Goal: Task Accomplishment & Management: Use online tool/utility

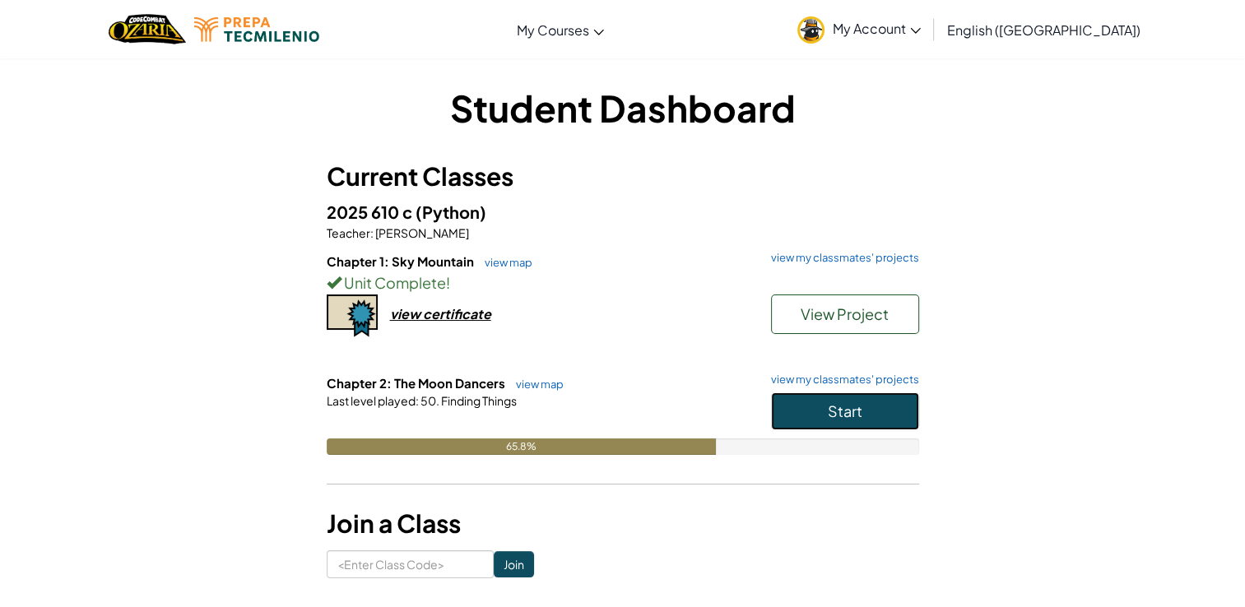
click at [854, 410] on span "Start" at bounding box center [845, 411] width 35 height 19
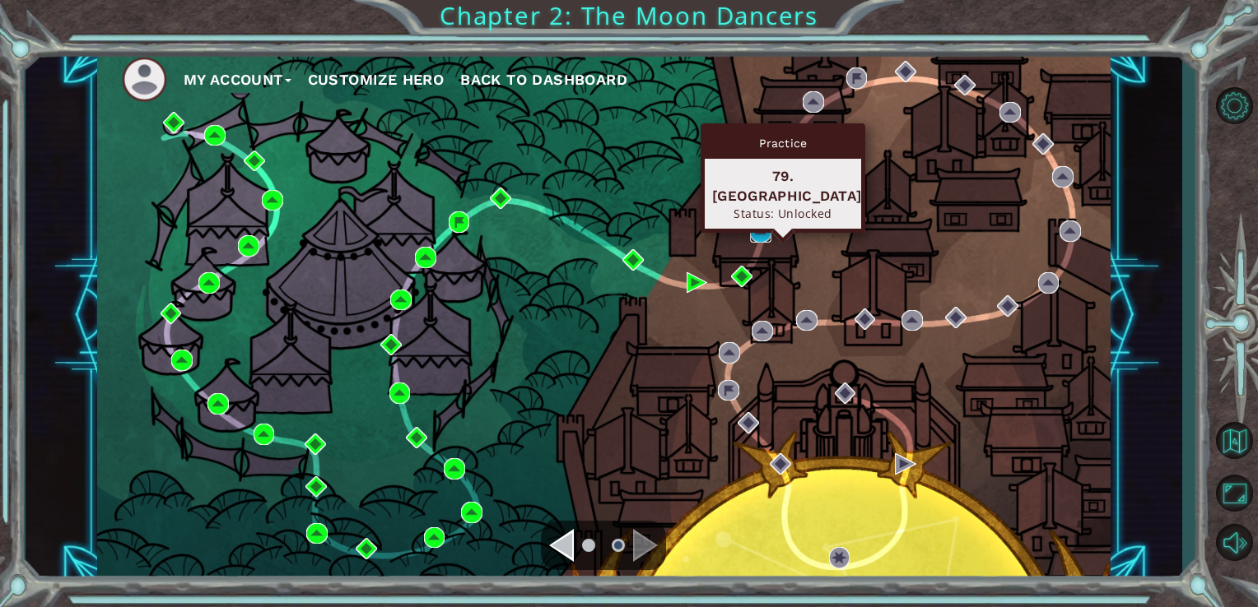
click at [758, 230] on img at bounding box center [760, 231] width 21 height 21
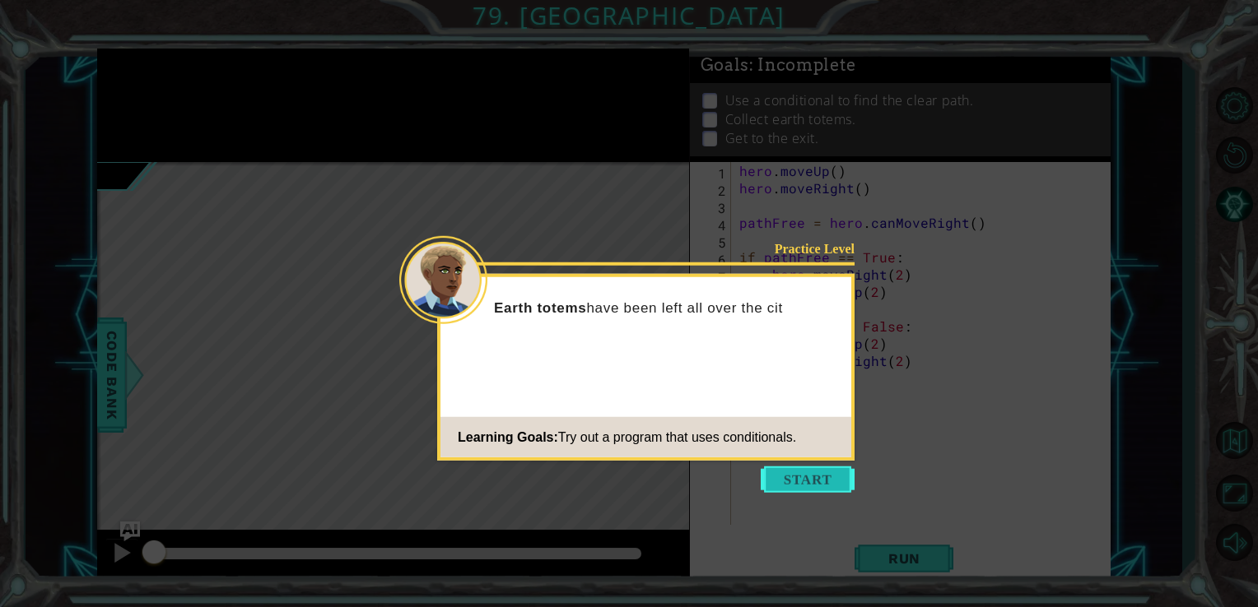
click at [825, 477] on button "Start" at bounding box center [807, 480] width 94 height 26
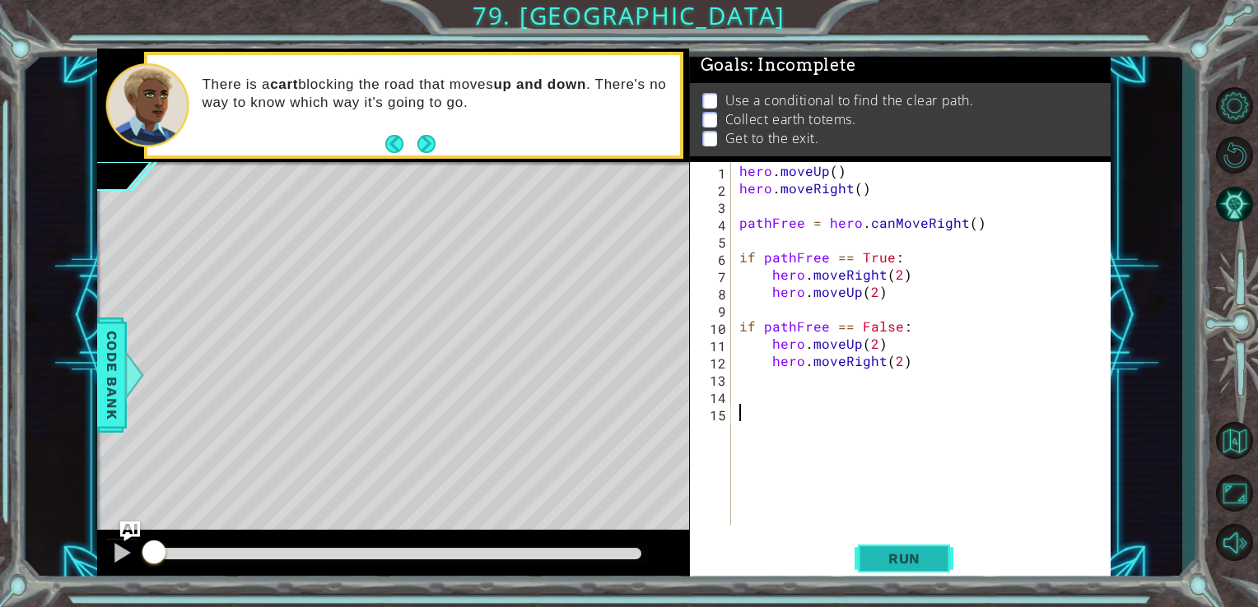
click at [887, 565] on span "Run" at bounding box center [904, 559] width 65 height 16
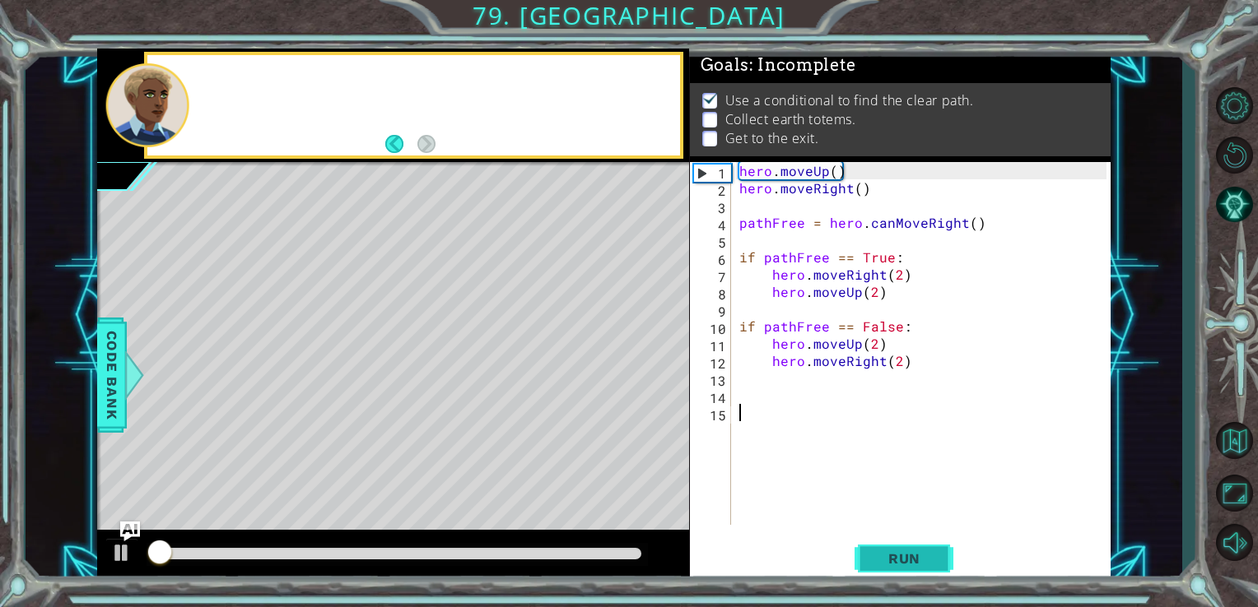
scroll to position [7, 0]
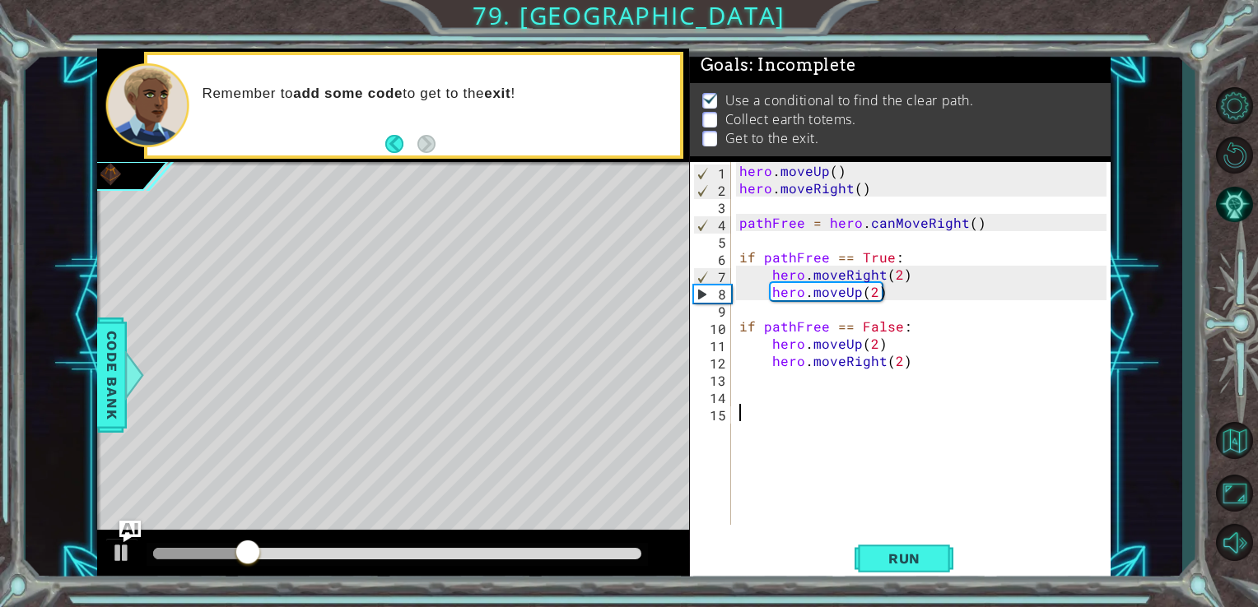
click at [126, 542] on img "Ask AI" at bounding box center [129, 531] width 21 height 21
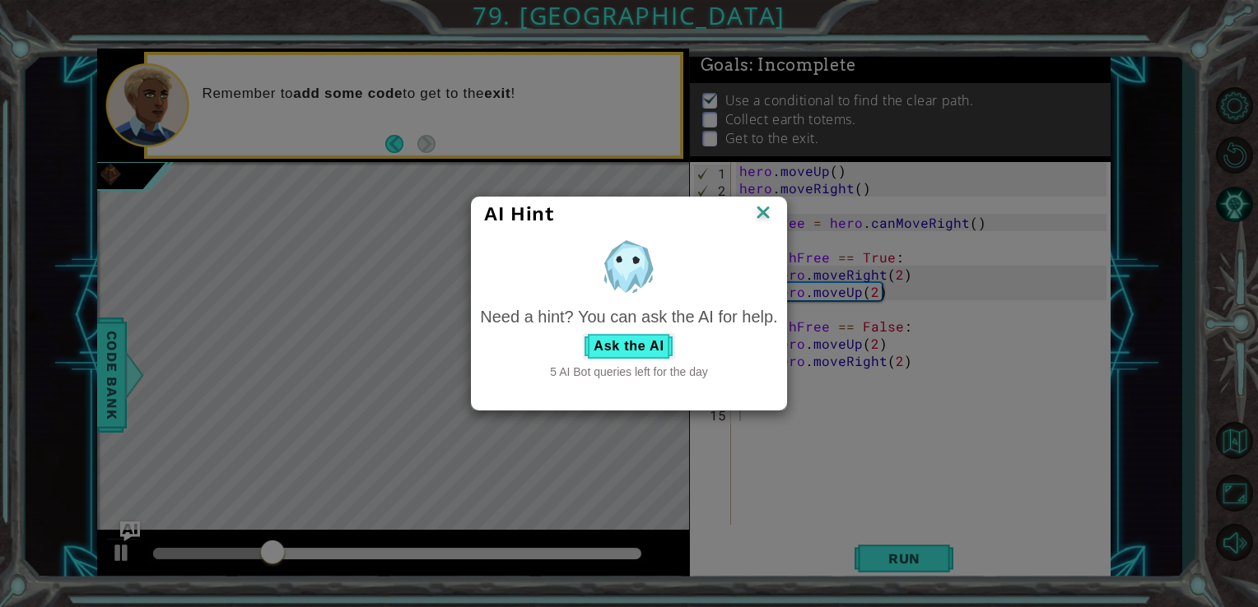
click at [762, 221] on img at bounding box center [762, 214] width 21 height 25
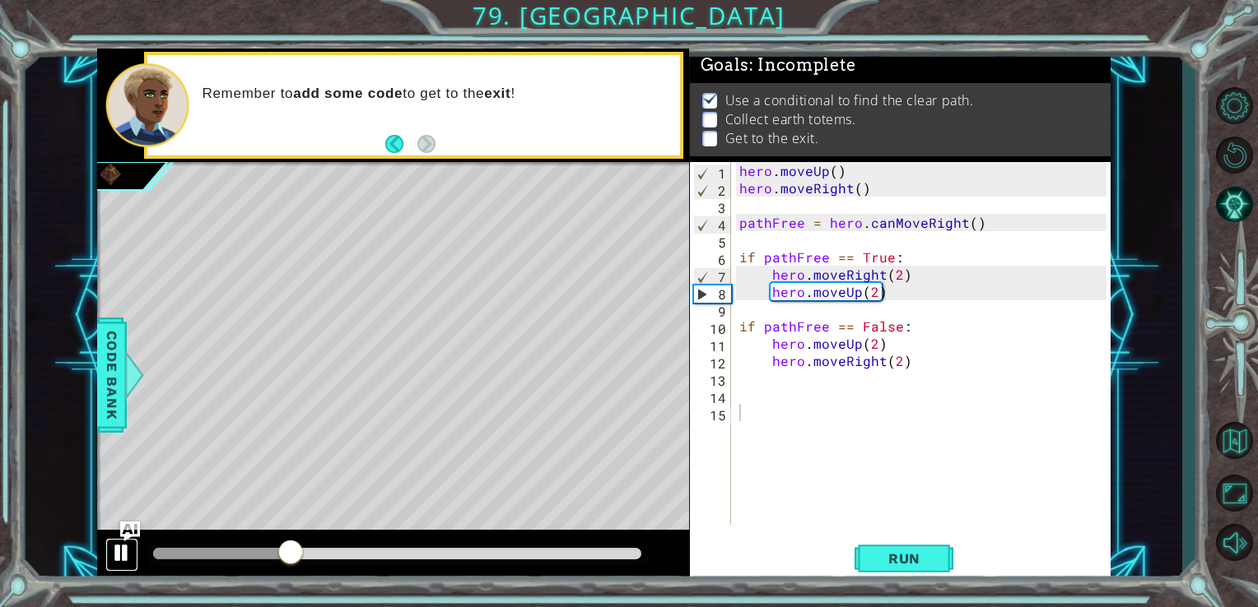
click at [114, 555] on div at bounding box center [121, 552] width 21 height 21
click at [899, 328] on div "hero . moveUp ( ) hero . moveRight ( ) pathFree = hero . canMoveRight ( ) if pa…" at bounding box center [925, 361] width 379 height 398
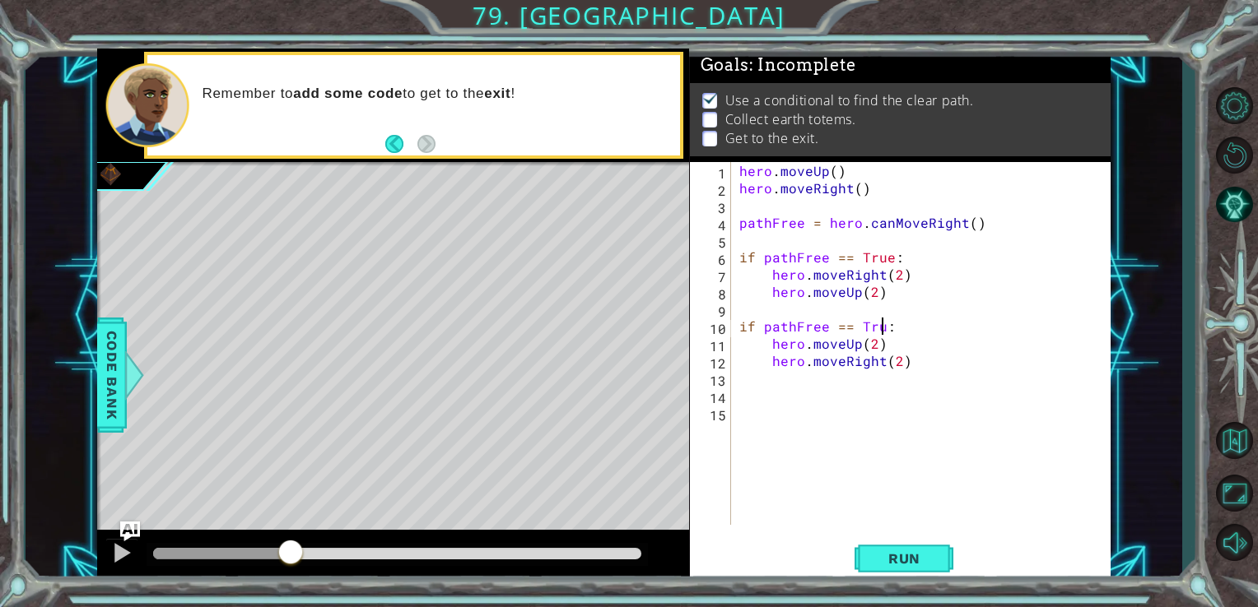
scroll to position [0, 8]
click at [857, 344] on div "hero . moveUp ( ) hero . moveRight ( ) pathFree = hero . canMoveRight ( ) if pa…" at bounding box center [925, 361] width 379 height 398
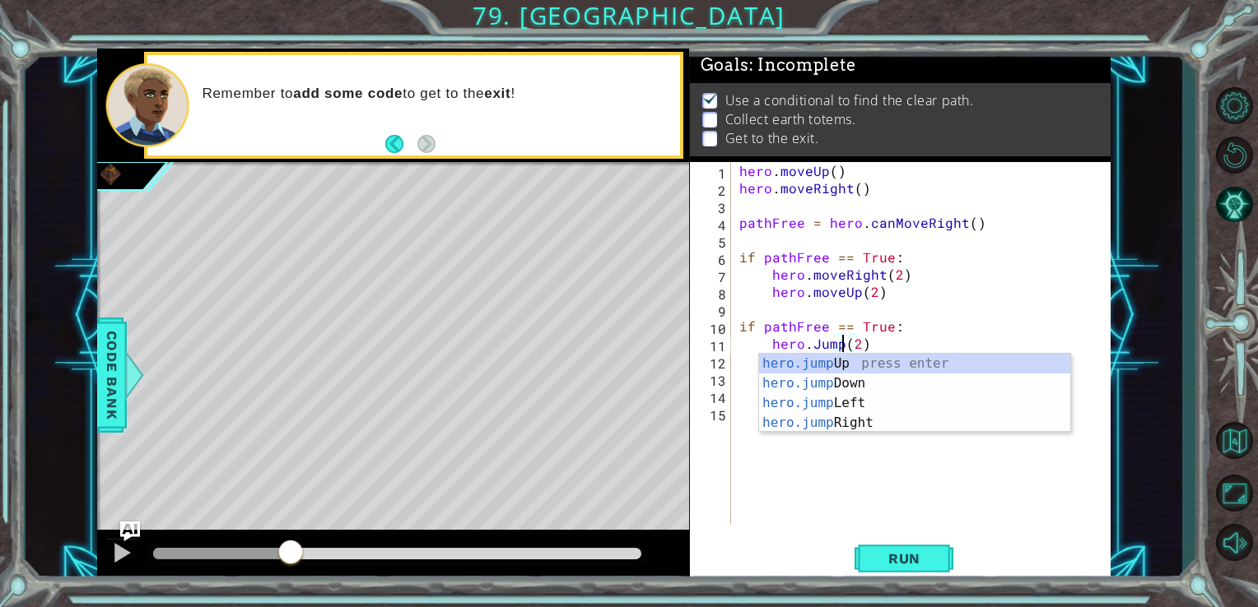
scroll to position [0, 7]
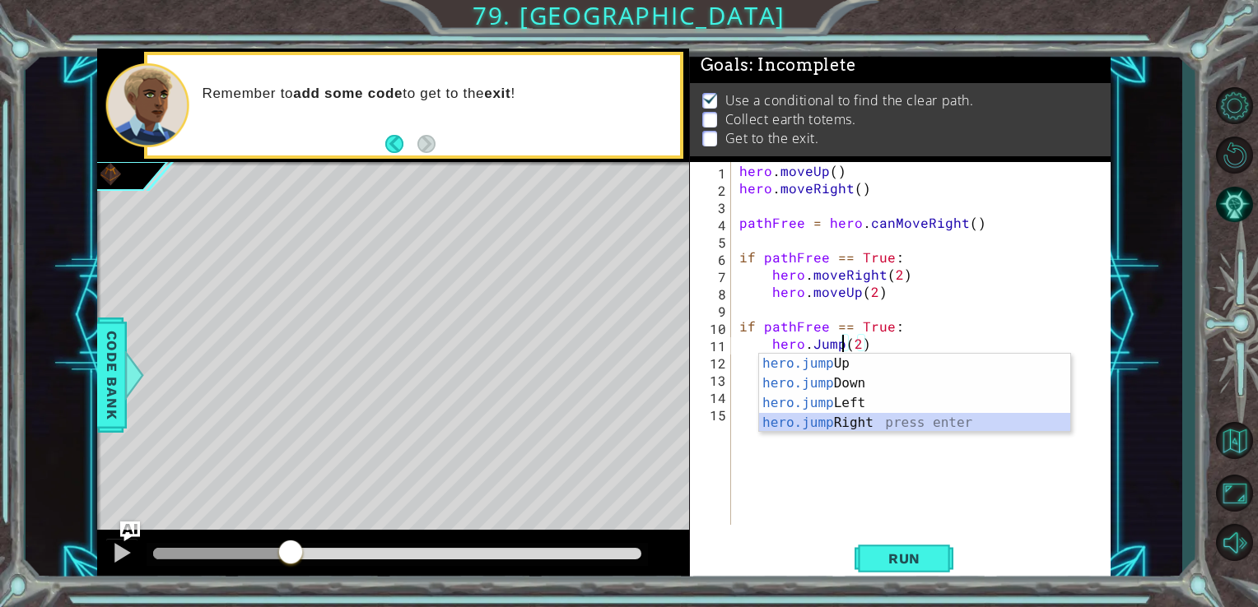
click at [878, 422] on div "hero.jump Up press enter hero.jump Down press enter hero.jump Left press enter …" at bounding box center [914, 413] width 311 height 119
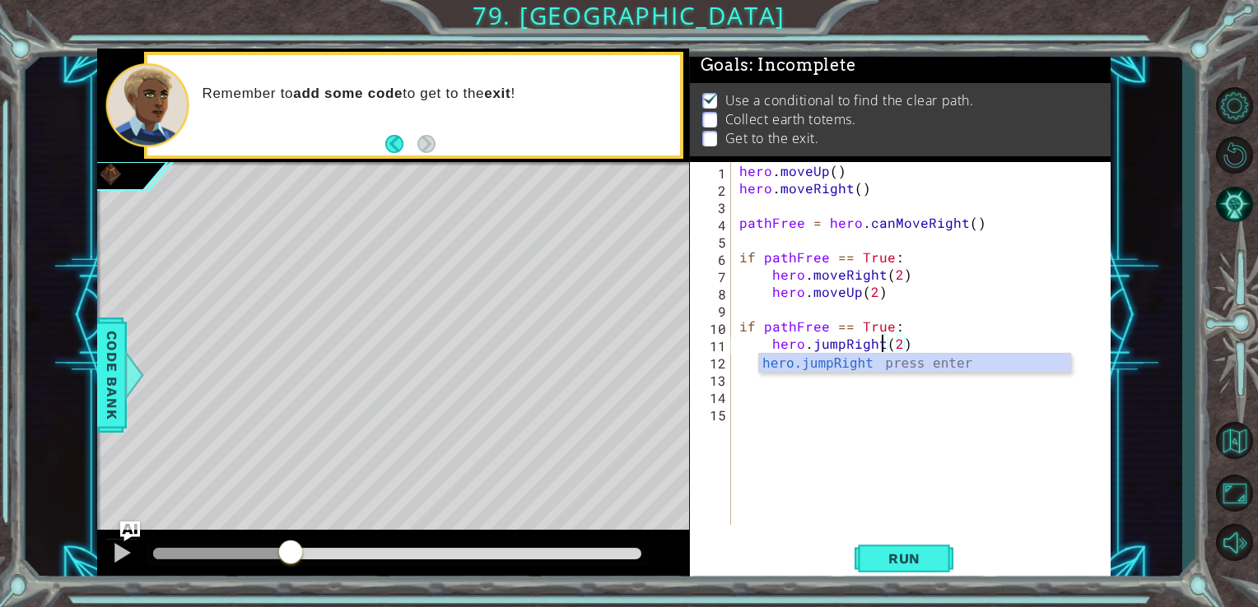
click at [899, 343] on div "hero . moveUp ( ) hero . moveRight ( ) pathFree = hero . canMoveRight ( ) if pa…" at bounding box center [925, 361] width 379 height 398
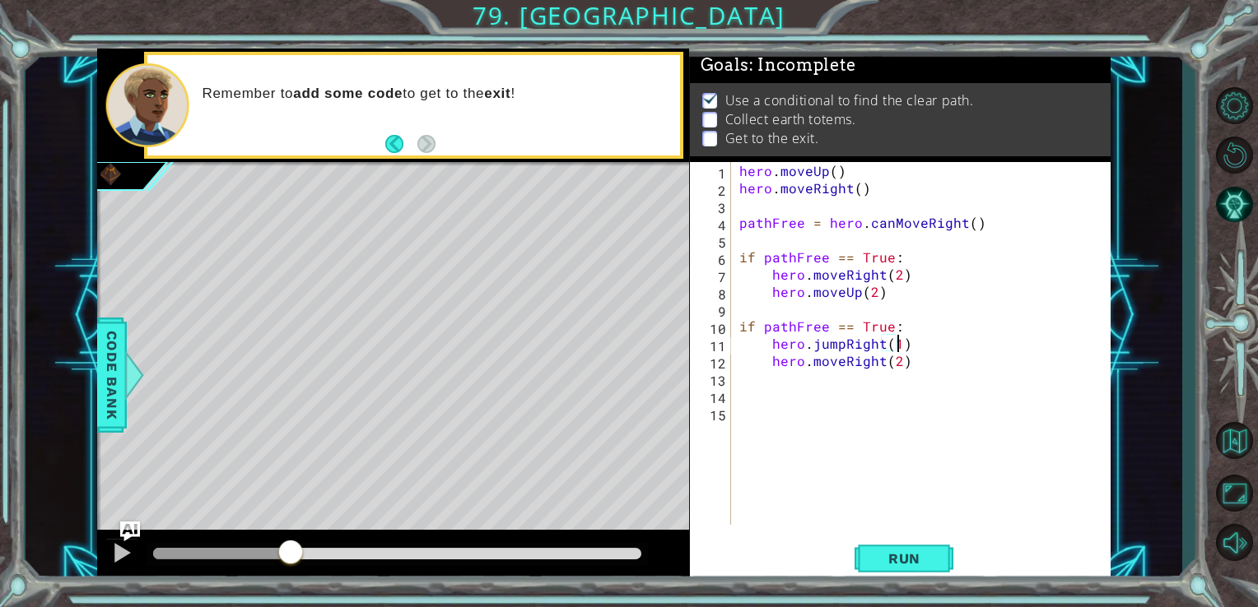
scroll to position [0, 9]
click at [896, 362] on div "hero . moveUp ( ) hero . moveRight ( ) pathFree = hero . canMoveRight ( ) if pa…" at bounding box center [925, 361] width 379 height 398
type textarea "hero.moveRight(1)"
click at [907, 365] on div "hero . moveUp ( ) hero . moveRight ( ) pathFree = hero . canMoveRight ( ) if pa…" at bounding box center [925, 361] width 379 height 398
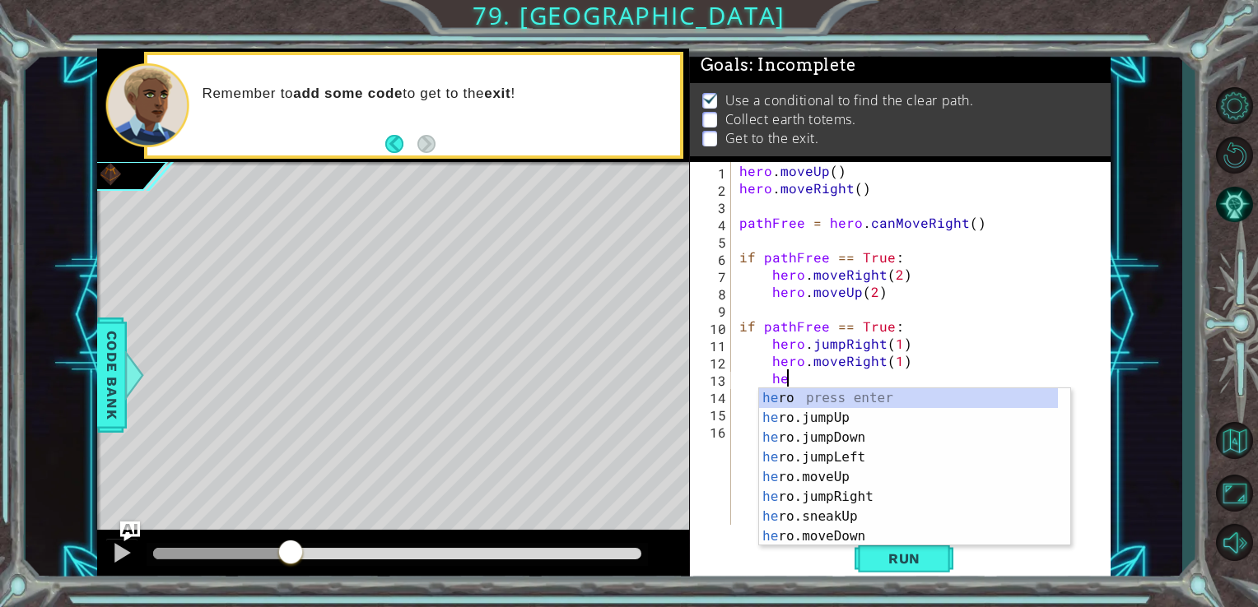
type textarea "hero"
click at [918, 442] on div "hero press enter hero .jumpUp press enter hero .jumpDown press enter hero .jump…" at bounding box center [908, 487] width 299 height 198
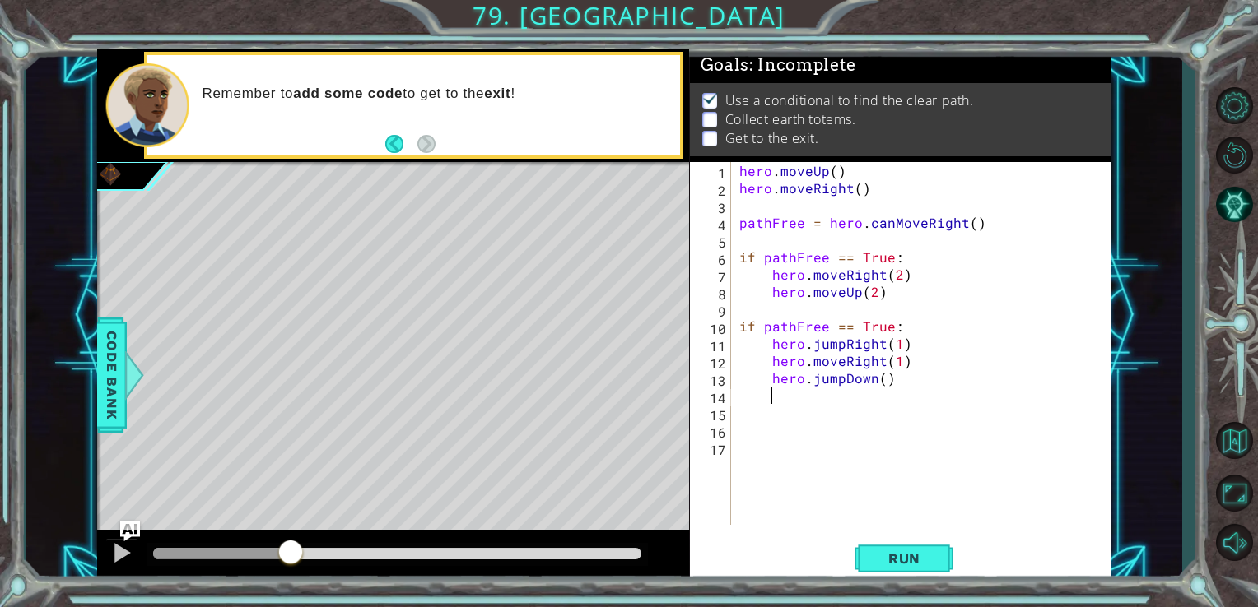
scroll to position [0, 0]
click at [883, 387] on div "hero . moveUp ( ) hero . moveRight ( ) pathFree = hero . canMoveRight ( ) if pa…" at bounding box center [925, 361] width 379 height 398
type textarea "hero.jumpDown(1)"
click at [895, 385] on div "hero . moveUp ( ) hero . moveRight ( ) pathFree = hero . canMoveRight ( ) if pa…" at bounding box center [925, 361] width 379 height 398
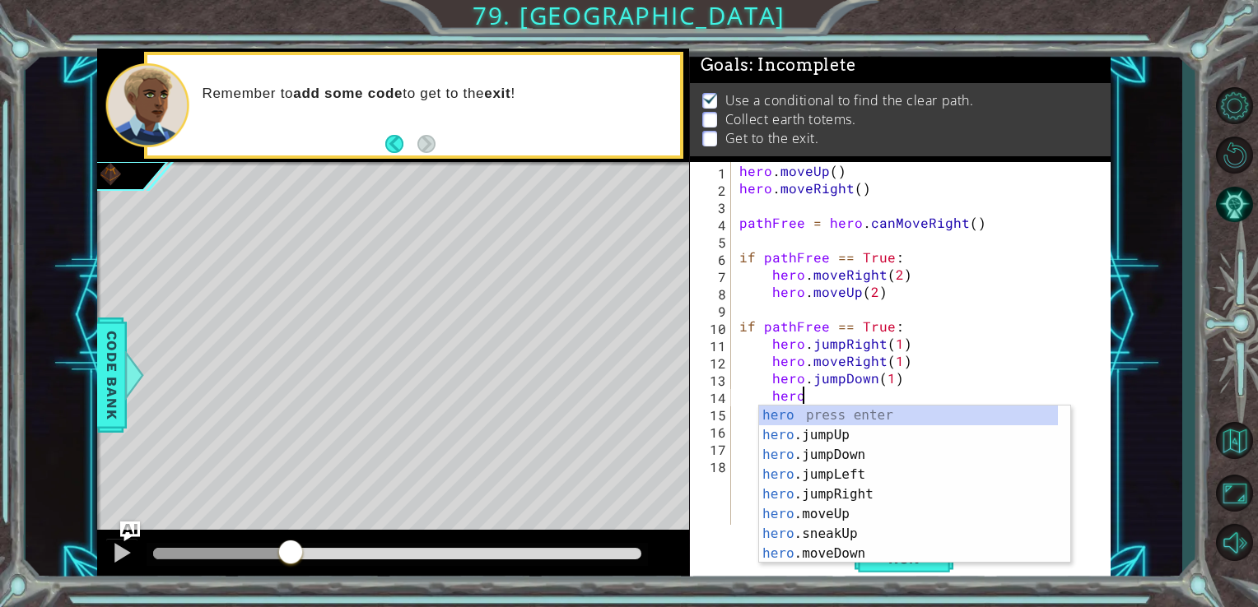
scroll to position [0, 2]
click at [873, 547] on div "hero press enter hero .jumpUp press enter hero .jumpDown press enter hero .jump…" at bounding box center [908, 505] width 299 height 198
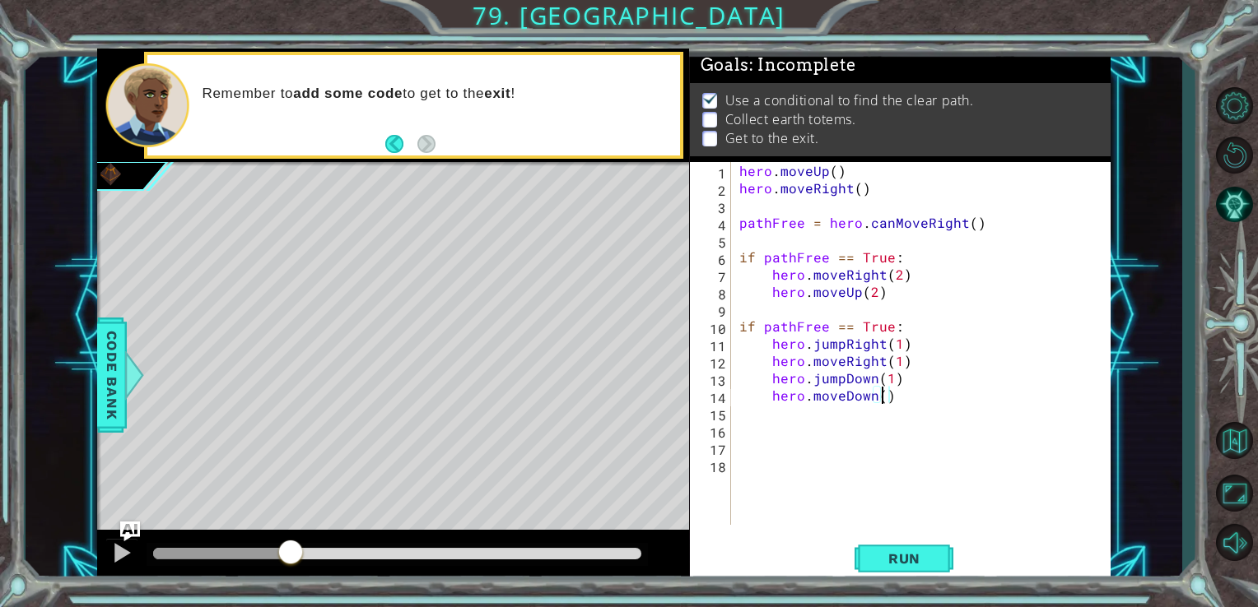
scroll to position [0, 8]
click at [916, 561] on span "Run" at bounding box center [904, 559] width 65 height 16
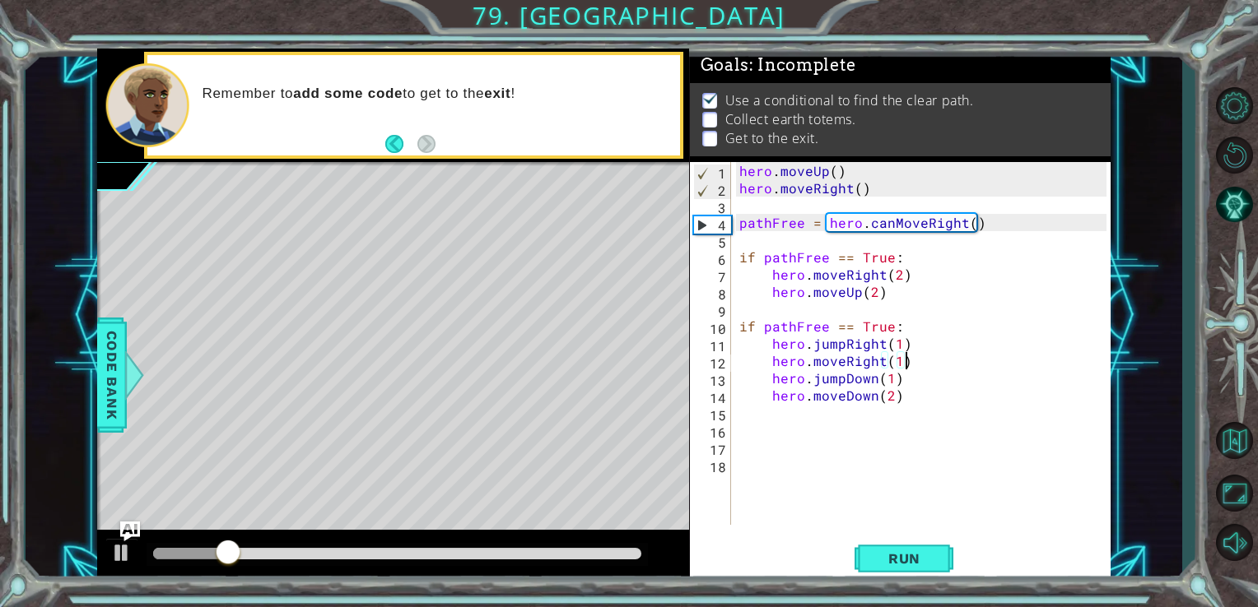
click at [951, 354] on div "hero . moveUp ( ) hero . moveRight ( ) pathFree = hero . canMoveRight ( ) if pa…" at bounding box center [925, 361] width 379 height 398
click at [116, 547] on div at bounding box center [121, 552] width 21 height 21
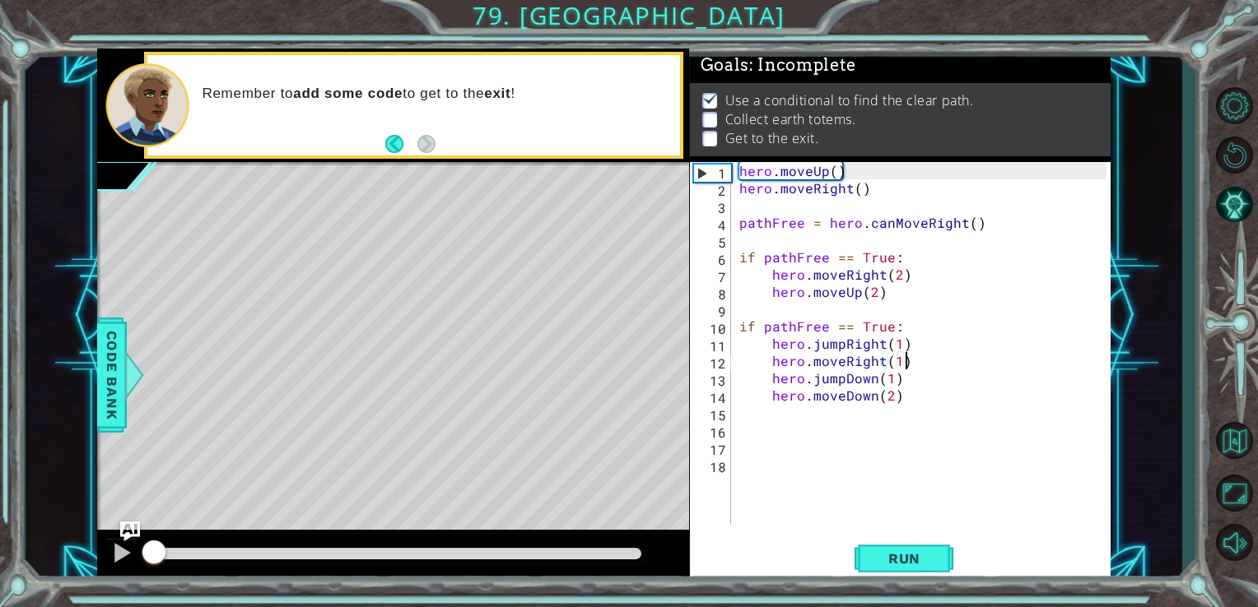
drag, startPoint x: 273, startPoint y: 558, endPoint x: 148, endPoint y: 535, distance: 127.2
click at [148, 535] on div at bounding box center [393, 556] width 593 height 53
click at [961, 222] on div "hero . moveUp ( ) hero . moveRight ( ) pathFree = hero . canMoveRight ( ) if pa…" at bounding box center [925, 361] width 379 height 398
type textarea "pathFree = hero.canMoveRight()"
drag, startPoint x: 980, startPoint y: 223, endPoint x: 735, endPoint y: 225, distance: 245.3
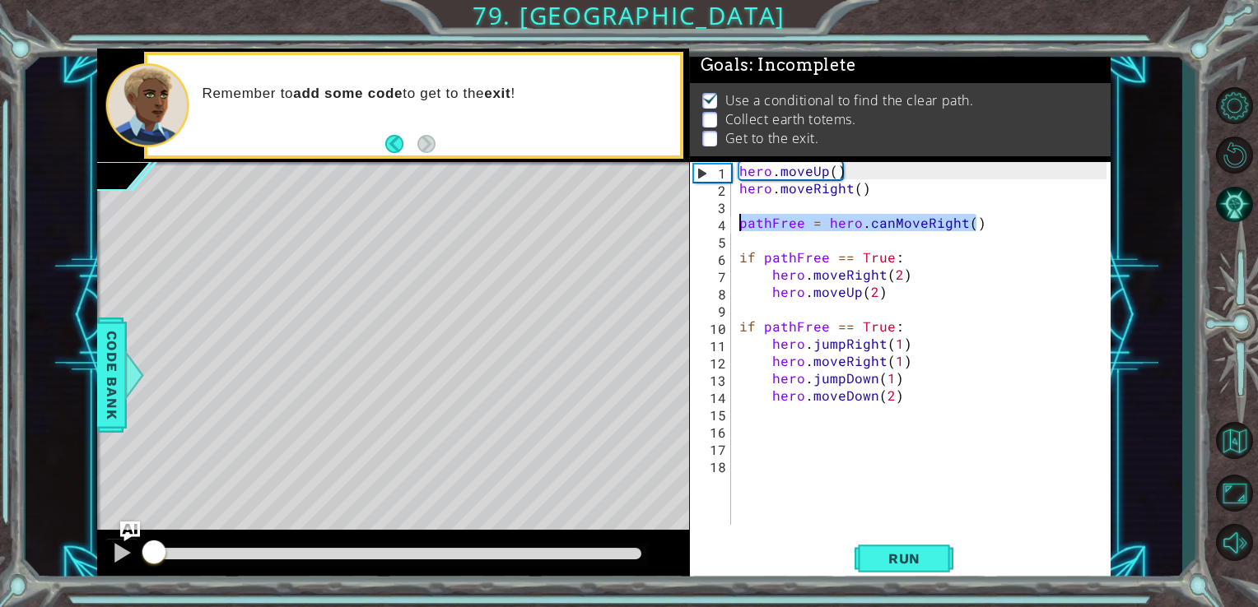
click at [736, 225] on div "hero . moveUp ( ) hero . moveRight ( ) pathFree = hero . canMoveRight ( ) if pa…" at bounding box center [925, 361] width 379 height 398
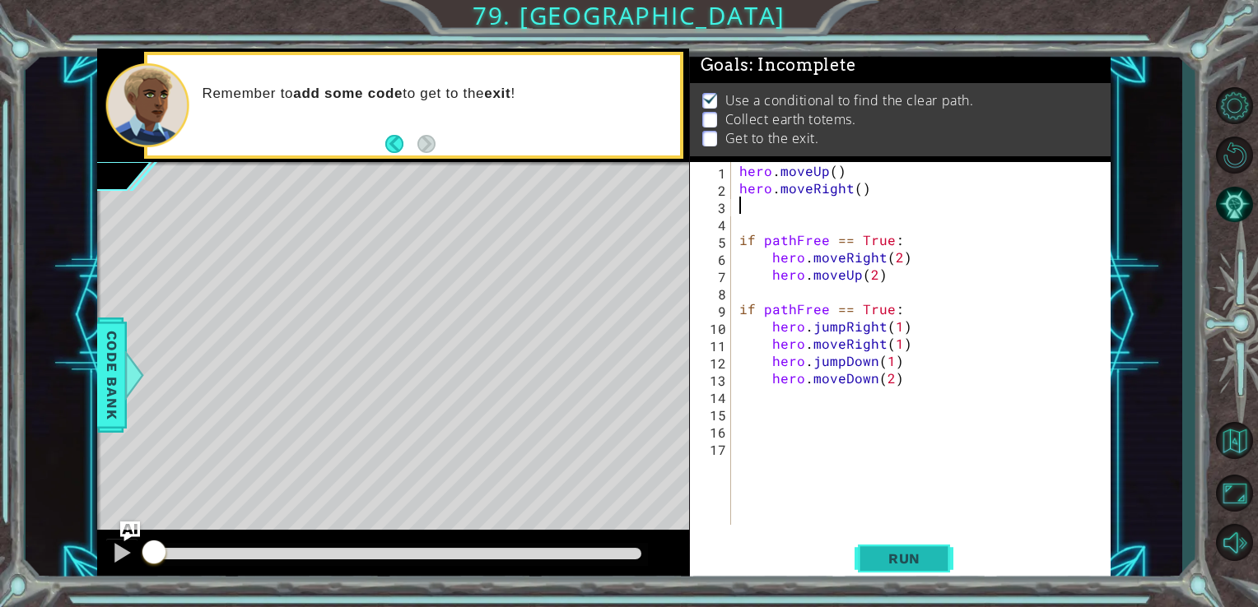
click at [905, 560] on span "Run" at bounding box center [904, 559] width 65 height 16
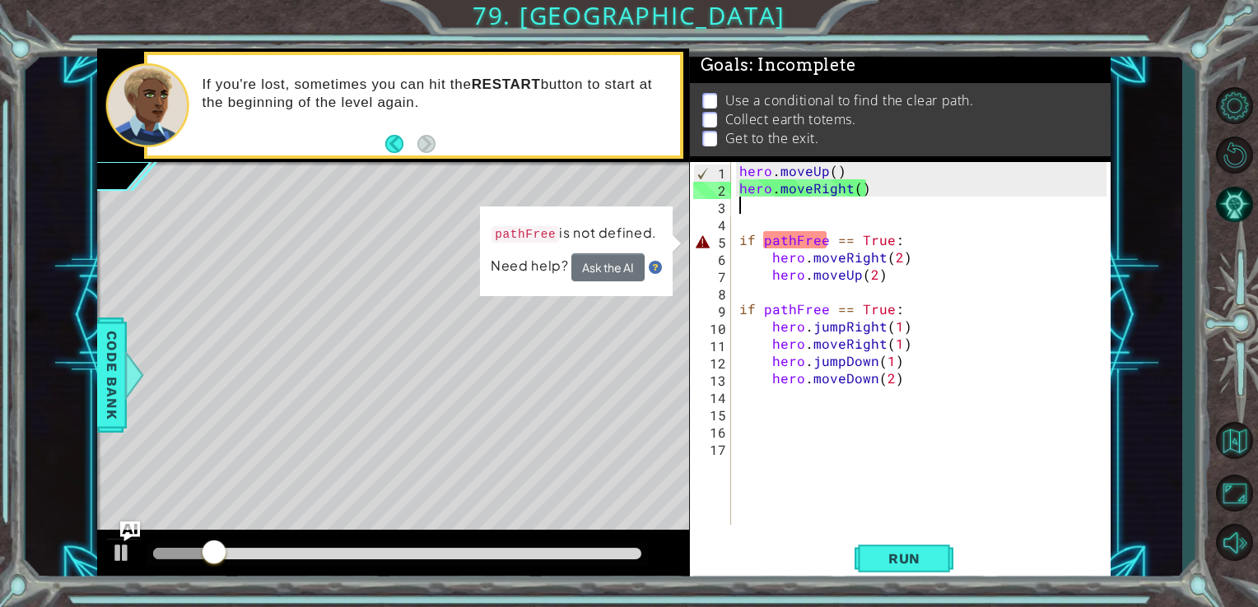
click at [757, 241] on div "hero . moveUp ( ) hero . moveRight ( ) if pathFree == True : hero . moveRight (…" at bounding box center [925, 361] width 379 height 398
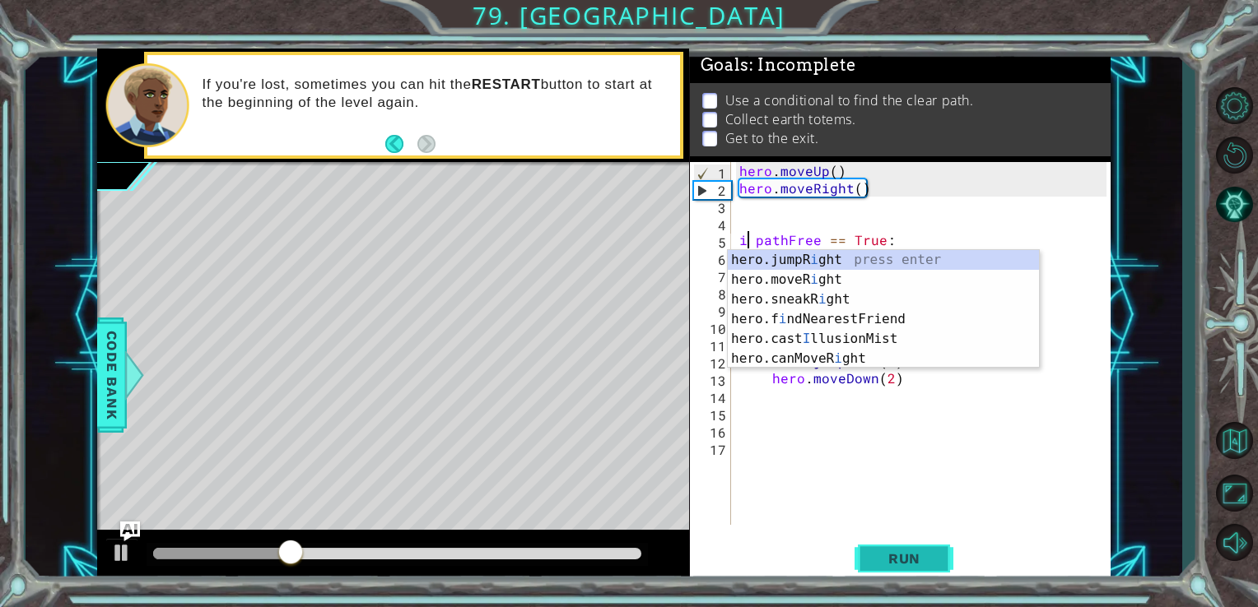
type textarea "if pathFree == True:"
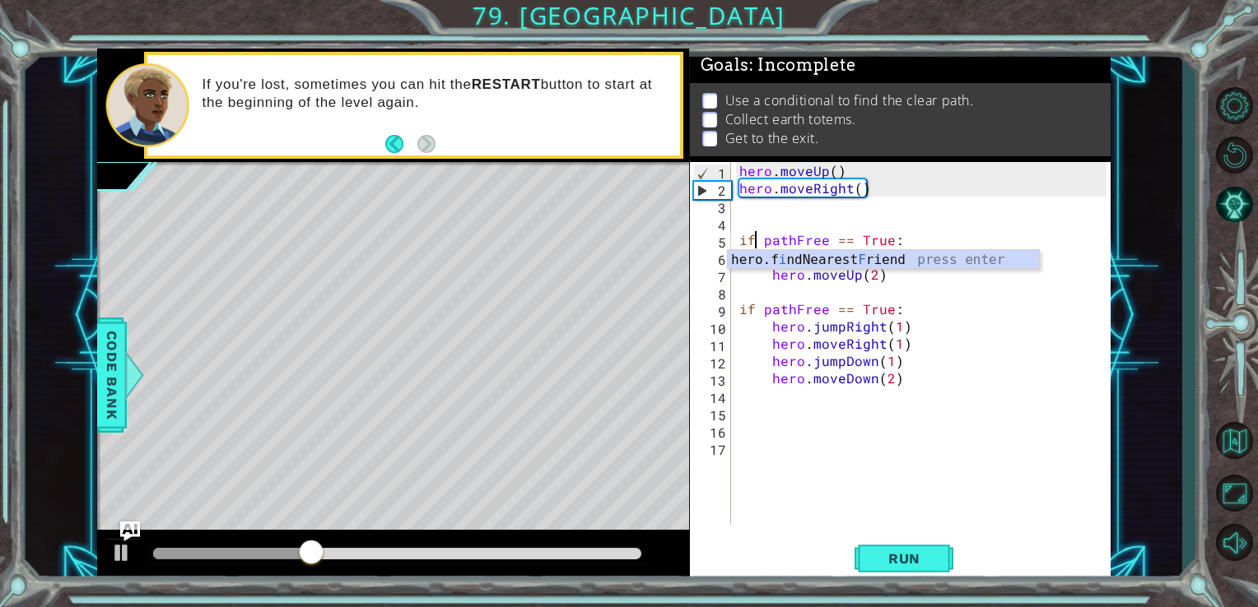
click at [736, 218] on div "hero . moveUp ( ) hero . moveRight ( ) if pathFree == True : hero . moveRight (…" at bounding box center [921, 343] width 371 height 363
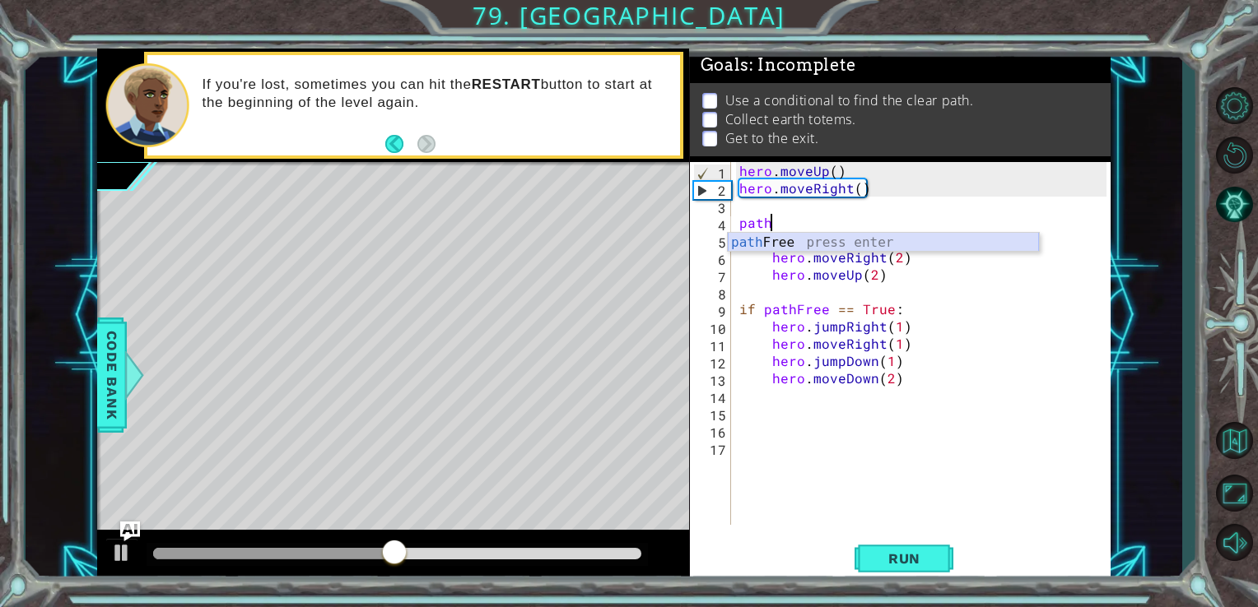
click at [838, 245] on div "path Free press enter" at bounding box center [883, 262] width 311 height 59
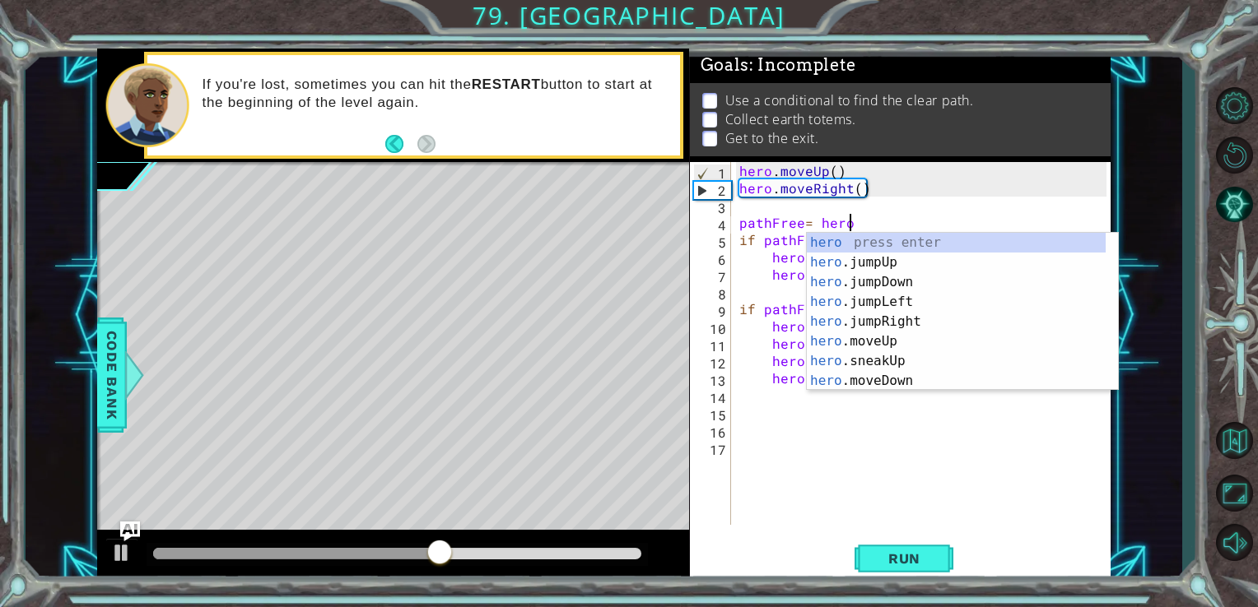
scroll to position [0, 6]
click at [893, 343] on div "hero press enter hero .jumpUp press enter hero .jumpDown press enter hero .jump…" at bounding box center [956, 332] width 299 height 198
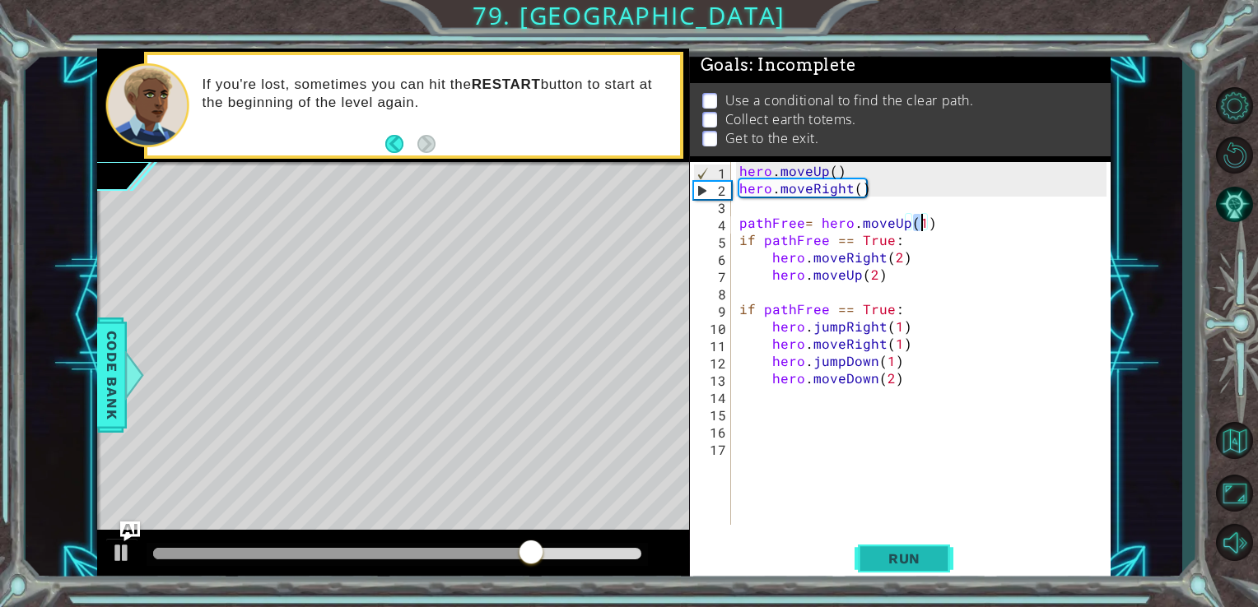
click at [924, 558] on span "Run" at bounding box center [904, 559] width 65 height 16
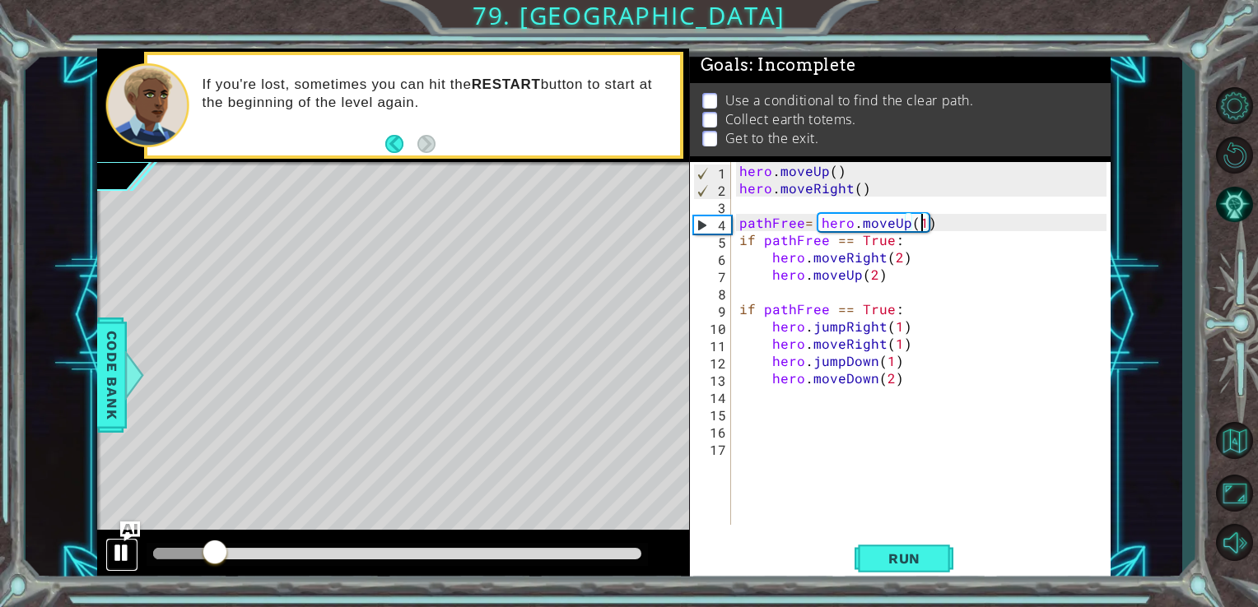
click at [115, 555] on div at bounding box center [121, 552] width 21 height 21
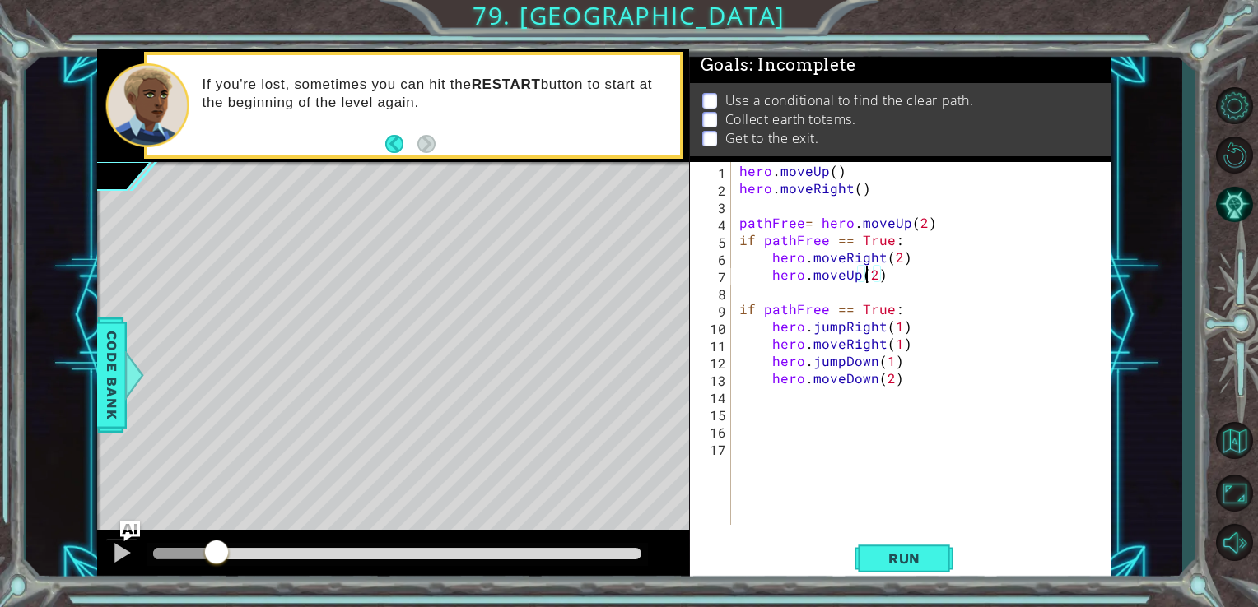
click at [863, 278] on div "hero . moveUp ( ) hero . moveRight ( ) pathFree = hero . moveUp ( 2 ) if pathFr…" at bounding box center [925, 361] width 379 height 398
click at [863, 277] on div "hero . moveUp ( ) hero . moveRight ( ) pathFree = hero . moveUp ( 2 ) if pathFr…" at bounding box center [925, 361] width 379 height 398
click at [862, 277] on div "hero . moveUp ( ) hero . moveRight ( ) pathFree = hero . moveUp ( 2 ) if pathFr…" at bounding box center [925, 361] width 379 height 398
click at [858, 278] on div "hero . moveUp ( ) hero . moveRight ( ) pathFree = hero . moveUp ( 2 ) if pathFr…" at bounding box center [925, 361] width 379 height 398
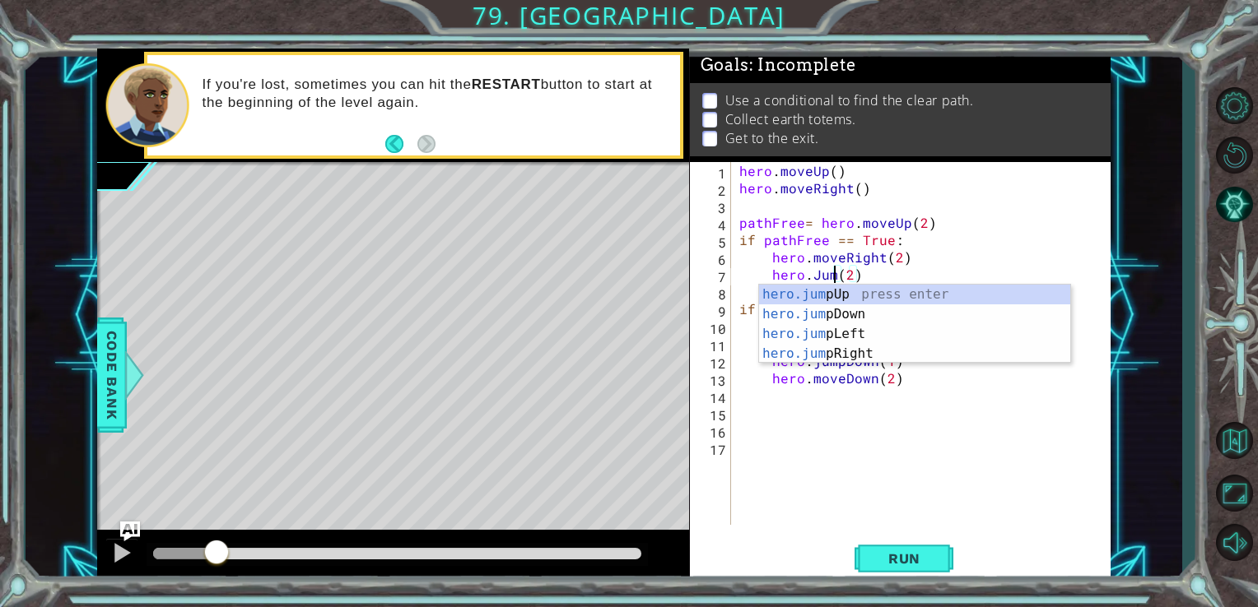
scroll to position [0, 7]
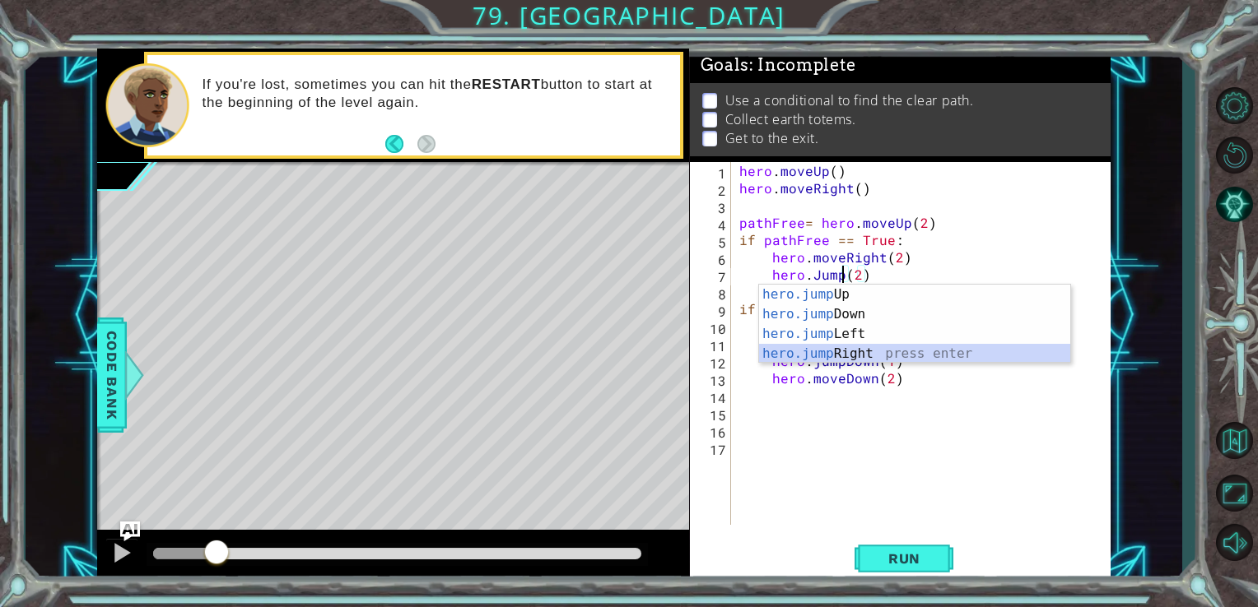
click at [858, 353] on div "hero.jump Up press enter hero.jump Down press enter hero.jump Left press enter …" at bounding box center [914, 344] width 311 height 119
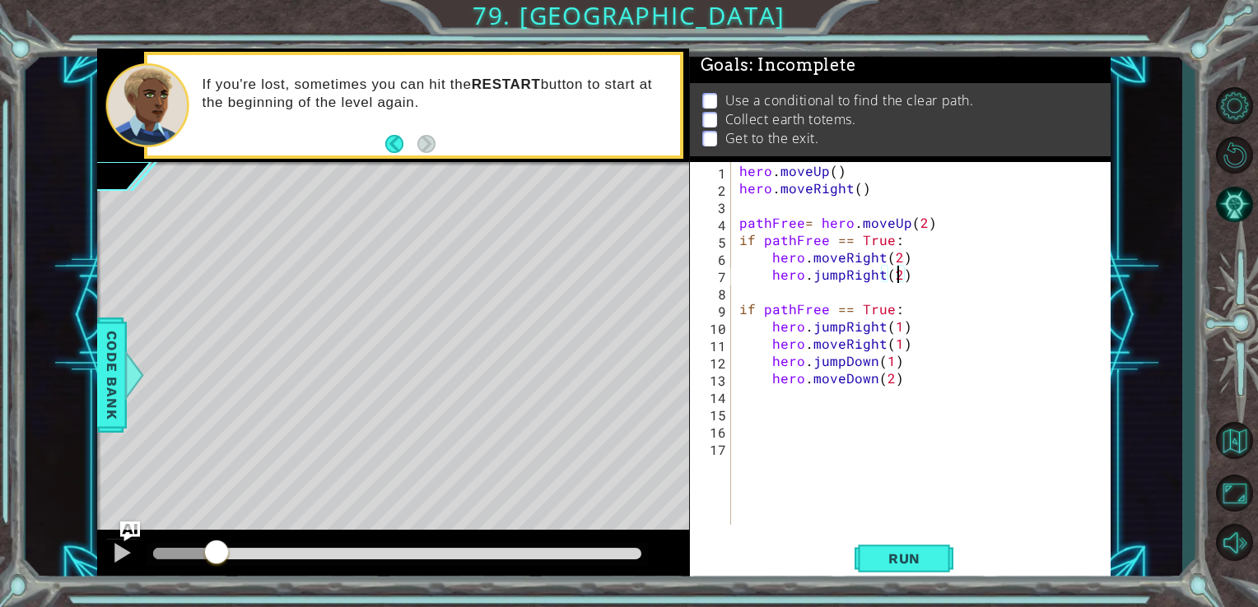
click at [900, 277] on div "hero . moveUp ( ) hero . moveRight ( ) pathFree = hero . moveUp ( 2 ) if pathFr…" at bounding box center [925, 361] width 379 height 398
click at [945, 556] on button "Run" at bounding box center [903, 558] width 99 height 42
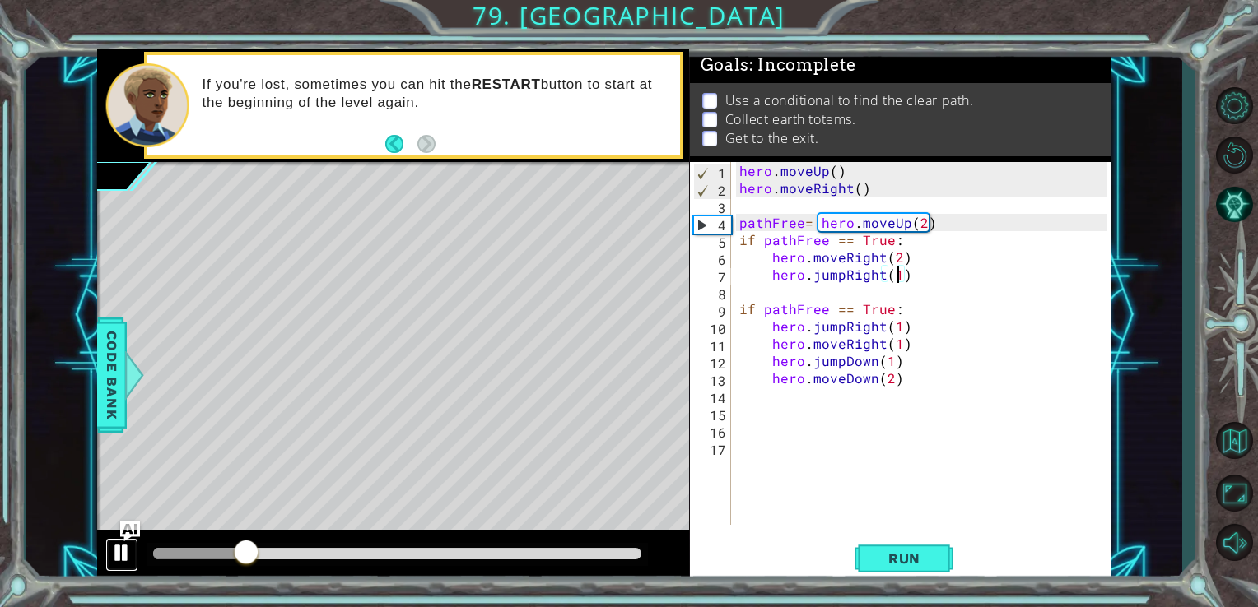
click at [114, 559] on div at bounding box center [121, 552] width 21 height 21
click at [880, 272] on div "hero . moveUp ( ) hero . moveRight ( ) pathFree = hero . moveUp ( 2 ) if pathFr…" at bounding box center [925, 361] width 379 height 398
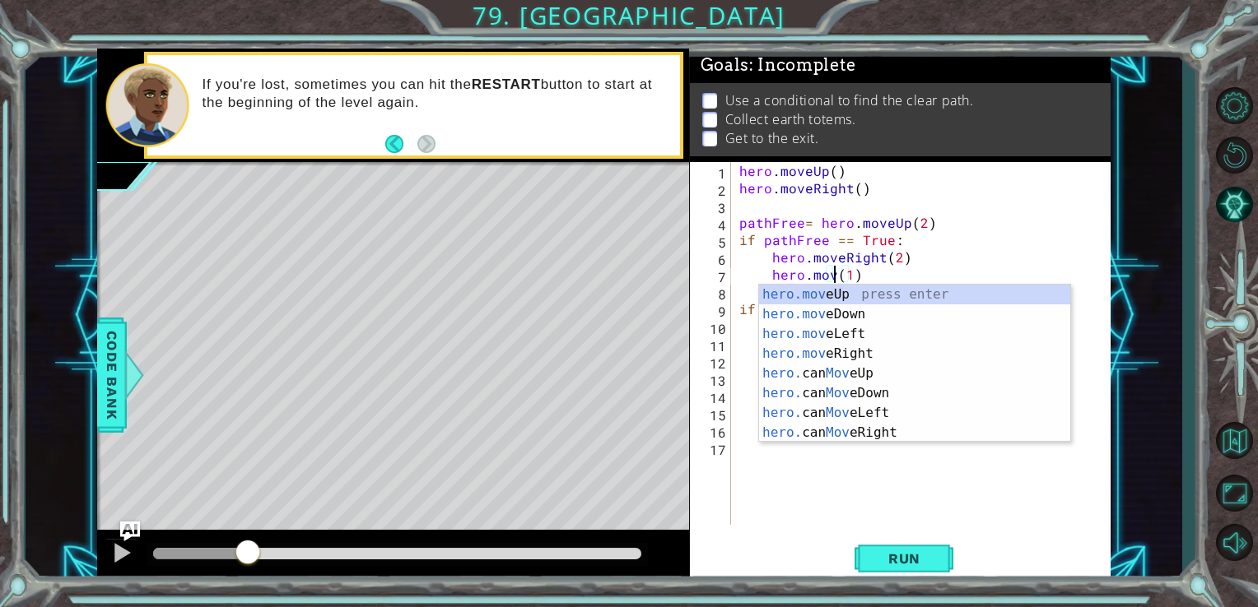
scroll to position [0, 7]
click at [892, 297] on div "hero.move Up press enter hero.move Down press enter hero.move Left press enter …" at bounding box center [914, 384] width 311 height 198
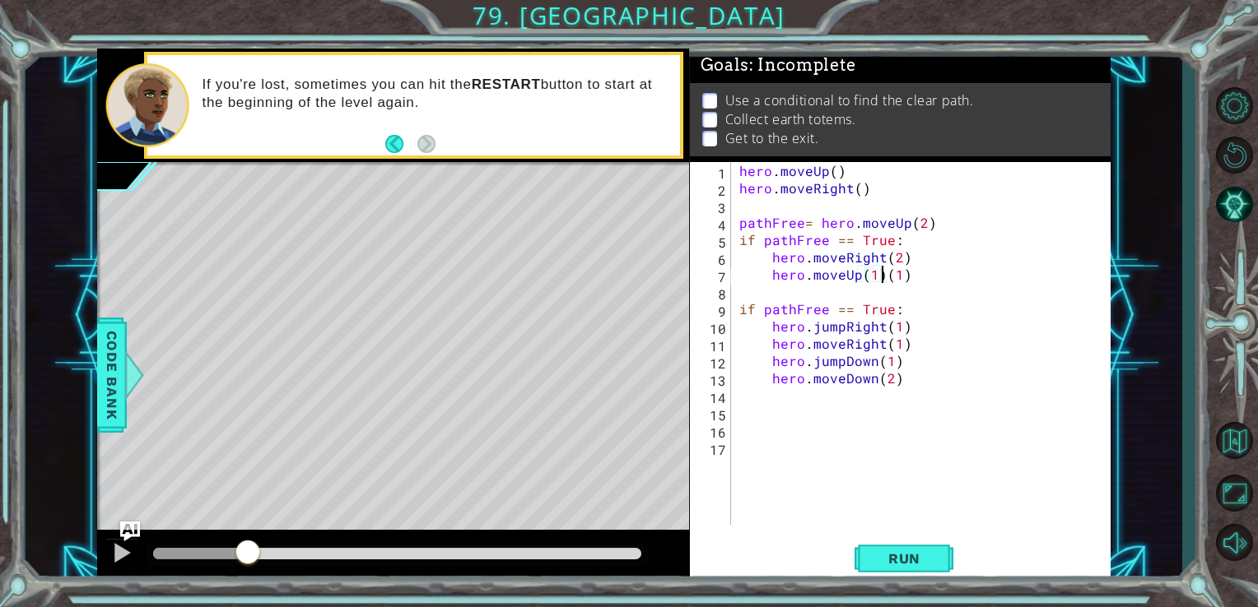
click at [882, 275] on div "hero . moveUp ( ) hero . moveRight ( ) pathFree = hero . moveUp ( 2 ) if pathFr…" at bounding box center [925, 361] width 379 height 398
click at [925, 559] on span "Run" at bounding box center [904, 559] width 65 height 16
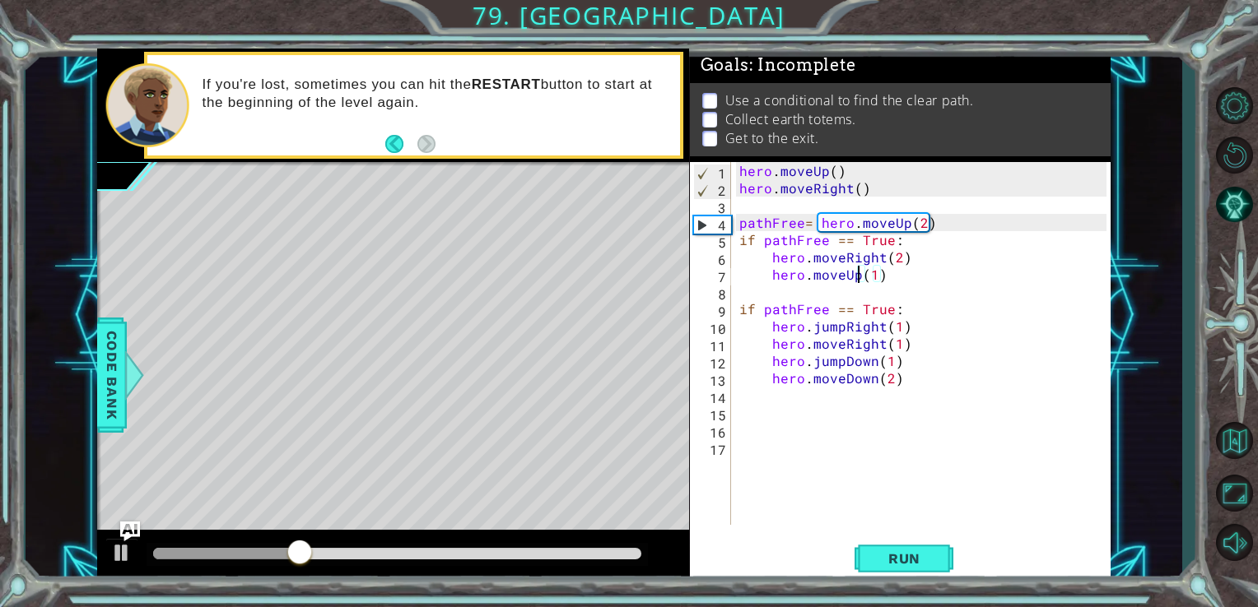
click at [899, 262] on div "hero . moveUp ( ) hero . moveRight ( ) pathFree = hero . moveUp ( 2 ) if pathFr…" at bounding box center [925, 361] width 379 height 398
type textarea "hero.moveRight(2)"
click at [770, 260] on div "hero . moveUp ( ) hero . moveRight ( ) pathFree = hero . moveUp ( 2 ) if pathFr…" at bounding box center [925, 361] width 379 height 398
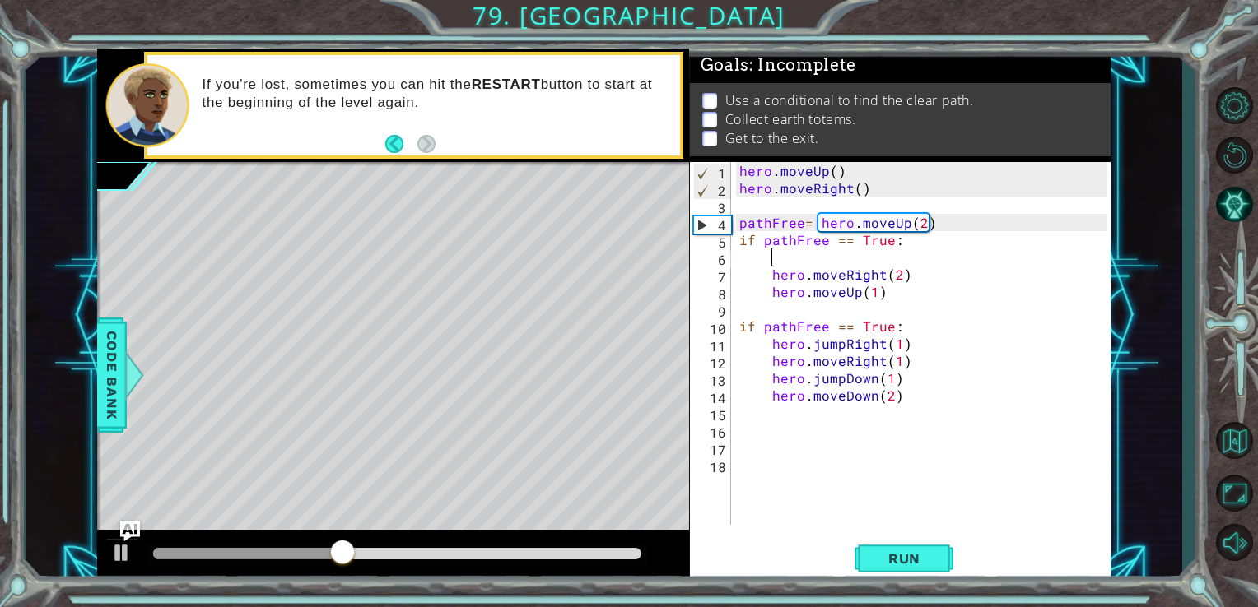
click at [780, 250] on div "hero . moveUp ( ) hero . moveRight ( ) pathFree = hero . moveUp ( 2 ) if pathFr…" at bounding box center [925, 361] width 379 height 398
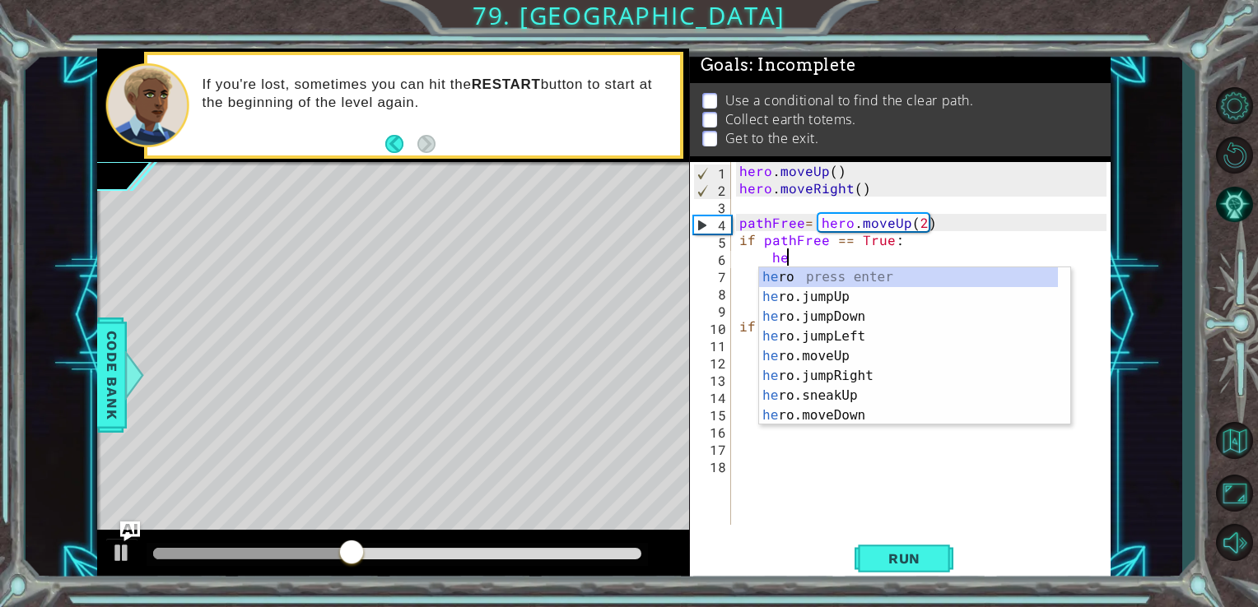
scroll to position [0, 2]
click at [587, 330] on div "Level Map" at bounding box center [477, 404] width 760 height 485
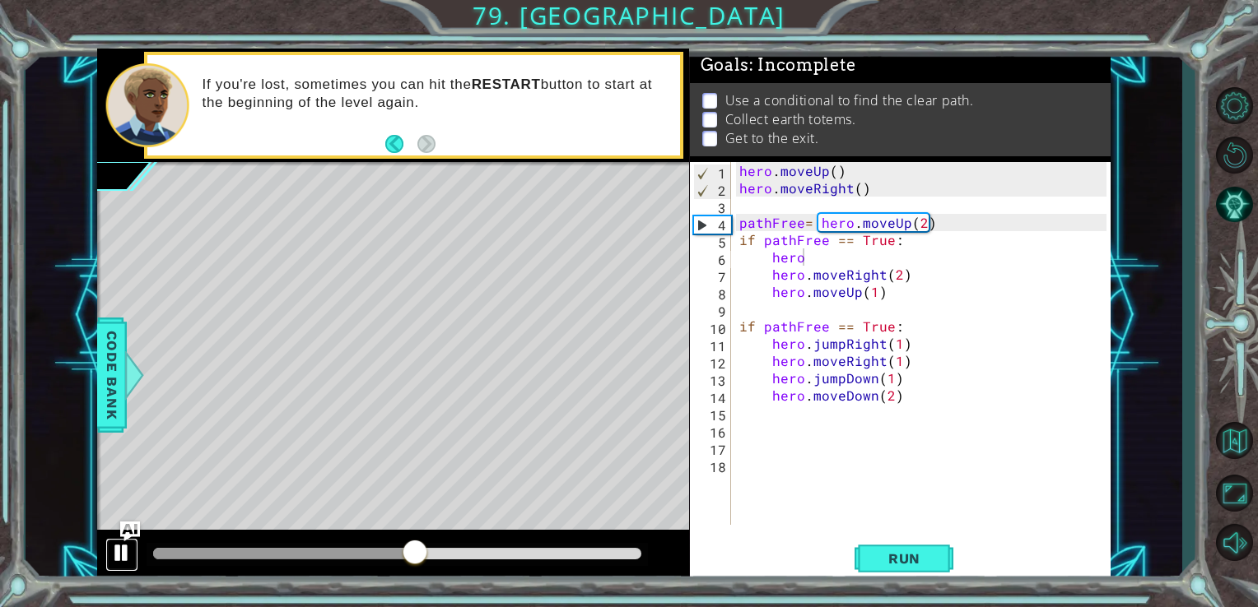
click at [114, 561] on div at bounding box center [121, 552] width 21 height 21
drag, startPoint x: 414, startPoint y: 559, endPoint x: 360, endPoint y: 541, distance: 57.3
click at [360, 541] on div at bounding box center [360, 554] width 30 height 30
click at [941, 224] on div "hero . moveUp ( ) hero . moveRight ( ) pathFree = hero . moveUp ( 2 ) if pathFr…" at bounding box center [925, 361] width 379 height 398
type textarea "pathFree= hero.moveUp(2)"
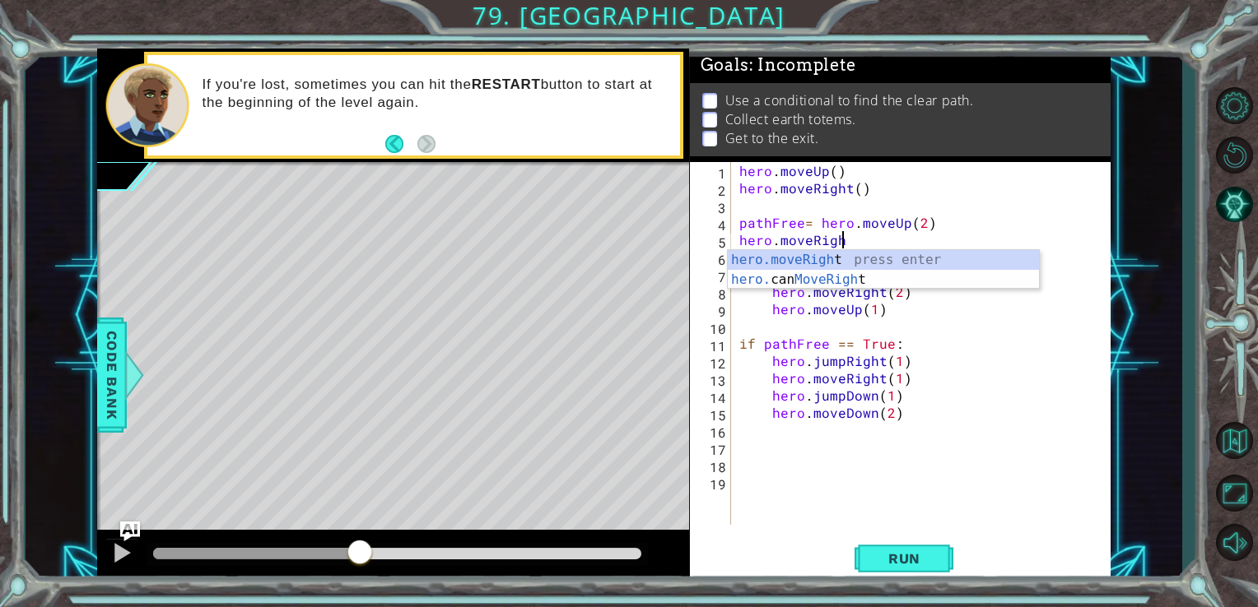
scroll to position [0, 6]
click at [933, 253] on div "hero.moveRight press enter hero. can MoveRight press enter" at bounding box center [883, 289] width 311 height 79
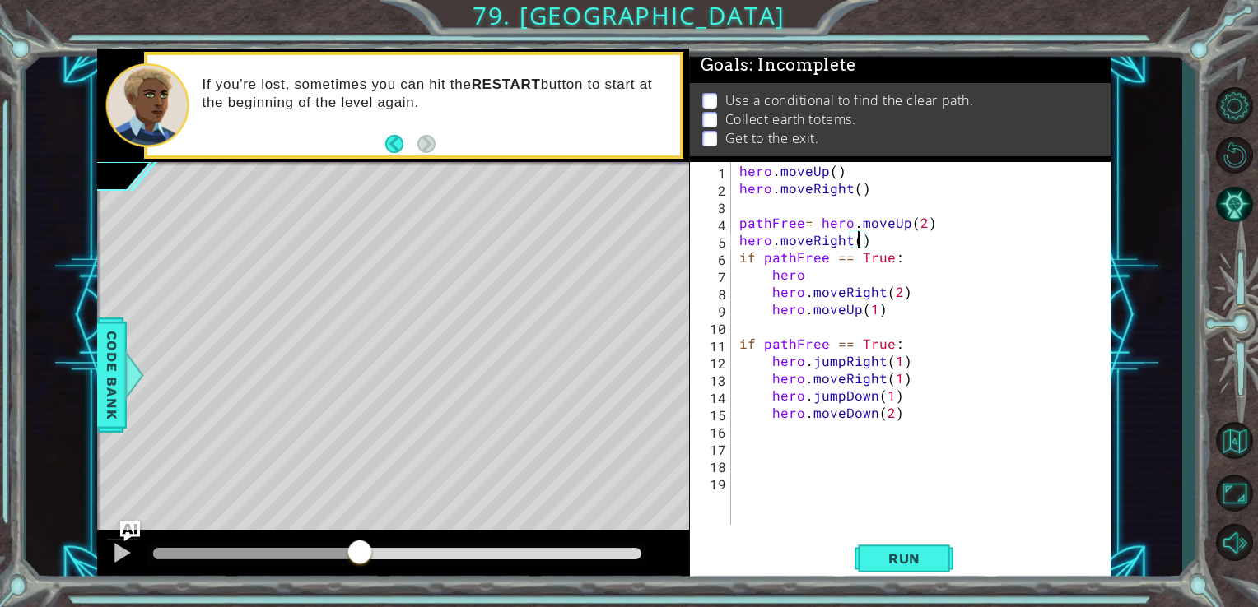
scroll to position [0, 7]
click at [927, 558] on span "Run" at bounding box center [904, 559] width 65 height 16
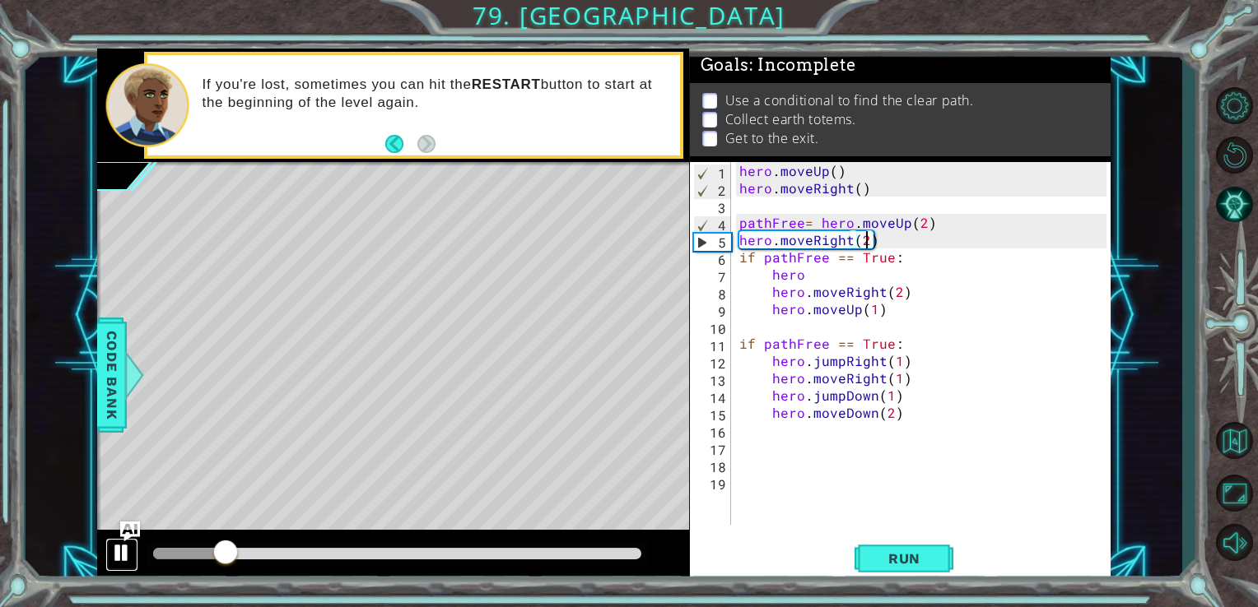
click at [114, 547] on div at bounding box center [121, 552] width 21 height 21
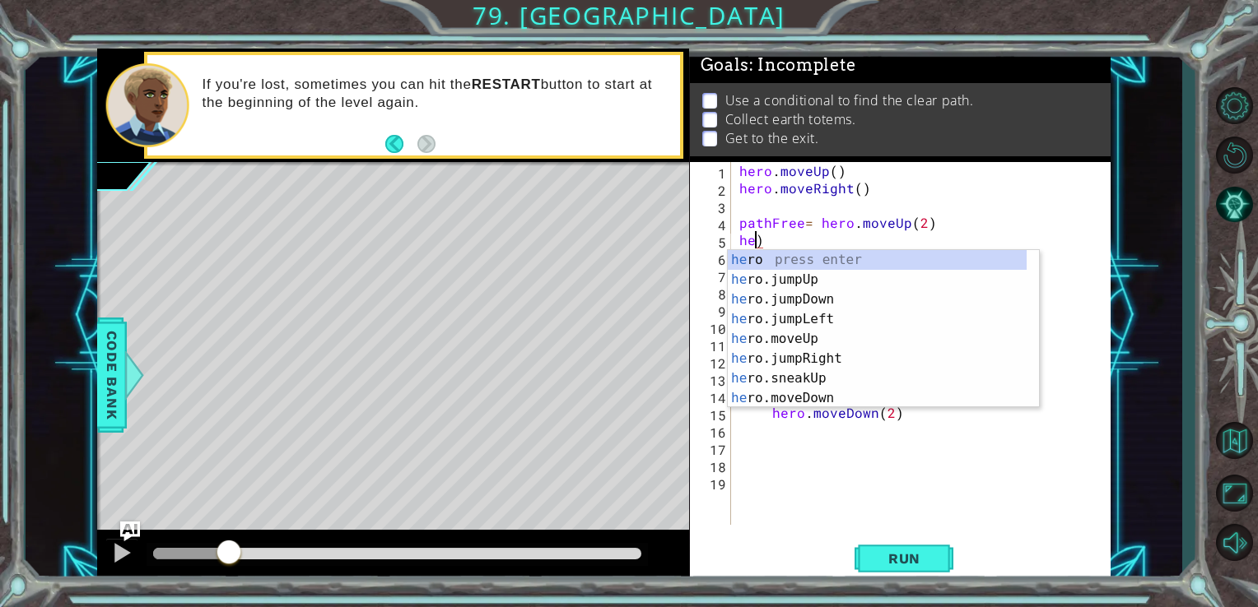
scroll to position [0, 0]
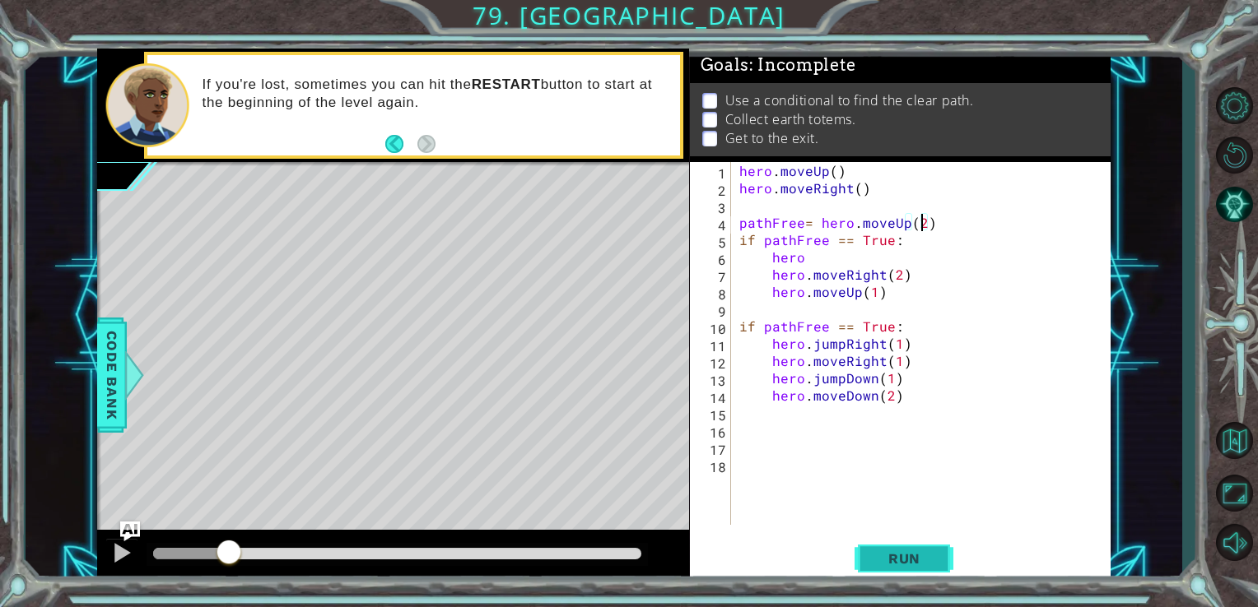
click at [915, 552] on span "Run" at bounding box center [904, 559] width 65 height 16
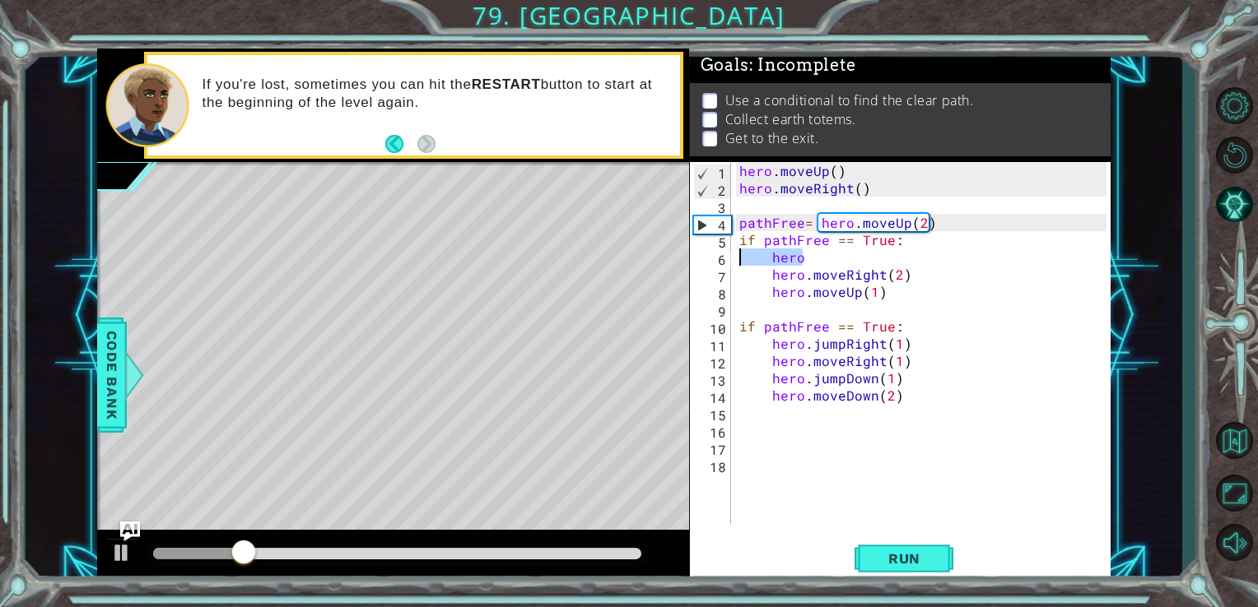
drag, startPoint x: 812, startPoint y: 252, endPoint x: 736, endPoint y: 253, distance: 76.6
click at [736, 253] on div "hero . moveUp ( ) hero . moveRight ( ) pathFree = hero . moveUp ( 2 ) if pathFr…" at bounding box center [925, 361] width 379 height 398
type textarea "hero"
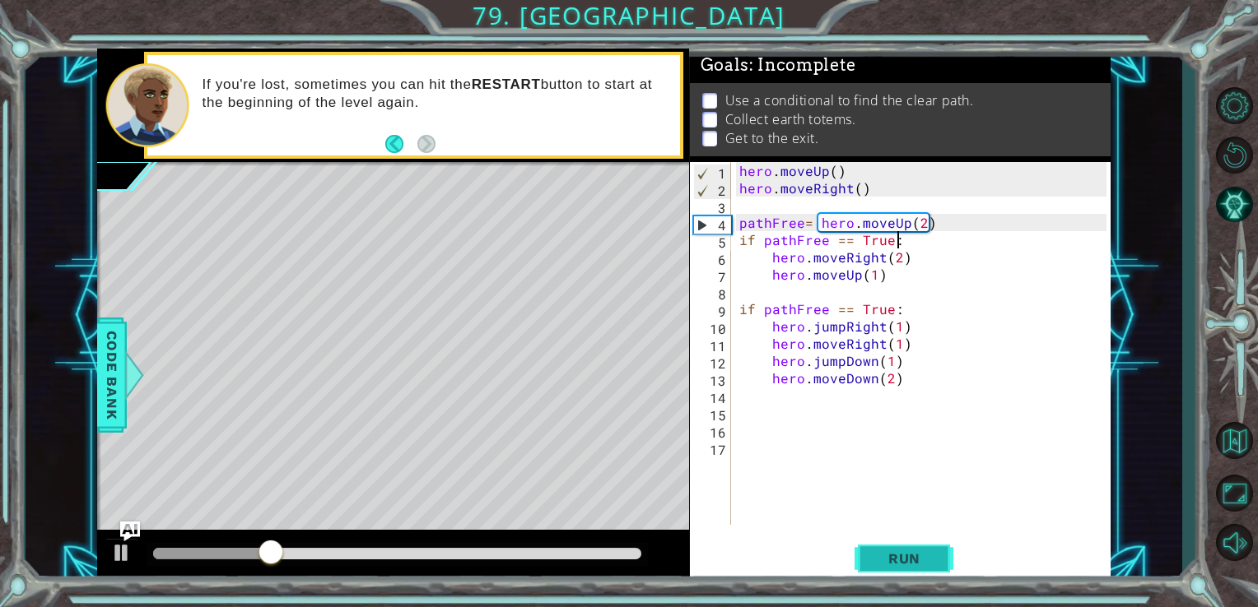
click at [929, 556] on span "Run" at bounding box center [904, 559] width 65 height 16
click at [858, 277] on div "hero . moveUp ( ) hero . moveRight ( ) pathFree = hero . moveUp ( 2 ) if pathFr…" at bounding box center [925, 361] width 379 height 398
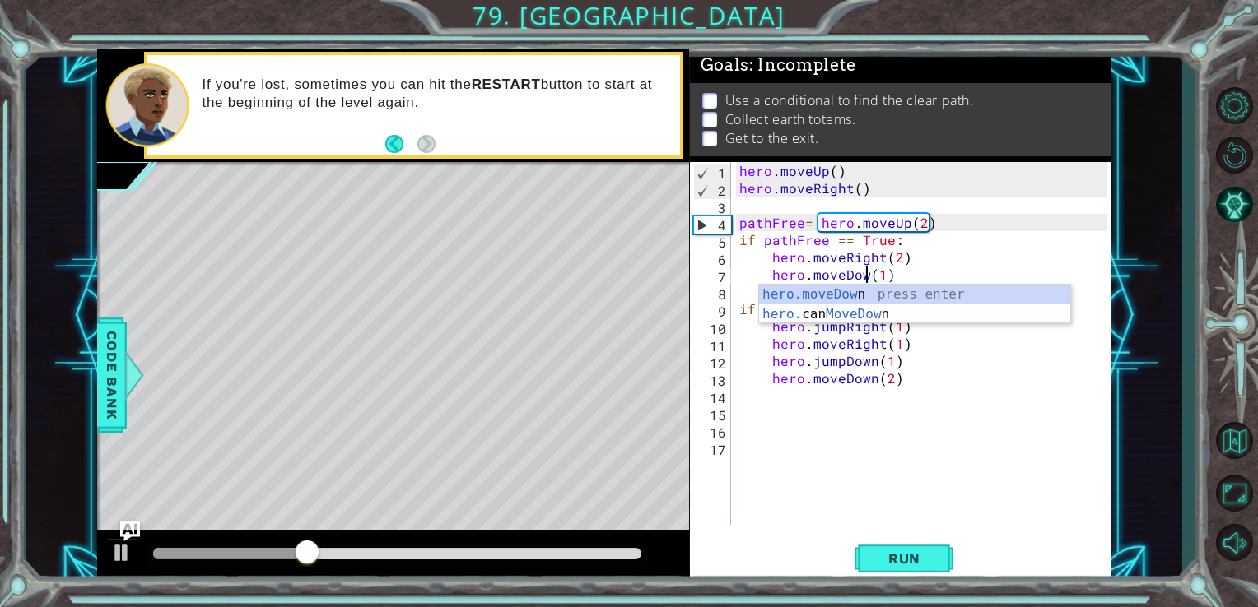
scroll to position [0, 7]
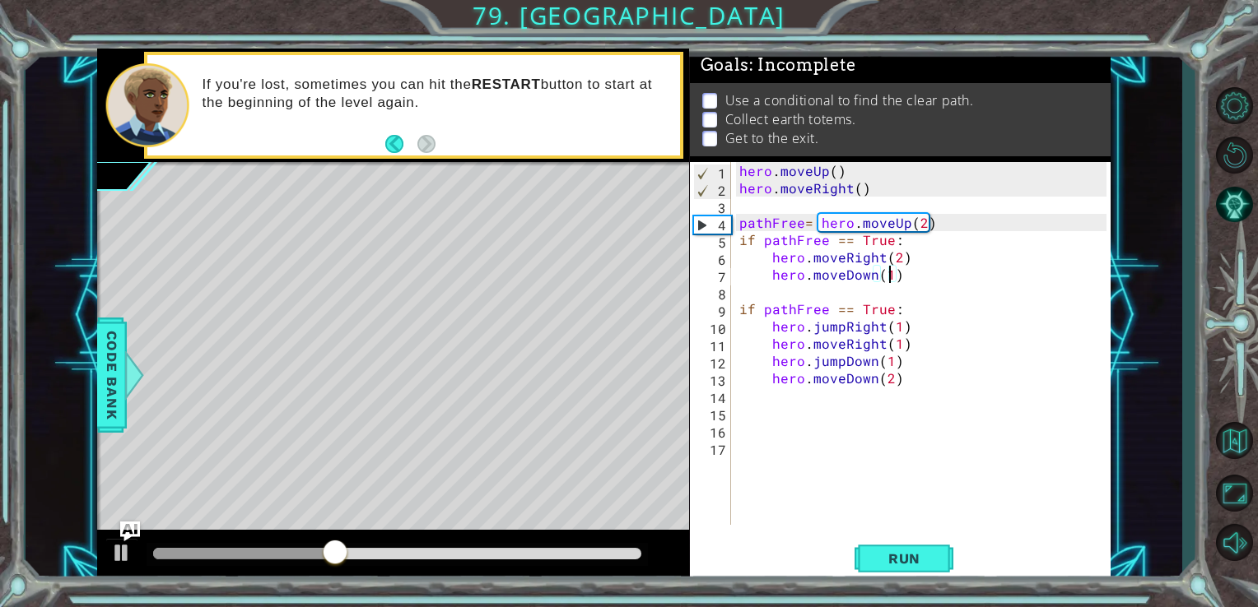
click at [892, 276] on div "hero . moveUp ( ) hero . moveRight ( ) pathFree = hero . moveUp ( 2 ) if pathFr…" at bounding box center [925, 361] width 379 height 398
click at [937, 550] on button "Run" at bounding box center [903, 558] width 99 height 42
click at [939, 561] on button "Run" at bounding box center [903, 558] width 99 height 42
type textarea "hero.moveDown(2)"
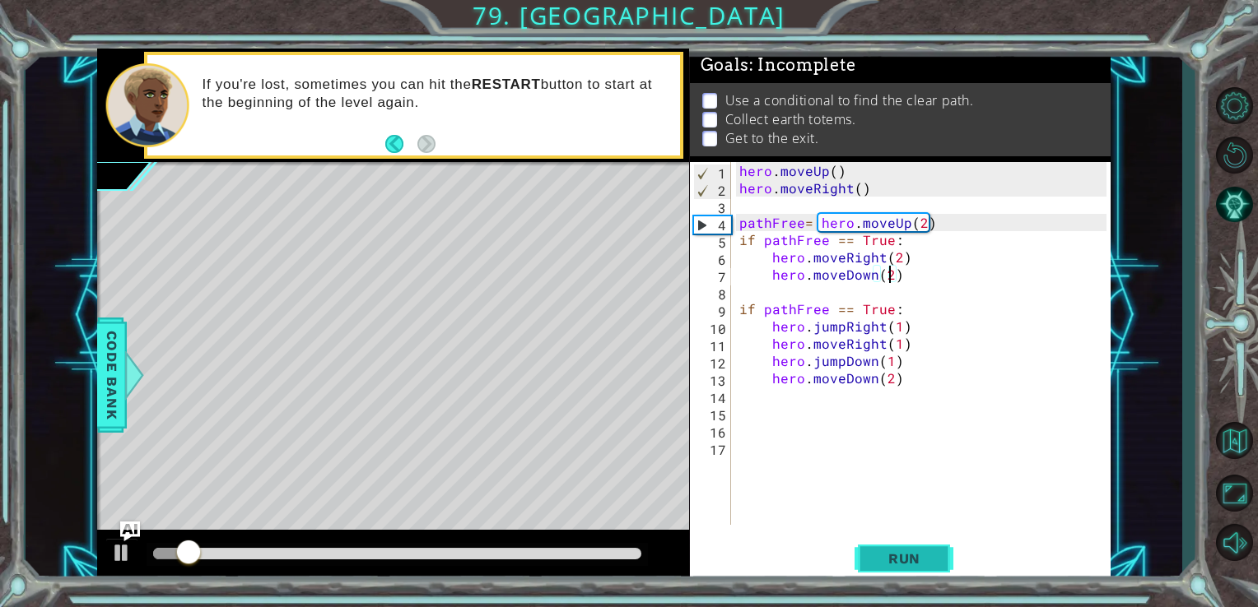
click at [939, 561] on button "Run" at bounding box center [903, 558] width 99 height 42
click at [396, 146] on button "Back" at bounding box center [401, 144] width 32 height 18
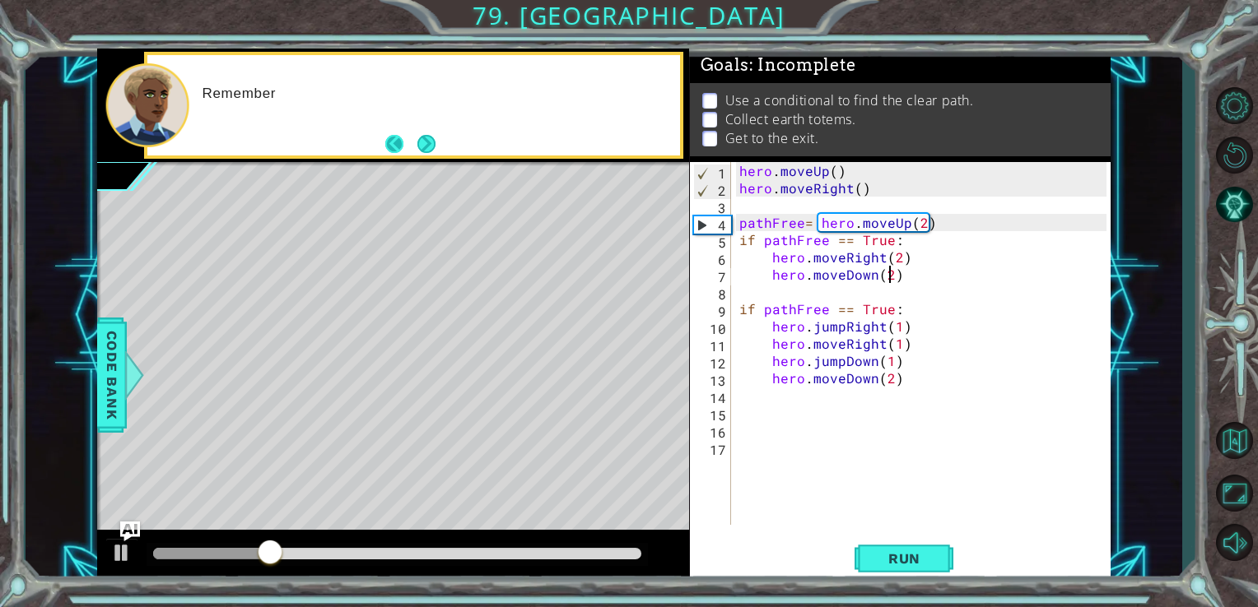
click at [396, 146] on button "Back" at bounding box center [401, 144] width 32 height 18
click at [395, 144] on button "Back" at bounding box center [401, 144] width 32 height 18
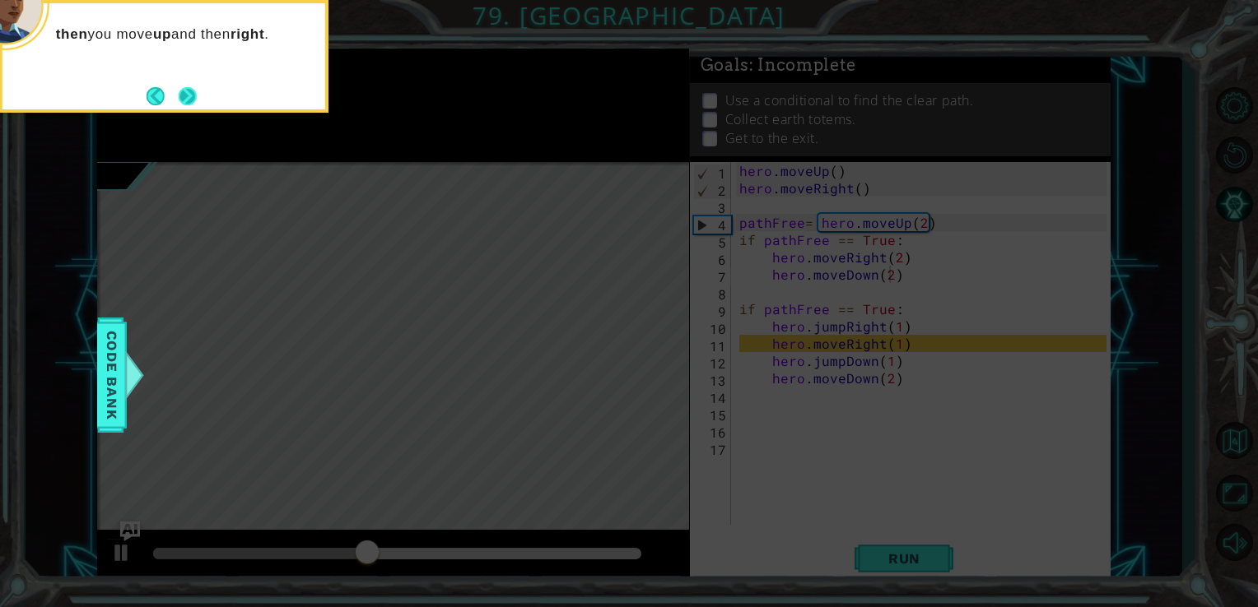
click at [193, 96] on button "Next" at bounding box center [188, 96] width 18 height 18
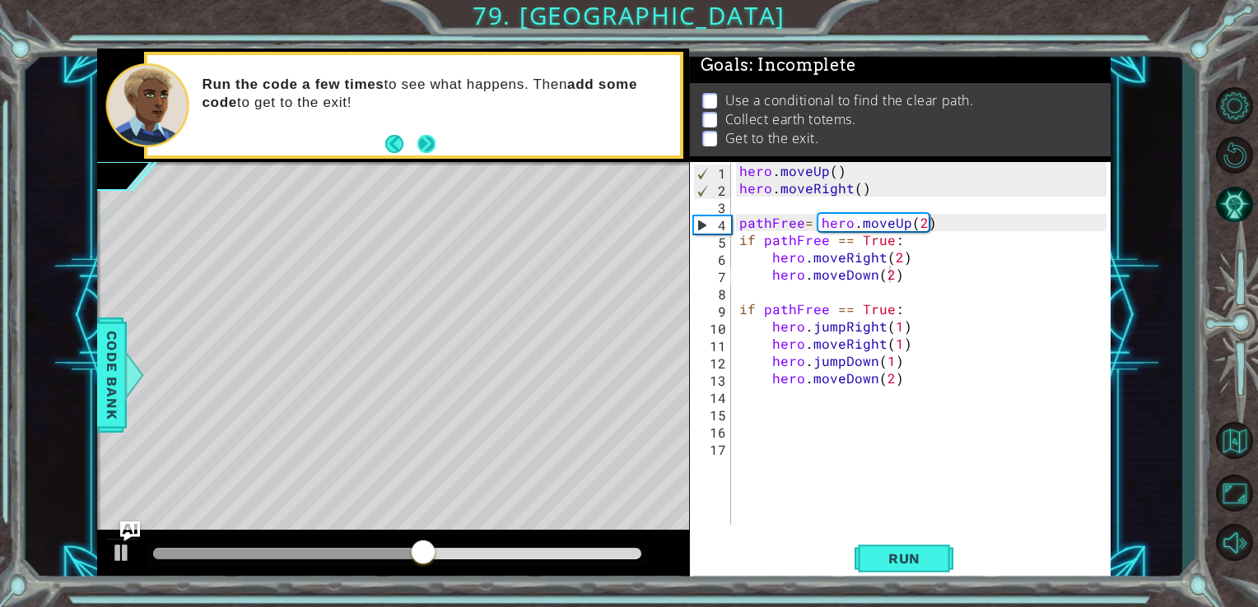
click at [430, 141] on button "Next" at bounding box center [426, 144] width 18 height 18
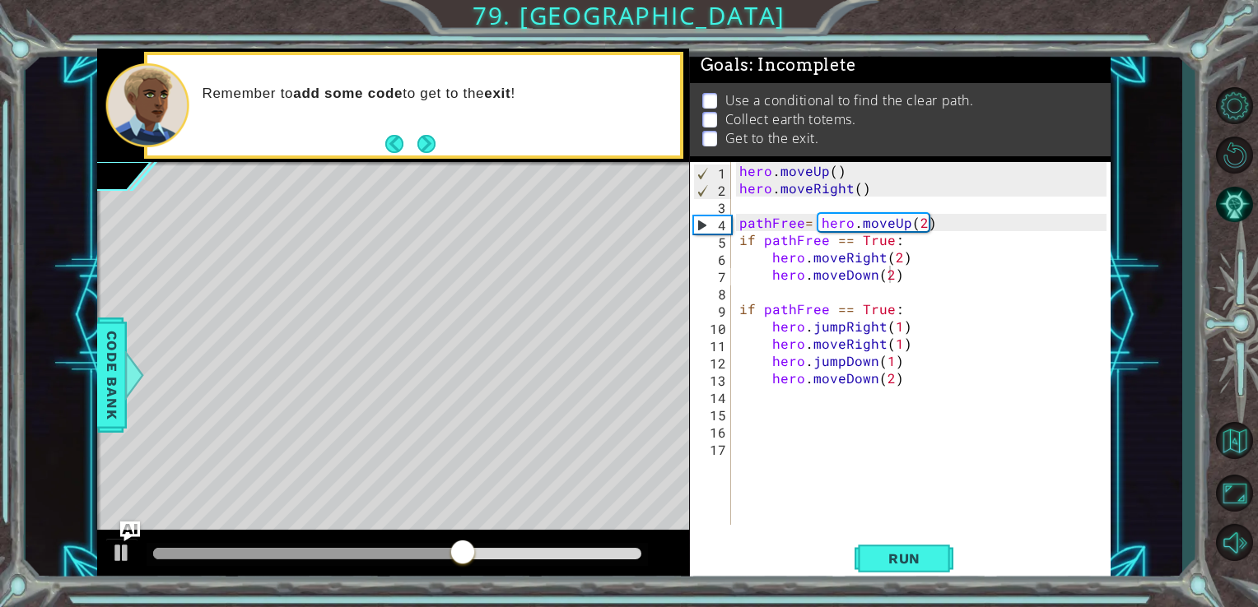
click at [430, 141] on button "Next" at bounding box center [426, 144] width 18 height 18
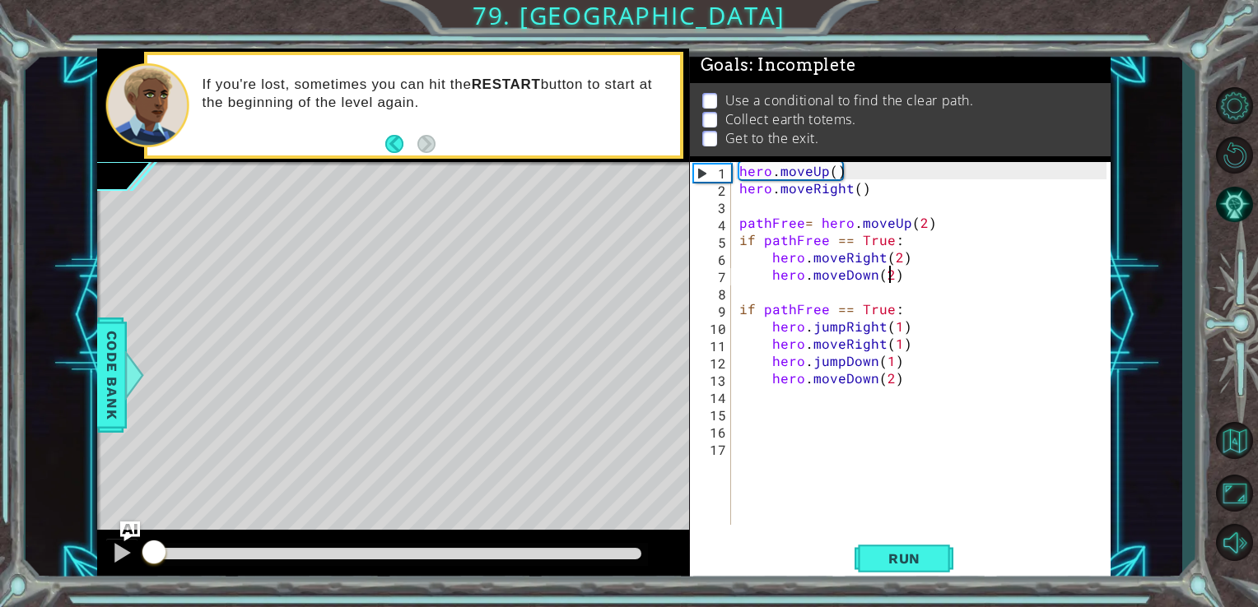
drag, startPoint x: 540, startPoint y: 550, endPoint x: 144, endPoint y: 548, distance: 395.9
click at [144, 548] on div at bounding box center [154, 554] width 30 height 30
click at [1244, 155] on button "Restart Level" at bounding box center [1234, 155] width 48 height 44
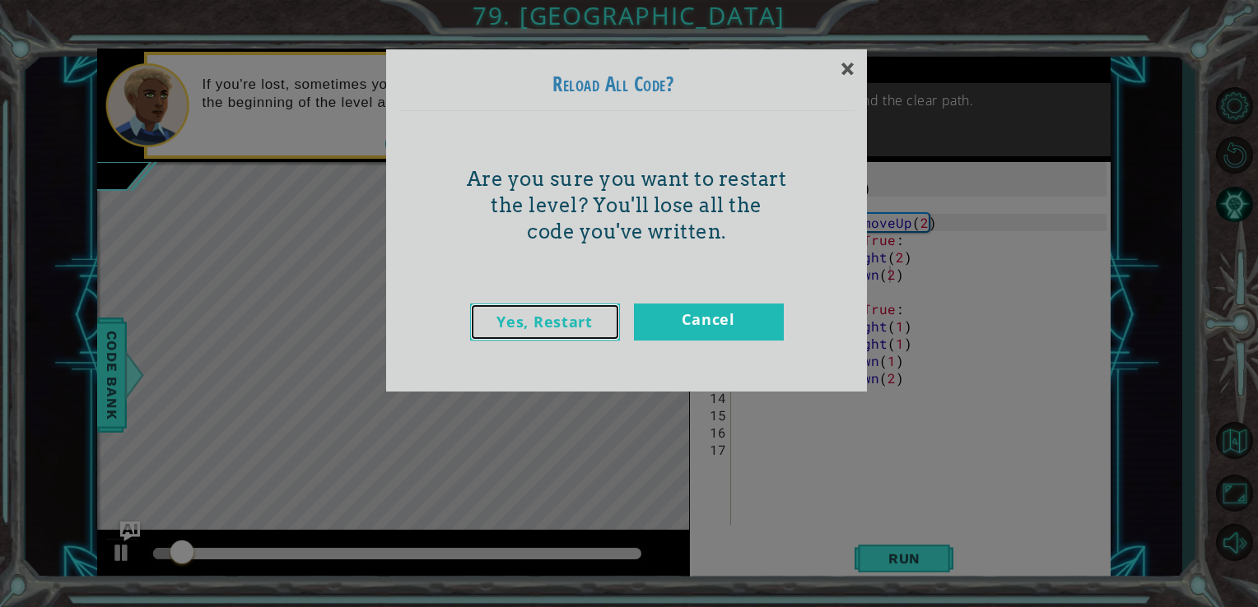
click at [558, 324] on link "Yes, Restart" at bounding box center [545, 322] width 150 height 37
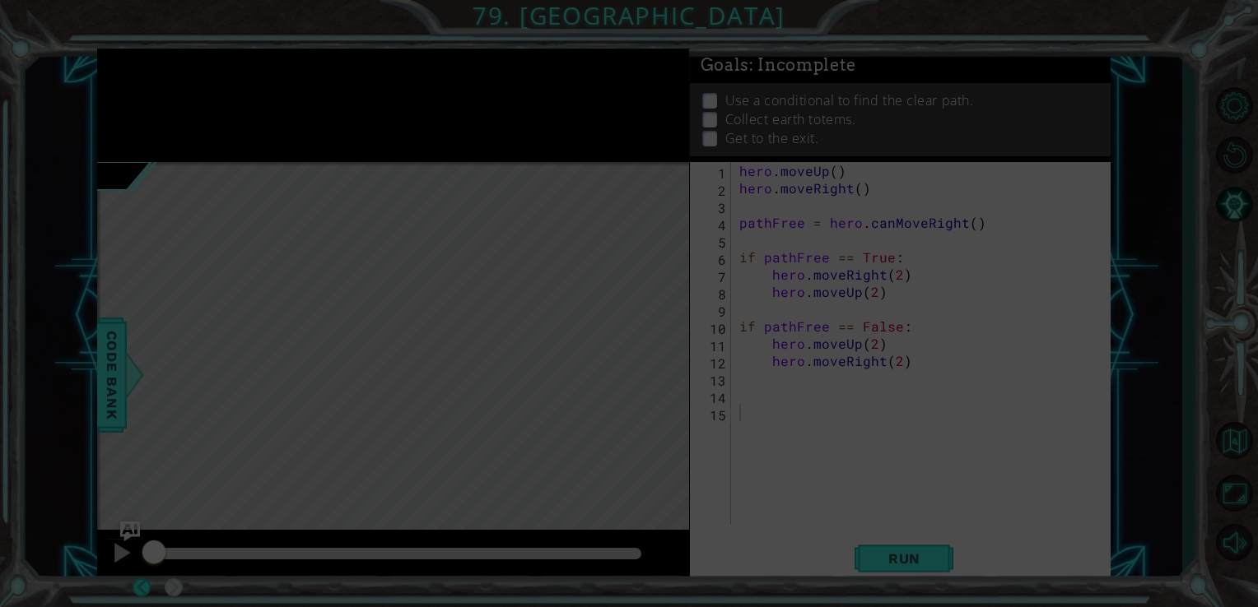
scroll to position [0, 0]
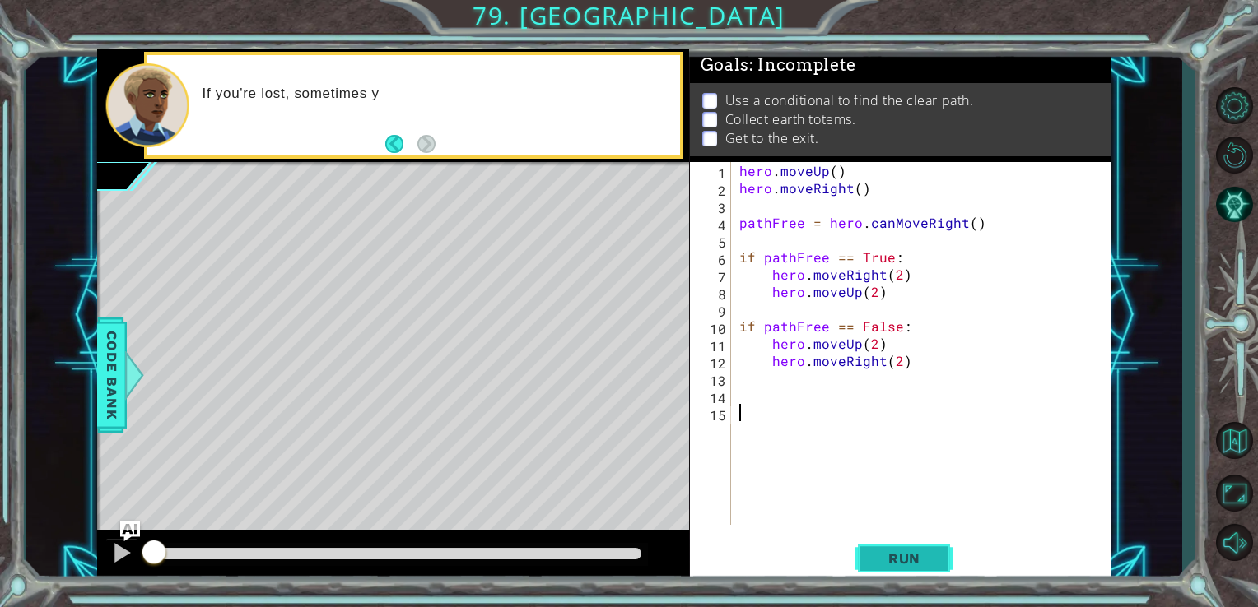
click at [895, 568] on button "Run" at bounding box center [903, 558] width 99 height 42
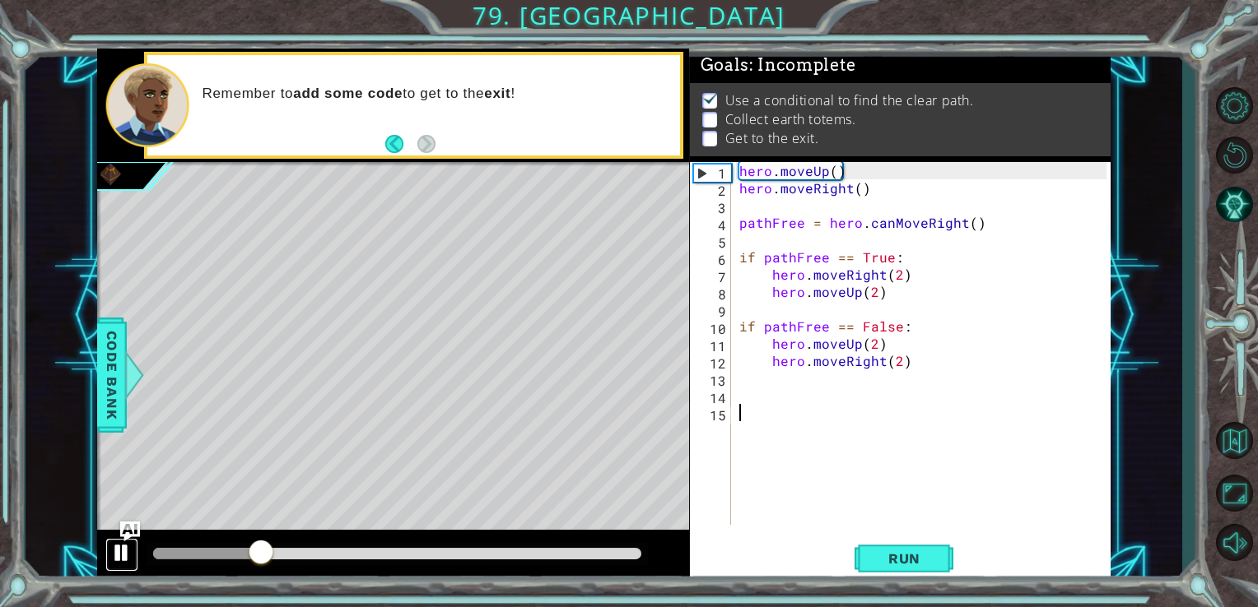
click at [122, 545] on div at bounding box center [121, 552] width 21 height 21
drag, startPoint x: 263, startPoint y: 550, endPoint x: 248, endPoint y: 558, distance: 17.7
click at [248, 558] on div at bounding box center [247, 554] width 30 height 30
click at [922, 223] on div "hero . moveUp ( ) hero . moveRight ( ) pathFree = hero . canMoveRight ( ) if pa…" at bounding box center [925, 361] width 379 height 398
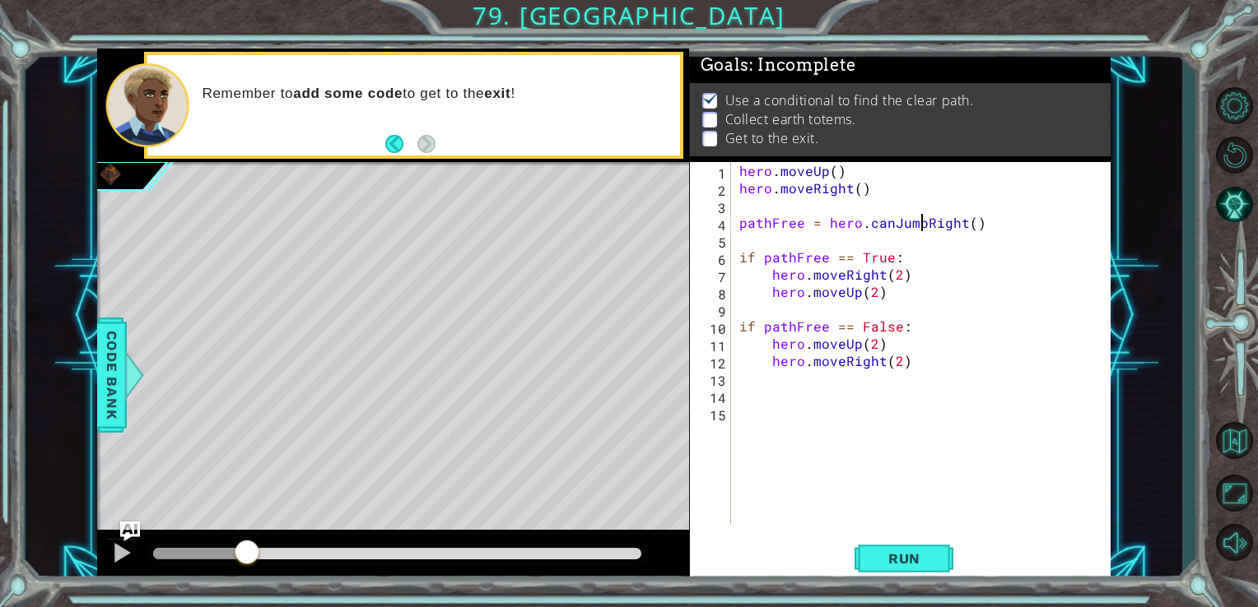
scroll to position [0, 12]
click at [917, 560] on span "Run" at bounding box center [904, 559] width 65 height 16
click at [943, 561] on button "Run" at bounding box center [903, 558] width 99 height 42
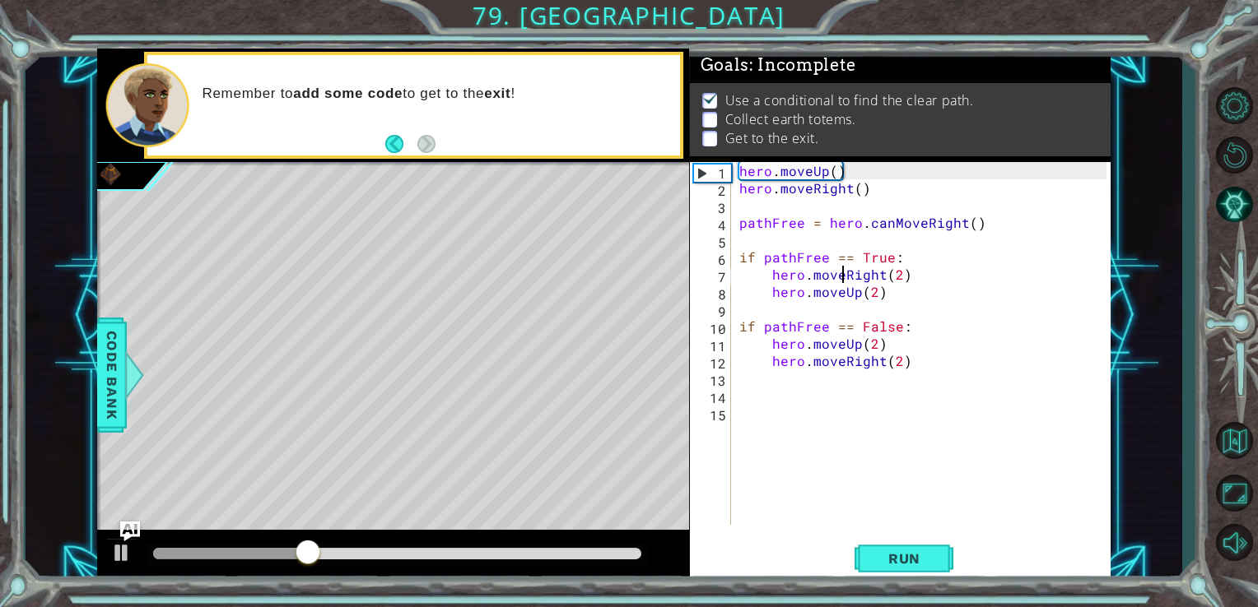
click at [843, 276] on div "hero . moveUp ( ) hero . moveRight ( ) pathFree = hero . canMoveRight ( ) if pa…" at bounding box center [925, 361] width 379 height 398
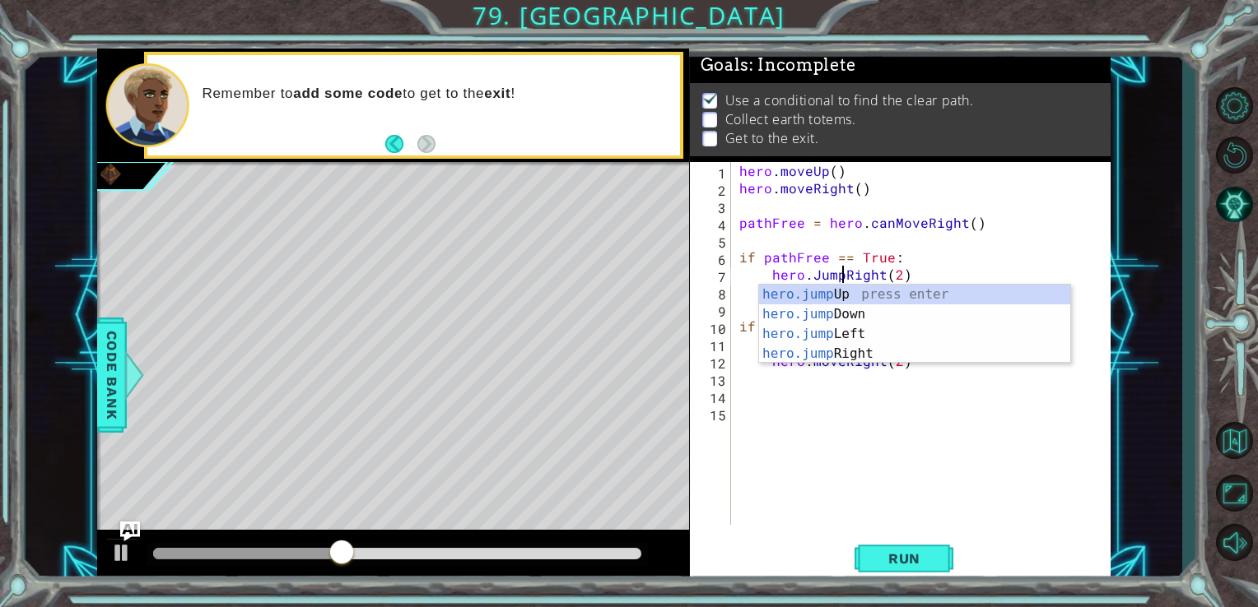
scroll to position [0, 7]
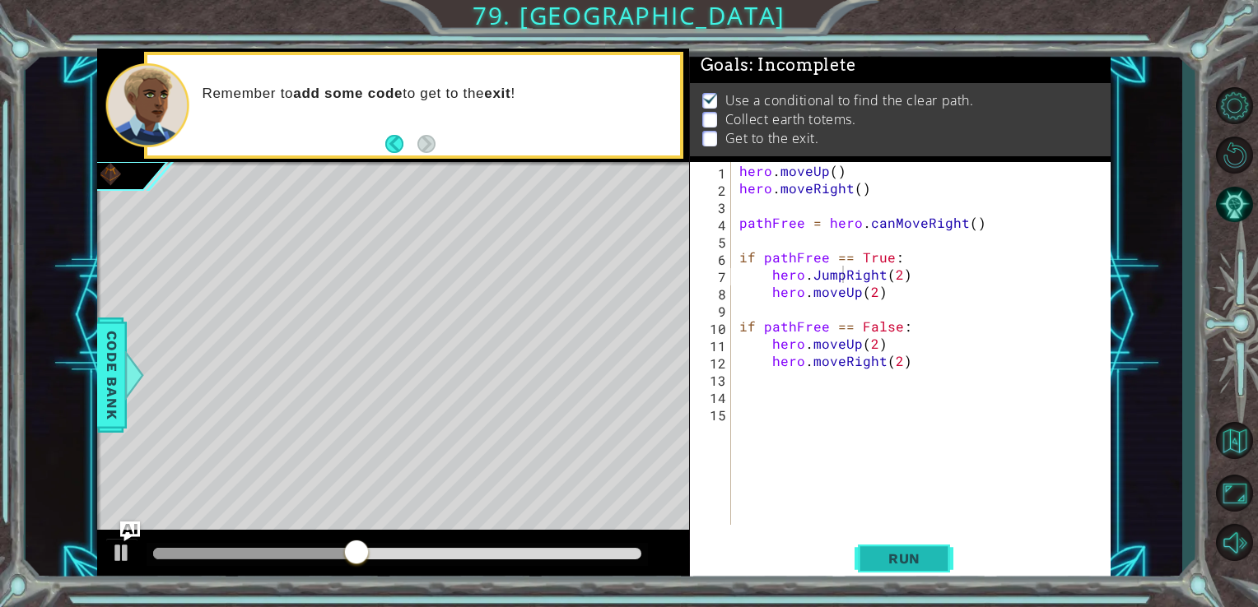
click at [923, 555] on span "Run" at bounding box center [904, 559] width 65 height 16
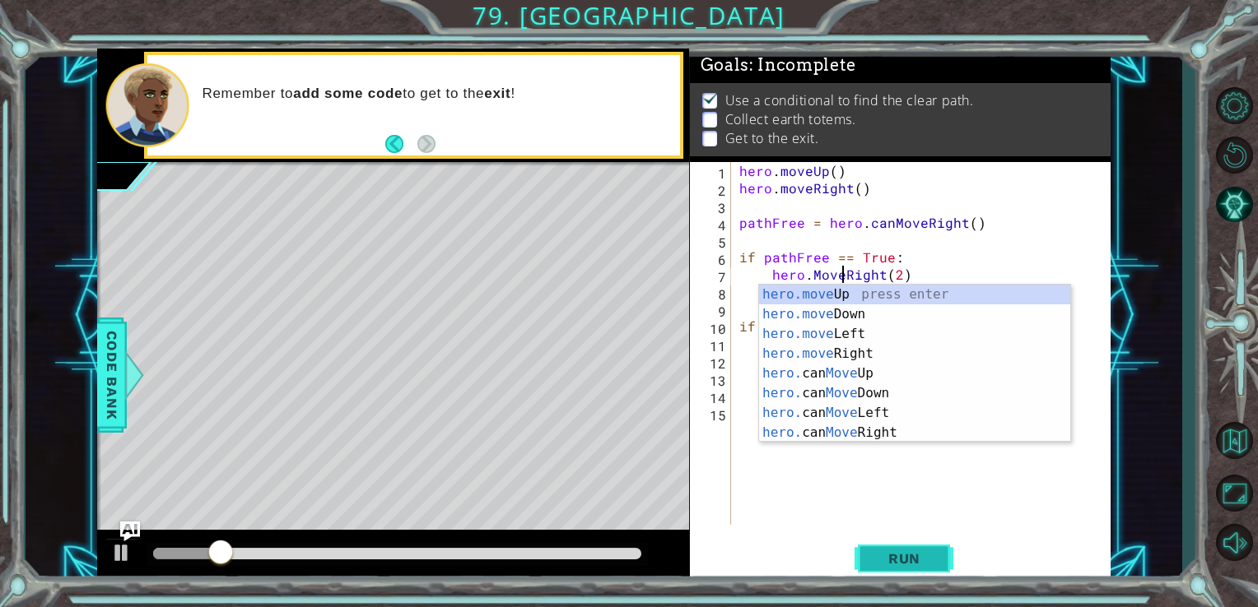
type textarea "hero.MoveRight(2)"
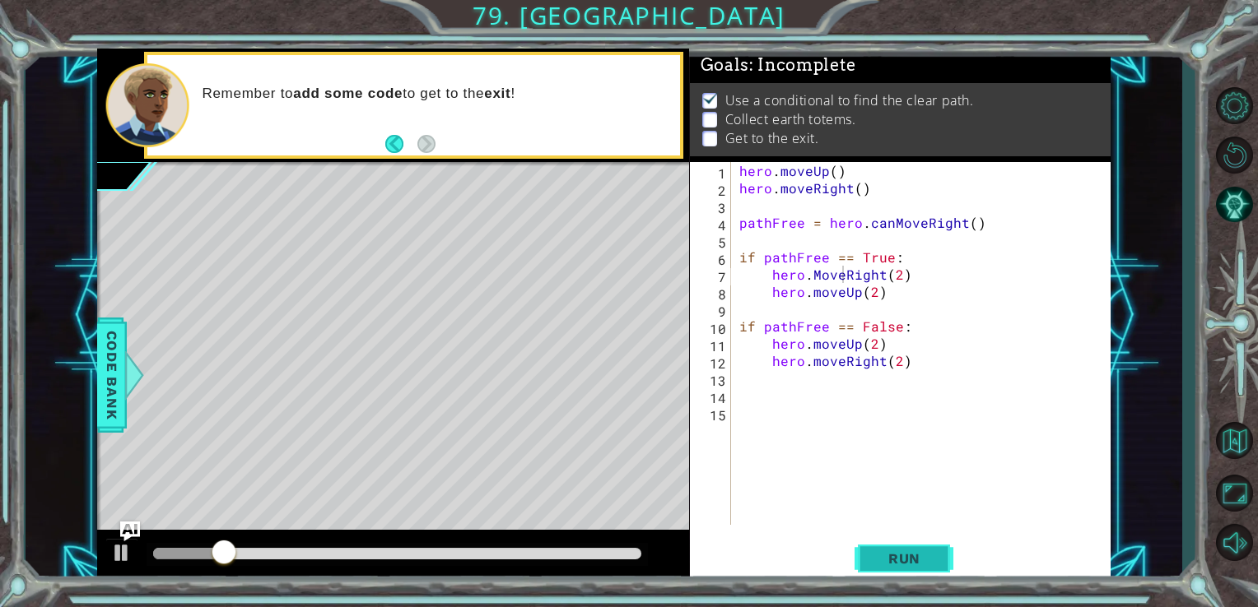
click at [921, 552] on span "Run" at bounding box center [904, 559] width 65 height 16
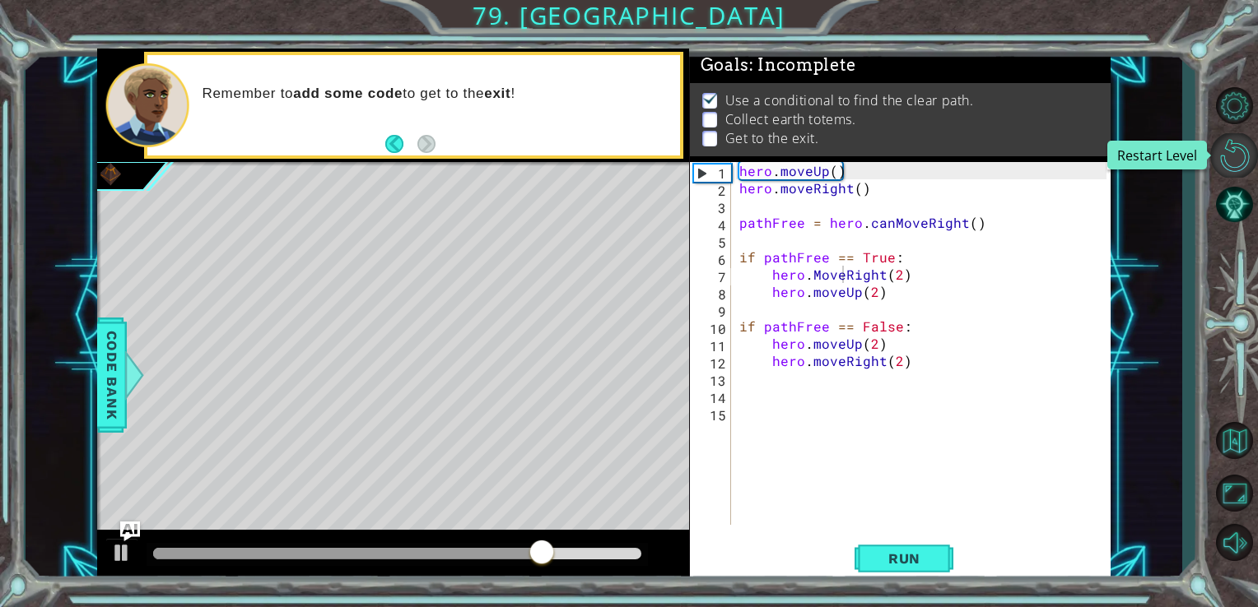
click at [1228, 154] on button "Restart Level" at bounding box center [1234, 155] width 48 height 44
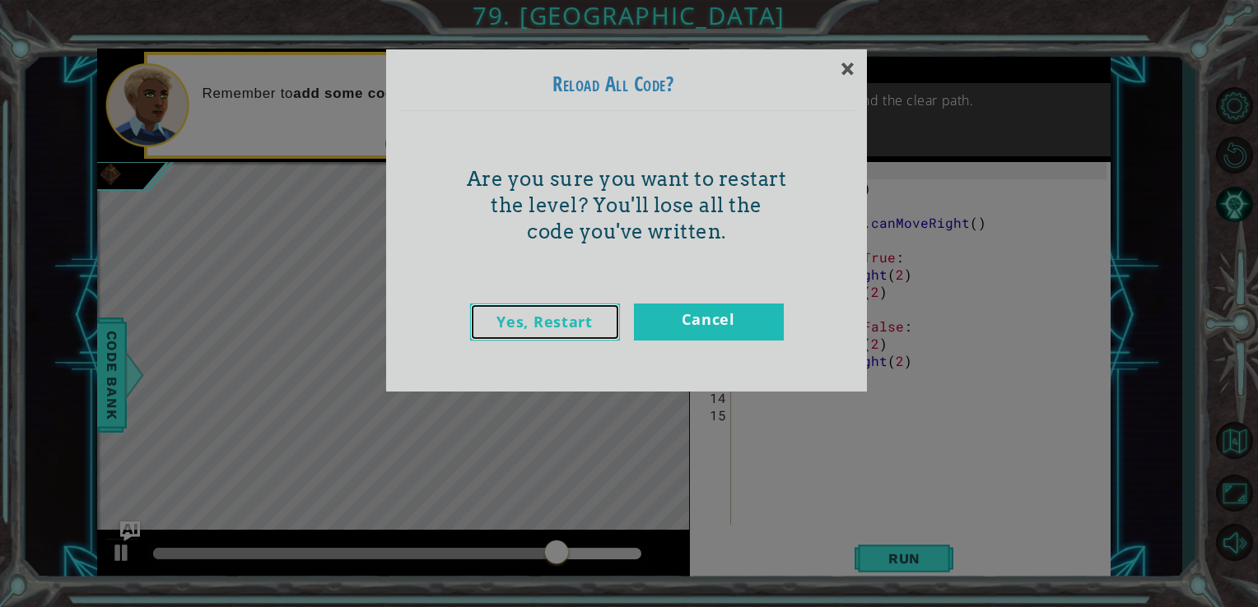
click at [597, 321] on link "Yes, Restart" at bounding box center [545, 322] width 150 height 37
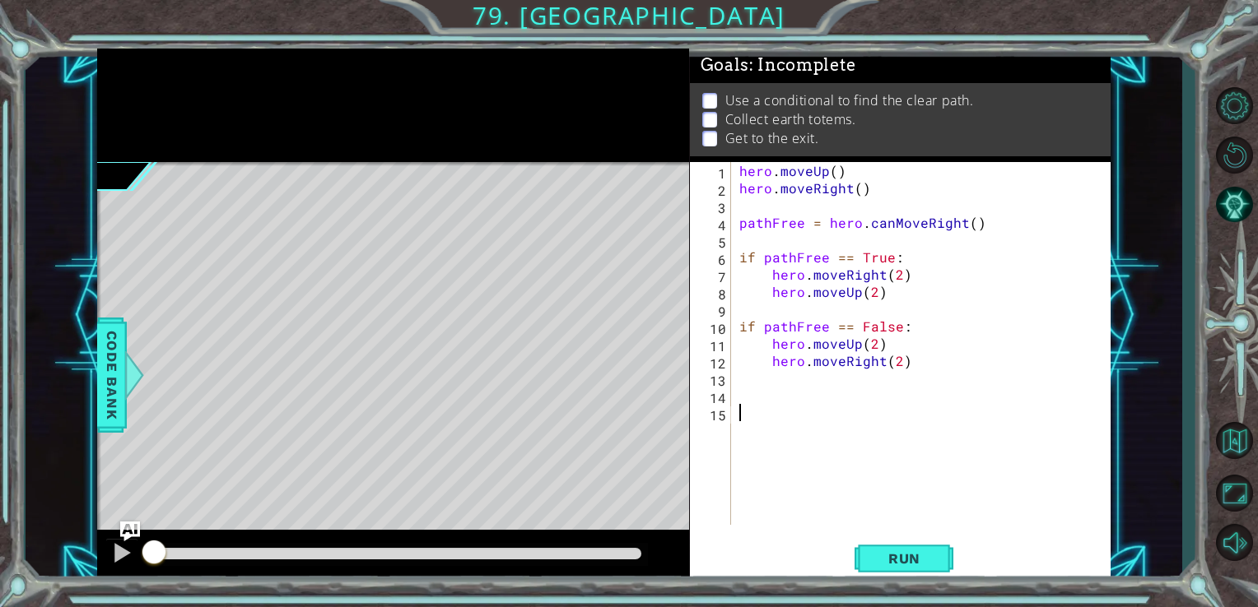
scroll to position [0, 0]
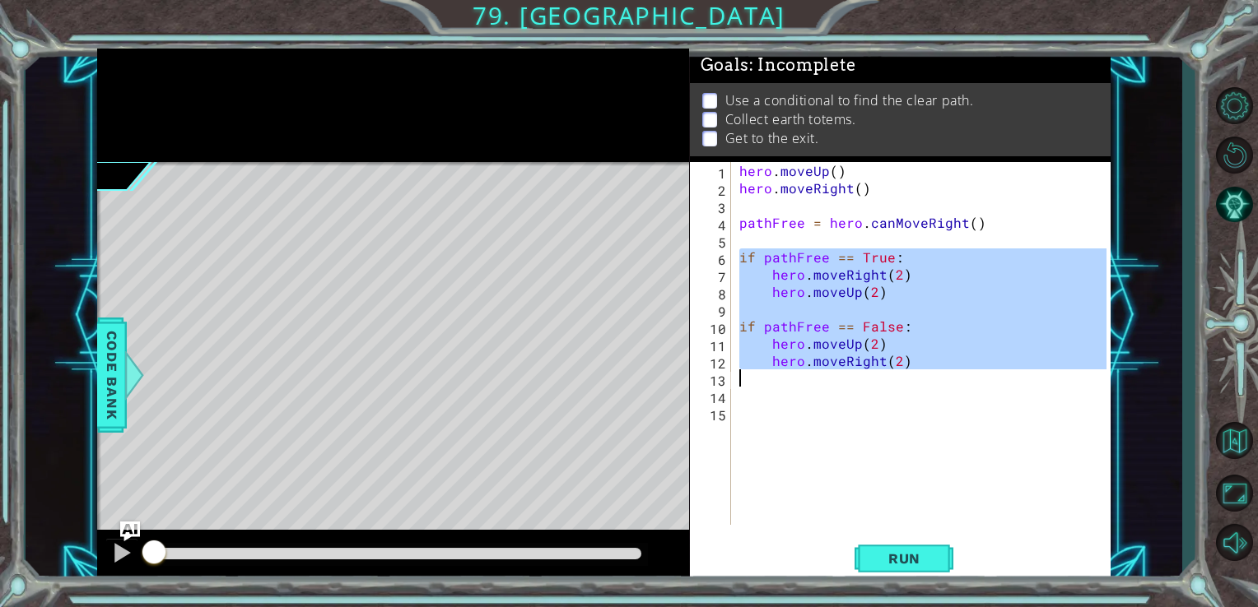
drag, startPoint x: 736, startPoint y: 256, endPoint x: 886, endPoint y: 371, distance: 189.6
click at [886, 371] on div "hero . moveUp ( ) hero . moveRight ( ) pathFree = hero . canMoveRight ( ) if pa…" at bounding box center [925, 361] width 379 height 398
type textarea "hero.moveRight(2)"
click at [820, 397] on div "hero . moveUp ( ) hero . moveRight ( ) pathFree = hero . canMoveRight ( ) if pa…" at bounding box center [925, 361] width 379 height 398
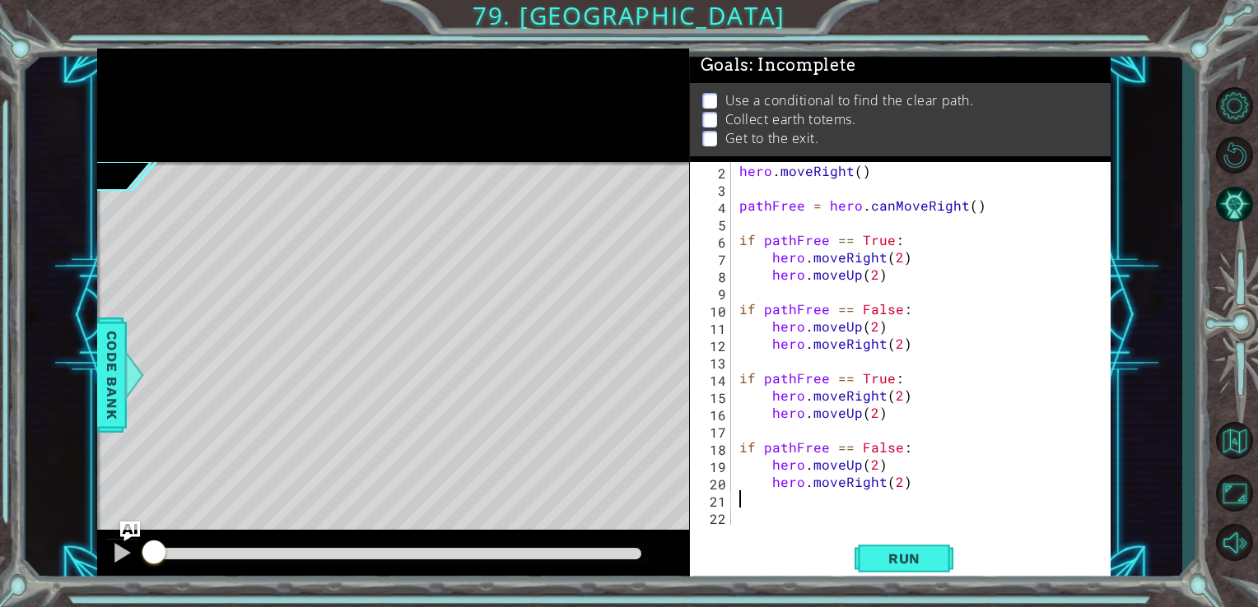
scroll to position [16, 0]
click at [891, 571] on button "Run" at bounding box center [903, 558] width 99 height 42
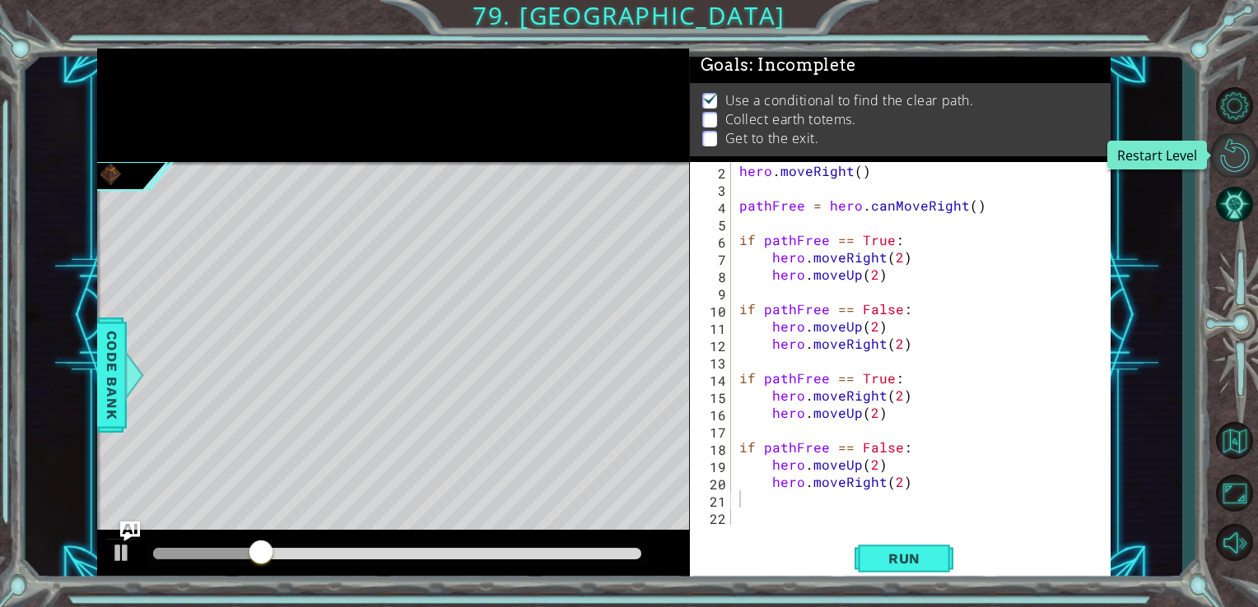
click at [1239, 156] on button "Restart Level" at bounding box center [1234, 155] width 48 height 44
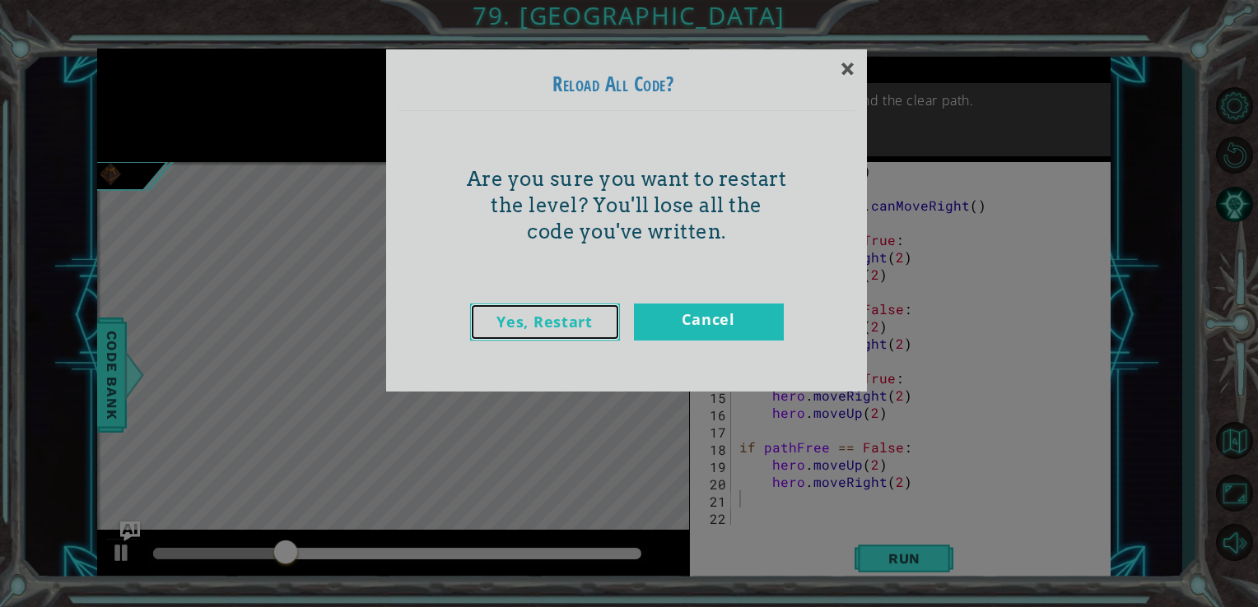
click at [553, 323] on link "Yes, Restart" at bounding box center [545, 322] width 150 height 37
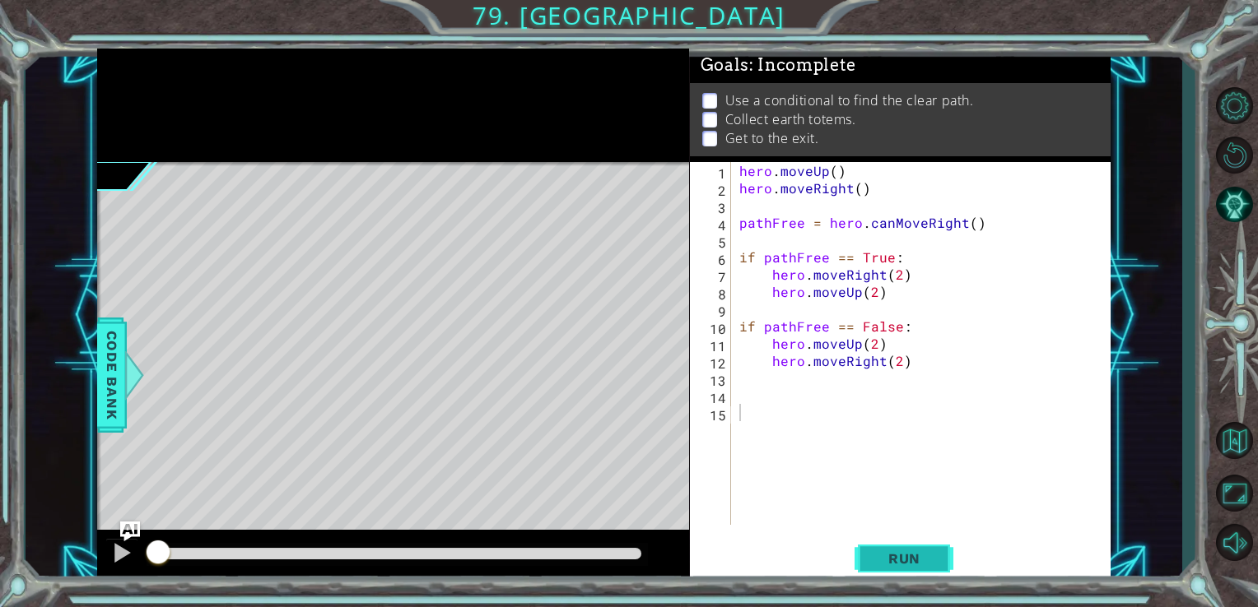
click at [904, 565] on span "Run" at bounding box center [904, 559] width 65 height 16
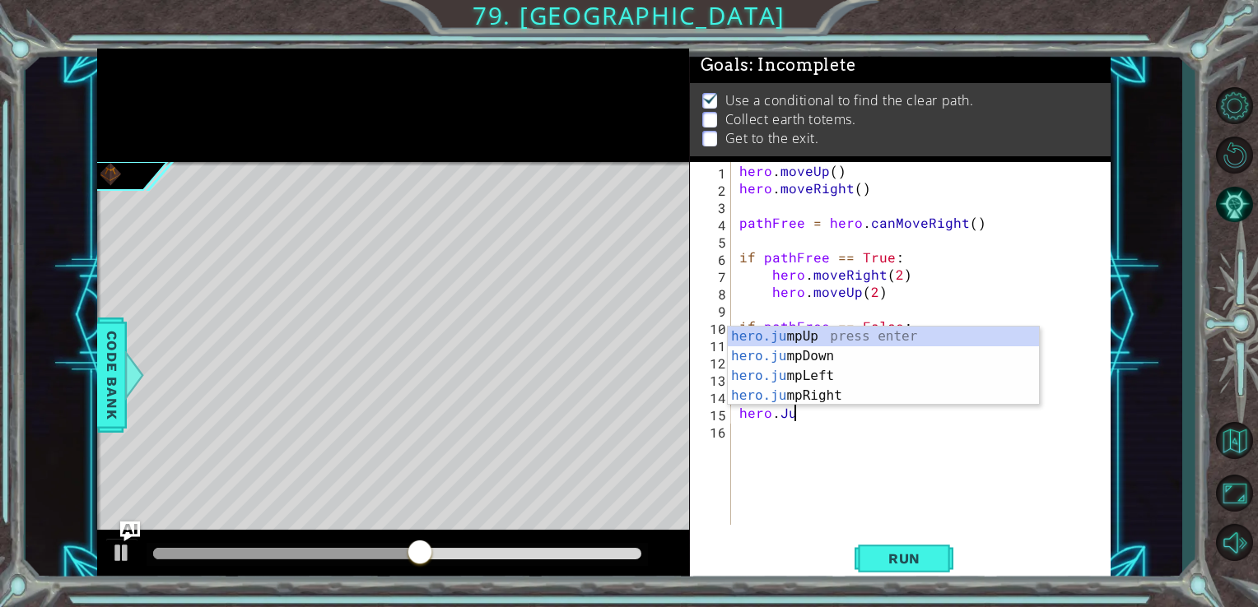
scroll to position [0, 2]
type textarea "hero.Ju"
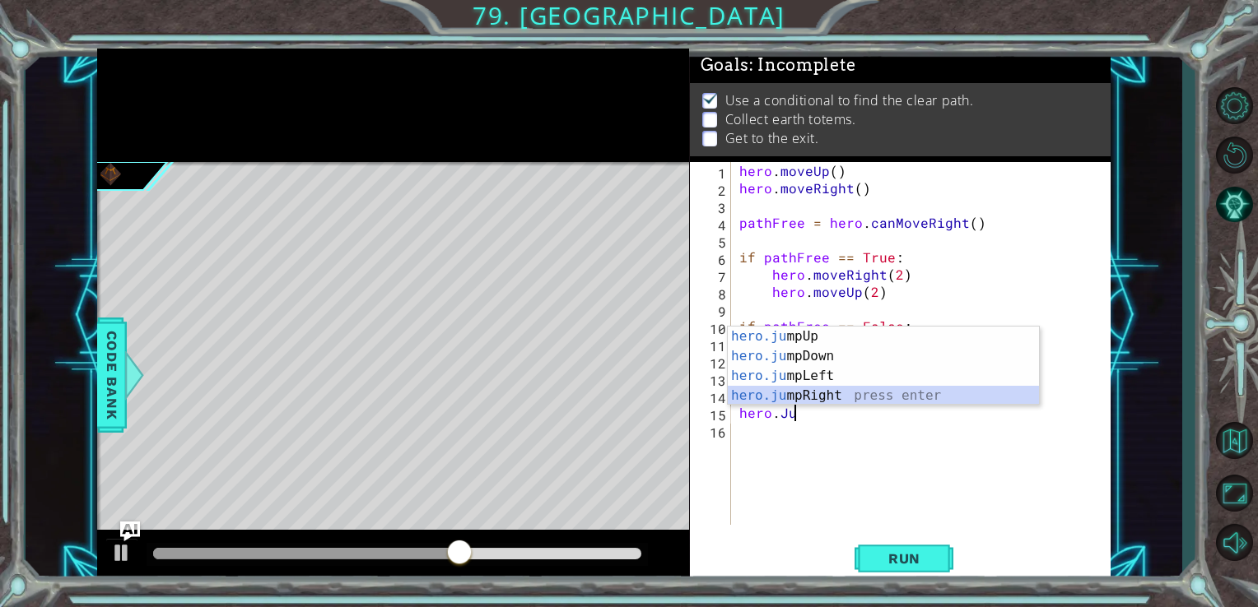
click at [844, 393] on div "hero.ju mpUp press enter hero.ju mpDown press enter hero.[PERSON_NAME] mpLeft p…" at bounding box center [883, 386] width 311 height 119
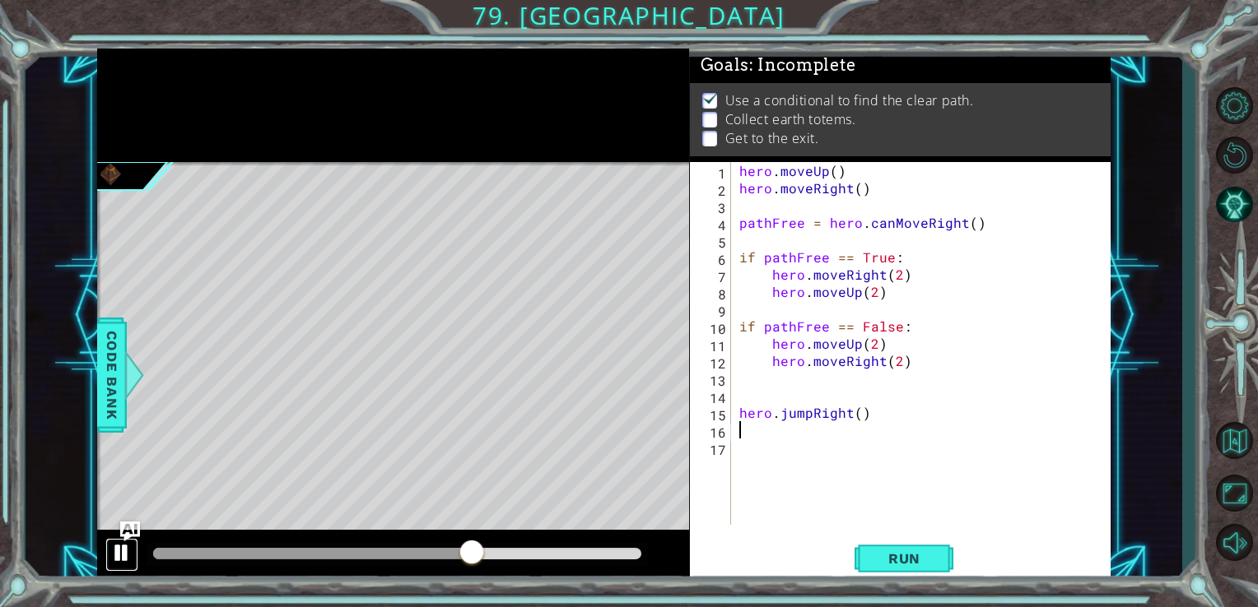
click at [119, 558] on div at bounding box center [121, 552] width 21 height 21
click at [856, 412] on div "hero . moveUp ( ) hero . moveRight ( ) pathFree = hero . canMoveRight ( ) if pa…" at bounding box center [925, 361] width 379 height 398
type textarea "hero.jumpRight(1)"
click at [889, 413] on div "hero . moveUp ( ) hero . moveRight ( ) pathFree = hero . canMoveRight ( ) if pa…" at bounding box center [925, 361] width 379 height 398
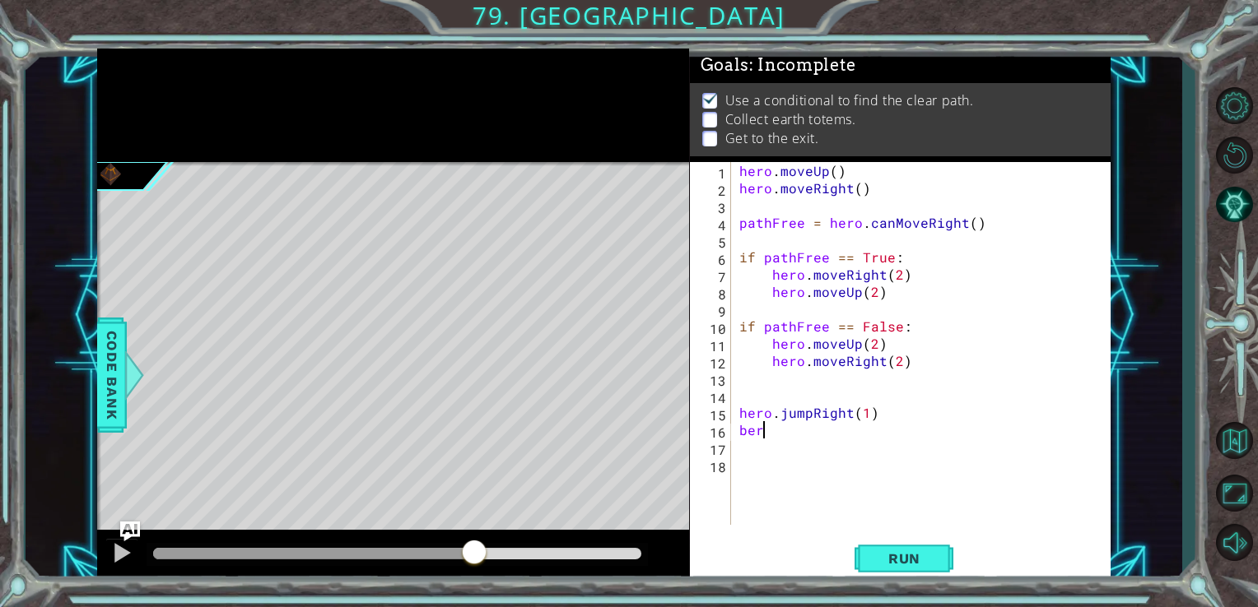
scroll to position [0, 0]
type textarea "b"
type textarea "hero.moveRight(1)"
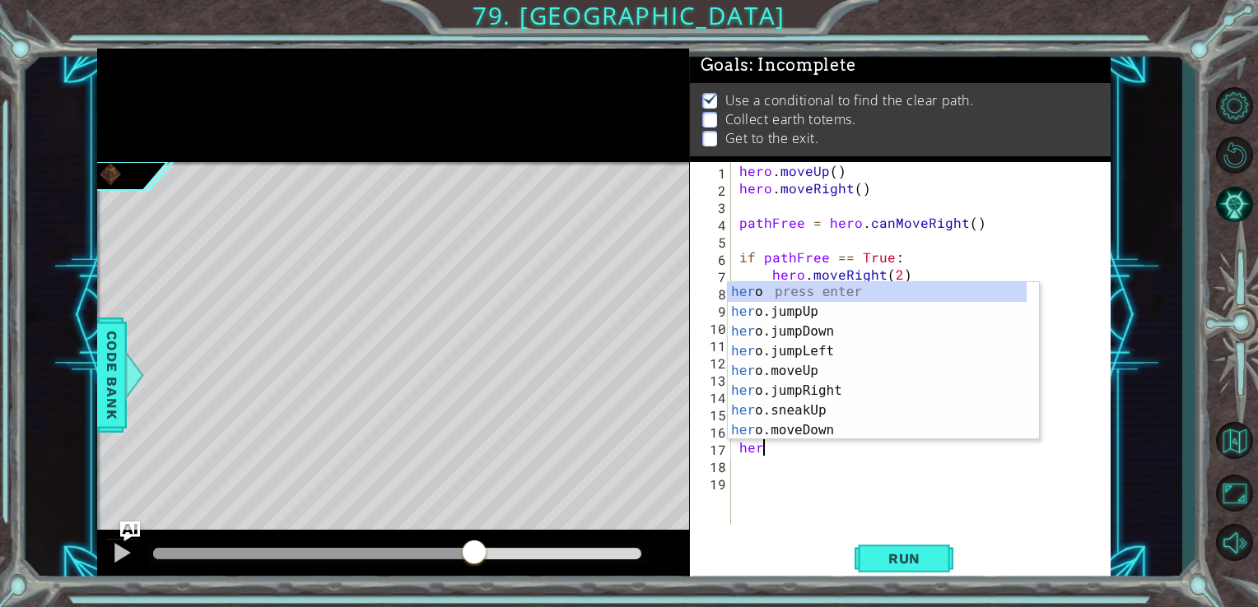
scroll to position [0, 0]
type textarea "hero.j"
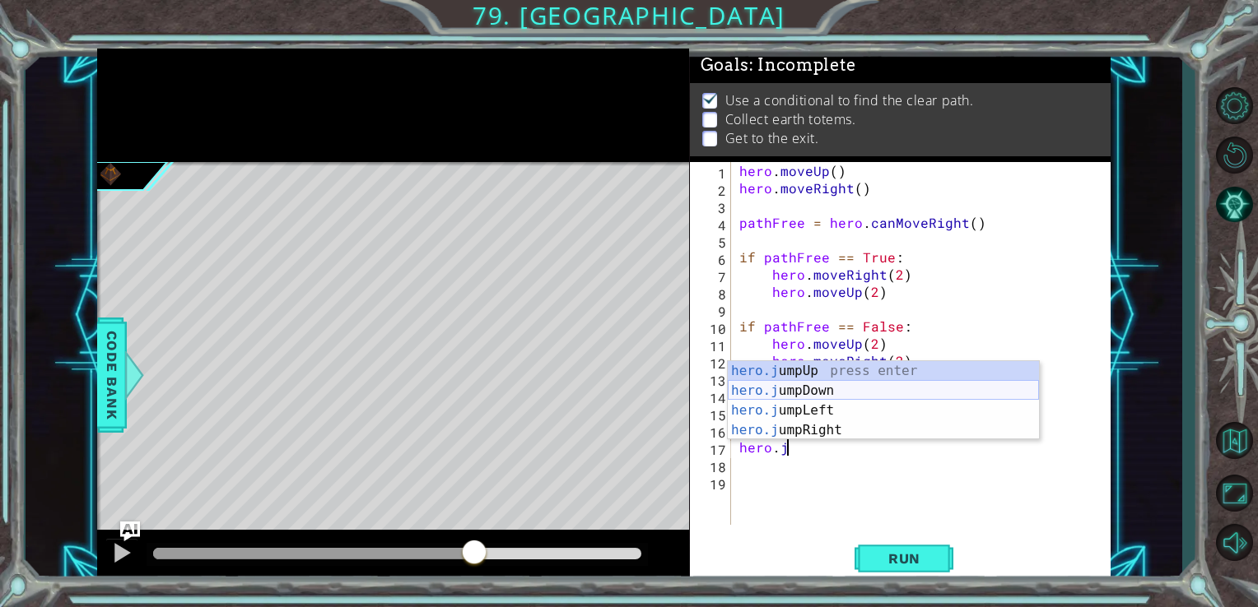
click at [843, 388] on div "hero.j umpUp press enter hero.j umpDown press enter hero.j umpLeft press enter …" at bounding box center [883, 420] width 311 height 119
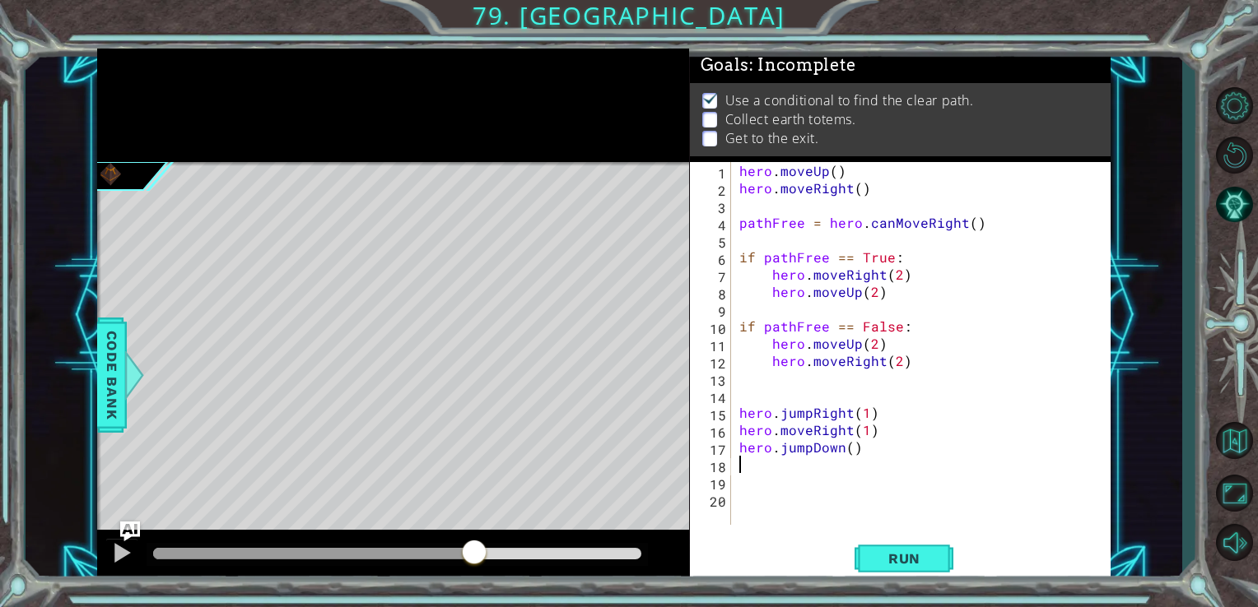
scroll to position [0, 0]
click at [853, 458] on div "hero . moveUp ( ) hero . moveRight ( ) pathFree = hero . canMoveRight ( ) if pa…" at bounding box center [925, 361] width 379 height 398
click at [849, 452] on div "hero . moveUp ( ) hero . moveRight ( ) pathFree = hero . canMoveRight ( ) if pa…" at bounding box center [925, 361] width 379 height 398
type textarea "hero.jumpDown(1)"
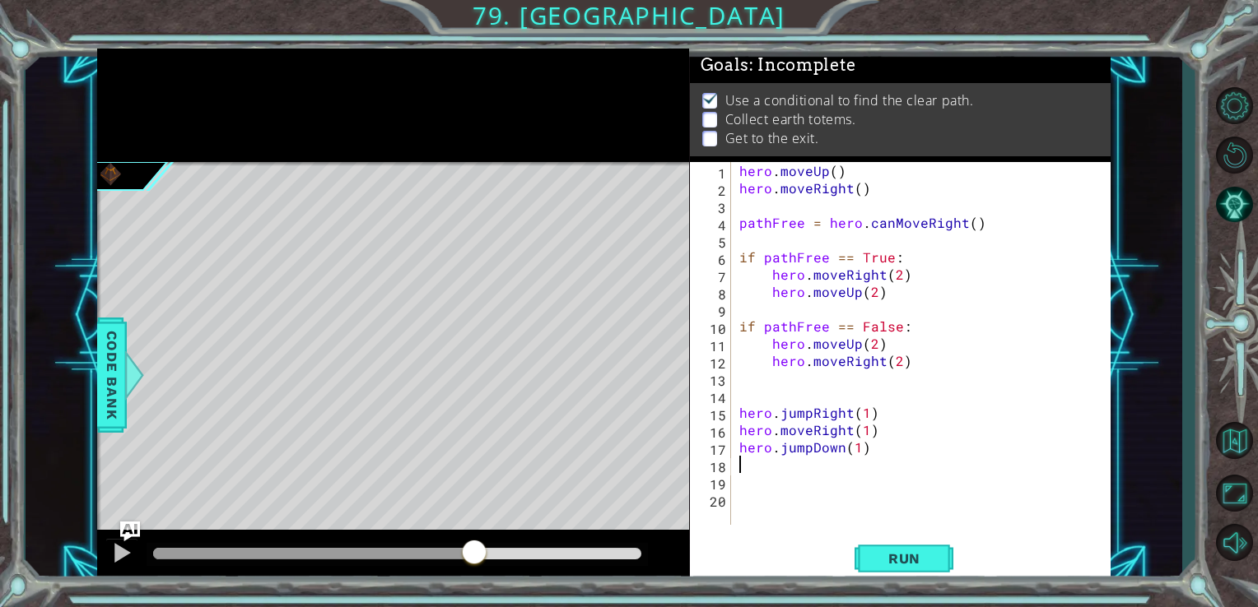
click at [864, 458] on div "hero . moveUp ( ) hero . moveRight ( ) pathFree = hero . canMoveRight ( ) if pa…" at bounding box center [925, 361] width 379 height 398
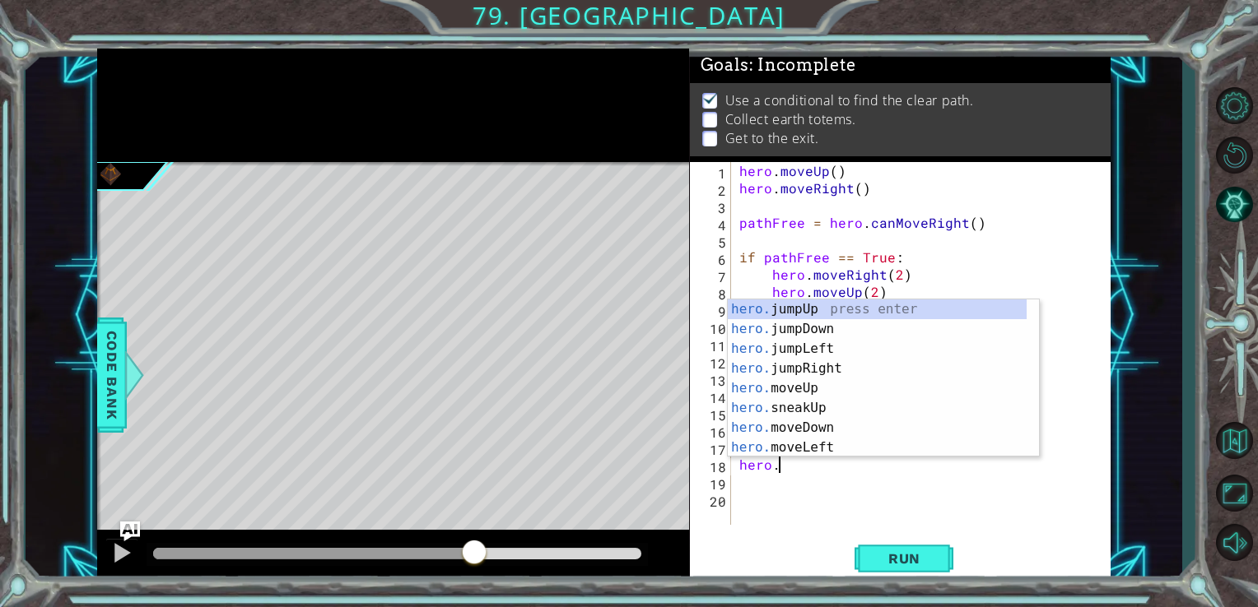
scroll to position [0, 1]
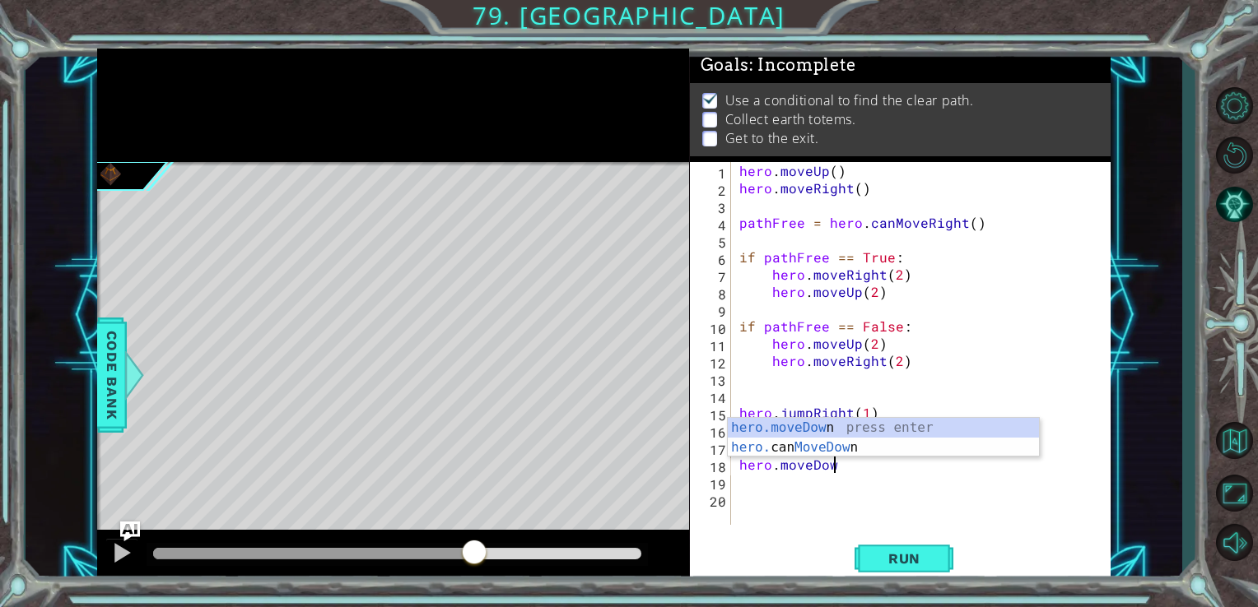
type textarea "hero.moveDown"
click at [860, 447] on div "hero.moveDown press enter hero. can MoveDown press enter" at bounding box center [883, 457] width 311 height 79
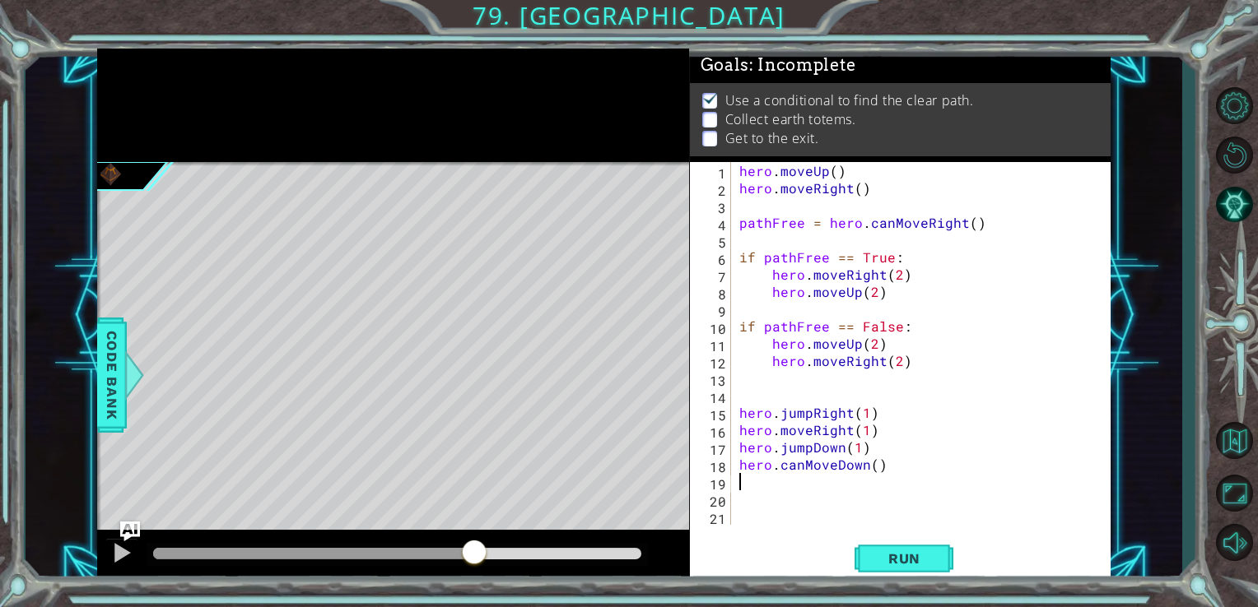
scroll to position [0, 0]
click at [803, 465] on div "hero . moveUp ( ) hero . moveRight ( ) pathFree = hero . canMoveRight ( ) if pa…" at bounding box center [925, 361] width 379 height 398
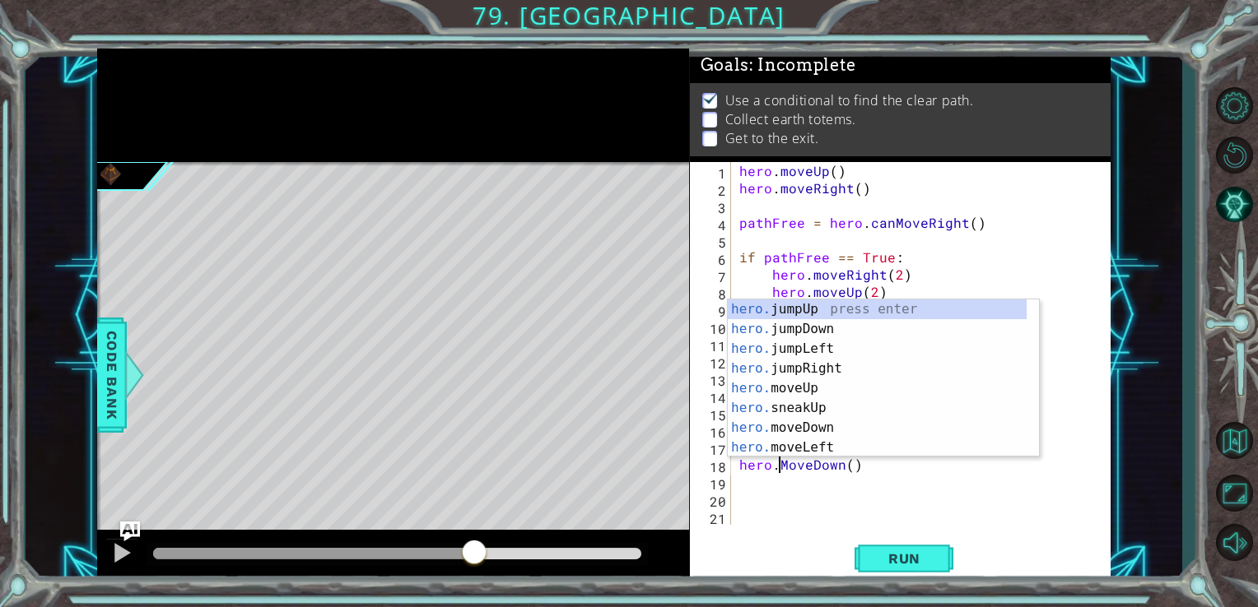
click at [789, 467] on div "hero . moveUp ( ) hero . moveRight ( ) pathFree = hero . canMoveRight ( ) if pa…" at bounding box center [925, 361] width 379 height 398
type textarea "hero.moveDown()"
click at [853, 474] on div "hero . moveUp ( ) hero . moveRight ( ) pathFree = hero . canMoveRight ( ) if pa…" at bounding box center [925, 361] width 379 height 398
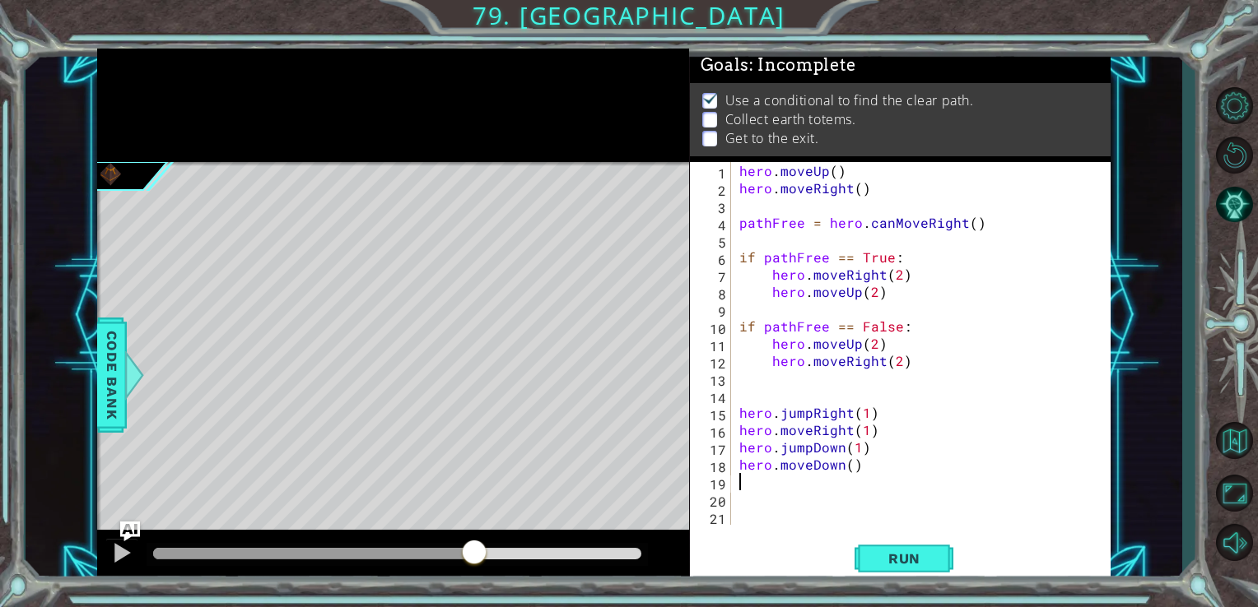
scroll to position [0, 0]
click at [845, 469] on div "hero . moveUp ( ) hero . moveRight ( ) pathFree = hero . canMoveRight ( ) if pa…" at bounding box center [925, 361] width 379 height 398
click at [846, 466] on div "hero . moveUp ( ) hero . moveRight ( ) pathFree = hero . canMoveRight ( ) if pa…" at bounding box center [925, 361] width 379 height 398
type textarea "hero.moveDown(1)"
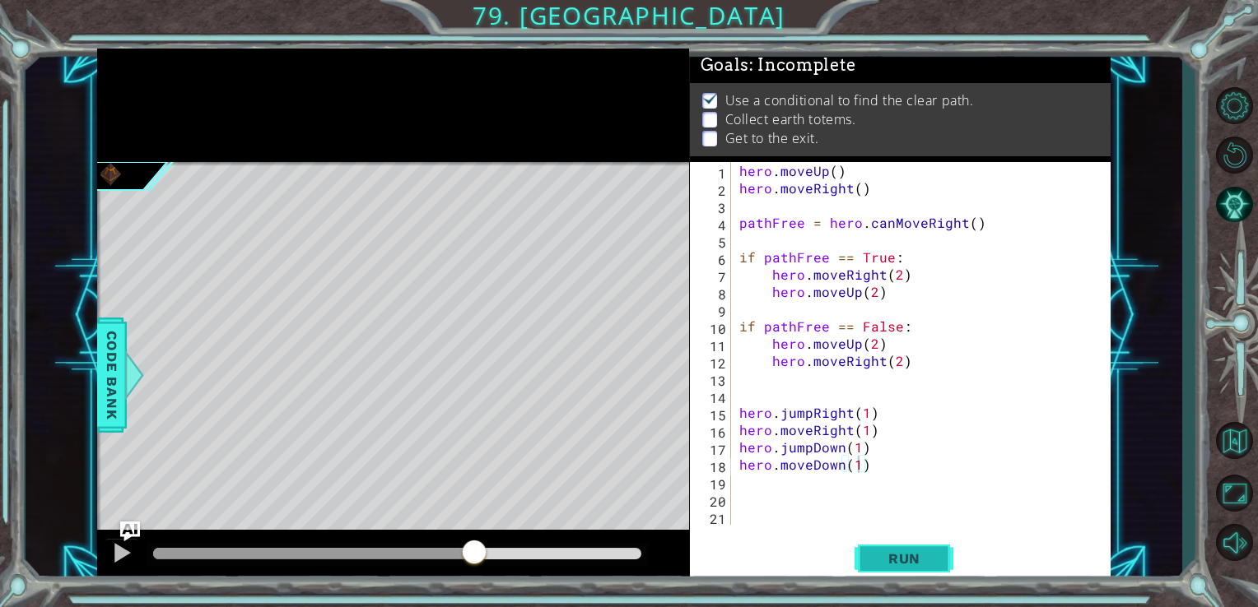
click at [885, 561] on span "Run" at bounding box center [904, 559] width 65 height 16
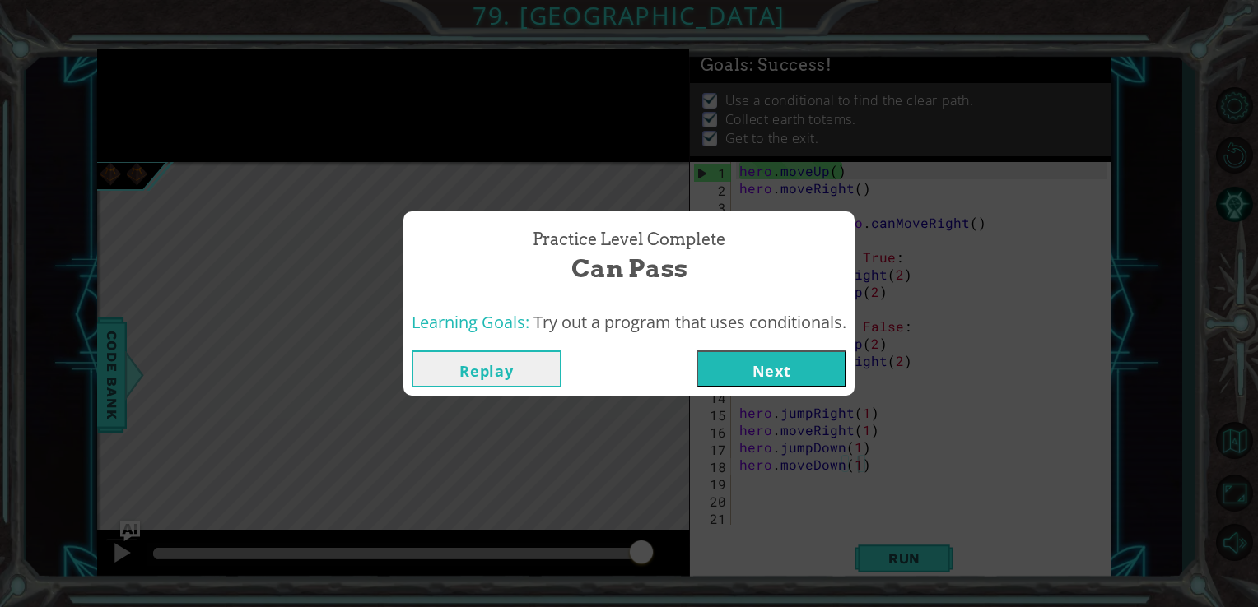
click at [759, 379] on button "Next" at bounding box center [771, 369] width 150 height 37
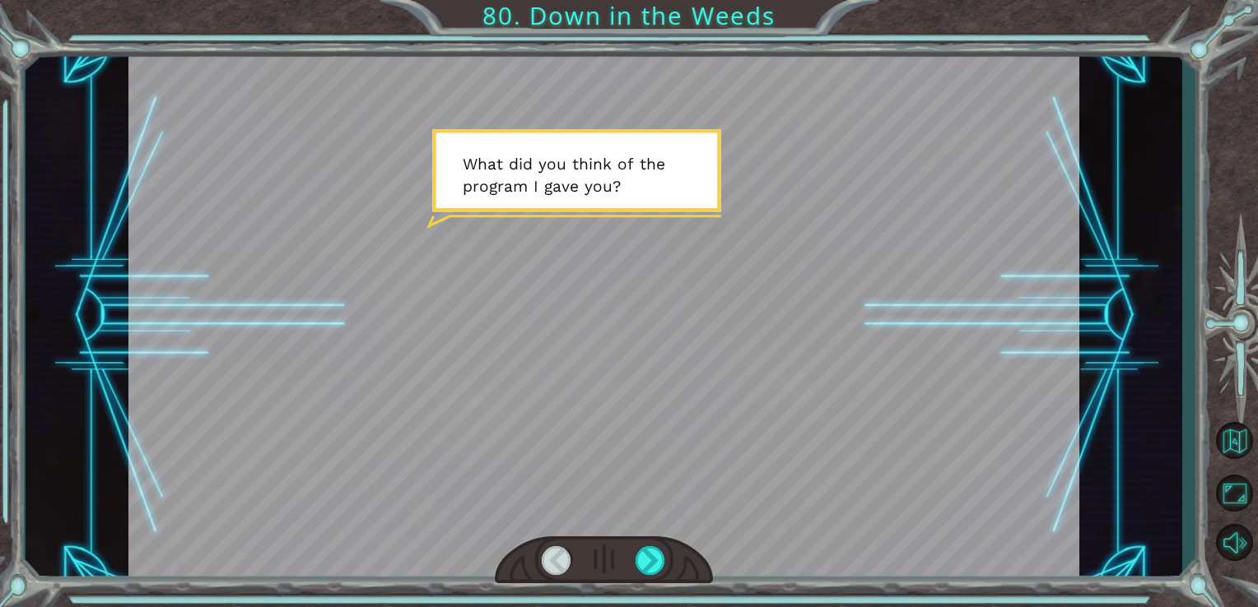
click at [667, 560] on div at bounding box center [604, 561] width 219 height 48
click at [658, 556] on div at bounding box center [650, 560] width 30 height 29
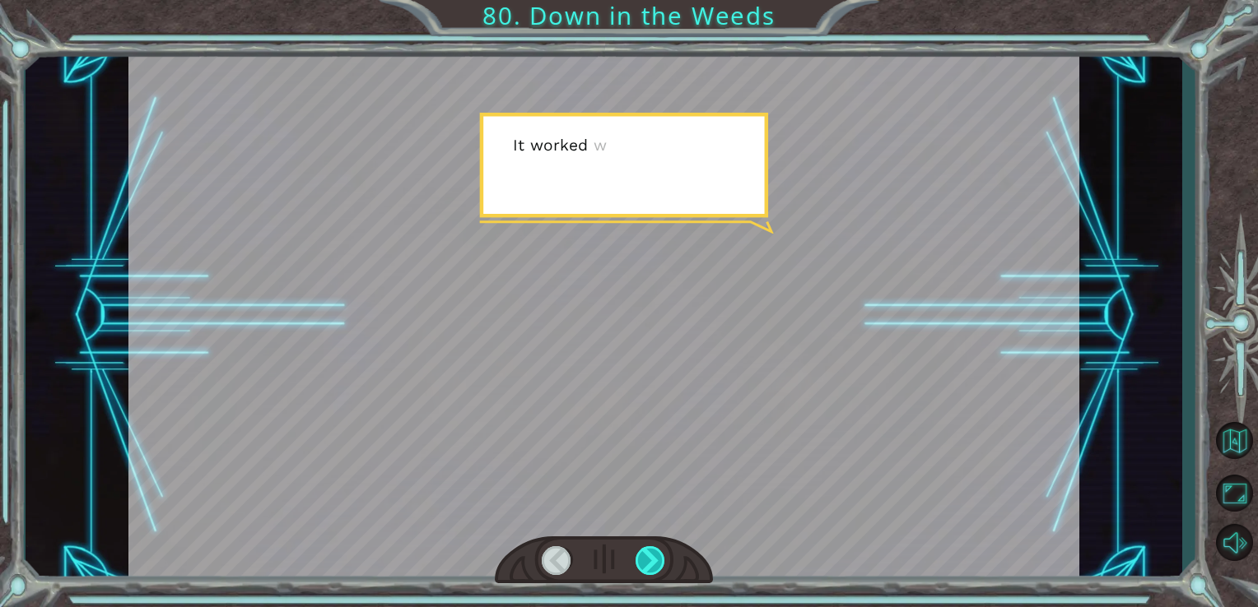
click at [658, 556] on div at bounding box center [650, 560] width 30 height 29
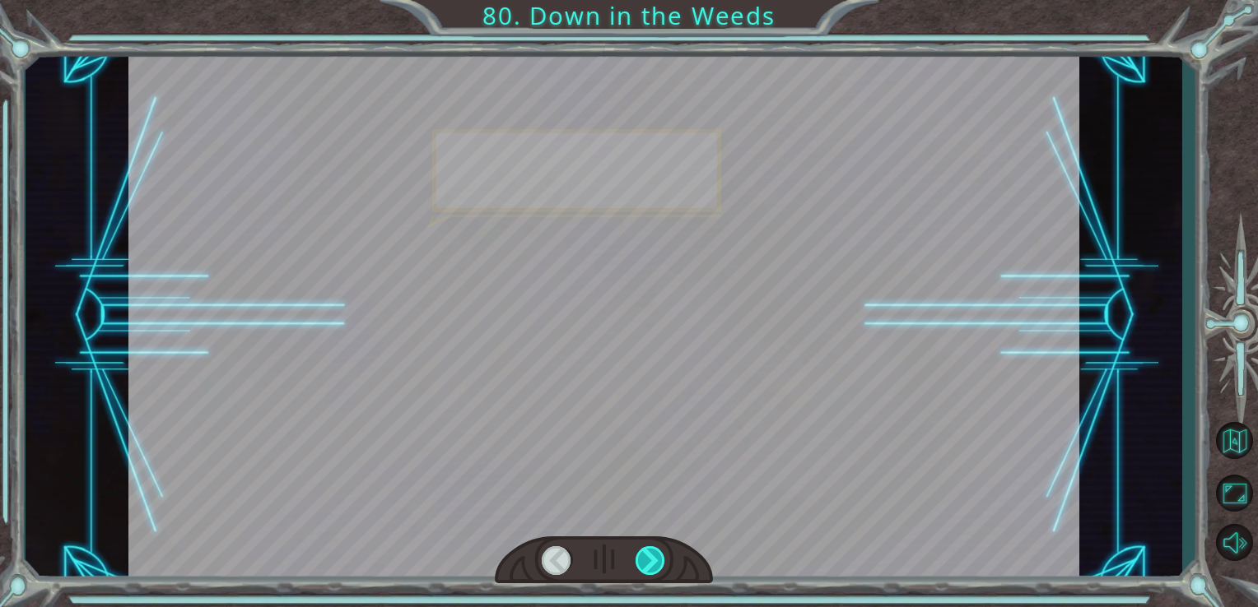
click at [658, 556] on div at bounding box center [650, 560] width 30 height 29
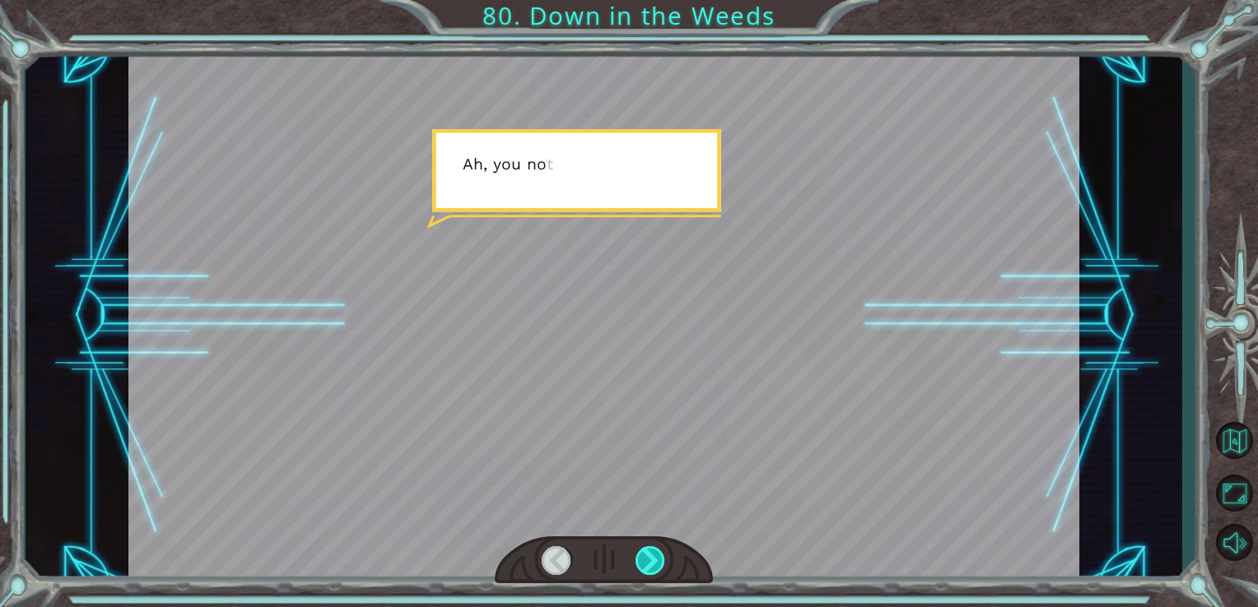
click at [658, 556] on div at bounding box center [650, 560] width 30 height 29
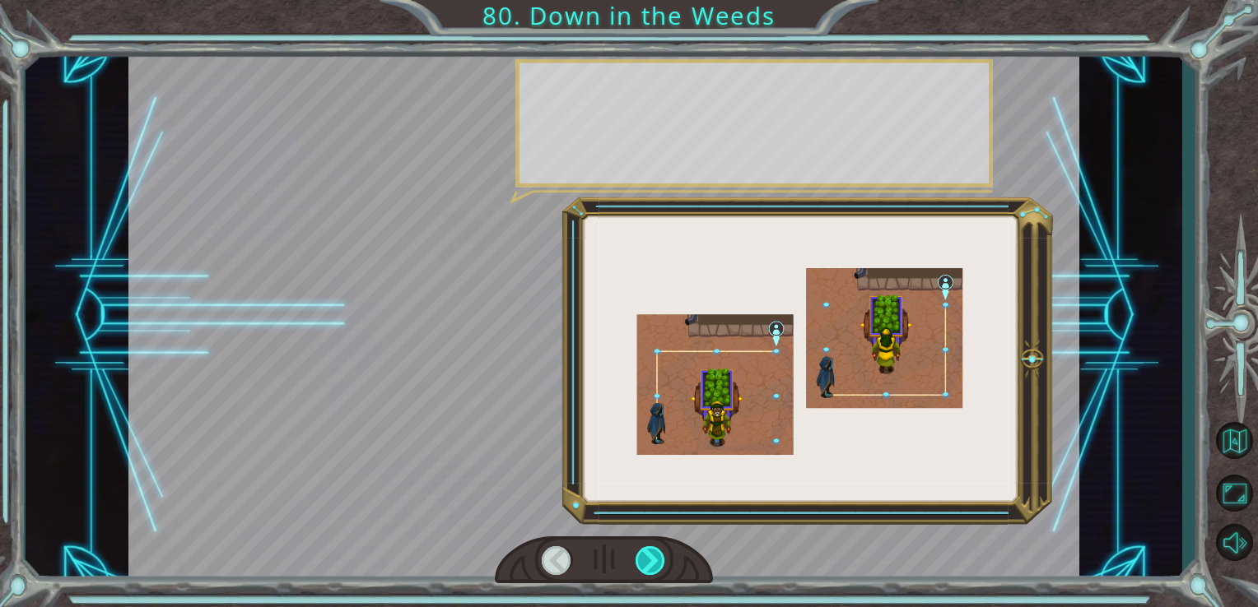
click at [658, 556] on div at bounding box center [650, 560] width 30 height 29
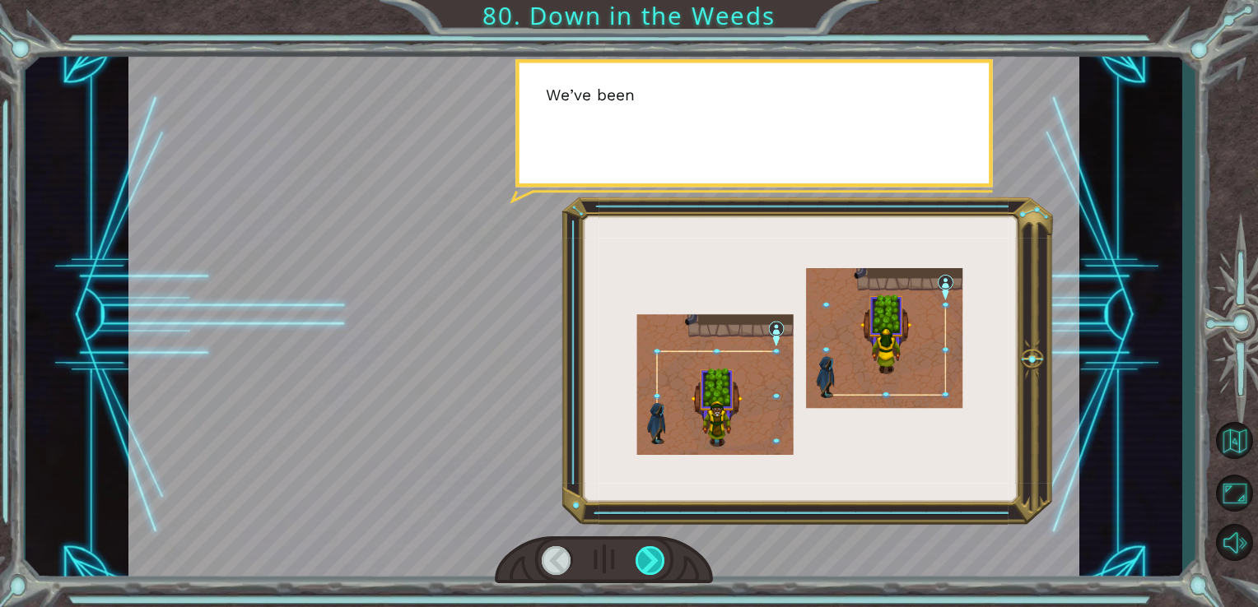
click at [658, 556] on div at bounding box center [650, 560] width 30 height 29
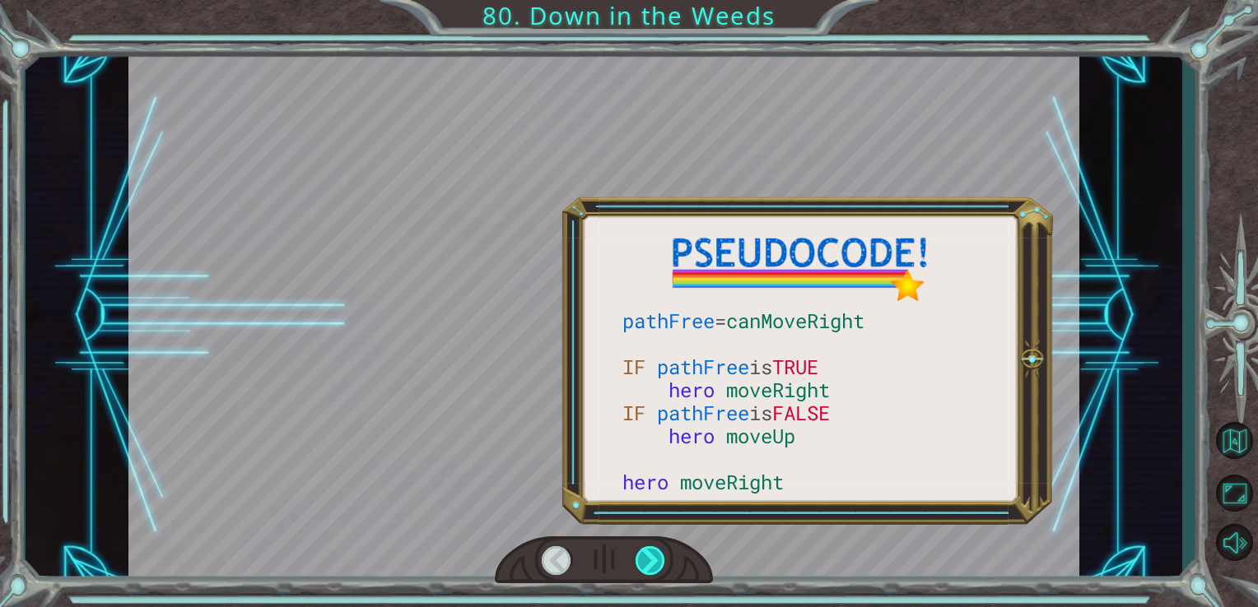
click at [658, 556] on div at bounding box center [650, 560] width 30 height 29
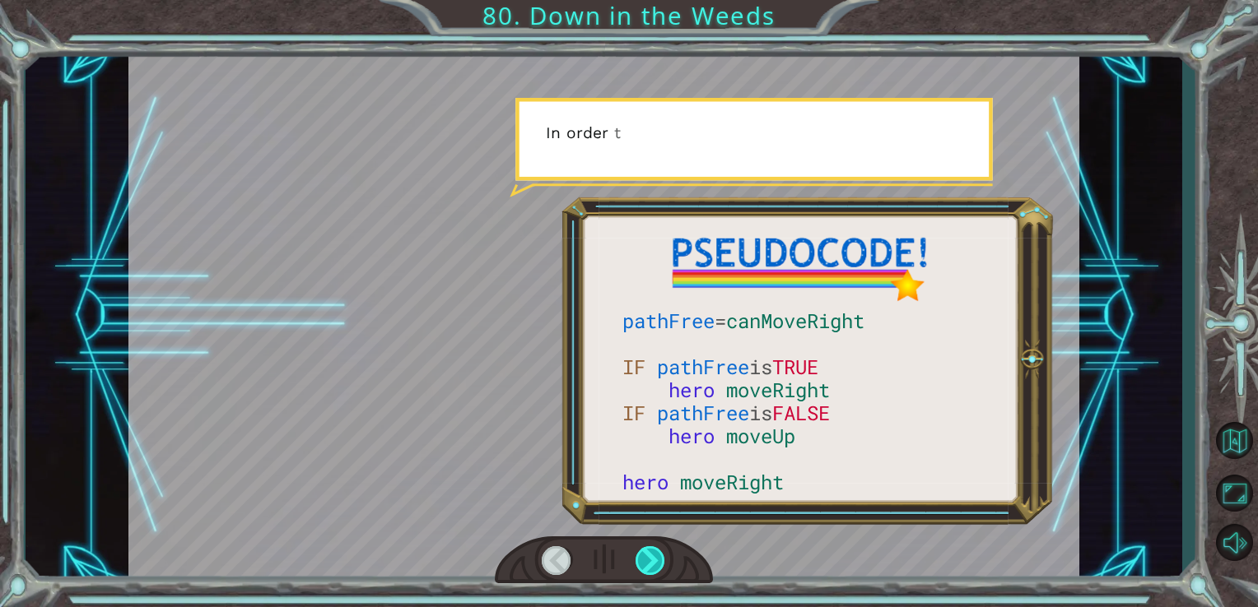
click at [658, 556] on div at bounding box center [650, 560] width 30 height 29
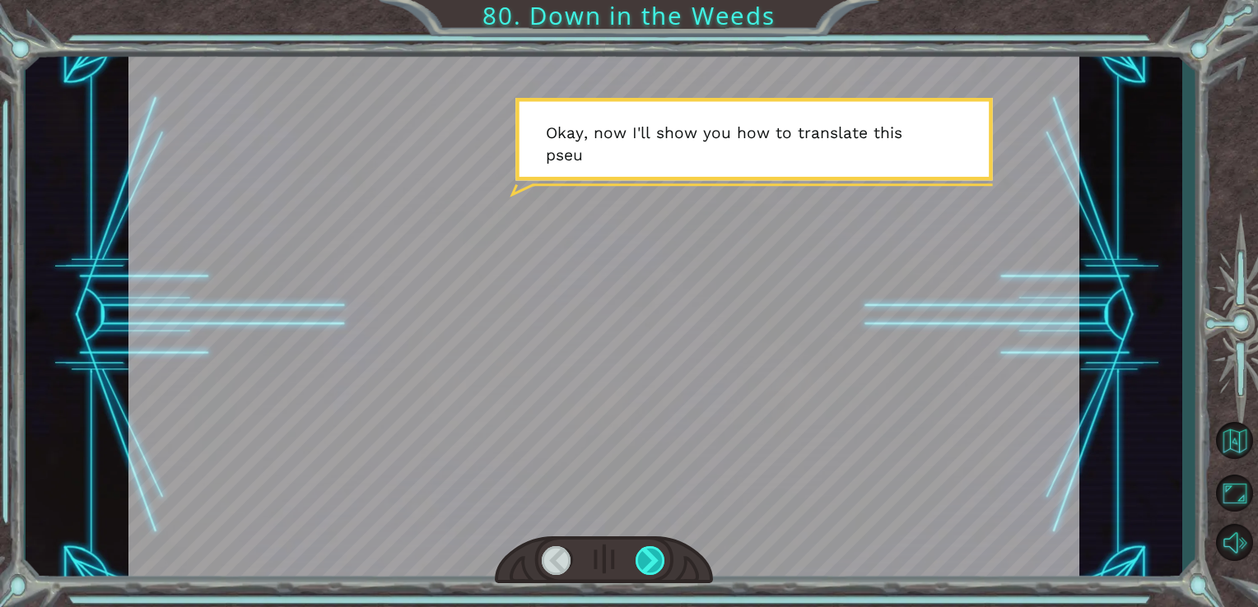
click at [658, 556] on div at bounding box center [650, 560] width 30 height 29
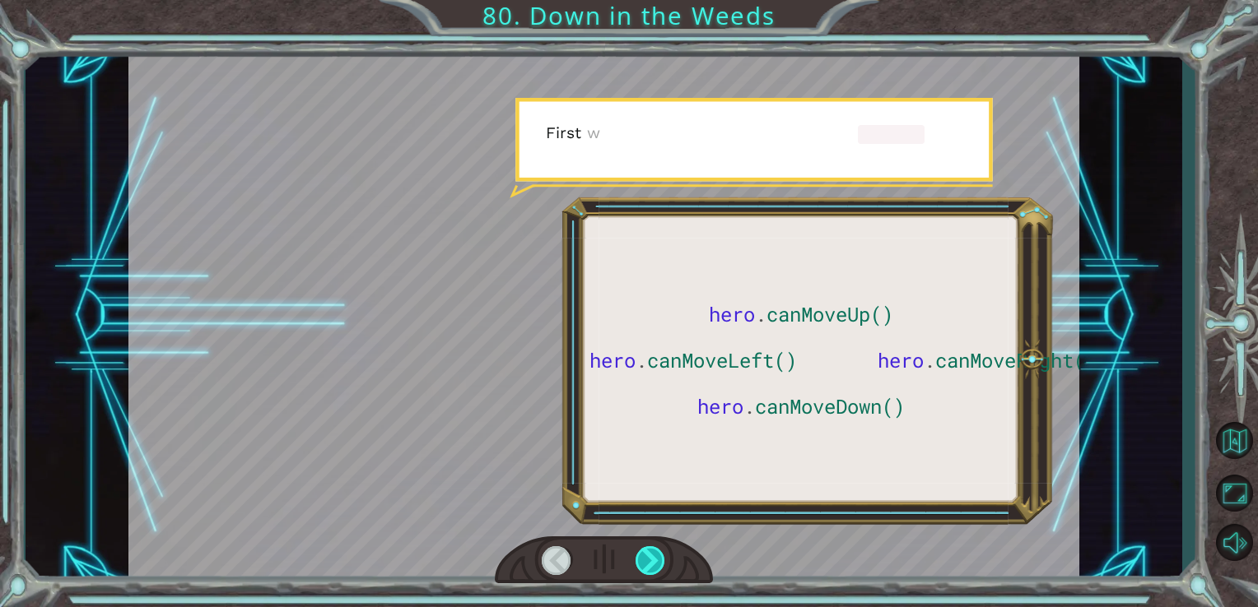
click at [658, 556] on div at bounding box center [650, 560] width 30 height 29
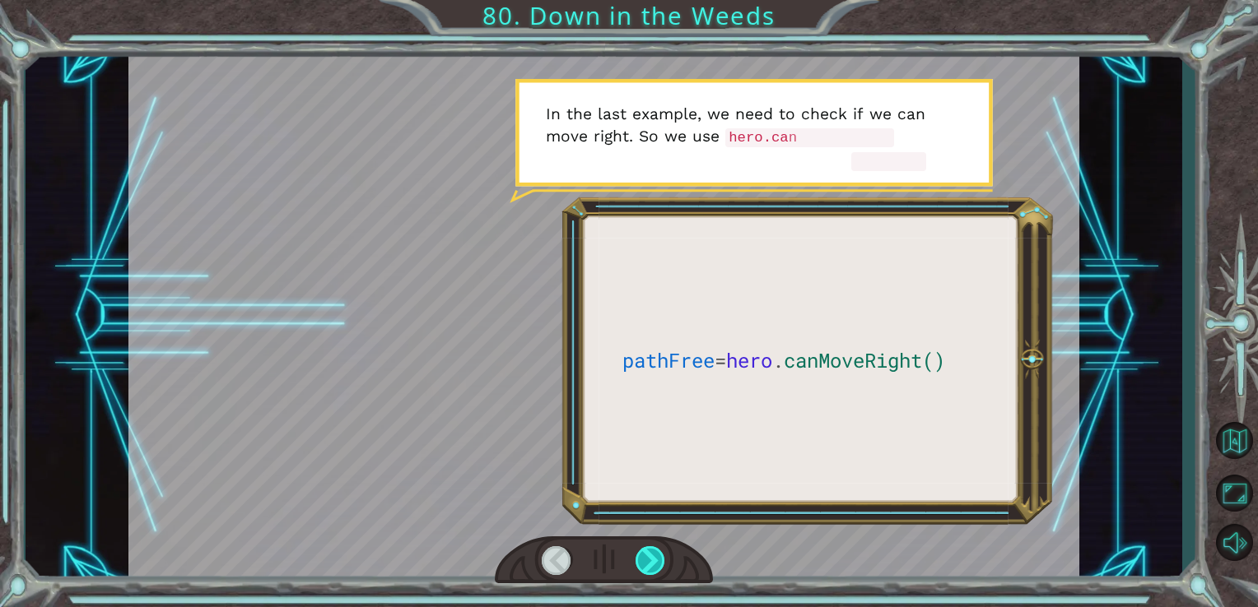
click at [653, 560] on div at bounding box center [650, 560] width 30 height 29
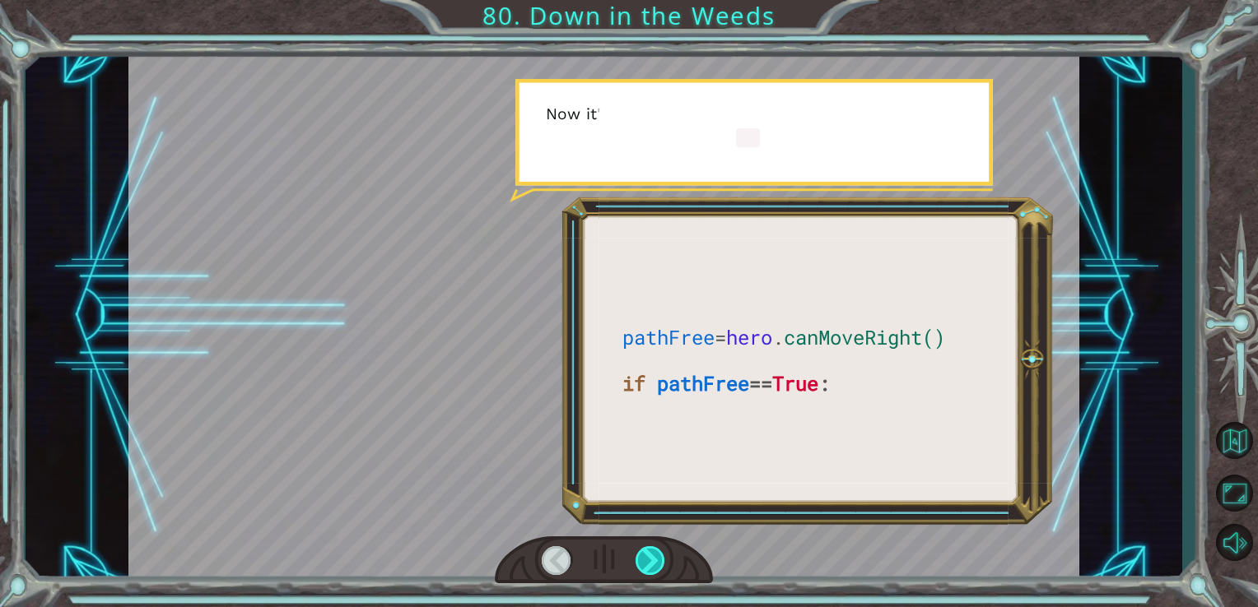
click at [653, 560] on div at bounding box center [650, 560] width 30 height 29
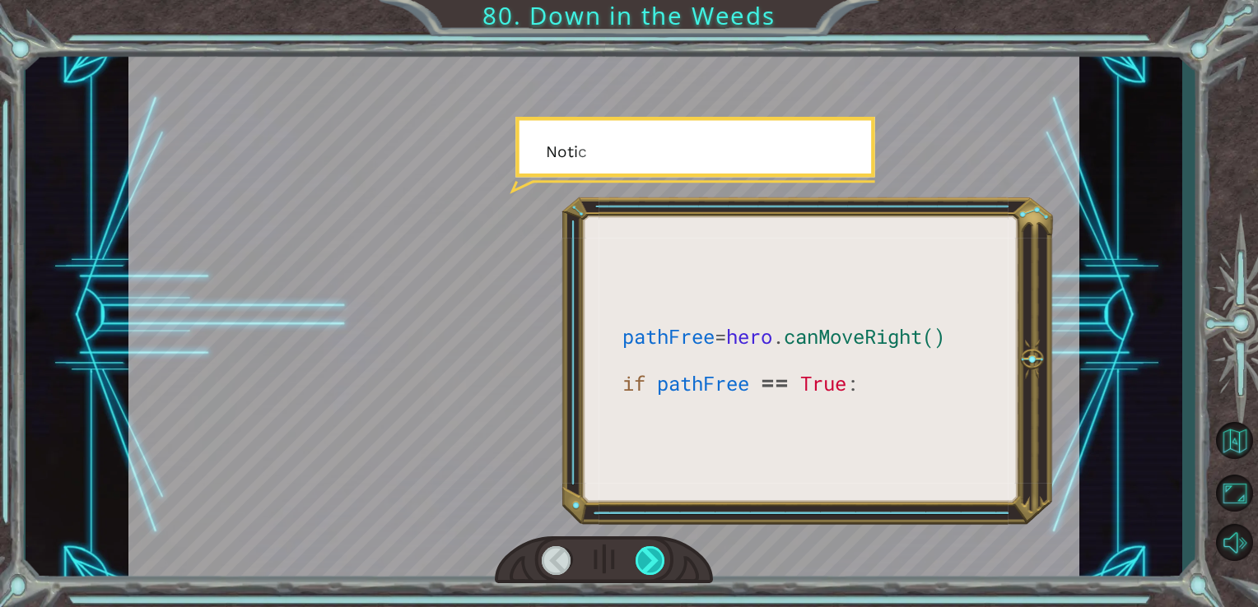
click at [653, 560] on div at bounding box center [650, 560] width 30 height 29
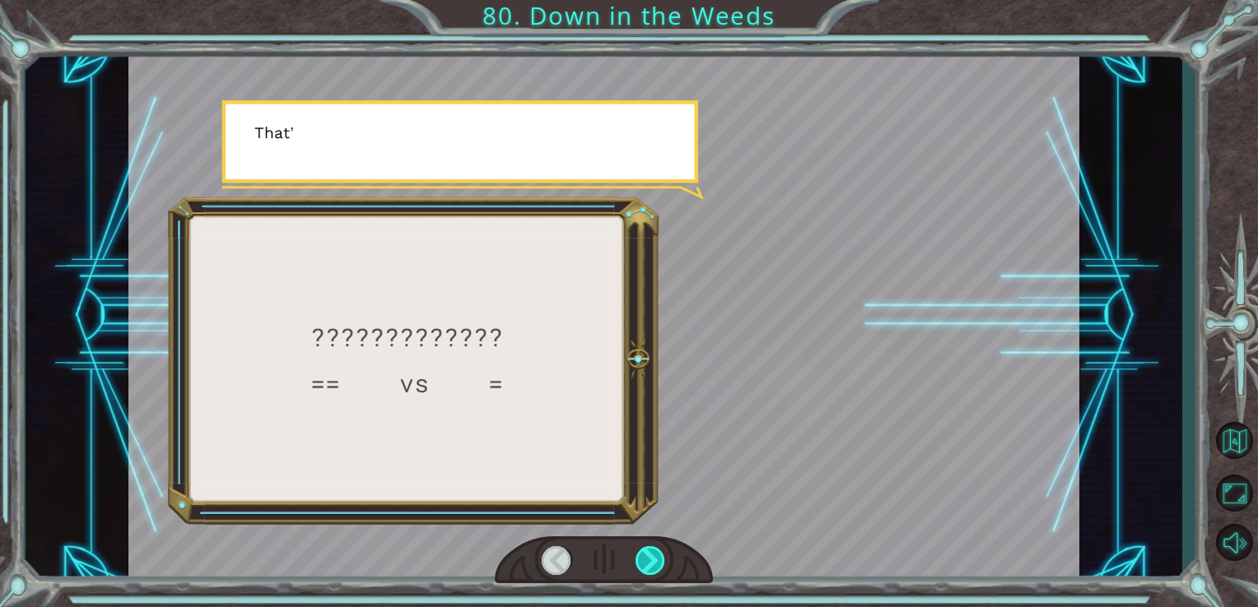
click at [653, 560] on div at bounding box center [650, 560] width 30 height 29
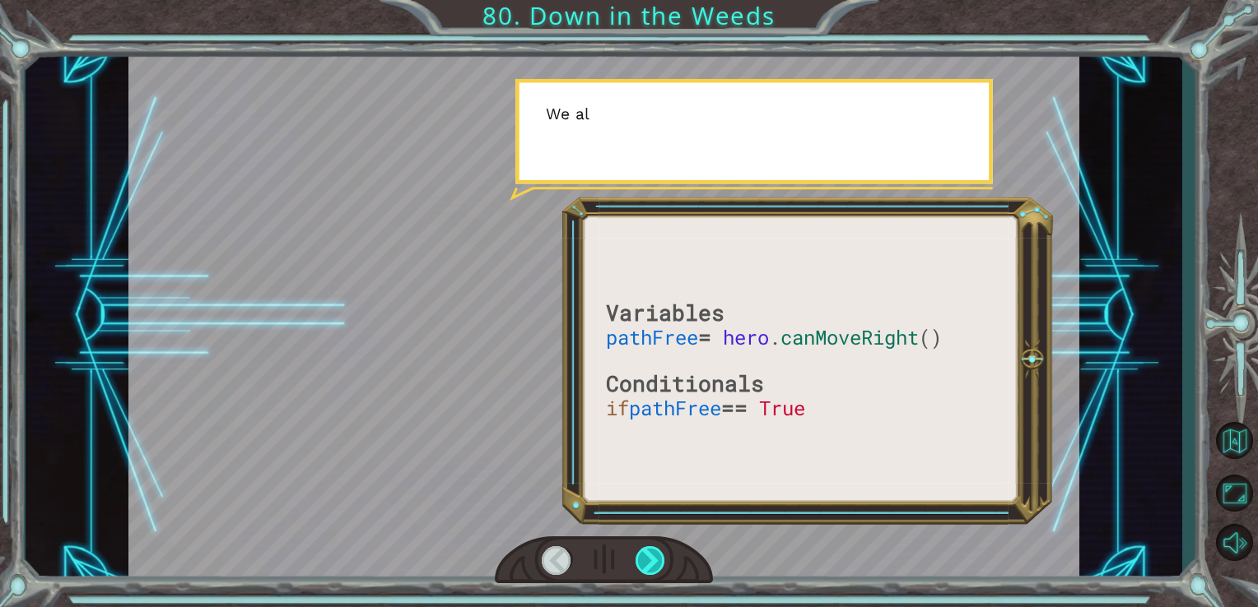
click at [653, 560] on div at bounding box center [650, 560] width 30 height 29
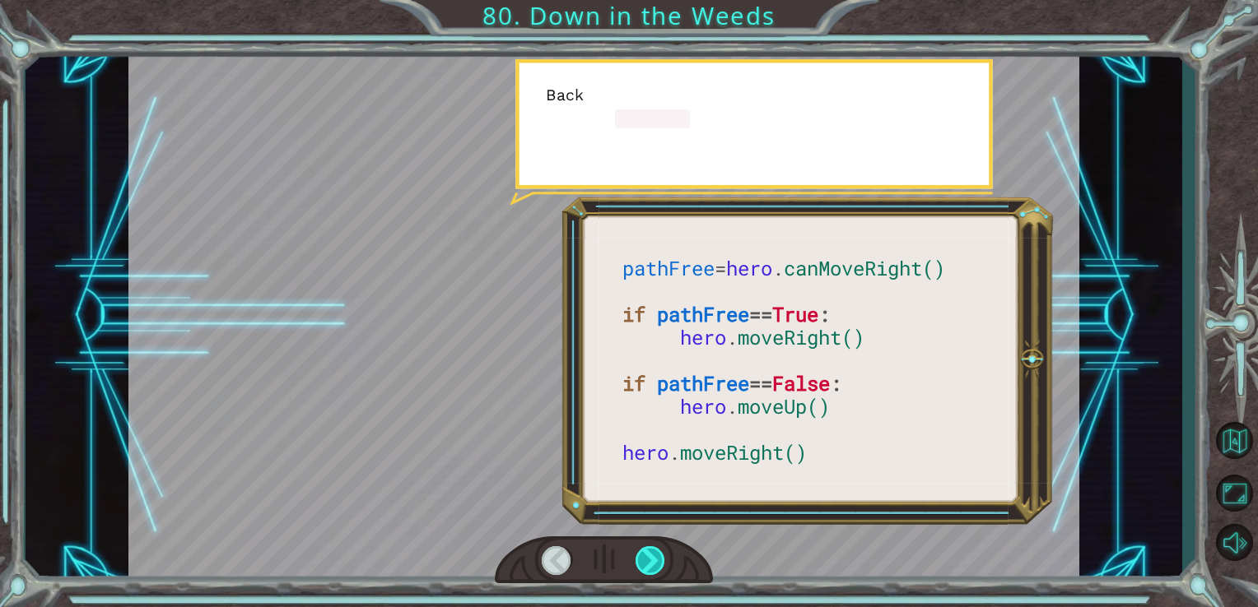
click at [653, 560] on div at bounding box center [650, 560] width 30 height 29
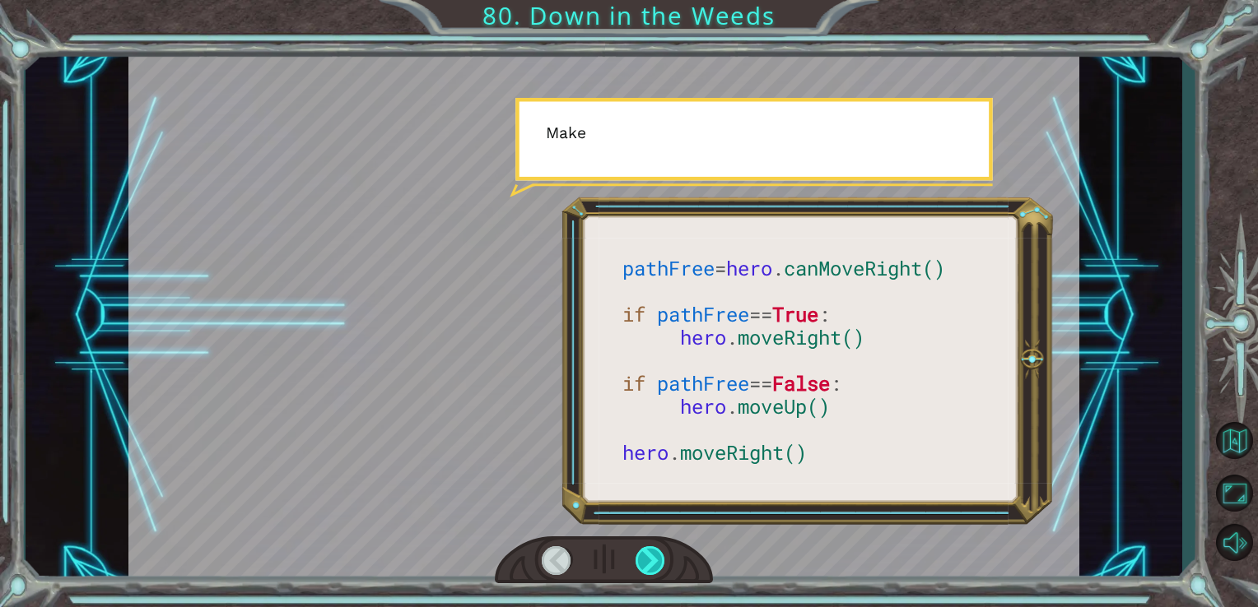
click at [653, 560] on div at bounding box center [650, 560] width 30 height 29
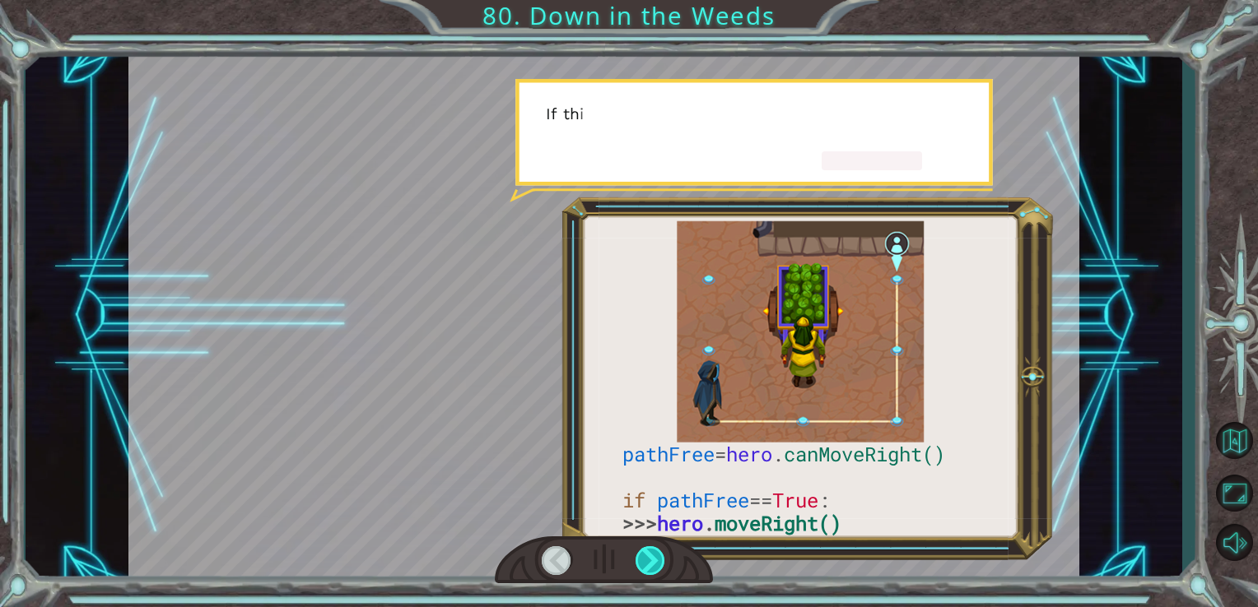
click at [653, 560] on div at bounding box center [650, 560] width 30 height 29
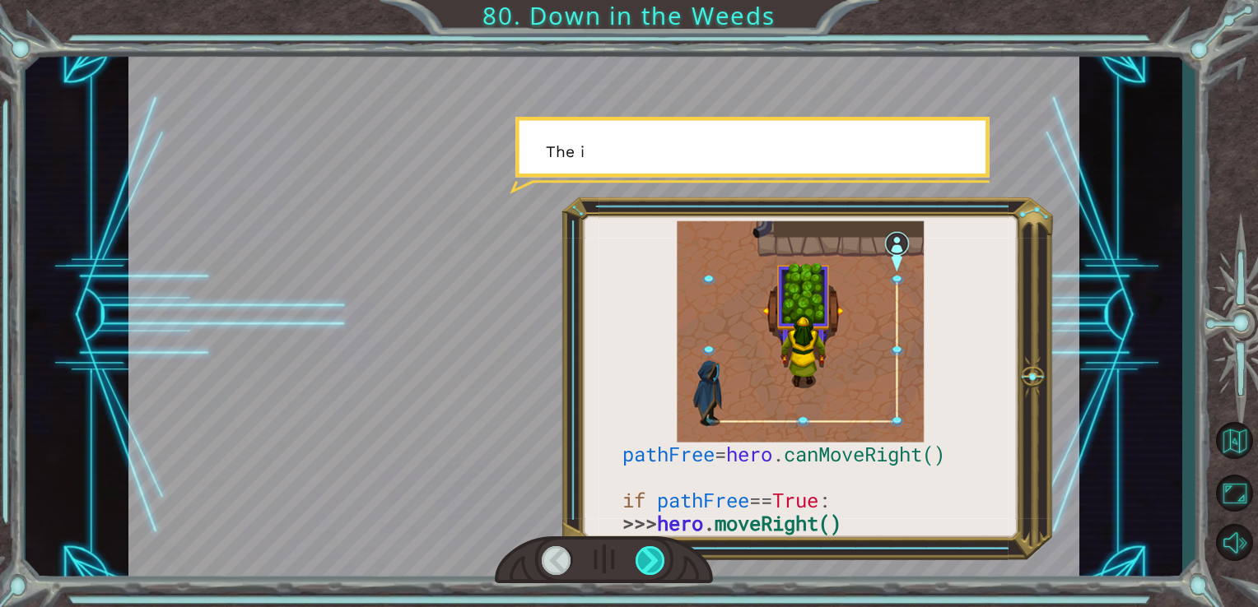
click at [653, 560] on div at bounding box center [650, 560] width 30 height 29
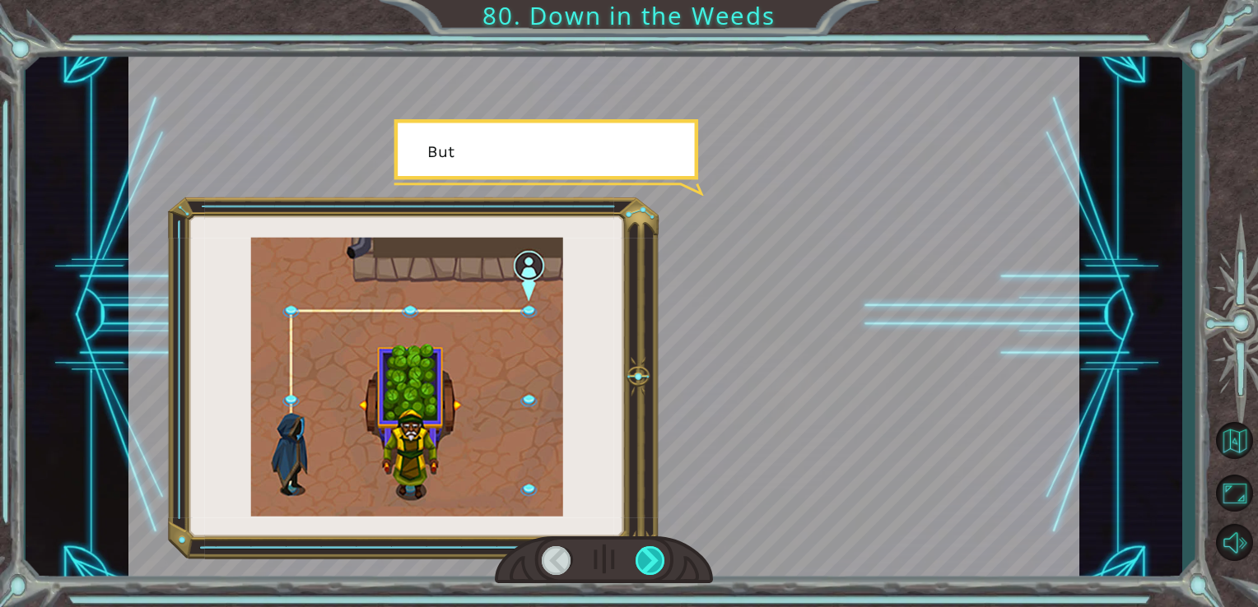
click at [653, 560] on div at bounding box center [650, 560] width 30 height 29
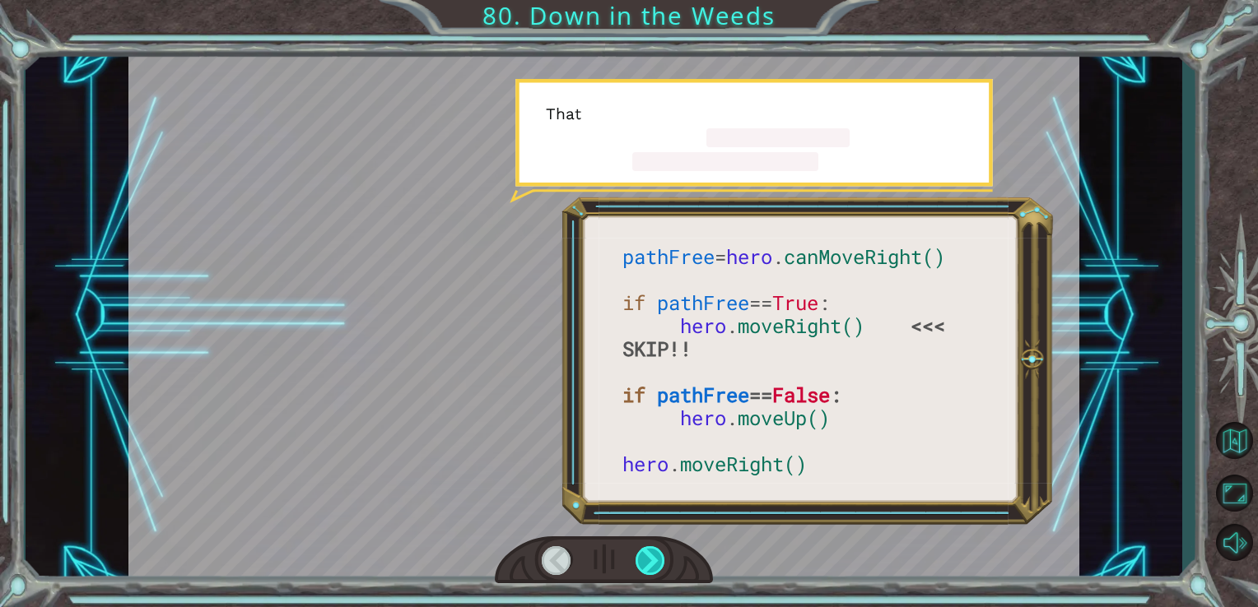
click at [653, 560] on div at bounding box center [650, 560] width 30 height 29
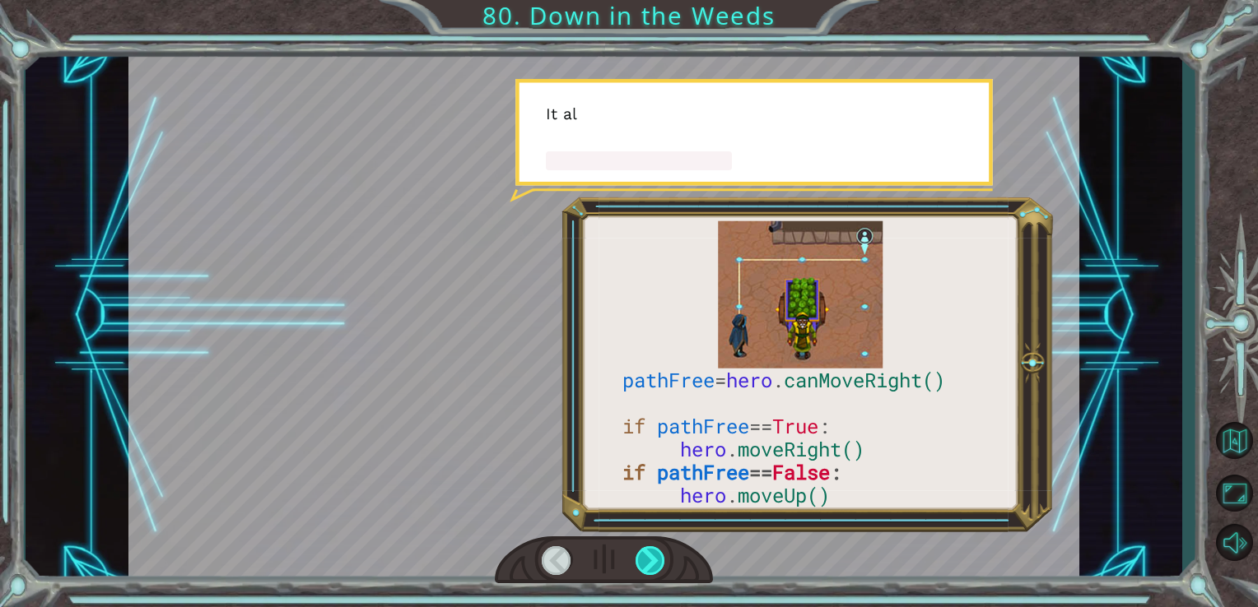
click at [653, 560] on div at bounding box center [650, 560] width 30 height 29
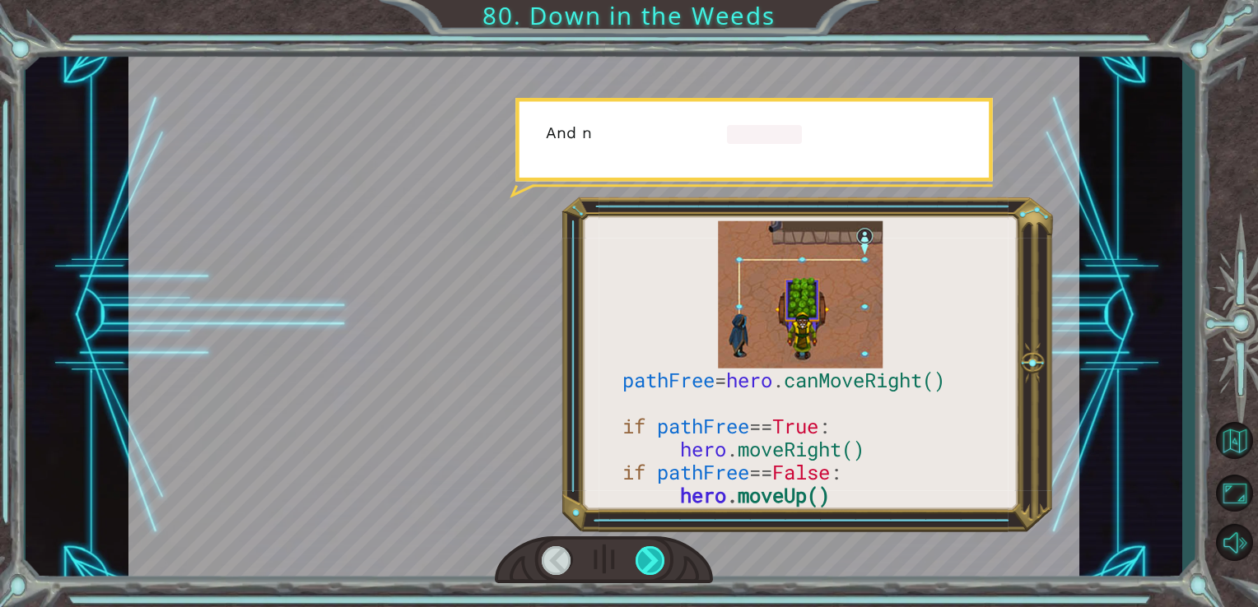
click at [653, 560] on div at bounding box center [650, 560] width 30 height 29
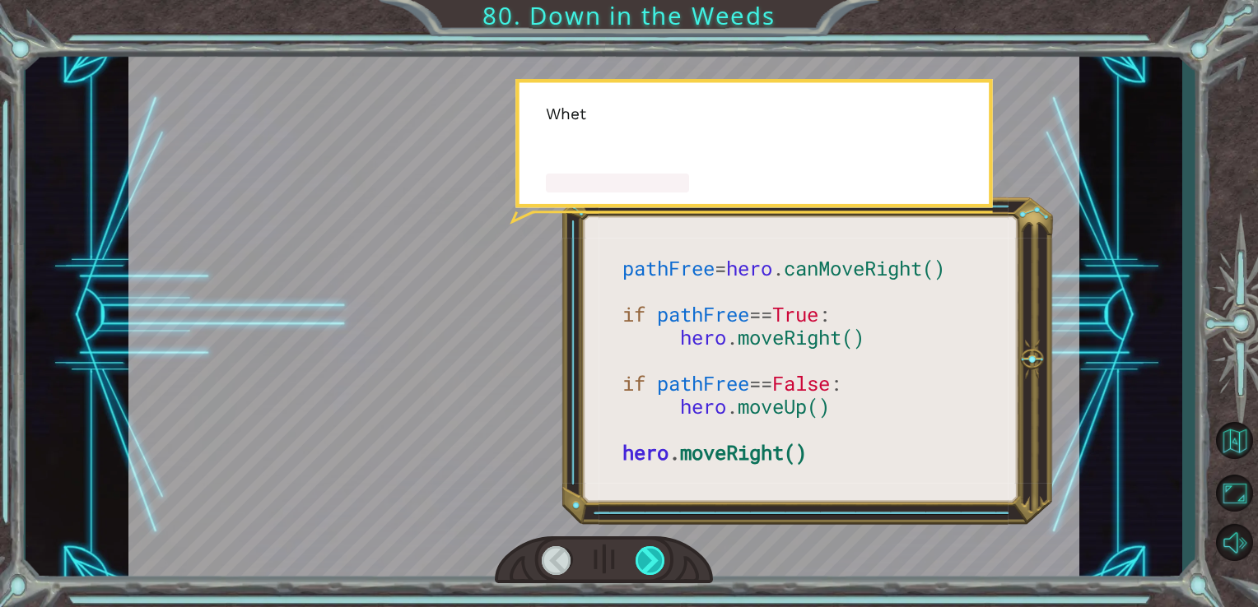
click at [653, 560] on div at bounding box center [650, 560] width 30 height 29
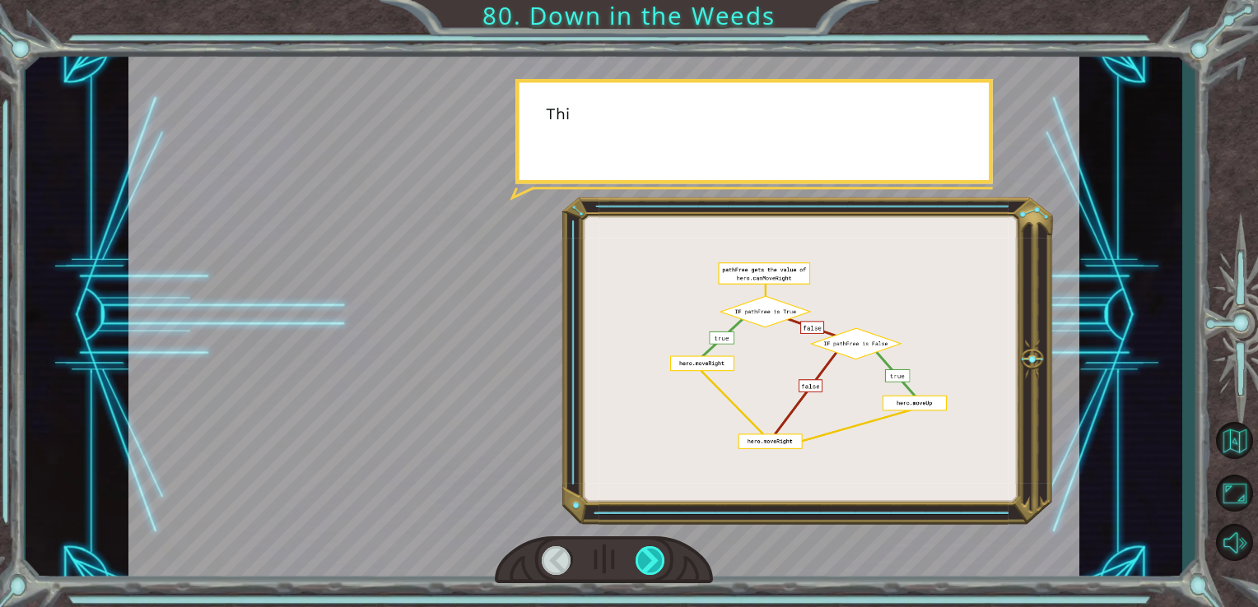
click at [653, 560] on div at bounding box center [650, 560] width 30 height 29
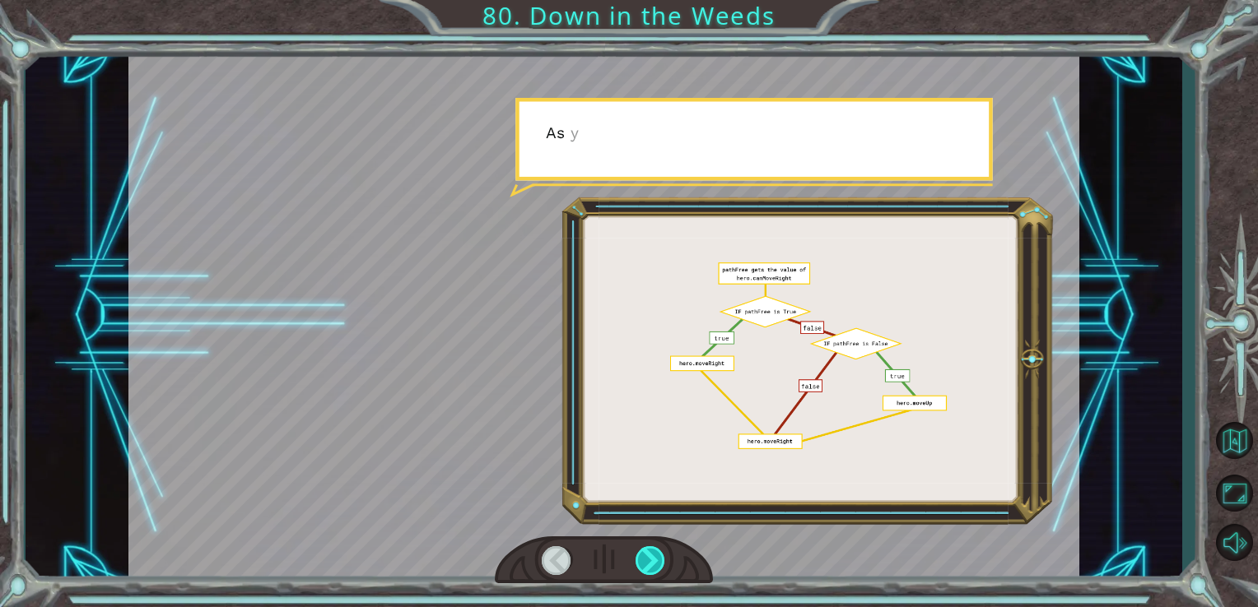
click at [653, 560] on div at bounding box center [650, 560] width 30 height 29
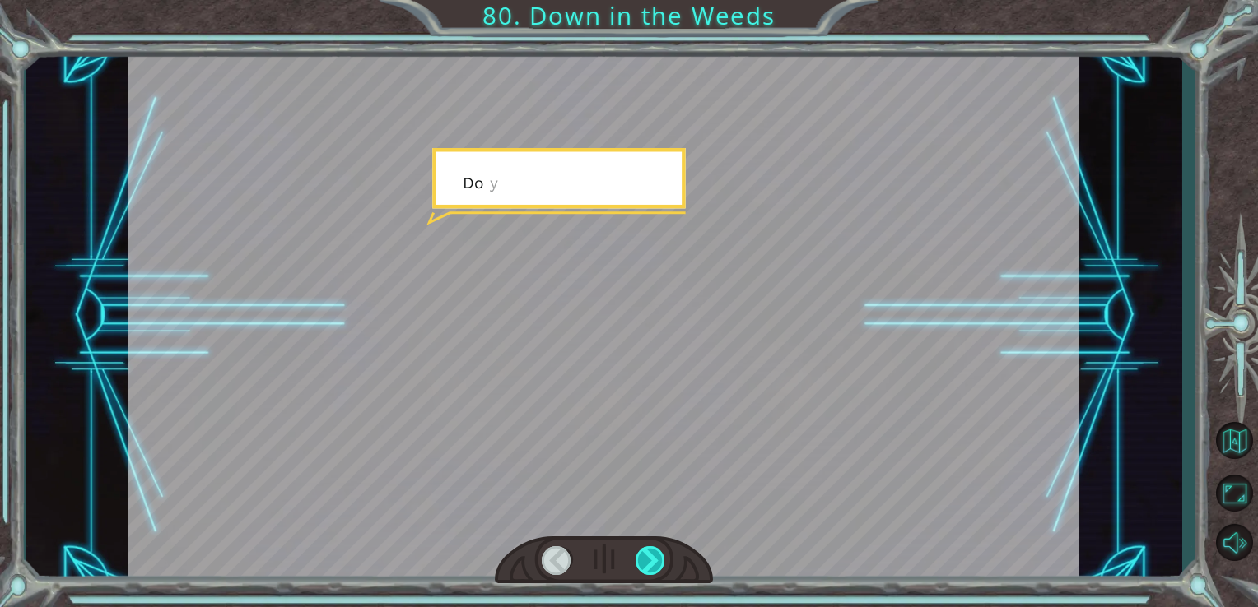
click at [653, 560] on div at bounding box center [650, 560] width 30 height 29
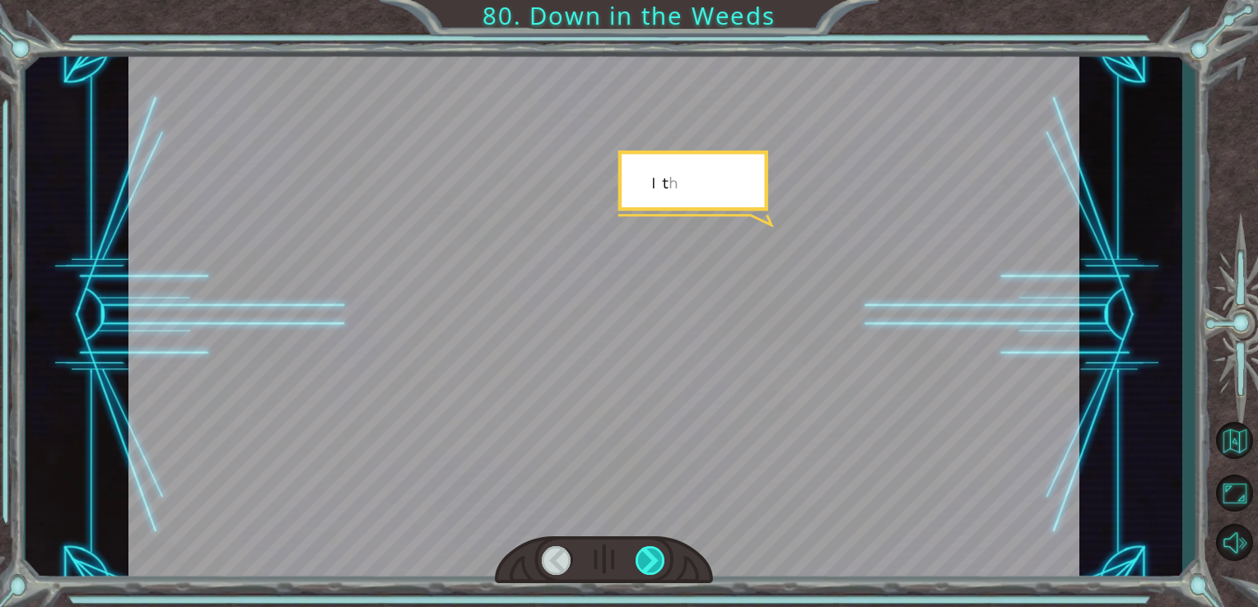
click at [653, 560] on div at bounding box center [650, 560] width 30 height 29
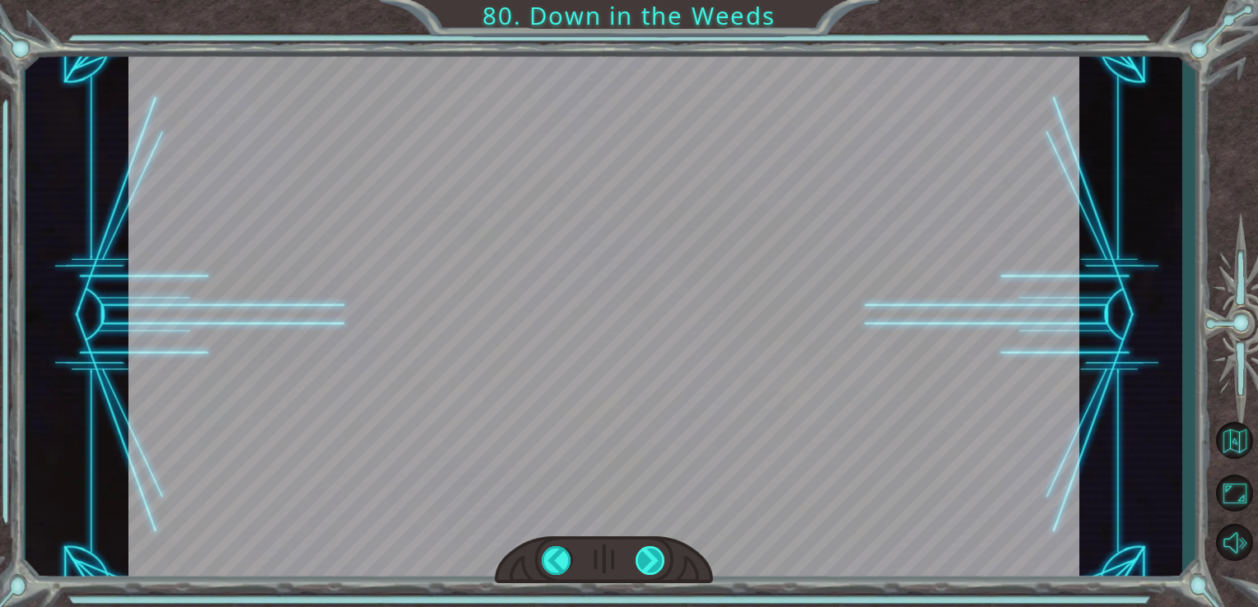
click at [653, 560] on div at bounding box center [650, 560] width 30 height 29
click at [653, 0] on div "W h a t d i d y o u t h i n k o f t h e p r o g r a m I g a v e y o u ? I t w o…" at bounding box center [629, 0] width 1258 height 0
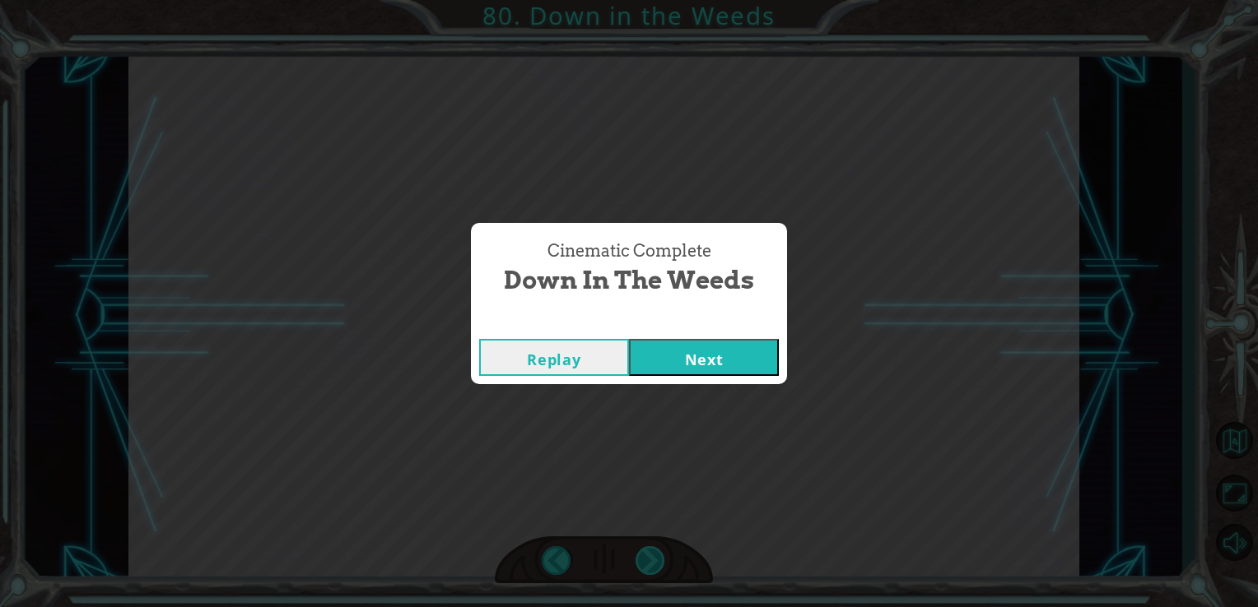
click at [653, 560] on div "Cinematic Complete Down in the Weeds Replay Next" at bounding box center [629, 303] width 1258 height 607
drag, startPoint x: 653, startPoint y: 560, endPoint x: 672, endPoint y: 356, distance: 205.8
click at [672, 356] on button "Next" at bounding box center [704, 357] width 150 height 37
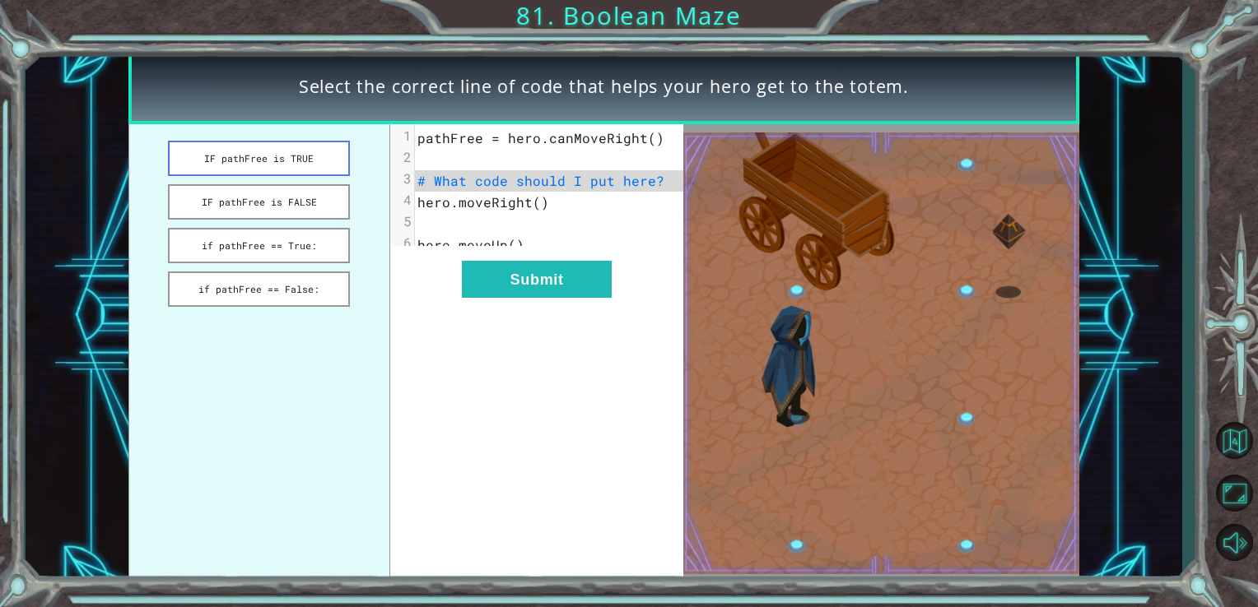
click at [298, 167] on button "IF pathFree is TRUE" at bounding box center [259, 158] width 182 height 35
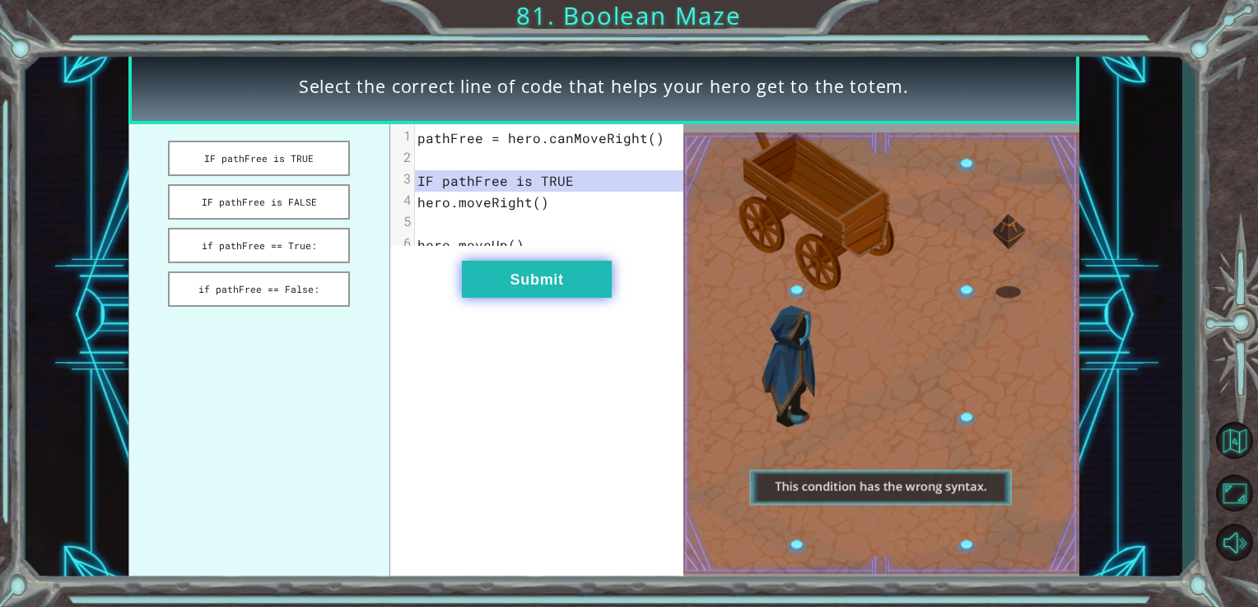
click at [482, 286] on button "Submit" at bounding box center [537, 279] width 150 height 37
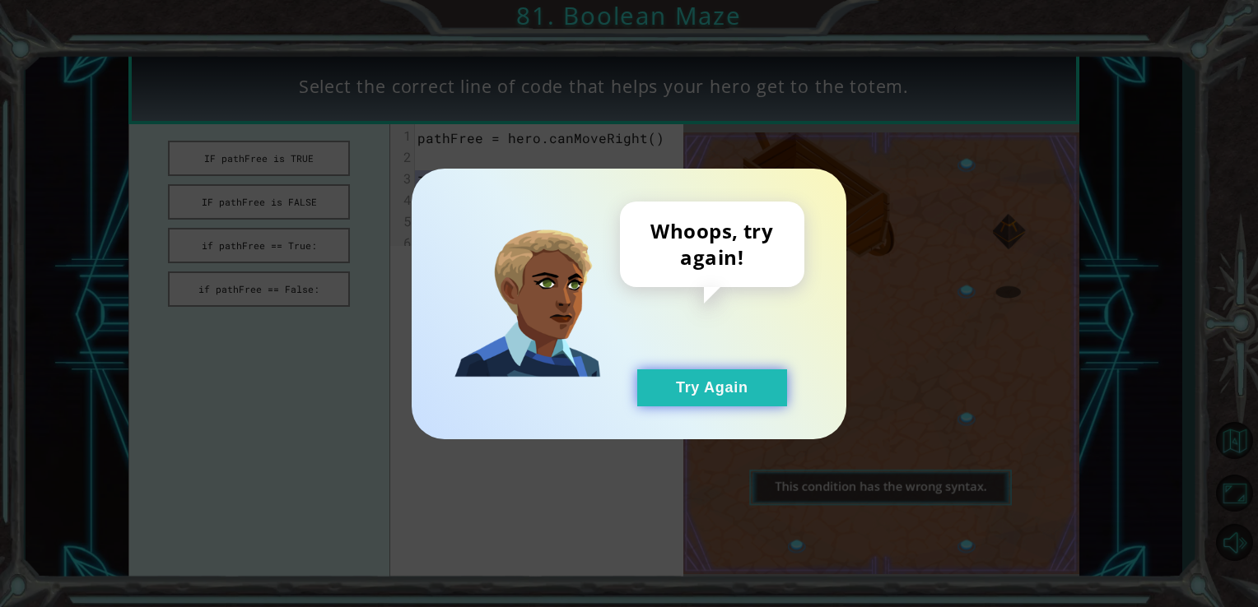
click at [662, 383] on button "Try Again" at bounding box center [712, 388] width 150 height 37
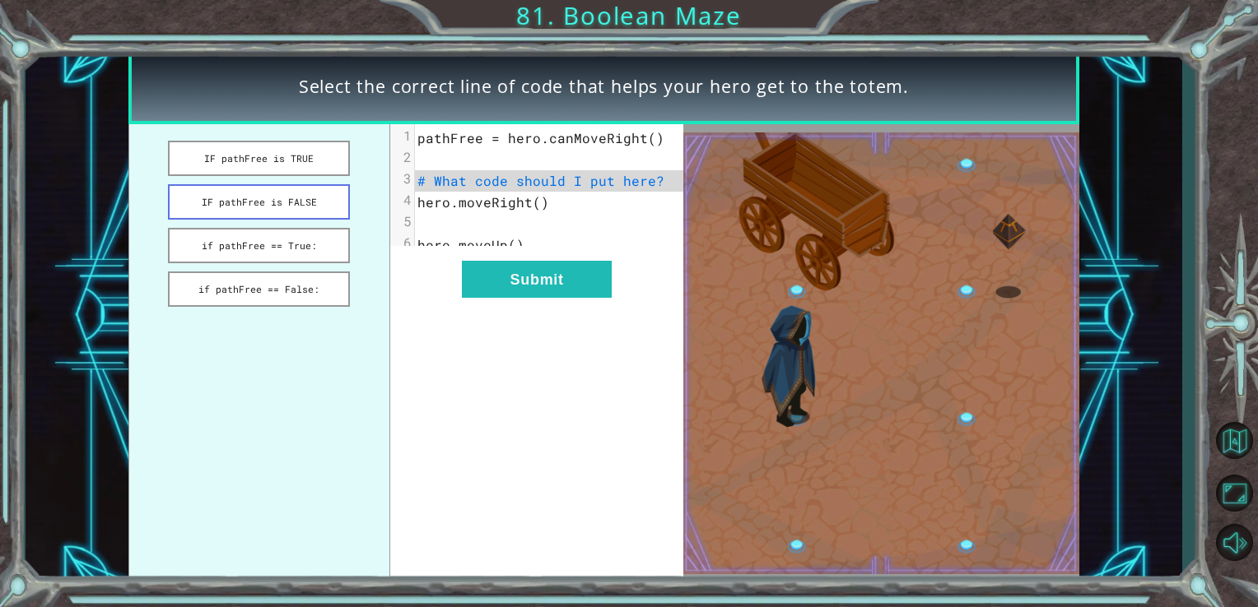
click at [291, 193] on button "IF pathFree is FALSE" at bounding box center [259, 201] width 182 height 35
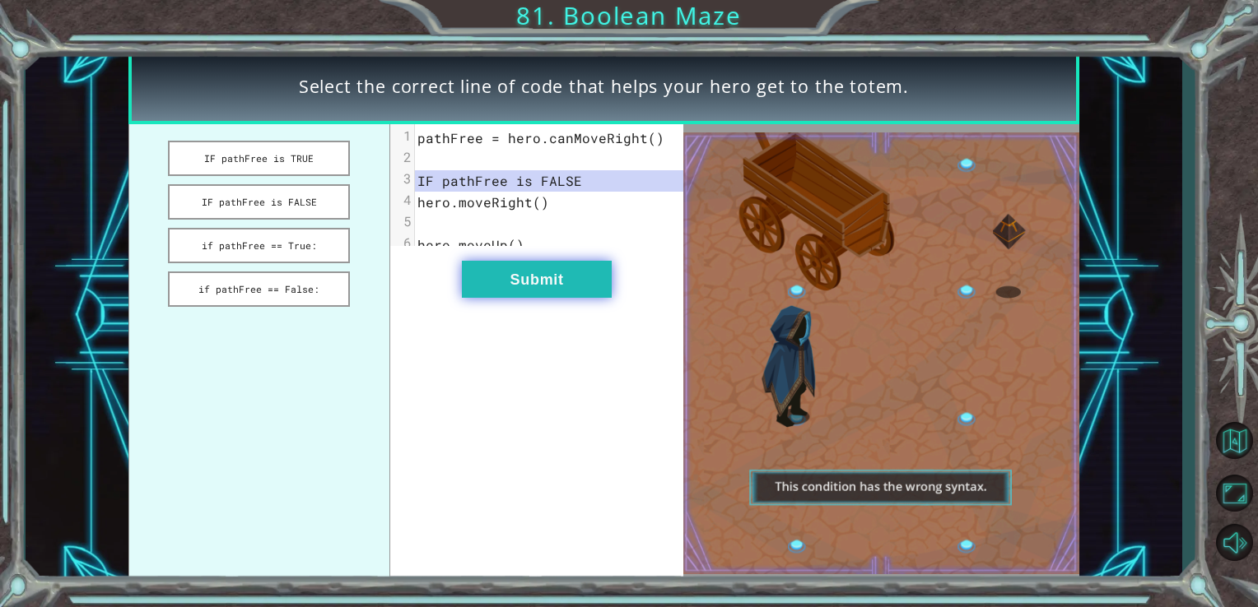
click at [574, 298] on button "Submit" at bounding box center [537, 279] width 150 height 37
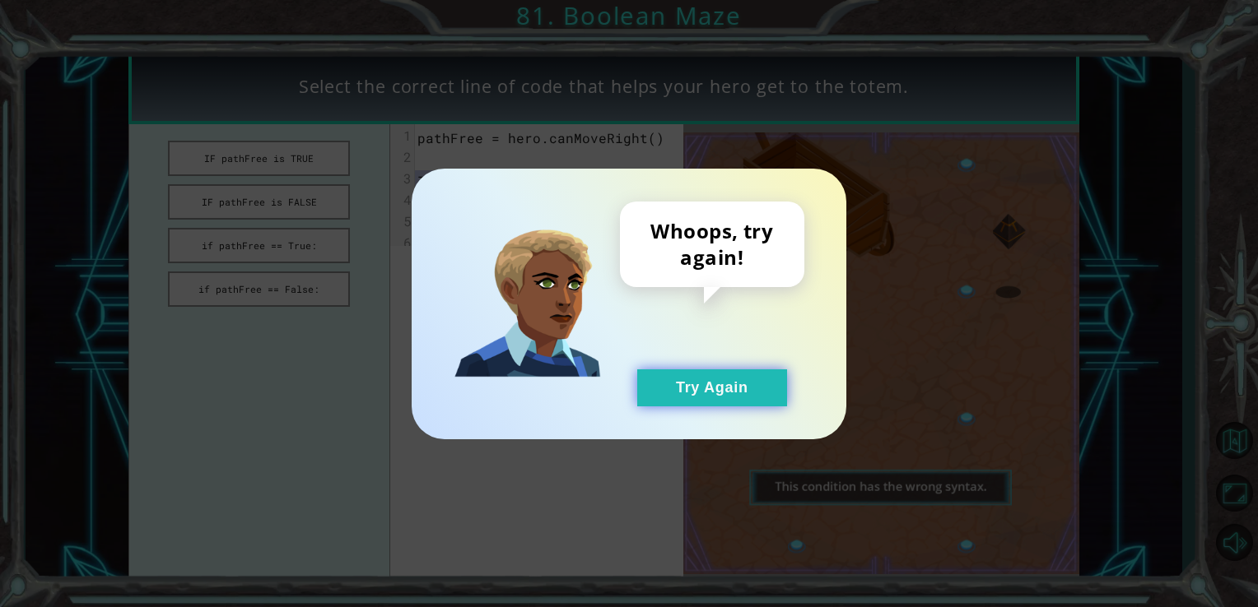
click at [689, 390] on button "Try Again" at bounding box center [712, 388] width 150 height 37
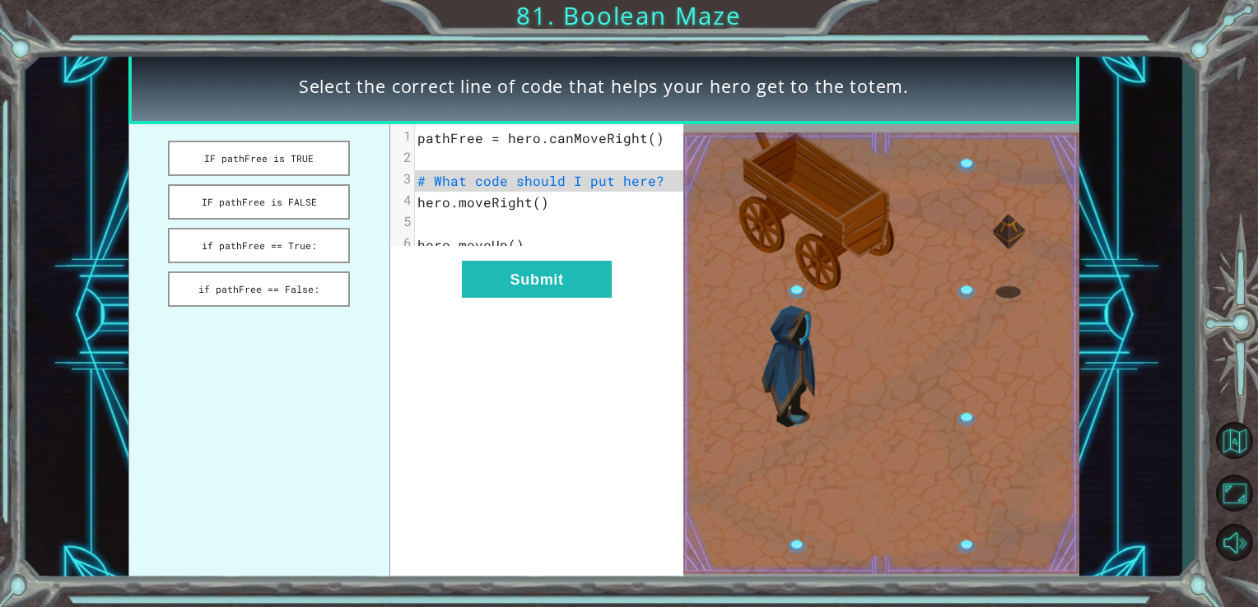
click at [267, 262] on ul "IF pathFree is TRUE IF pathFree is FALSE if pathFree == True: if pathFree == Fa…" at bounding box center [259, 353] width 262 height 459
click at [276, 253] on button "if pathFree == True:" at bounding box center [259, 245] width 182 height 35
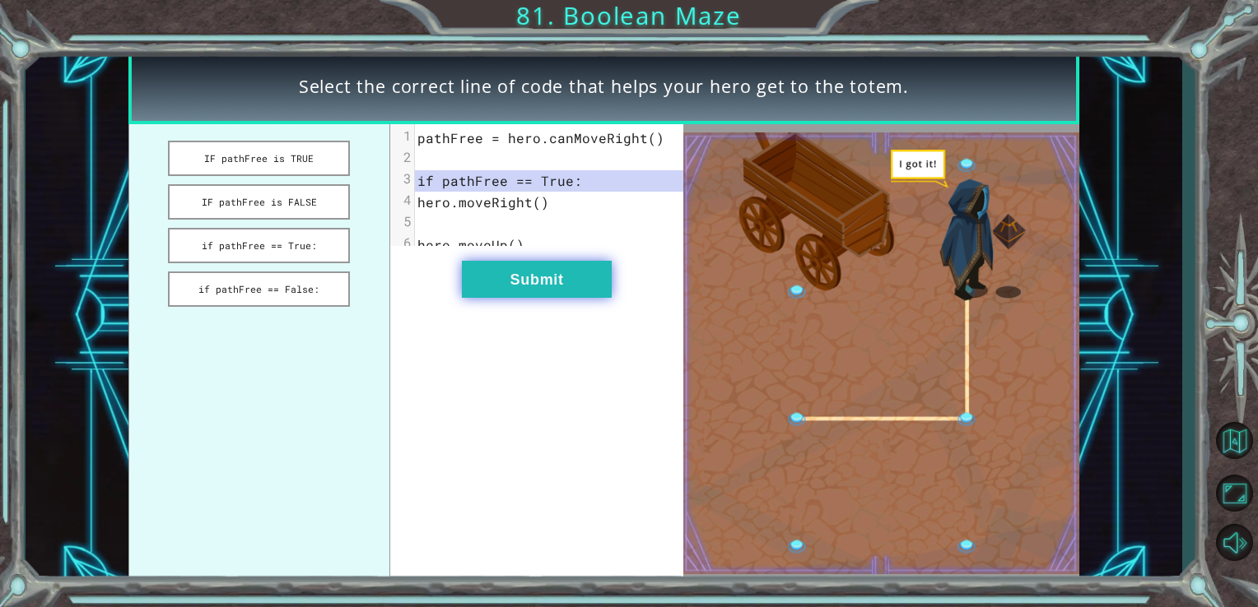
click at [551, 297] on button "Submit" at bounding box center [537, 279] width 150 height 37
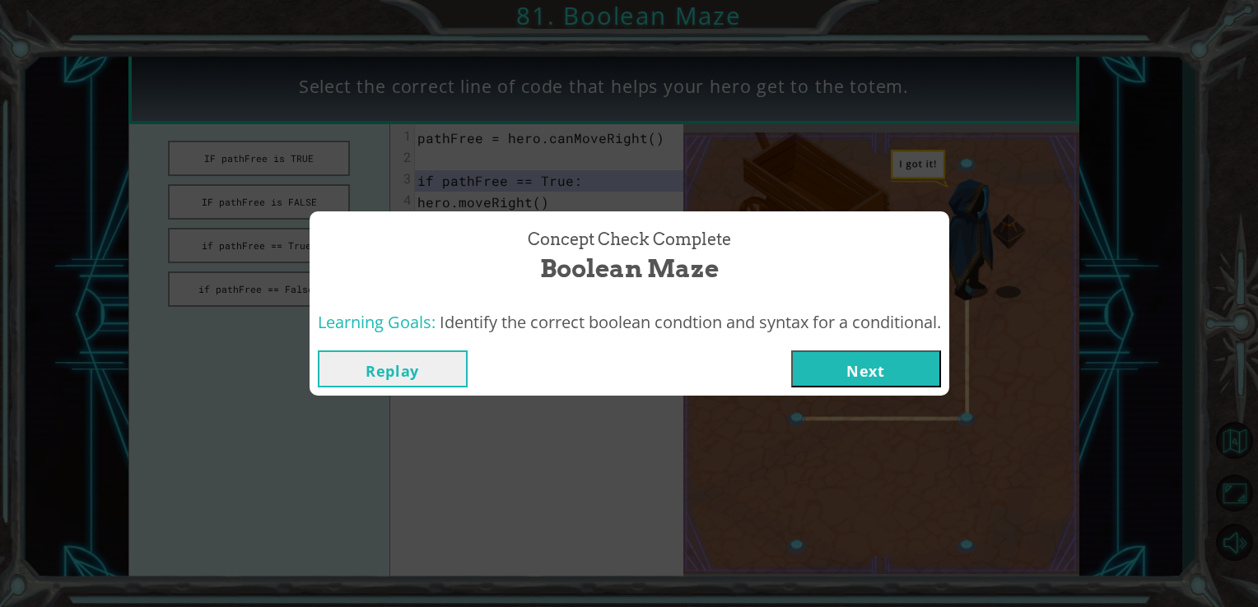
click at [844, 374] on button "Next" at bounding box center [866, 369] width 150 height 37
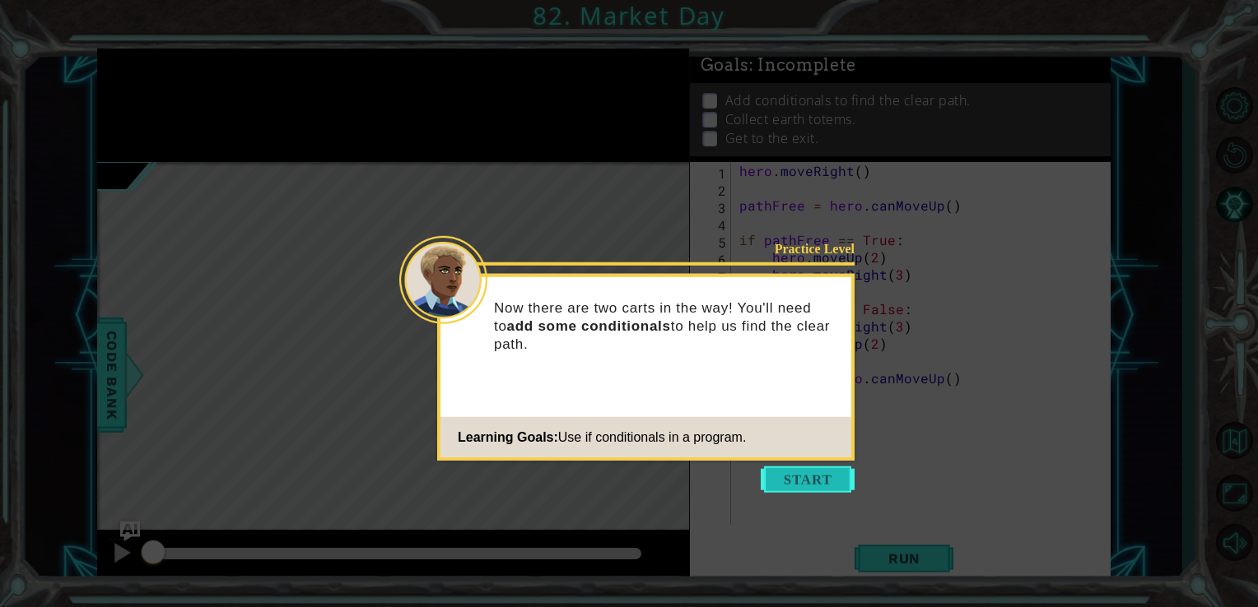
click at [833, 470] on button "Start" at bounding box center [807, 480] width 94 height 26
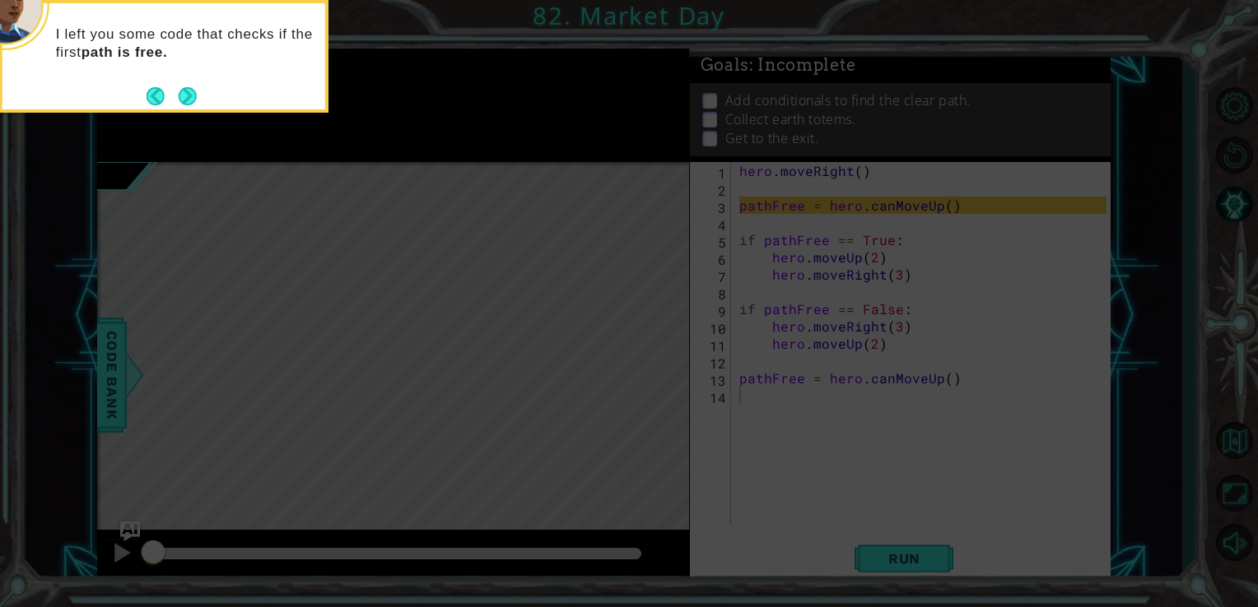
click at [180, 106] on footer at bounding box center [171, 96] width 50 height 25
click at [180, 102] on button "Next" at bounding box center [188, 96] width 18 height 18
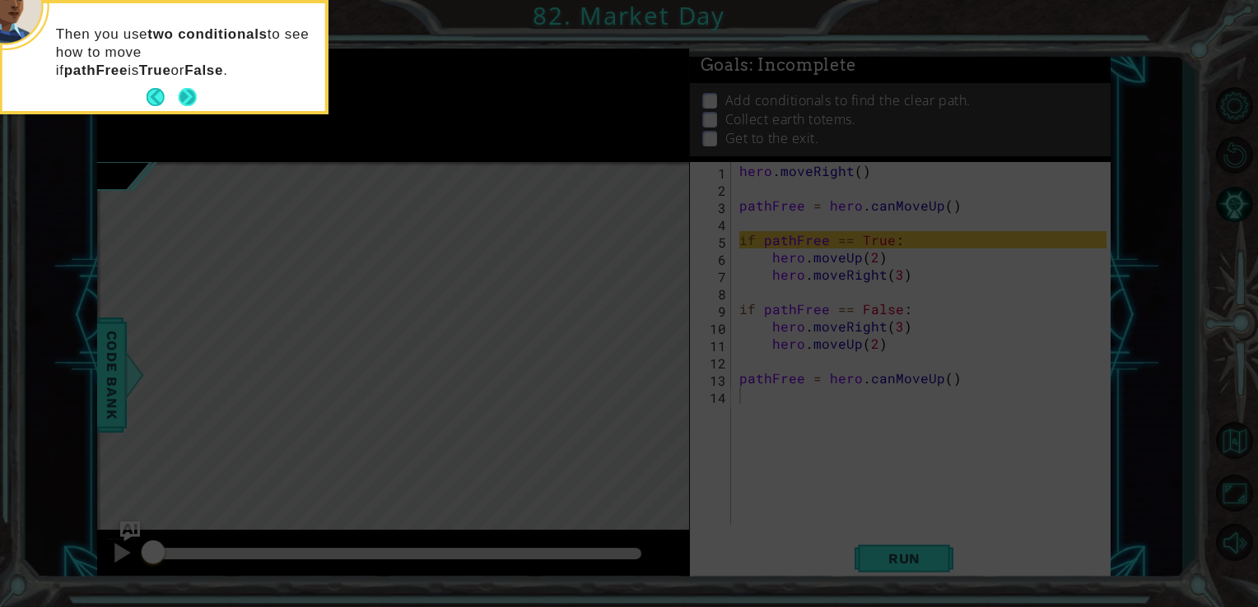
click at [180, 100] on button "Next" at bounding box center [188, 97] width 18 height 18
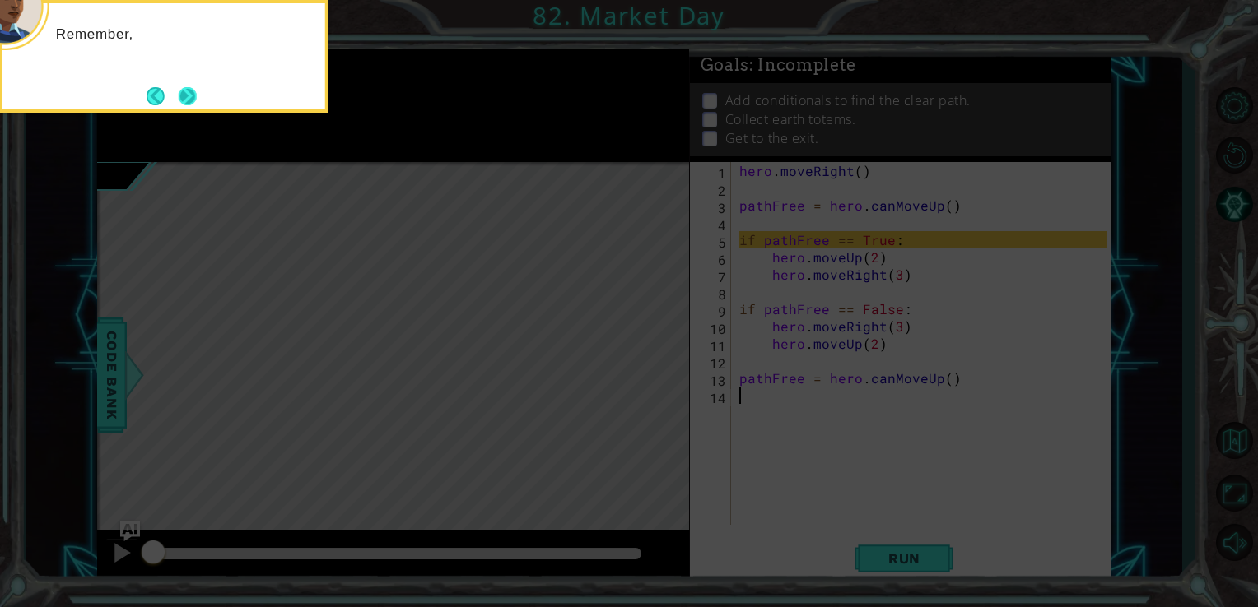
click at [192, 92] on button "Next" at bounding box center [188, 96] width 18 height 18
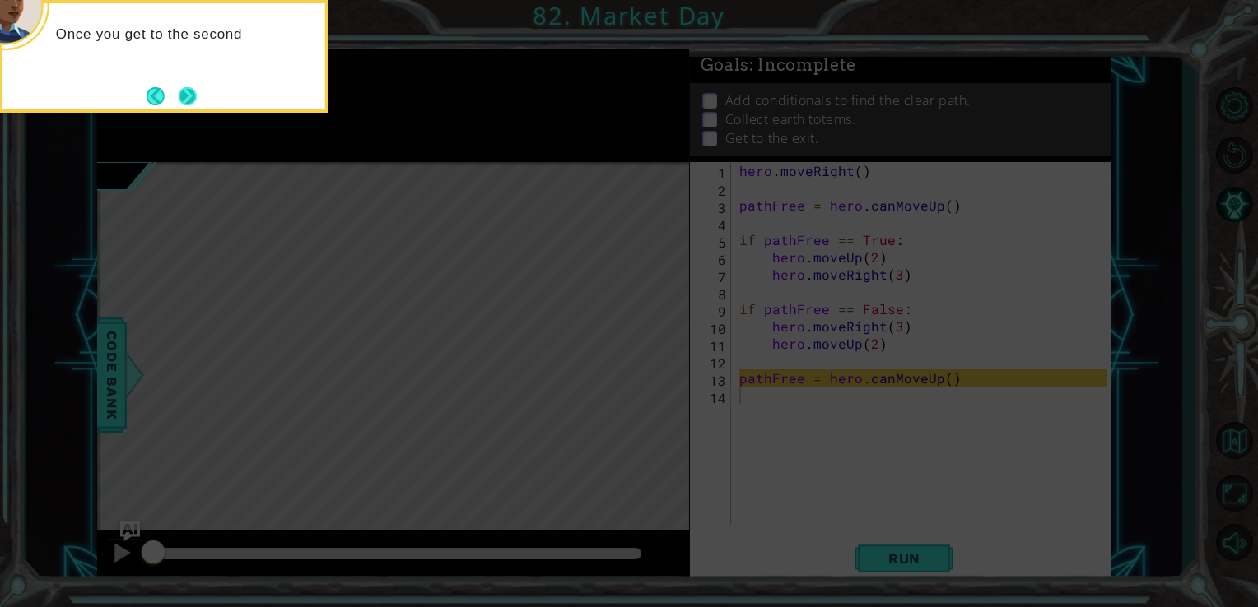
click at [190, 94] on button "Next" at bounding box center [188, 96] width 18 height 18
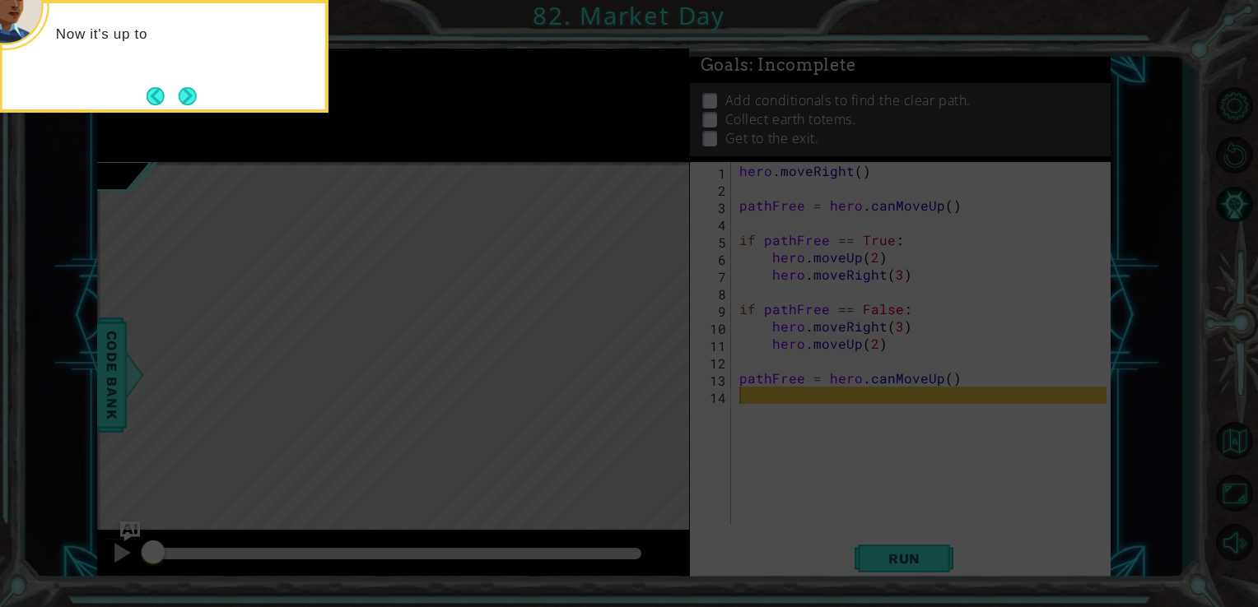
click at [190, 94] on button "Next" at bounding box center [188, 96] width 18 height 18
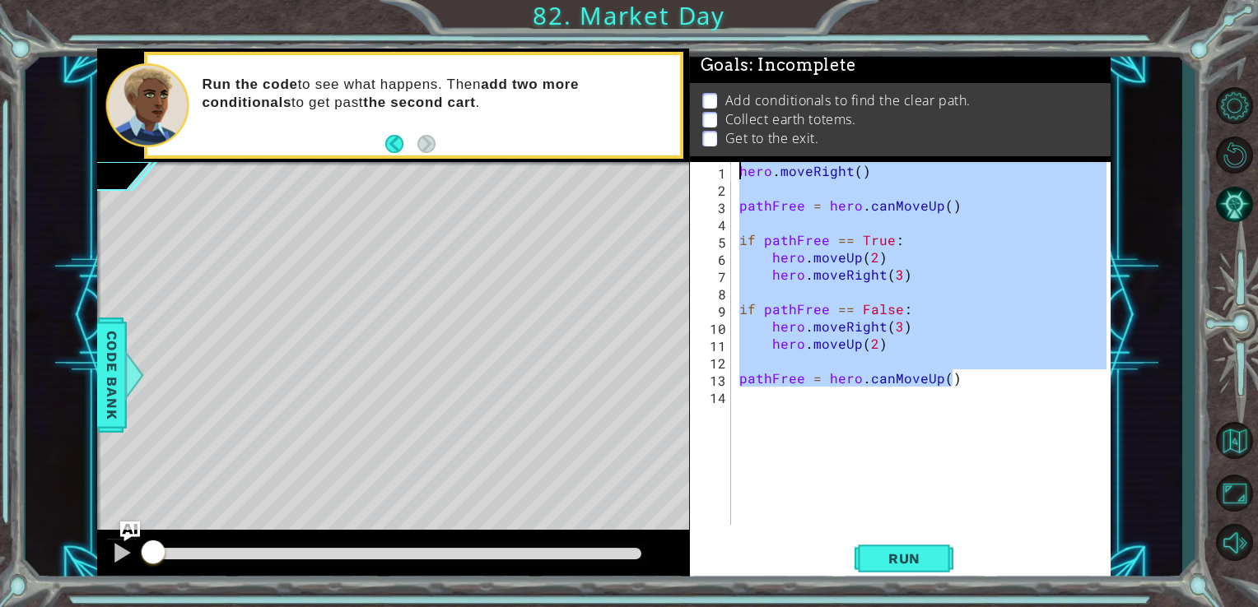
drag, startPoint x: 960, startPoint y: 383, endPoint x: 732, endPoint y: 168, distance: 313.2
click at [732, 168] on div "1 2 3 4 5 6 7 8 9 10 11 12 13 14 hero . moveRight ( ) pathFree = hero . canMove…" at bounding box center [898, 343] width 417 height 363
type textarea "hero.moveRight()"
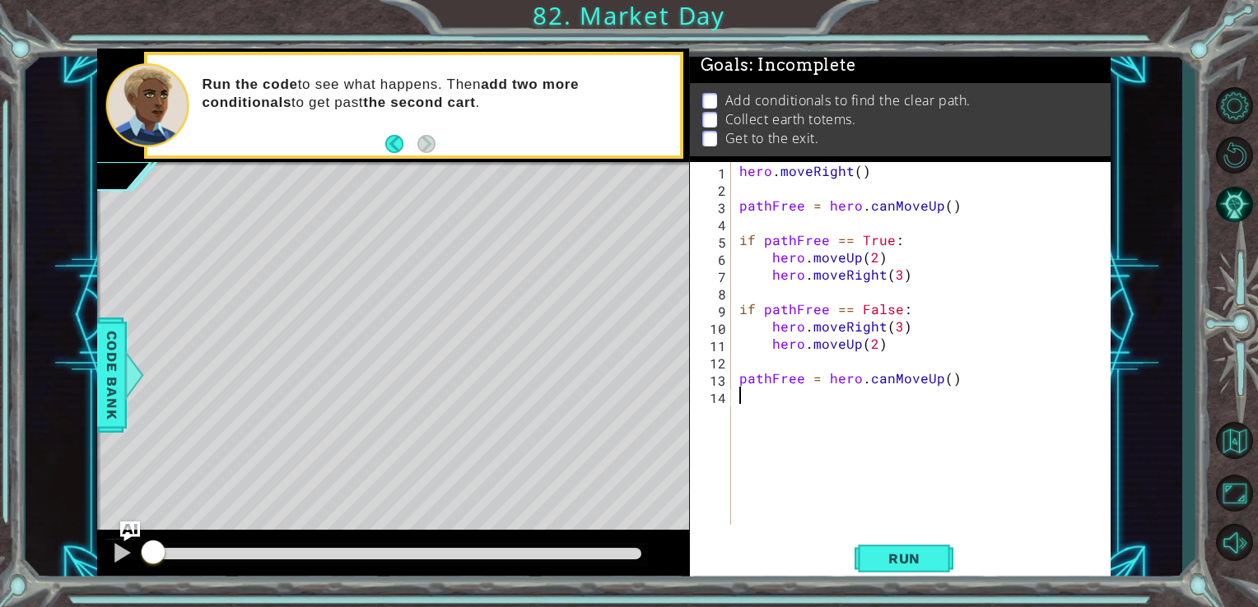
click at [972, 406] on div "hero . moveRight ( ) pathFree = hero . canMoveUp ( ) if pathFree == True : hero…" at bounding box center [925, 361] width 379 height 398
paste textarea "pathFree = hero.canMoveUp()"
type textarea "pathFree = hero.canMoveUp()"
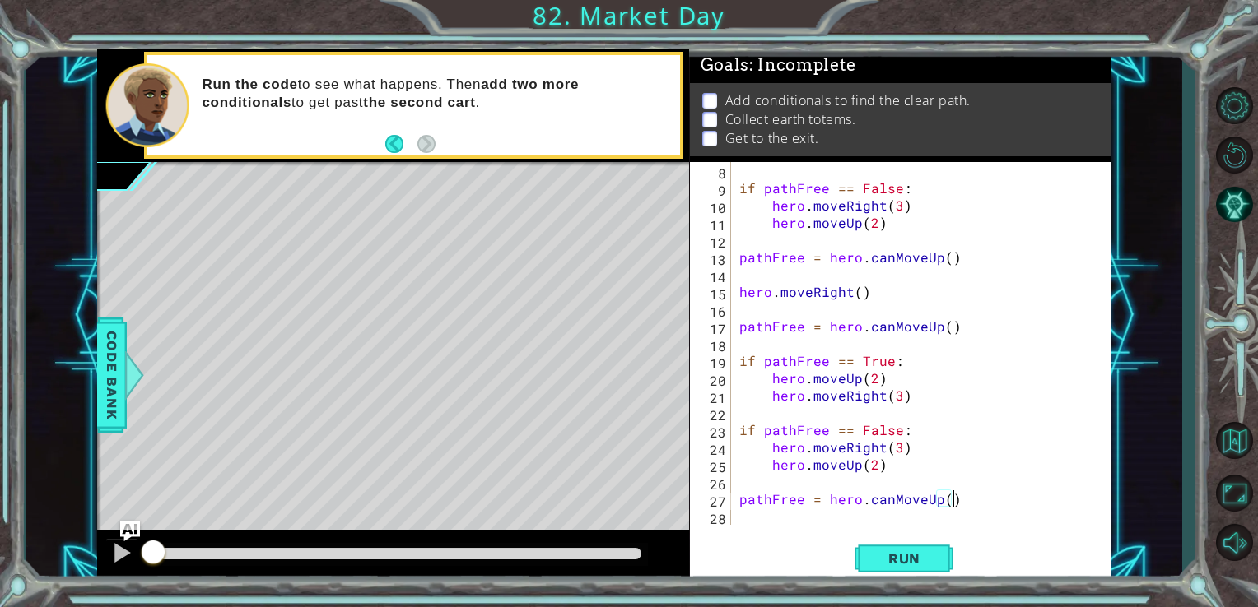
scroll to position [121, 0]
click at [909, 557] on span "Run" at bounding box center [904, 559] width 65 height 16
drag, startPoint x: 332, startPoint y: 556, endPoint x: 116, endPoint y: 586, distance: 217.8
click at [116, 586] on div "1 ההההההההההההההההההההההההההההההההההההההההההההההההההההההההההההההההההההההההההההה…" at bounding box center [629, 303] width 1258 height 607
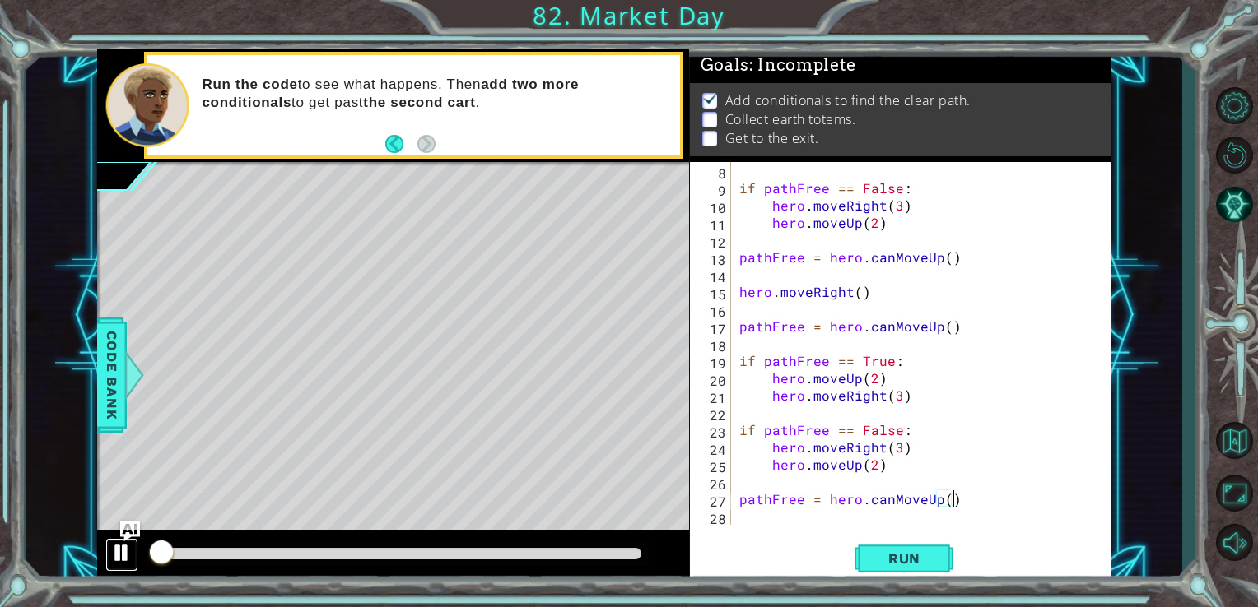
click at [109, 558] on button at bounding box center [121, 555] width 33 height 34
drag, startPoint x: 964, startPoint y: 500, endPoint x: 951, endPoint y: 469, distance: 33.6
click at [916, 496] on div "if pathFree == False : hero . moveRight ( 3 ) hero . moveUp ( 2 ) pathFree = he…" at bounding box center [919, 361] width 367 height 398
click at [1243, 166] on button "Restart Level" at bounding box center [1234, 155] width 48 height 44
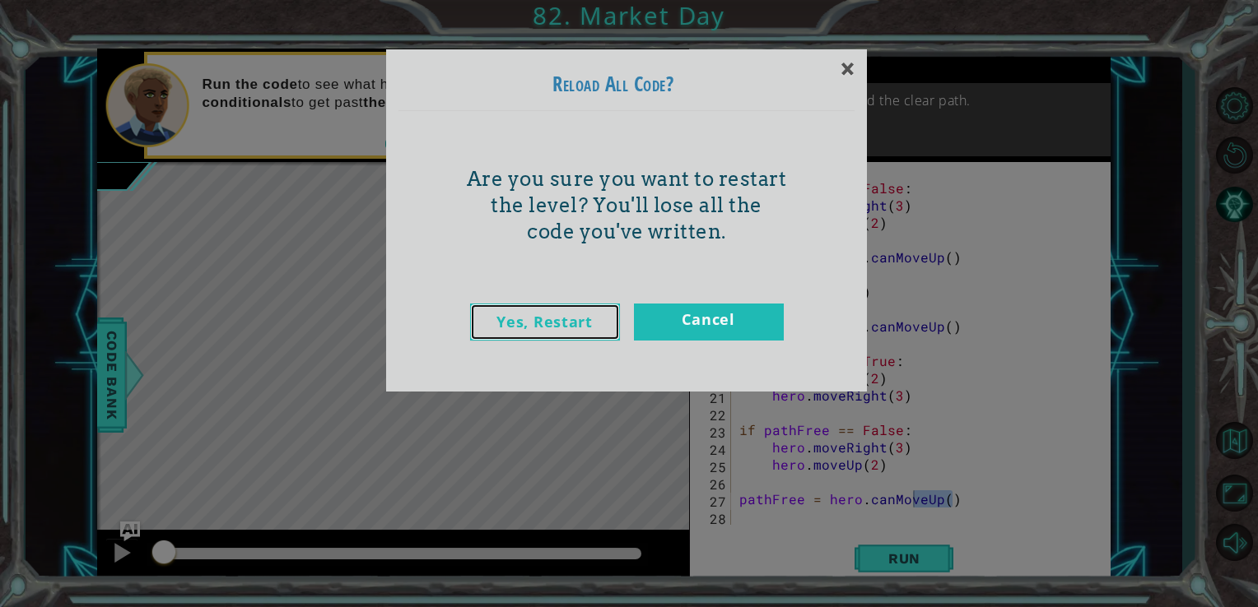
click at [547, 325] on link "Yes, Restart" at bounding box center [545, 322] width 150 height 37
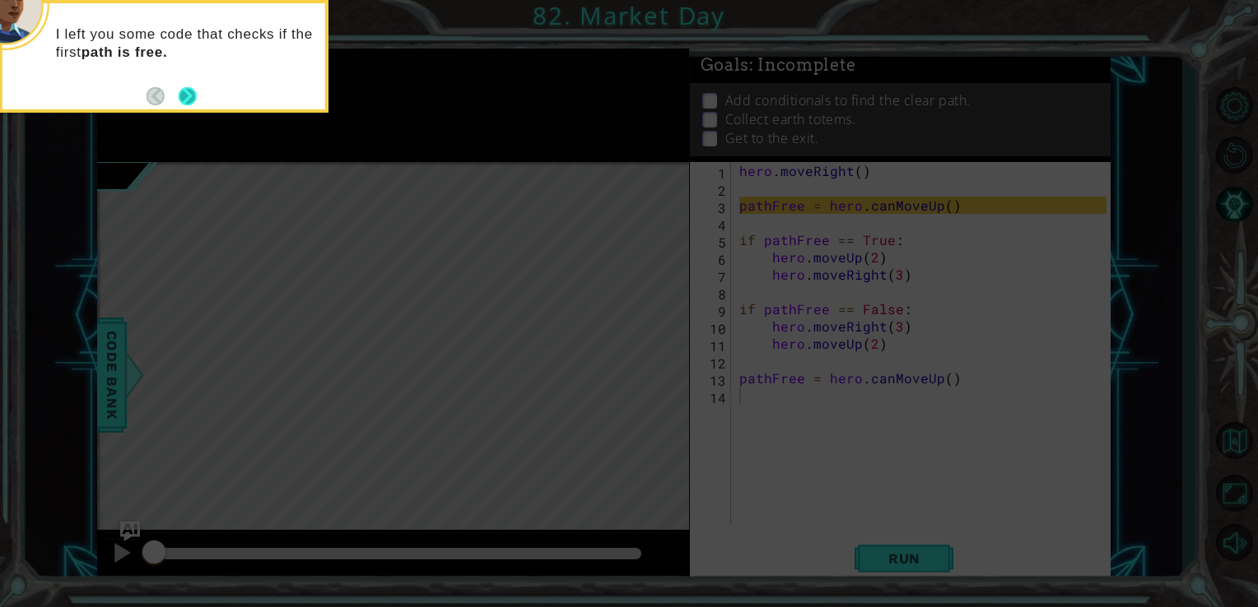
click at [194, 102] on button "Next" at bounding box center [188, 96] width 18 height 18
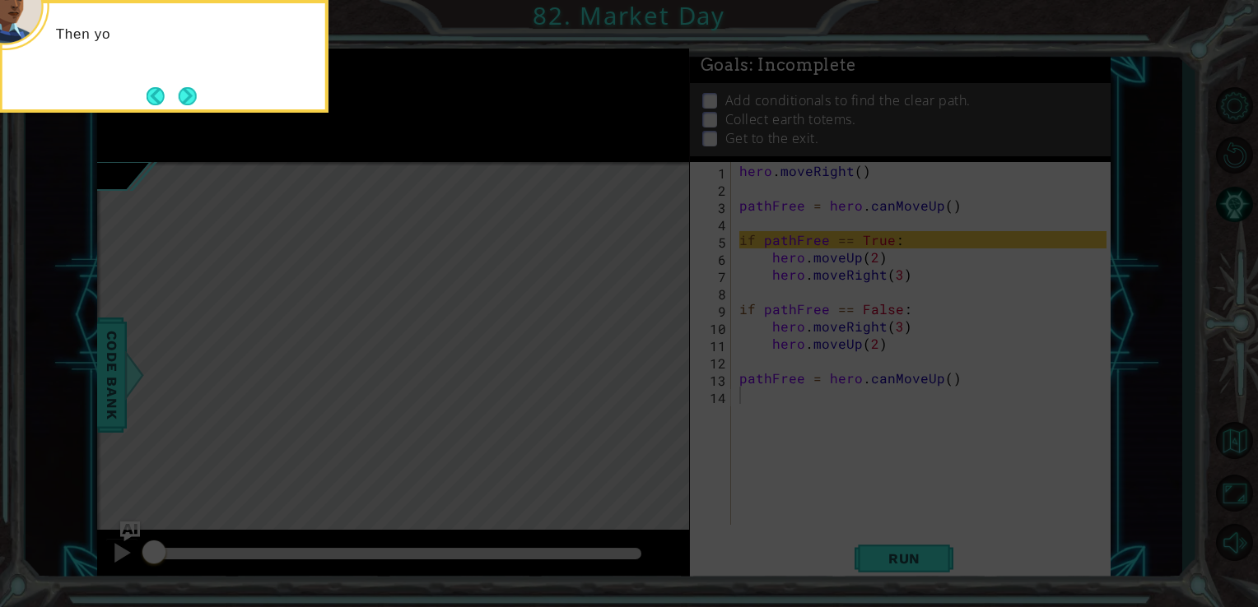
click at [194, 102] on button "Next" at bounding box center [188, 96] width 18 height 18
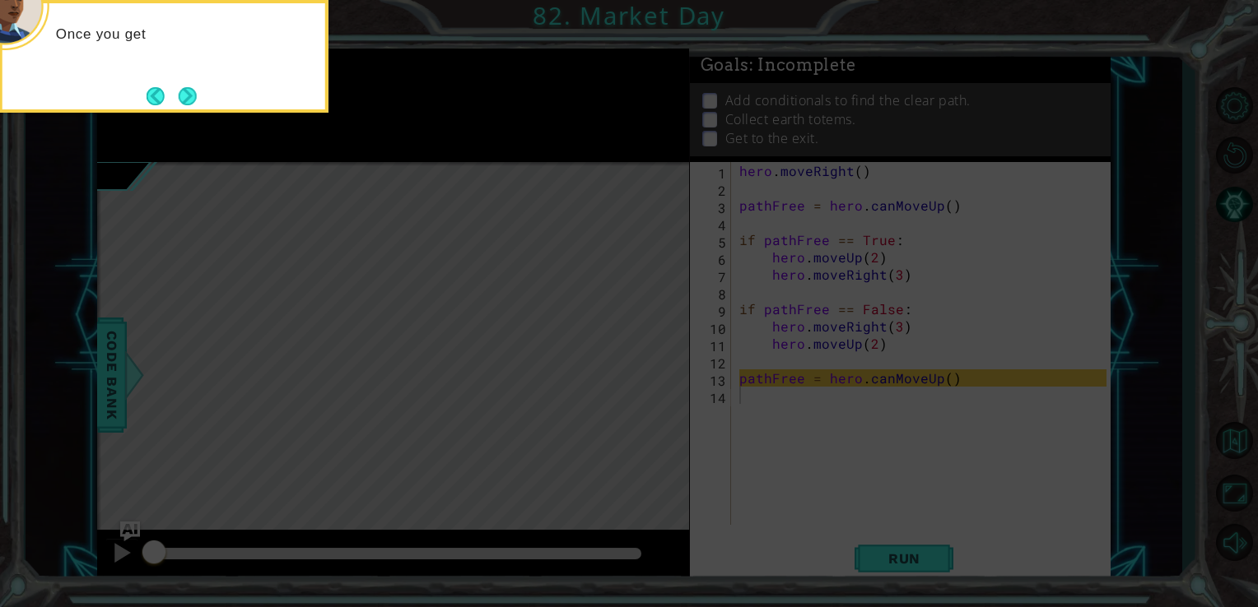
click at [194, 102] on button "Next" at bounding box center [188, 96] width 18 height 18
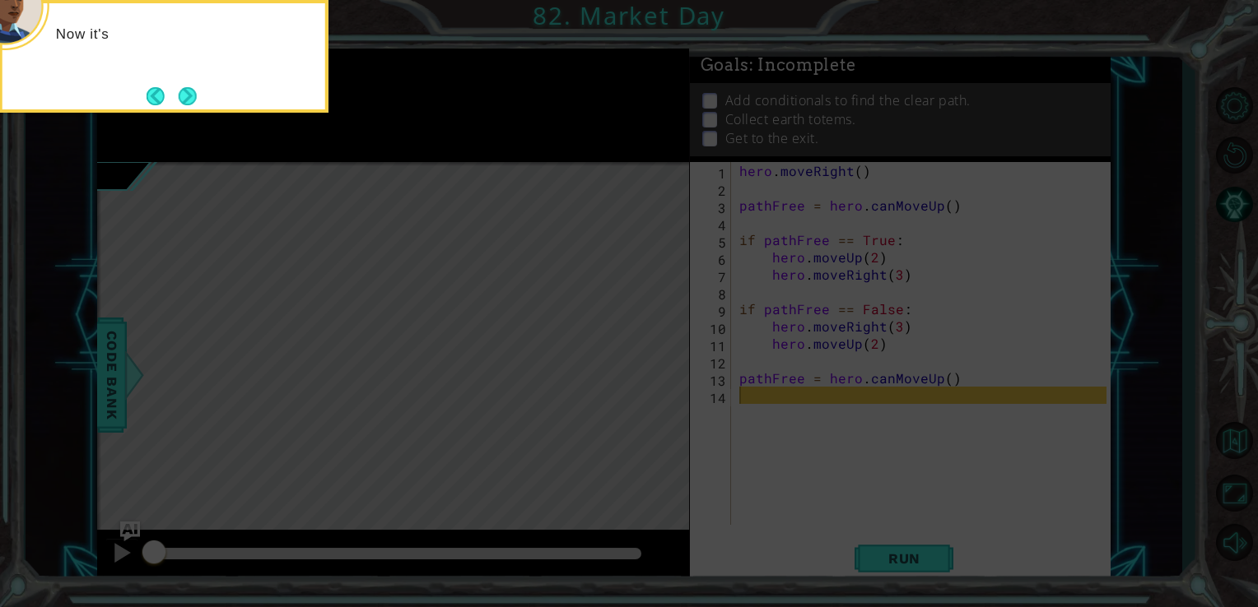
click at [194, 102] on button "Next" at bounding box center [188, 96] width 18 height 18
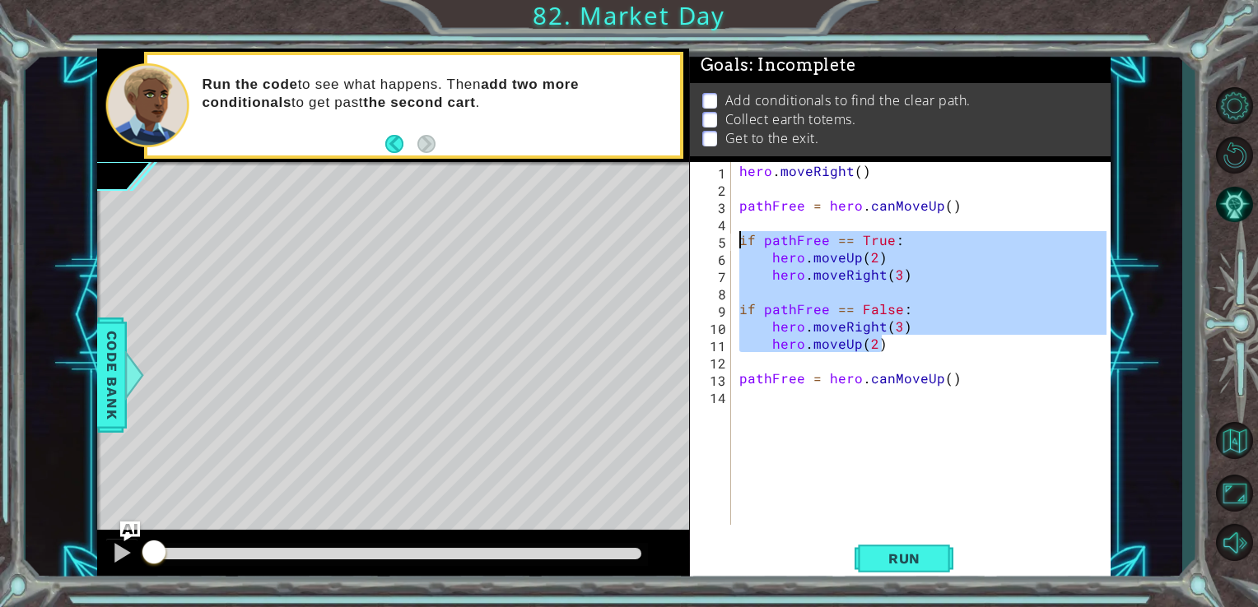
drag, startPoint x: 885, startPoint y: 347, endPoint x: 730, endPoint y: 241, distance: 187.7
click at [730, 241] on div "1 2 3 4 5 6 7 8 9 10 11 12 13 14 hero . moveRight ( ) pathFree = hero . canMove…" at bounding box center [898, 343] width 417 height 363
type textarea "if pathFree == True: hero.moveUp(2)"
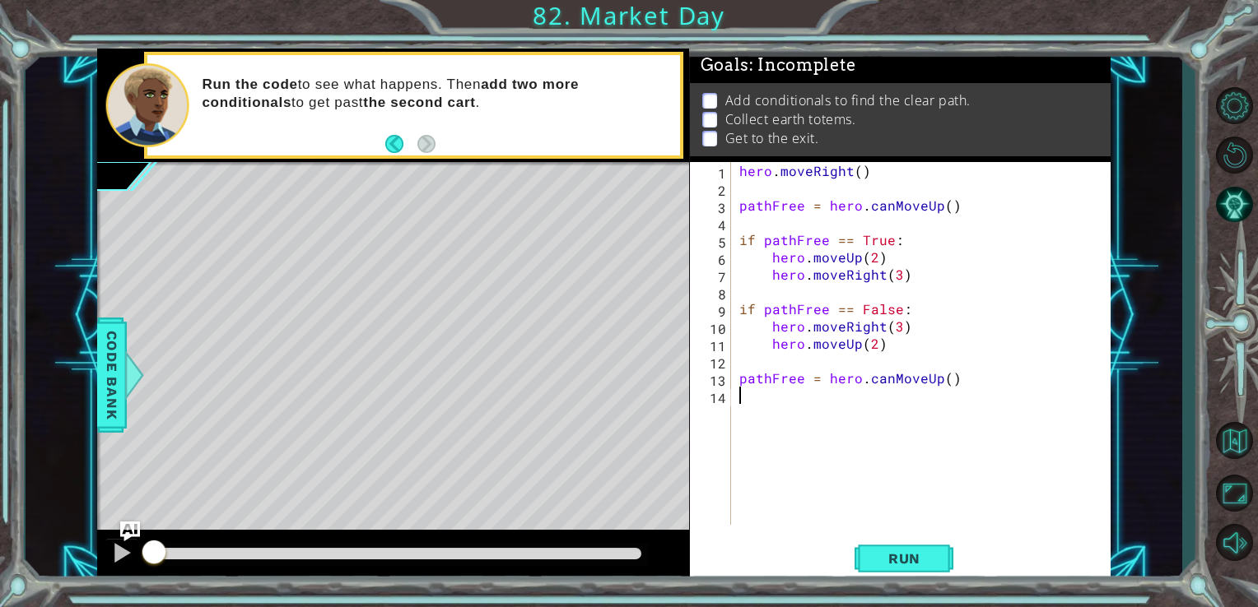
click at [742, 402] on div "hero . moveRight ( ) pathFree = hero . canMoveUp ( ) if pathFree == True : hero…" at bounding box center [925, 361] width 379 height 398
paste textarea "hero.moveUp(2)"
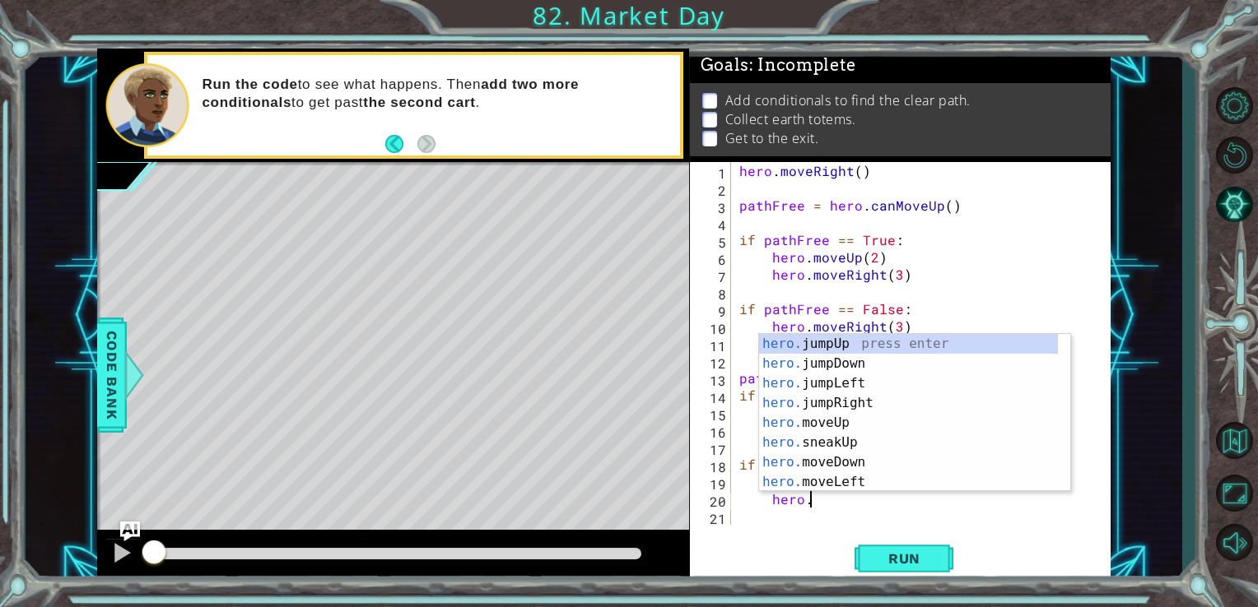
type textarea "h"
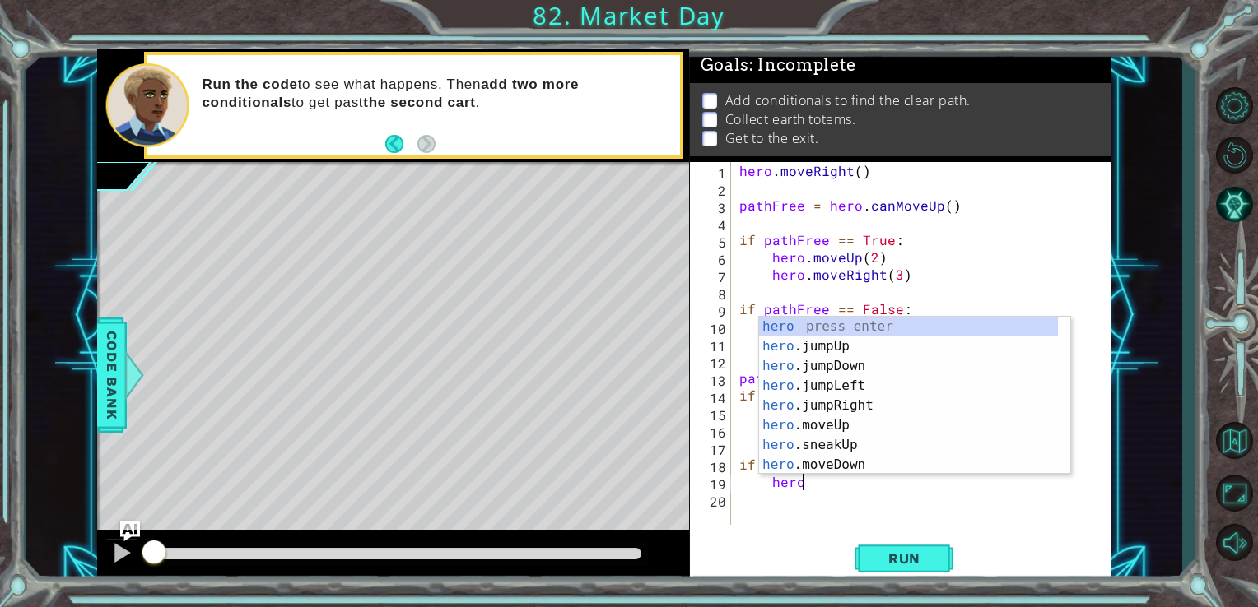
type textarea "h"
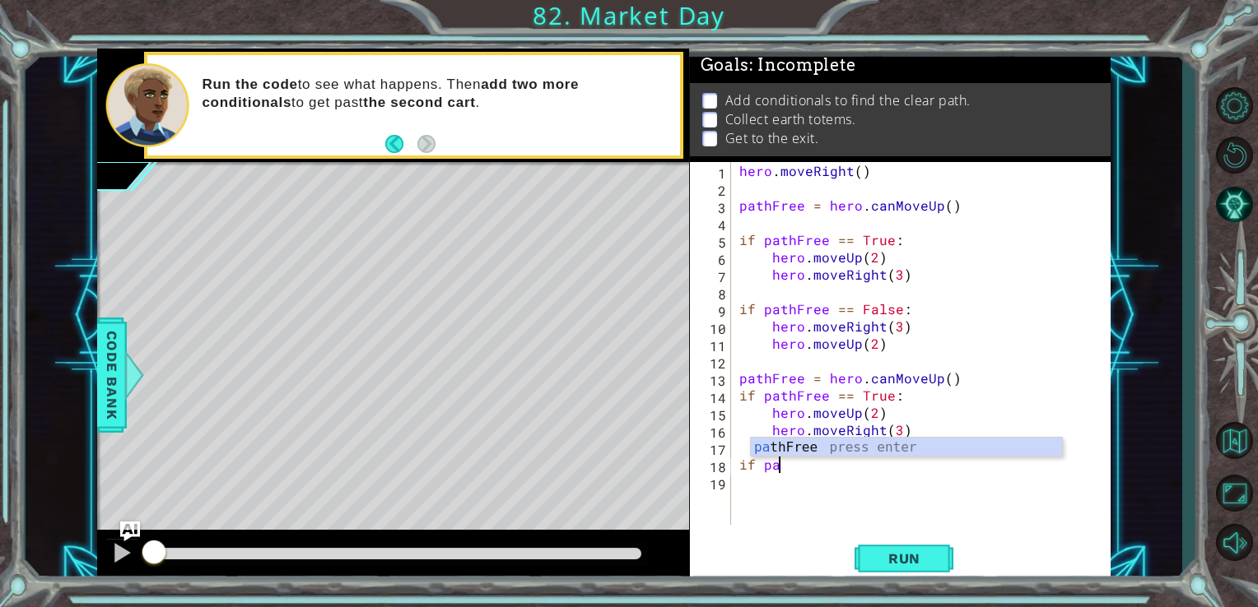
type textarea "i"
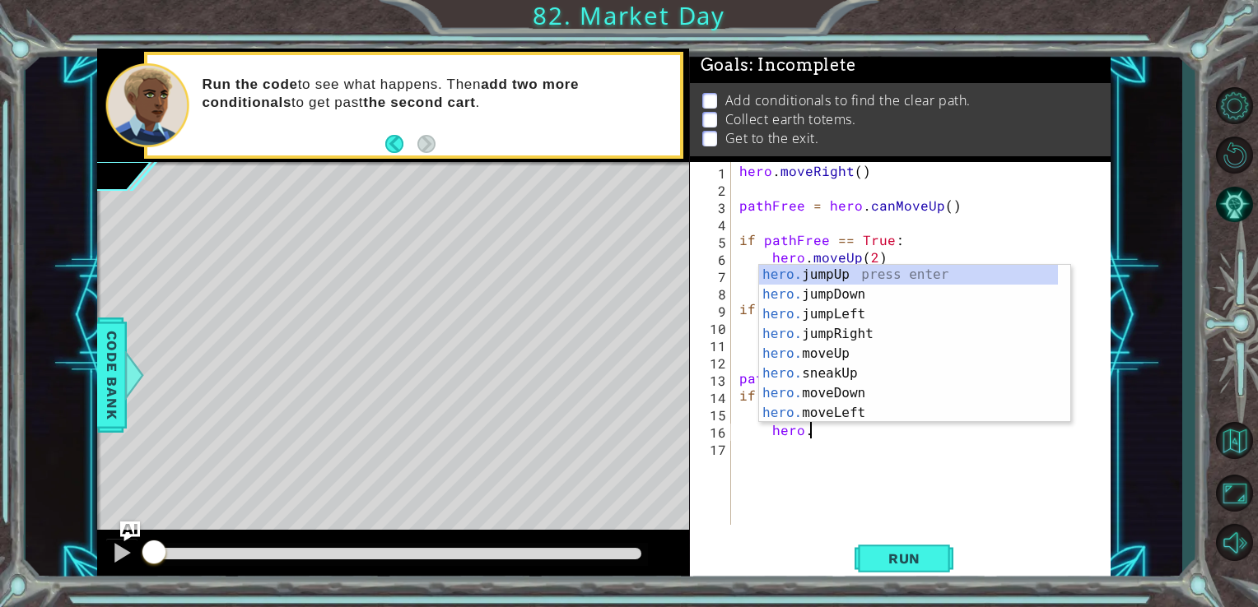
type textarea "h"
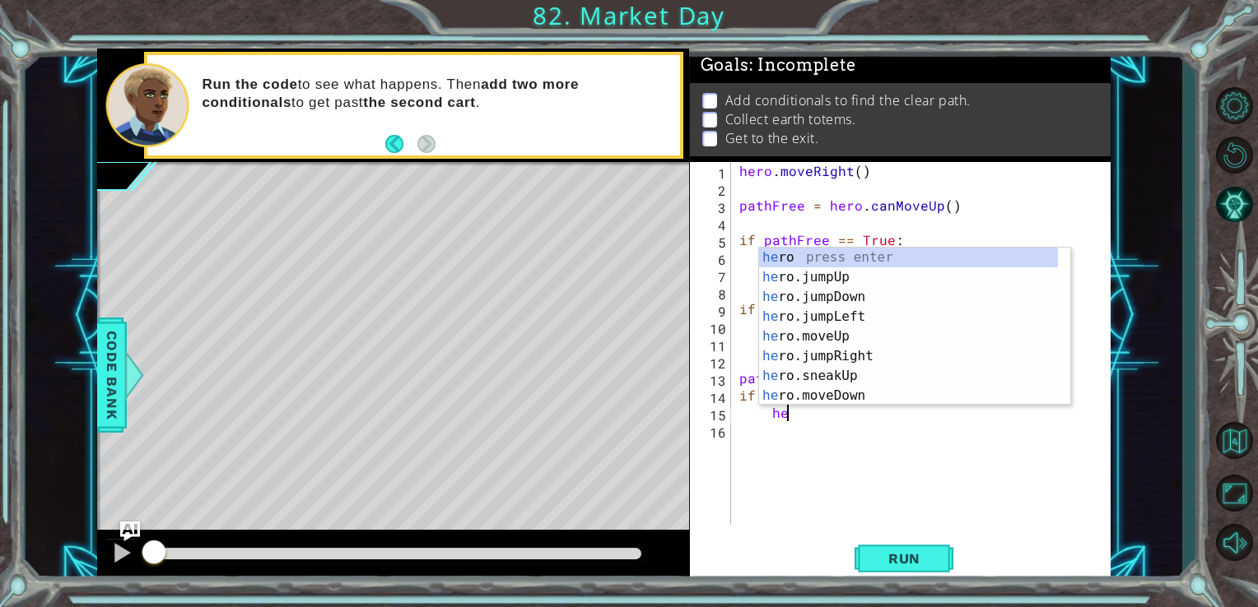
type textarea "h"
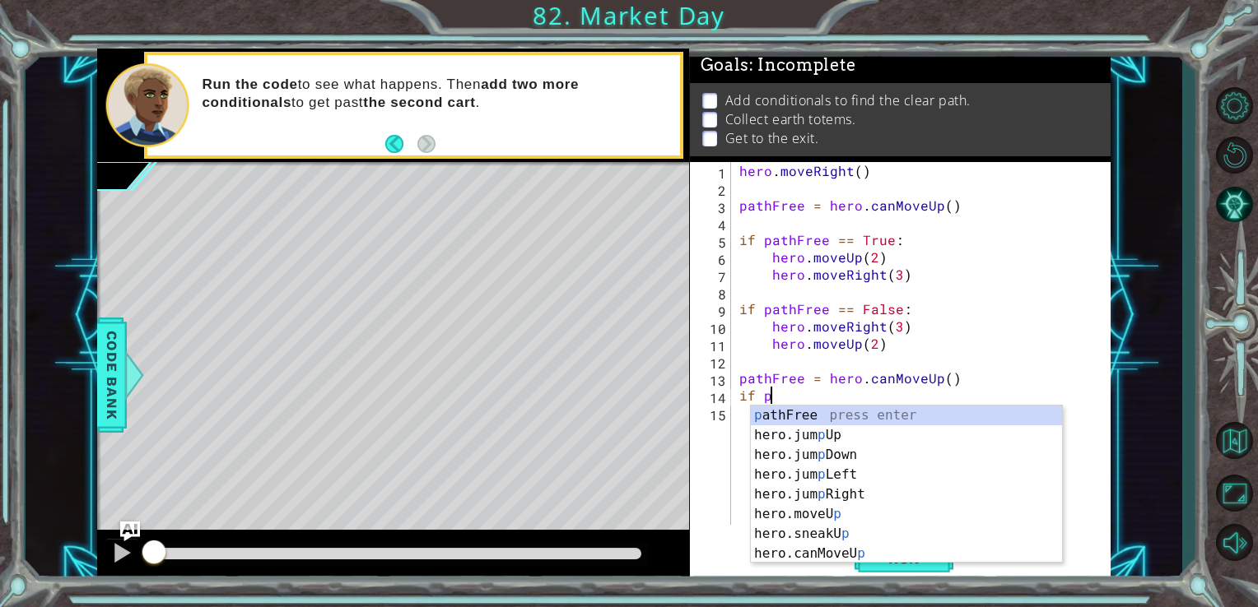
type textarea "i"
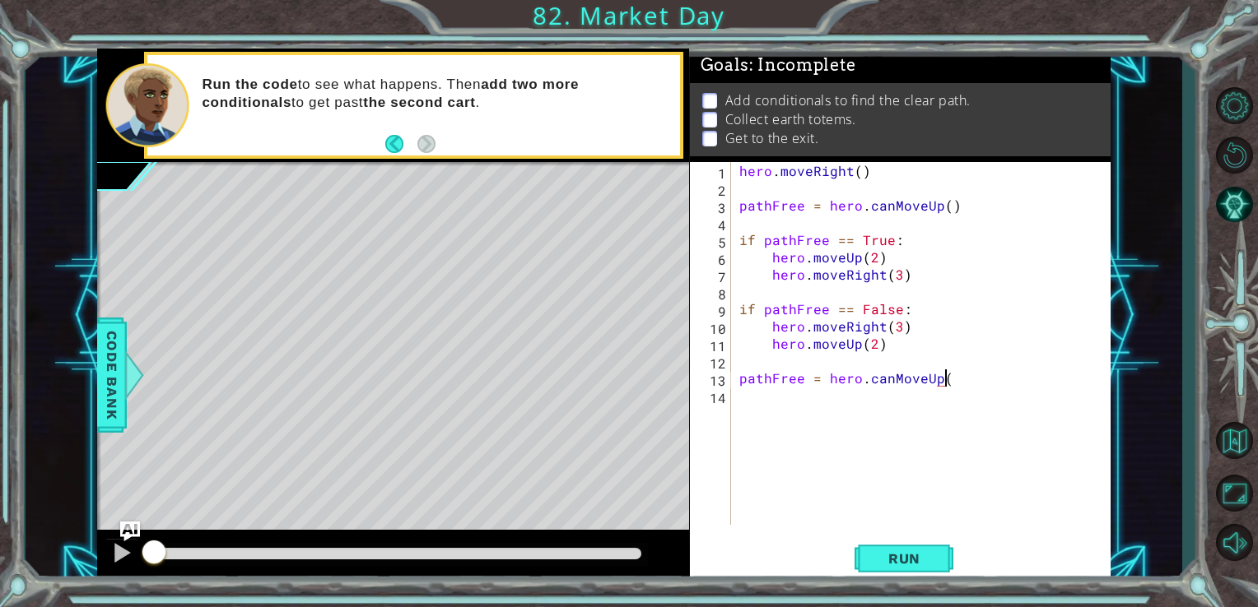
type textarea "pathFree = hero.canMoveUp()"
paste textarea "hero.moveUp(2)"
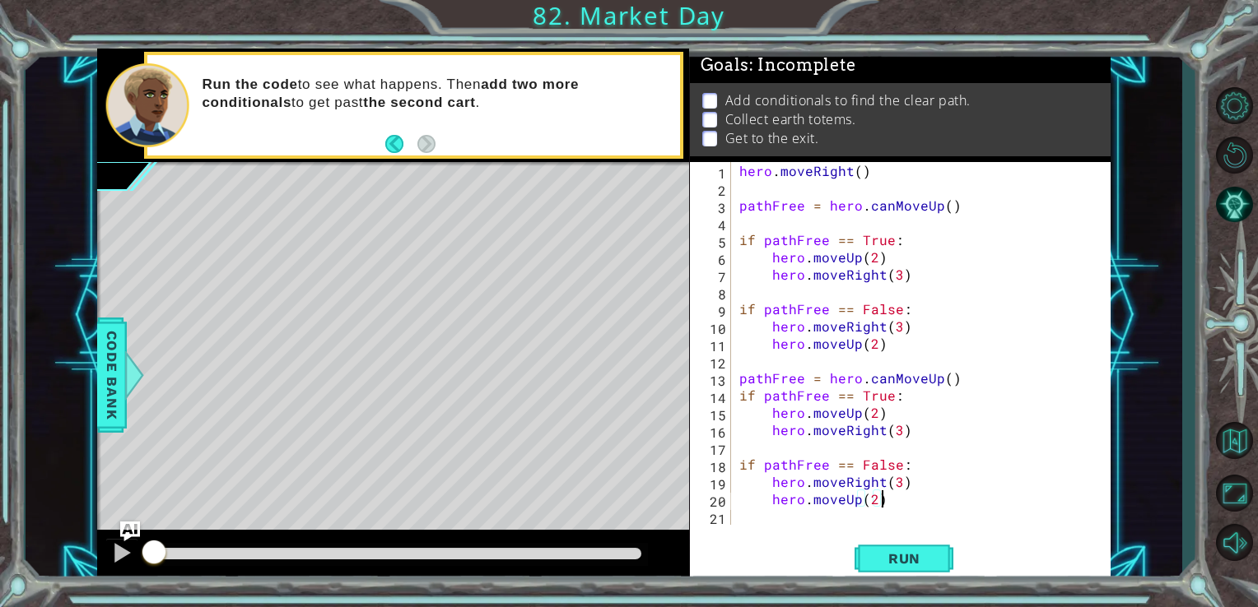
click at [896, 481] on div "hero . moveRight ( ) pathFree = hero . canMoveUp ( ) if pathFree == True : hero…" at bounding box center [925, 361] width 379 height 398
click at [899, 556] on span "Run" at bounding box center [904, 559] width 65 height 16
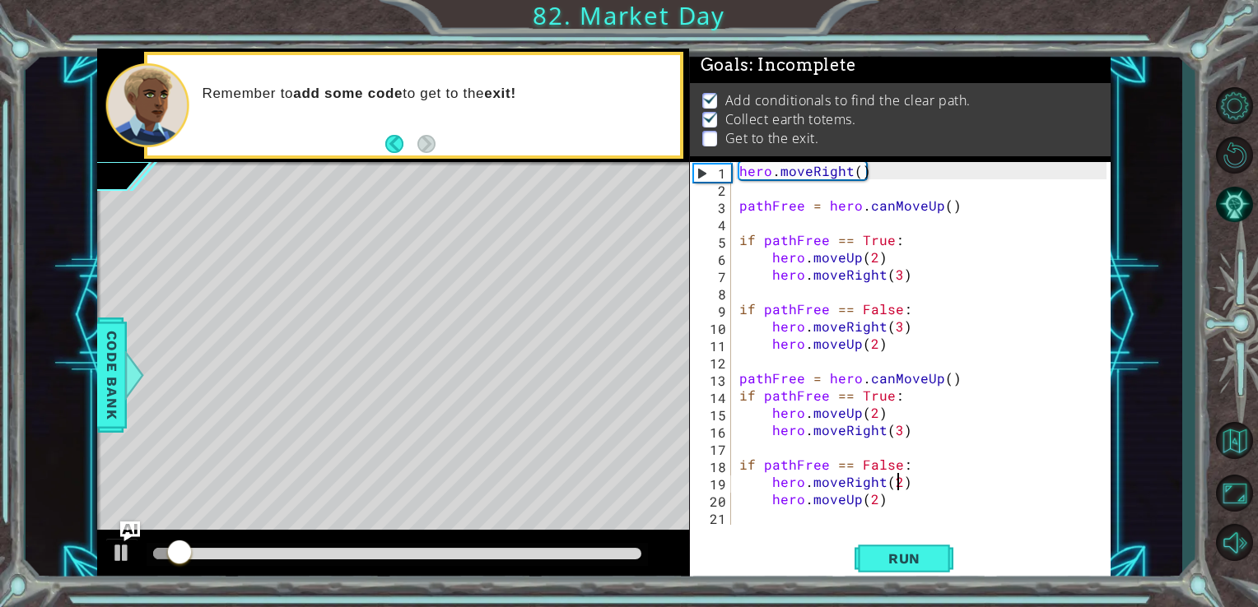
click at [870, 500] on div "hero . moveRight ( ) pathFree = hero . canMoveUp ( ) if pathFree == True : hero…" at bounding box center [925, 361] width 379 height 398
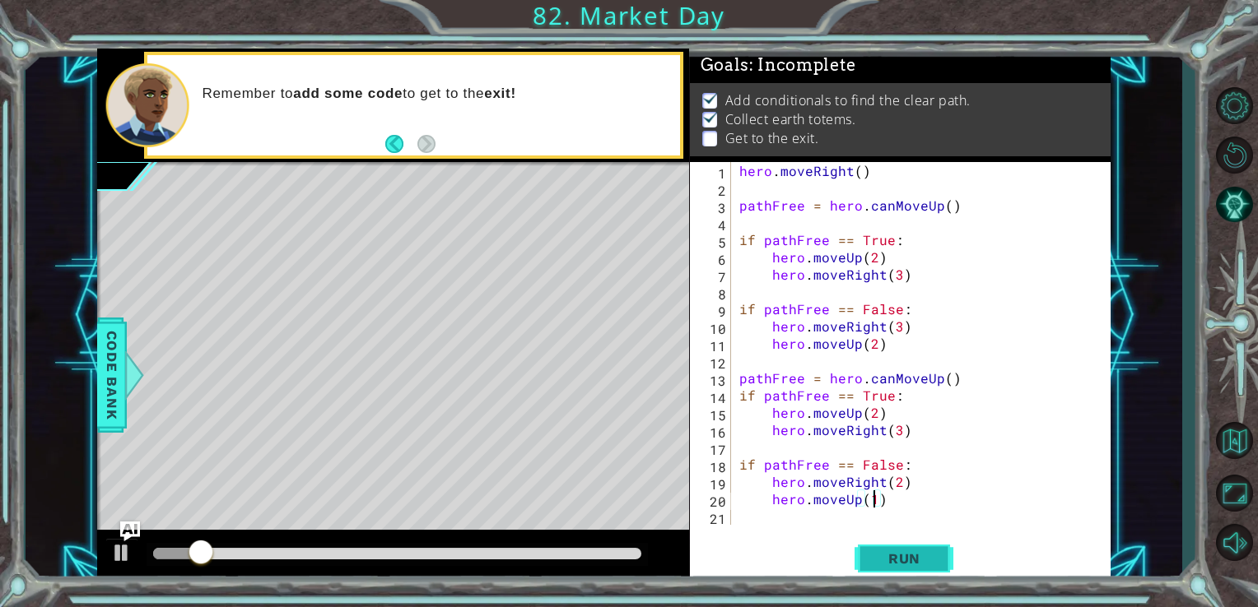
type textarea "hero.moveUp(1)"
click at [920, 573] on button "Run" at bounding box center [903, 558] width 99 height 42
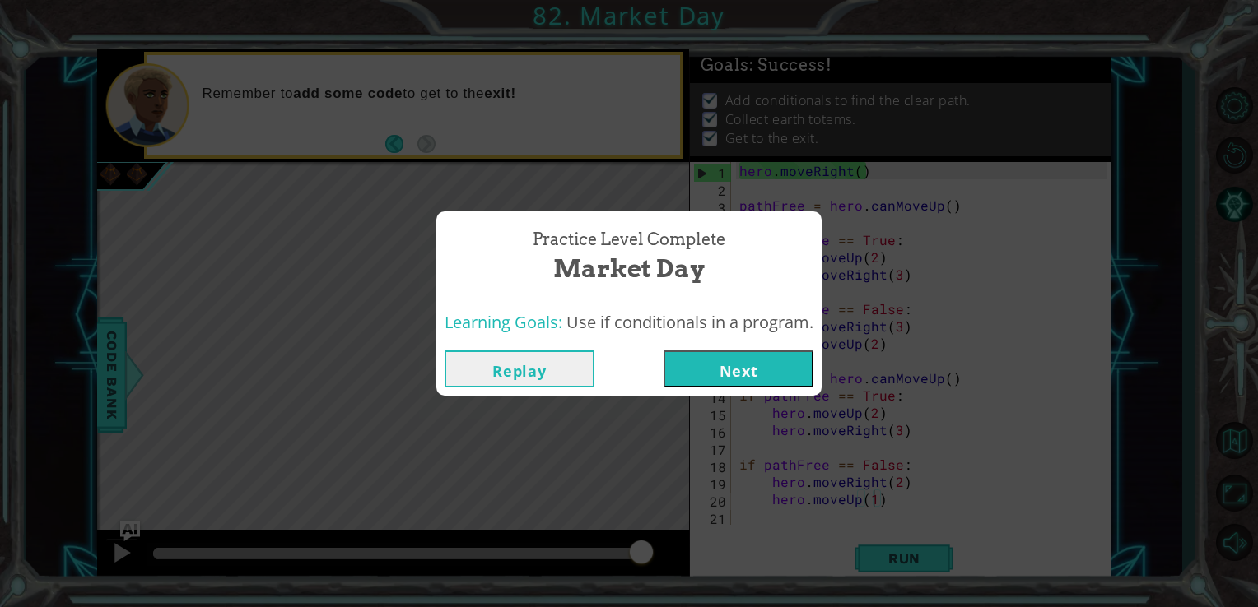
click at [786, 364] on button "Next" at bounding box center [738, 369] width 150 height 37
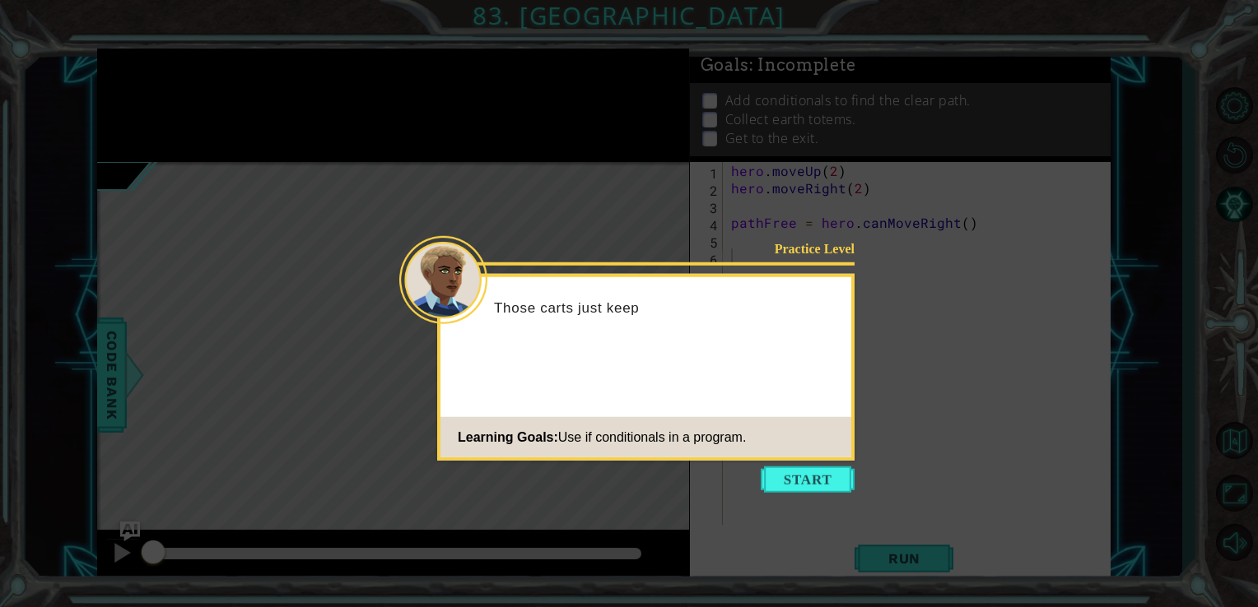
click at [803, 493] on icon at bounding box center [629, 303] width 1258 height 607
click at [802, 487] on button "Start" at bounding box center [807, 480] width 94 height 26
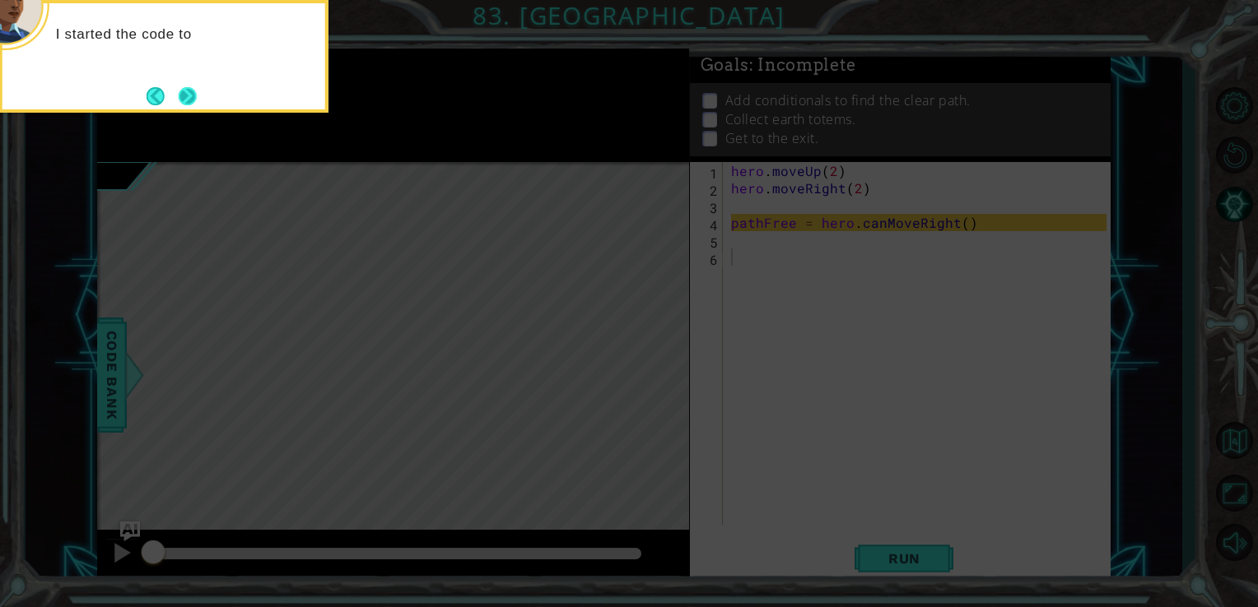
click at [187, 87] on button "Next" at bounding box center [188, 96] width 18 height 18
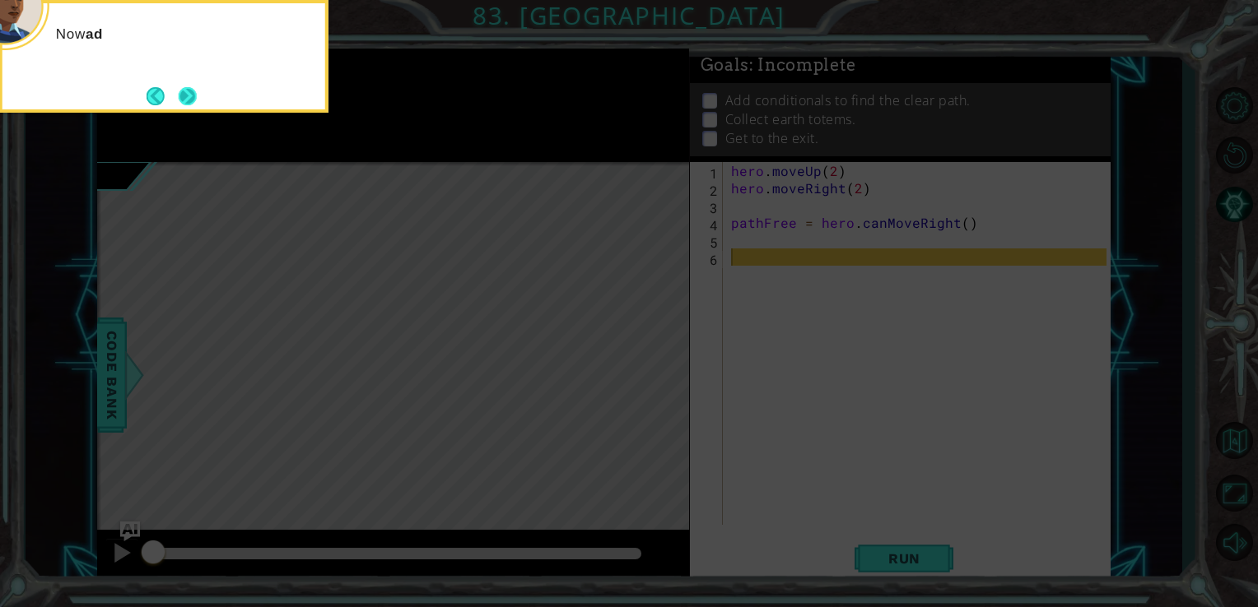
click at [188, 98] on button "Next" at bounding box center [188, 96] width 18 height 18
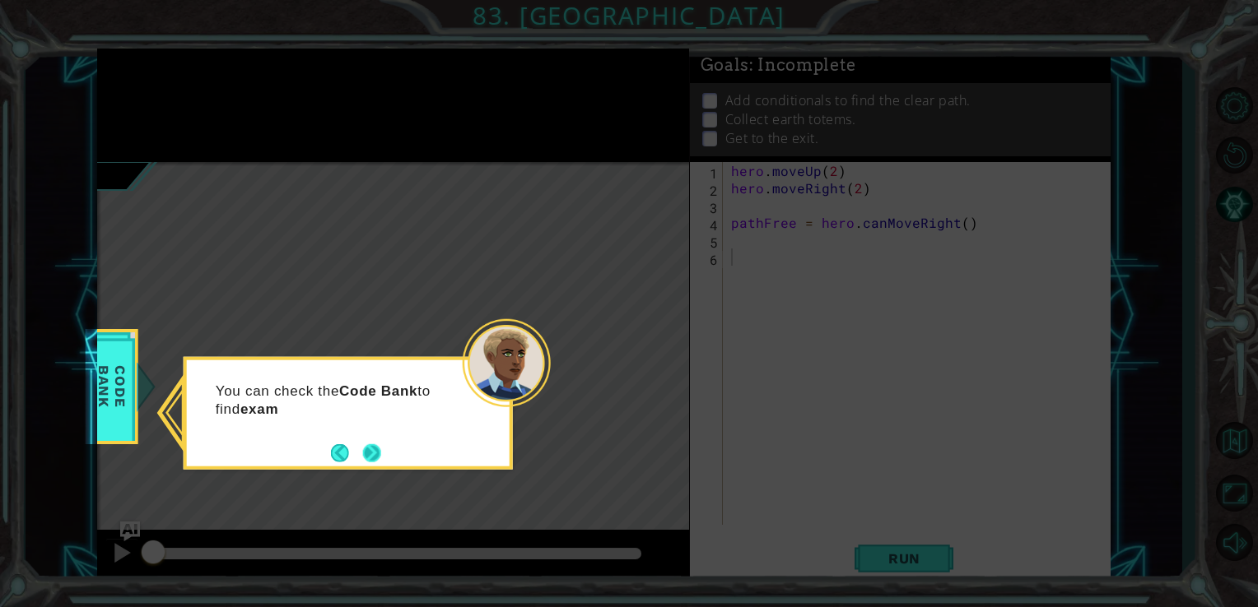
click at [381, 446] on button "Next" at bounding box center [372, 453] width 18 height 18
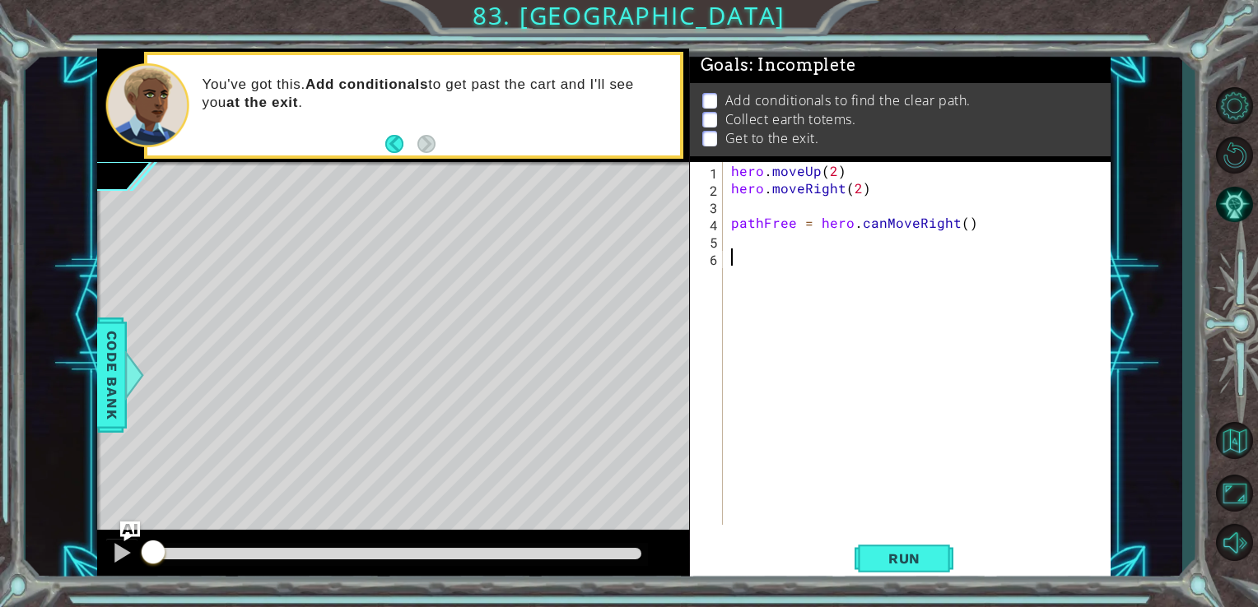
click at [765, 275] on div "hero . moveUp ( 2 ) hero . moveRight ( 2 ) pathFree = hero . canMoveRight ( )" at bounding box center [922, 361] width 388 height 398
paste textarea "hero.moveUp(2)"
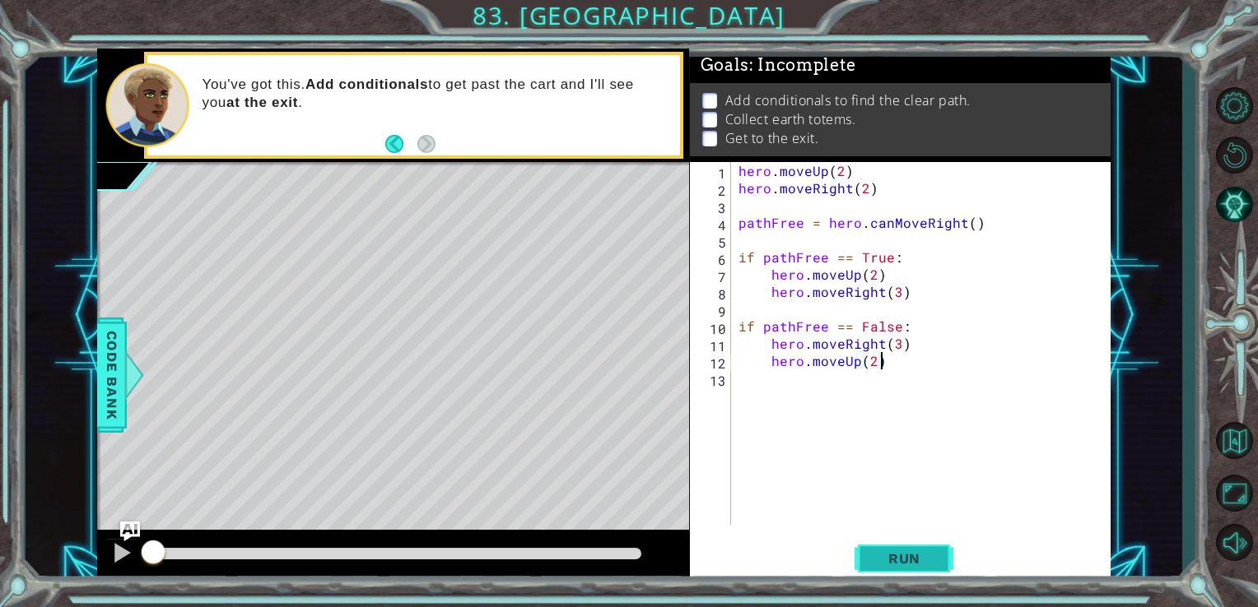
click at [900, 573] on button "Run" at bounding box center [903, 558] width 99 height 42
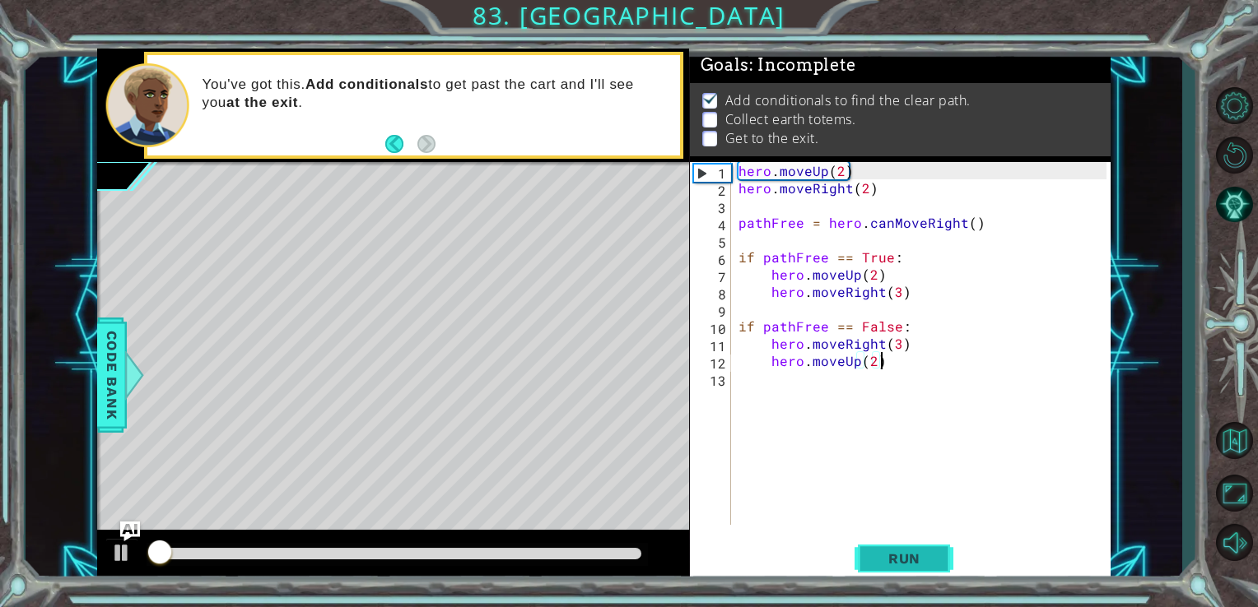
scroll to position [7, 0]
click at [131, 548] on div at bounding box center [121, 552] width 21 height 21
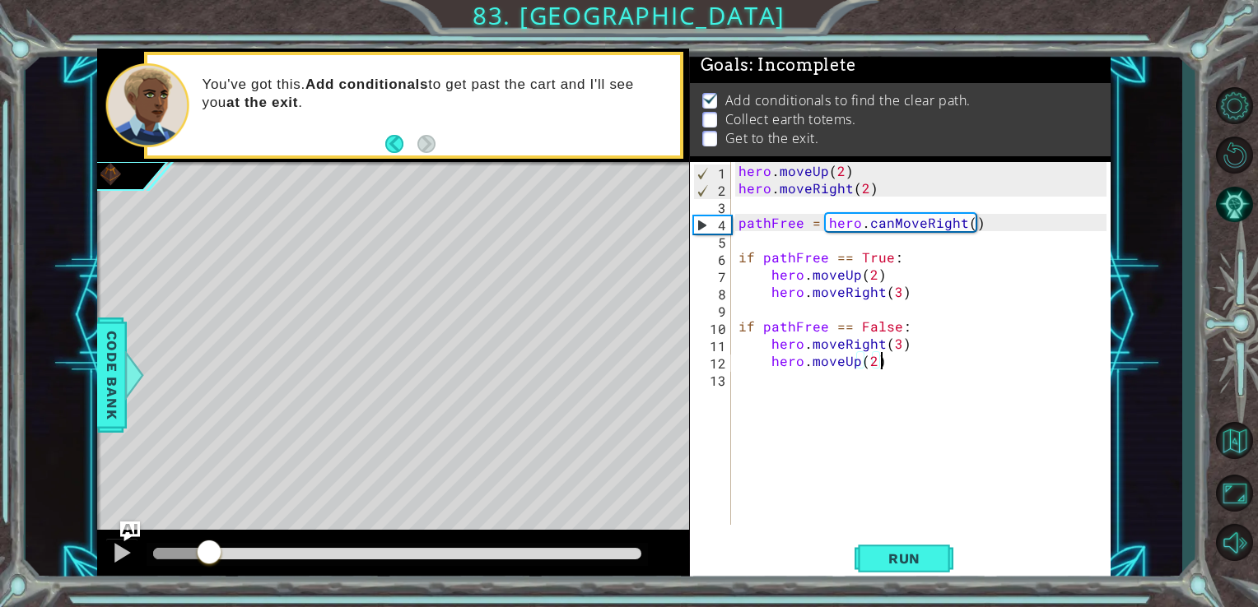
drag, startPoint x: 178, startPoint y: 557, endPoint x: 212, endPoint y: 541, distance: 37.5
click at [212, 541] on div at bounding box center [209, 554] width 30 height 30
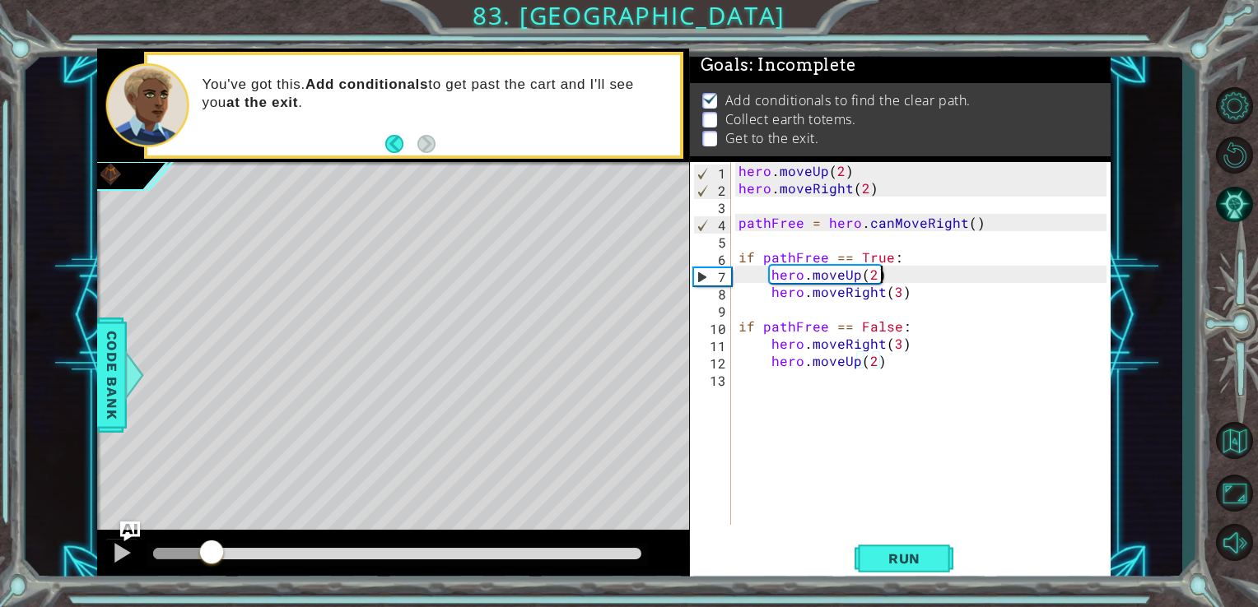
click at [877, 277] on div "hero . moveUp ( 2 ) hero . moveRight ( 2 ) pathFree = hero . canMoveRight ( ) i…" at bounding box center [925, 361] width 380 height 398
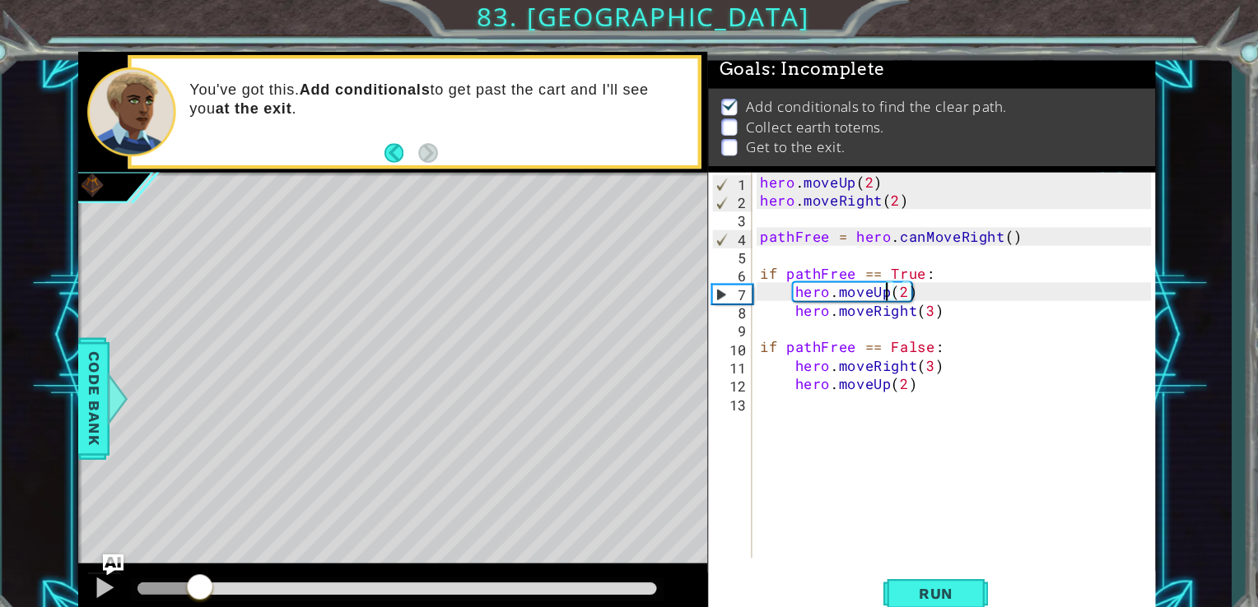
click at [860, 276] on div "hero . moveUp ( 2 ) hero . moveRight ( 2 ) pathFree = hero . canMoveRight ( ) i…" at bounding box center [925, 361] width 380 height 398
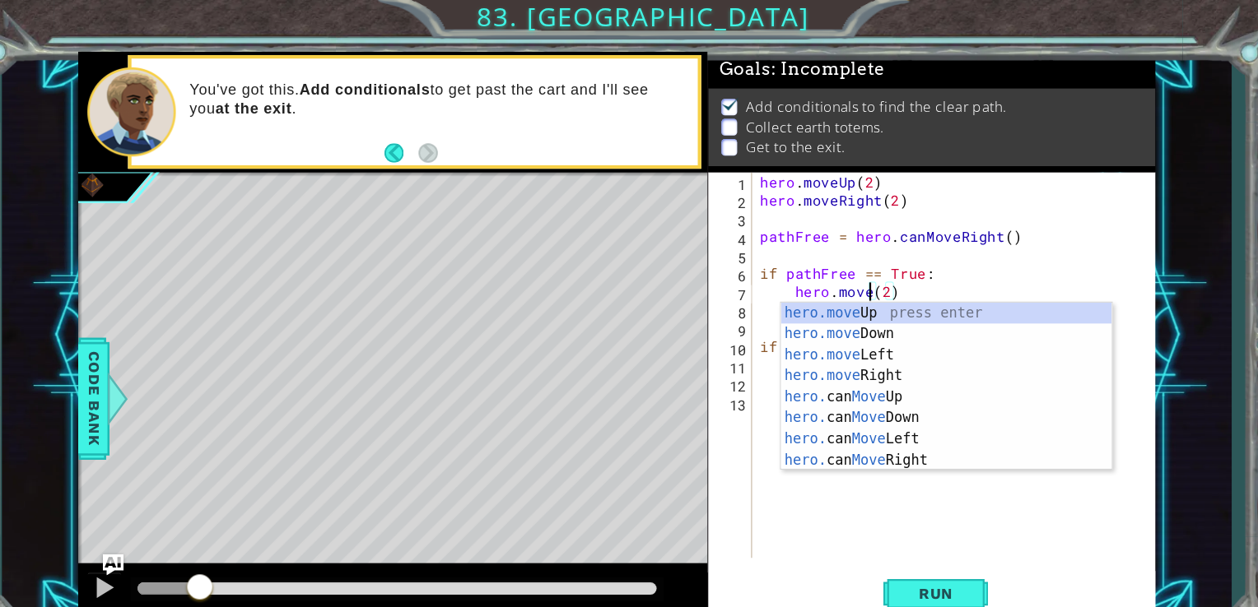
scroll to position [0, 7]
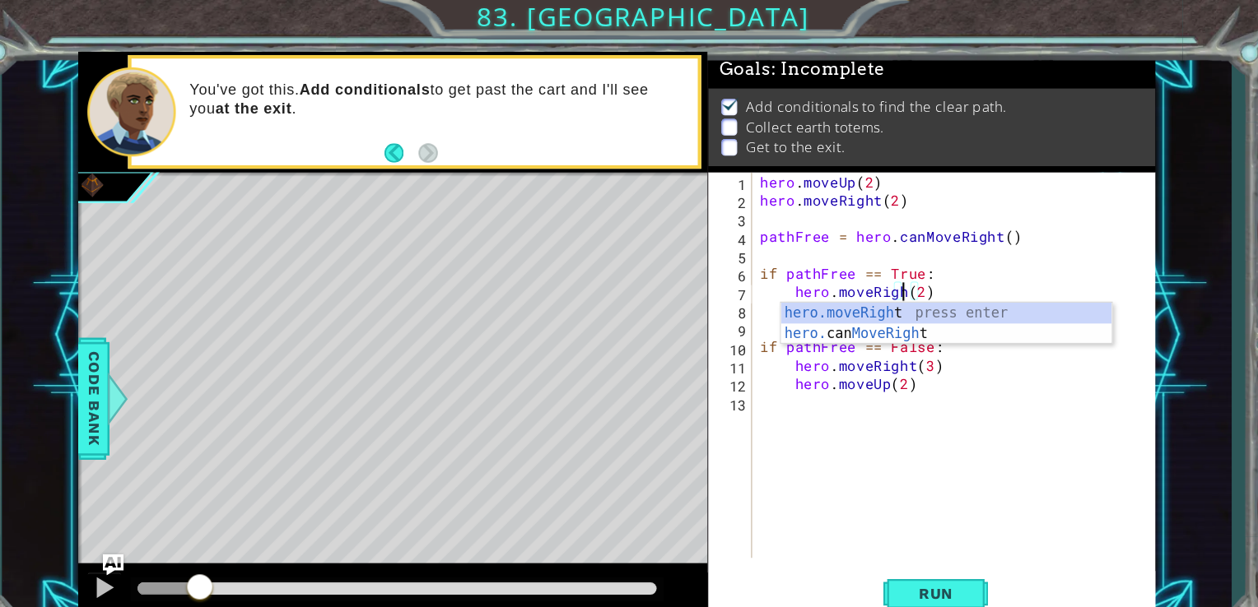
type textarea "hero.moveRight(2)"
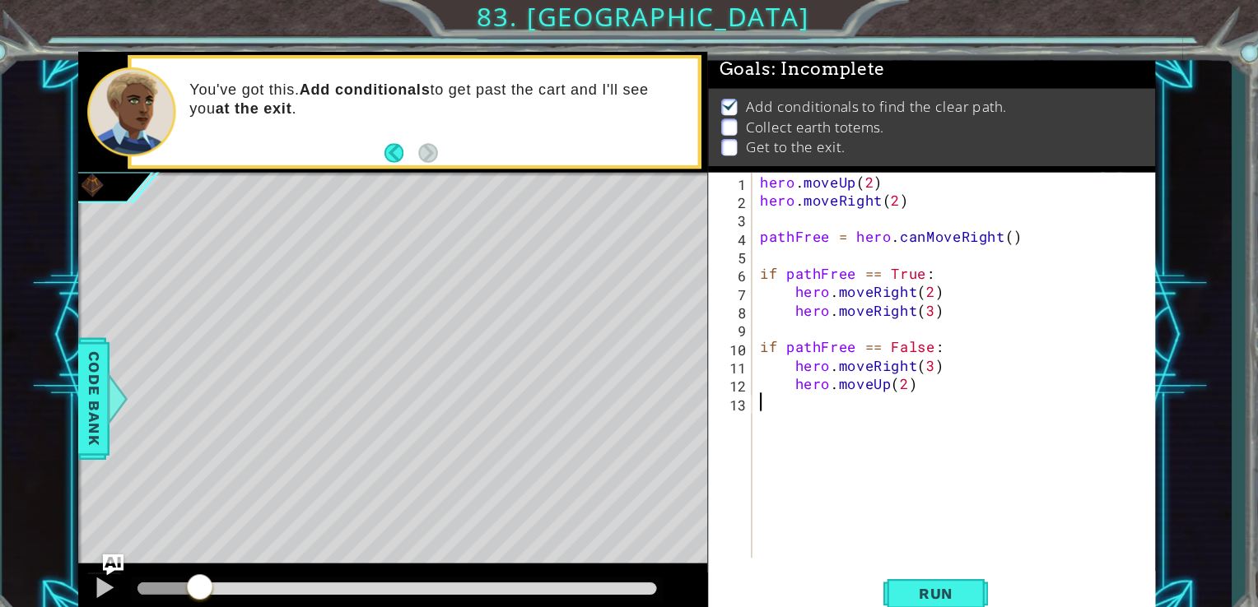
click at [956, 386] on div "hero . moveUp ( 2 ) hero . moveRight ( 2 ) pathFree = hero . canMoveRight ( ) i…" at bounding box center [925, 361] width 380 height 398
click at [881, 291] on div "hero . moveUp ( 2 ) hero . moveRight ( 2 ) pathFree = hero . canMoveRight ( ) i…" at bounding box center [925, 361] width 380 height 398
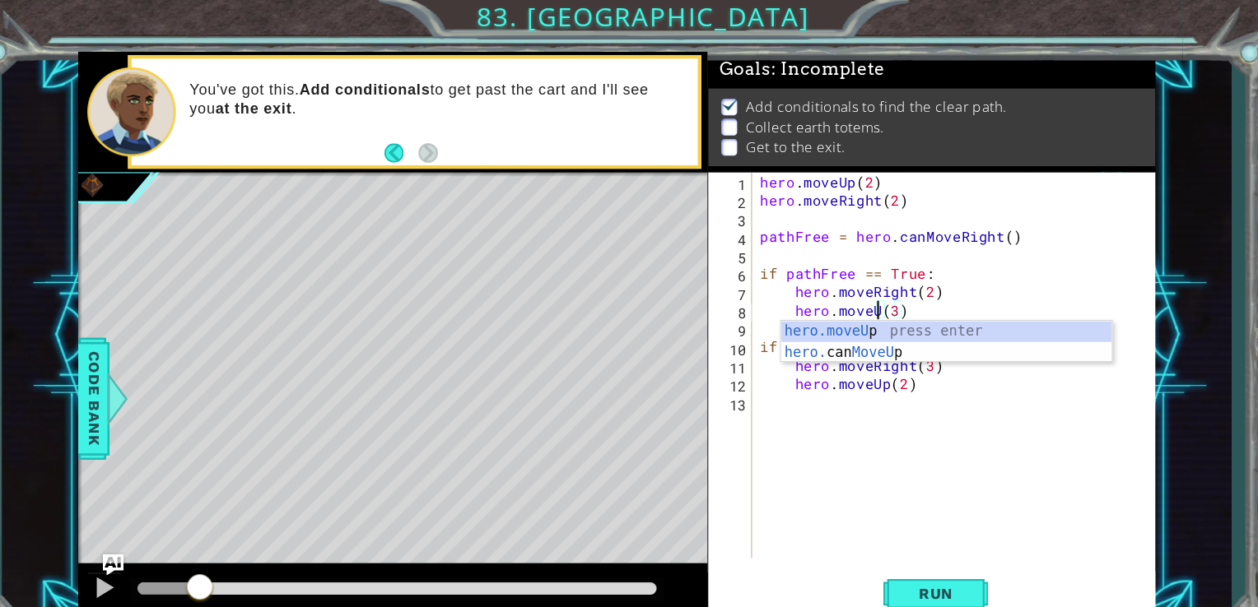
type textarea "hero.moveUp(3)"
click at [900, 379] on div "hero . moveUp ( 2 ) hero . moveRight ( 2 ) pathFree = hero . canMoveRight ( ) i…" at bounding box center [925, 361] width 380 height 398
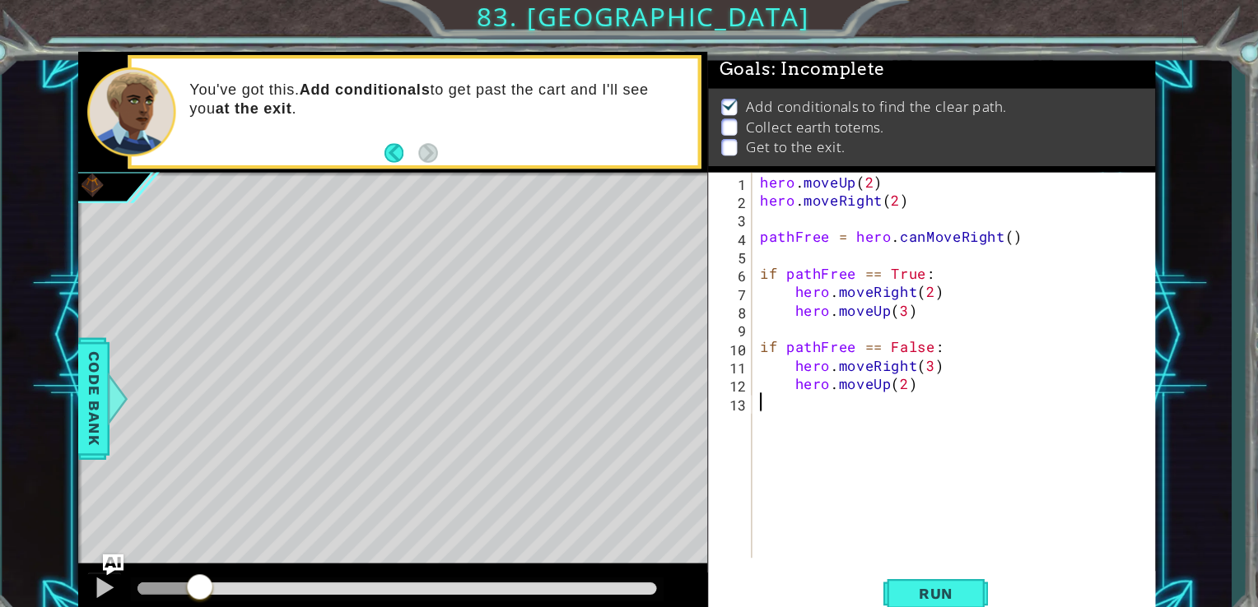
scroll to position [0, 0]
click at [914, 554] on span "Run" at bounding box center [904, 559] width 65 height 16
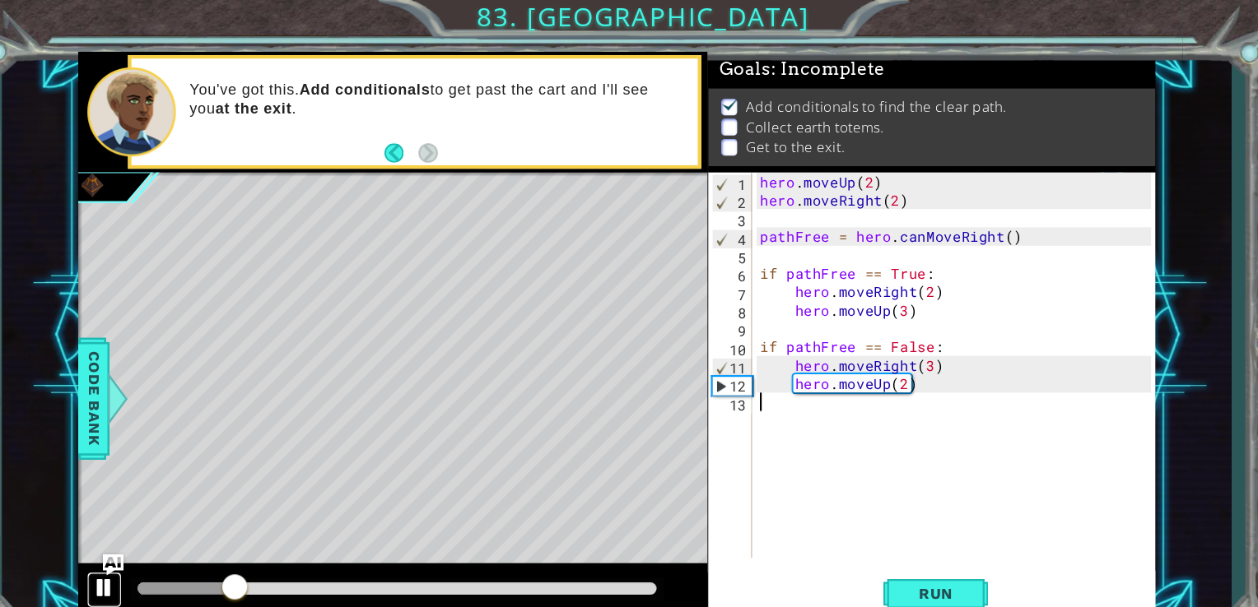
click at [109, 552] on button at bounding box center [121, 555] width 33 height 34
click at [871, 295] on div "hero . moveUp ( 2 ) hero . moveRight ( 2 ) pathFree = hero . canMoveRight ( ) i…" at bounding box center [925, 361] width 380 height 398
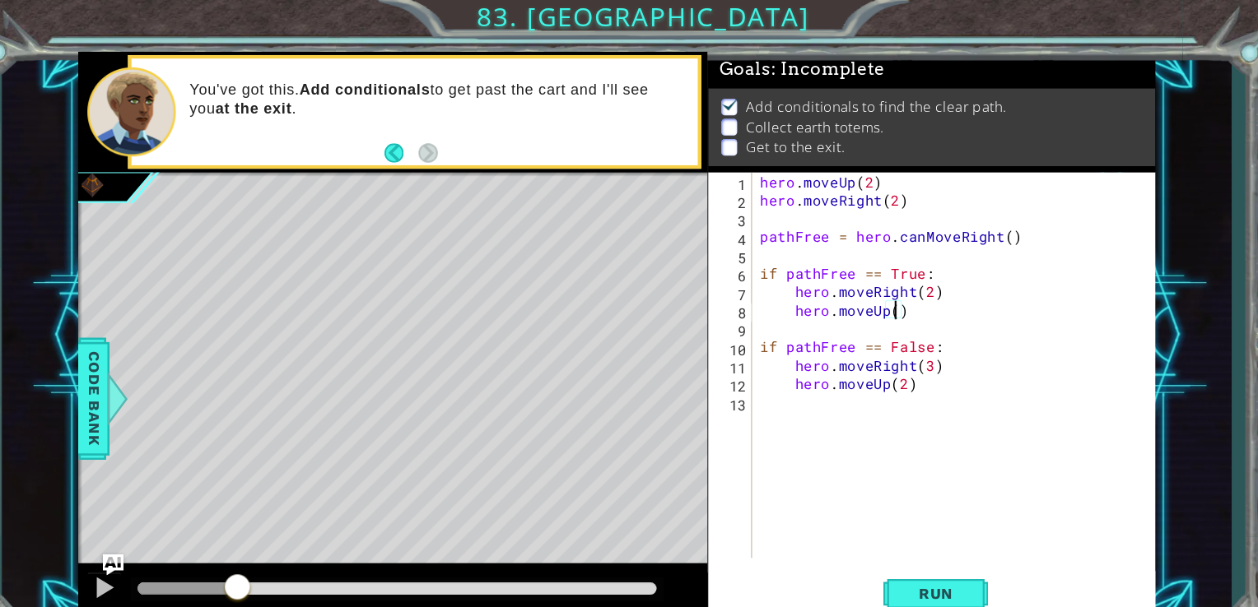
scroll to position [0, 7]
click at [861, 343] on div "hero . moveUp ( 2 ) hero . moveRight ( 2 ) pathFree = hero . canMoveRight ( ) i…" at bounding box center [925, 361] width 380 height 398
click at [861, 343] on div "hero . moveUp ( 2 ) hero . moveRight ( 2 ) pathFree = hero . canMoveRight ( ) i…" at bounding box center [920, 343] width 371 height 363
click at [861, 343] on div "hero . moveUp ( 2 ) hero . moveRight ( 2 ) pathFree = hero . canMoveRight ( ) i…" at bounding box center [925, 361] width 380 height 398
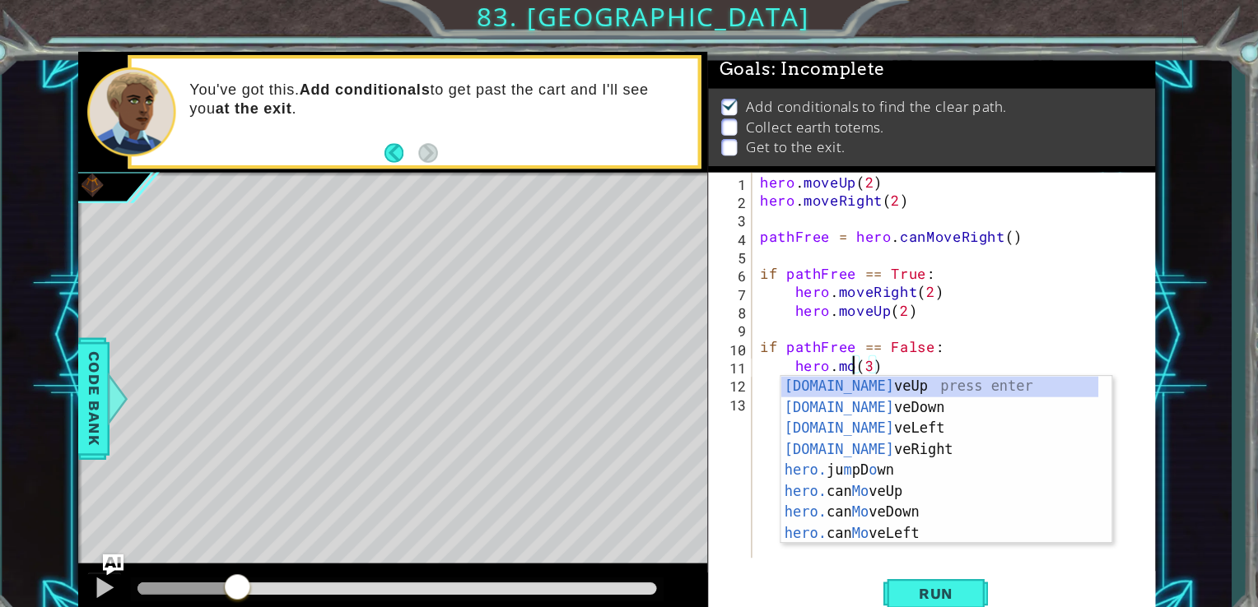
scroll to position [0, 6]
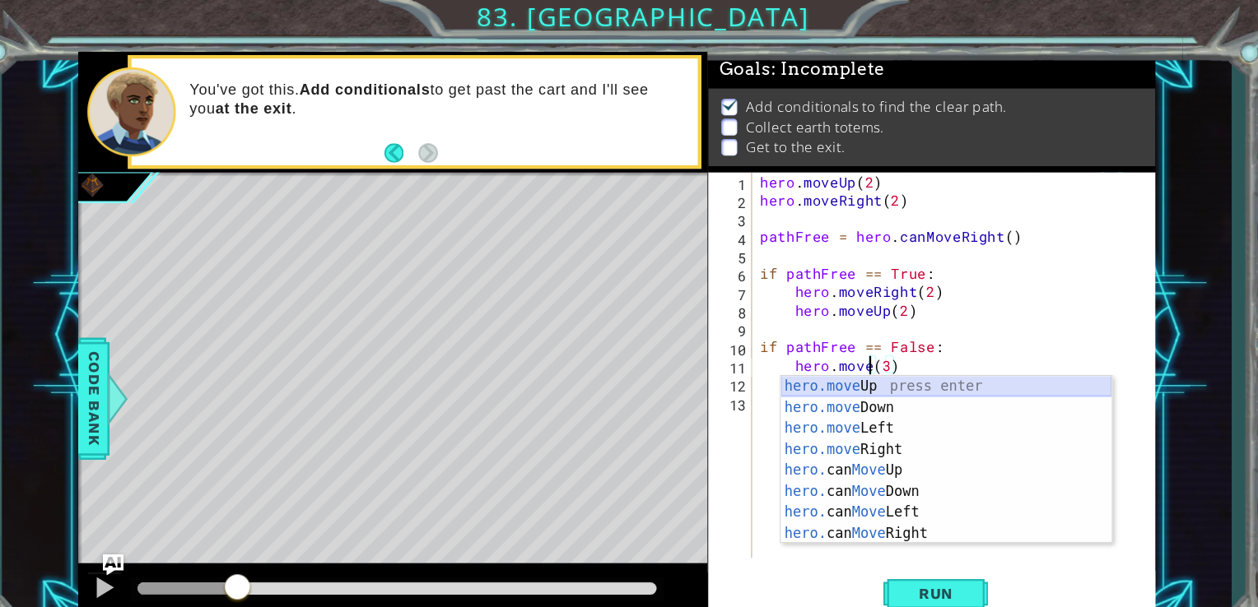
click at [879, 370] on div "hero.move Up press enter hero.move Down press enter hero.move Left press enter …" at bounding box center [913, 453] width 311 height 198
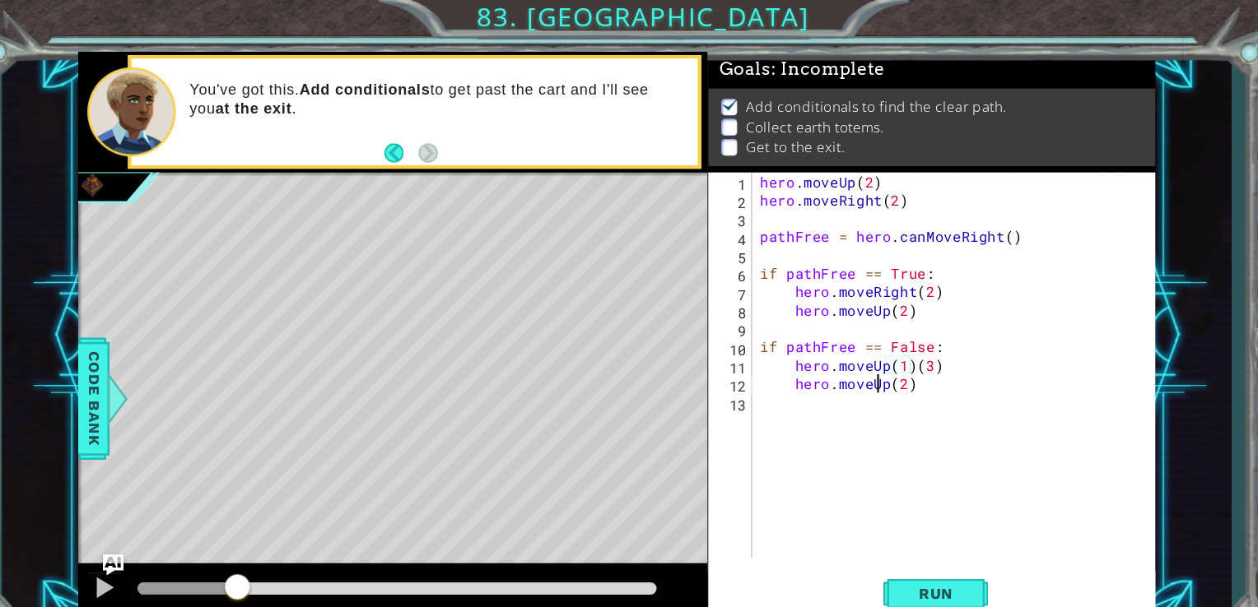
click at [850, 358] on div "hero . moveUp ( 2 ) hero . moveRight ( 2 ) pathFree = hero . canMoveRight ( ) i…" at bounding box center [925, 361] width 380 height 398
click at [856, 358] on div "hero . moveUp ( 2 ) hero . moveRight ( 2 ) pathFree = hero . canMoveRight ( ) i…" at bounding box center [925, 361] width 380 height 398
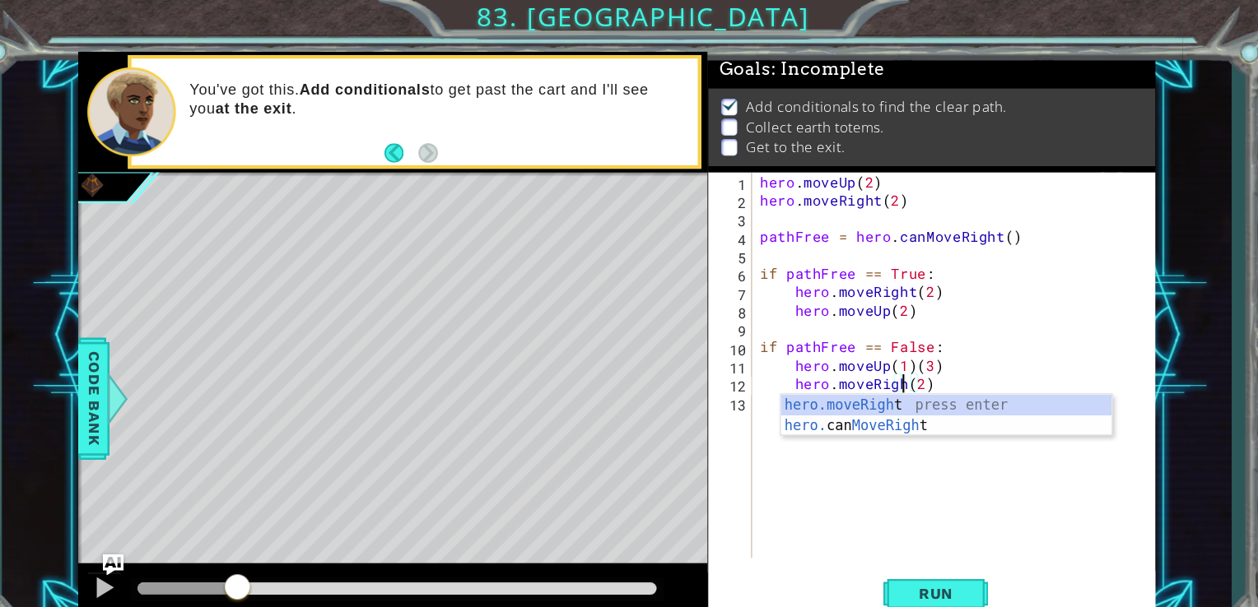
scroll to position [0, 8]
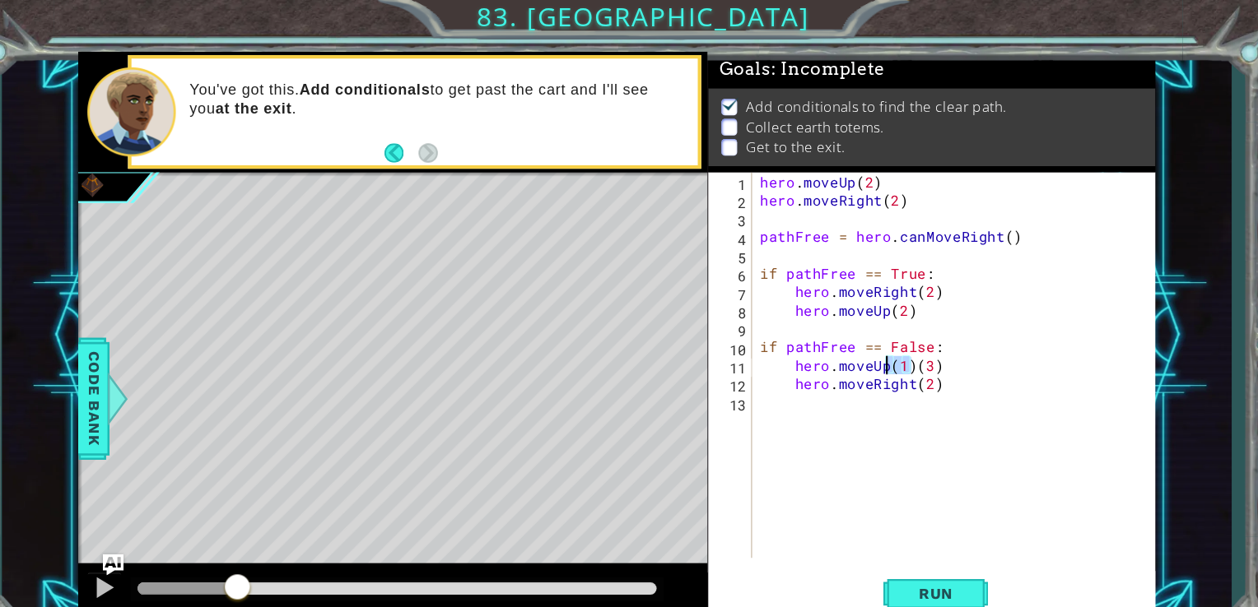
drag, startPoint x: 881, startPoint y: 341, endPoint x: 859, endPoint y: 339, distance: 22.3
click at [859, 339] on div "hero . moveUp ( 2 ) hero . moveRight ( 2 ) pathFree = hero . canMoveRight ( ) i…" at bounding box center [925, 361] width 380 height 398
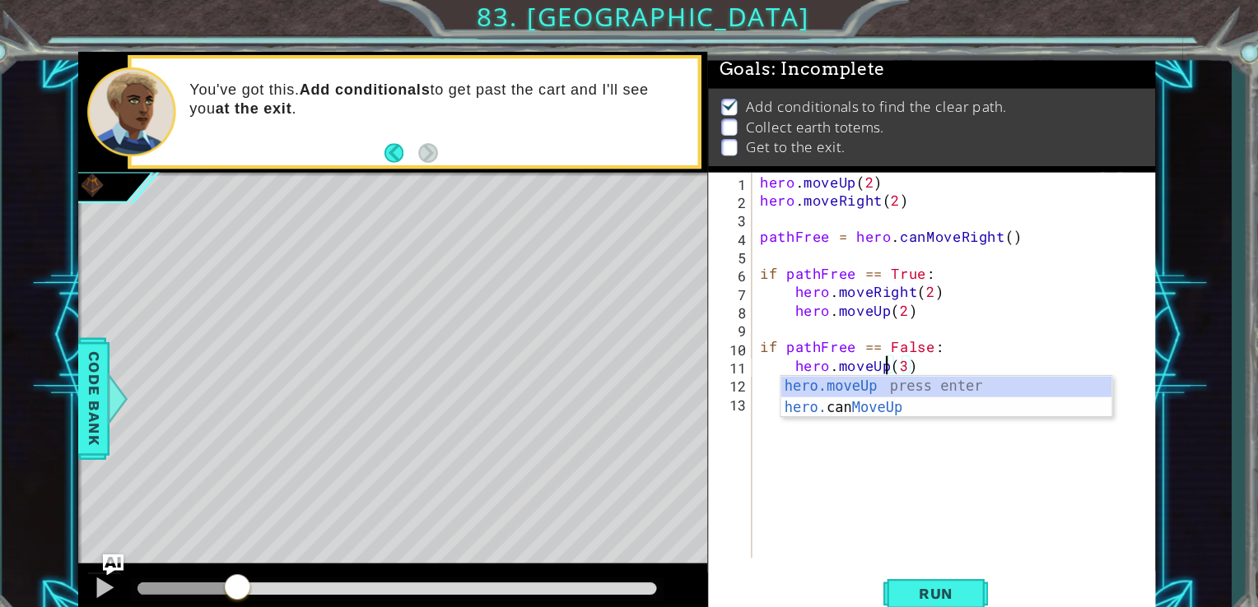
scroll to position [0, 7]
click at [923, 546] on button "Run" at bounding box center [903, 558] width 99 height 42
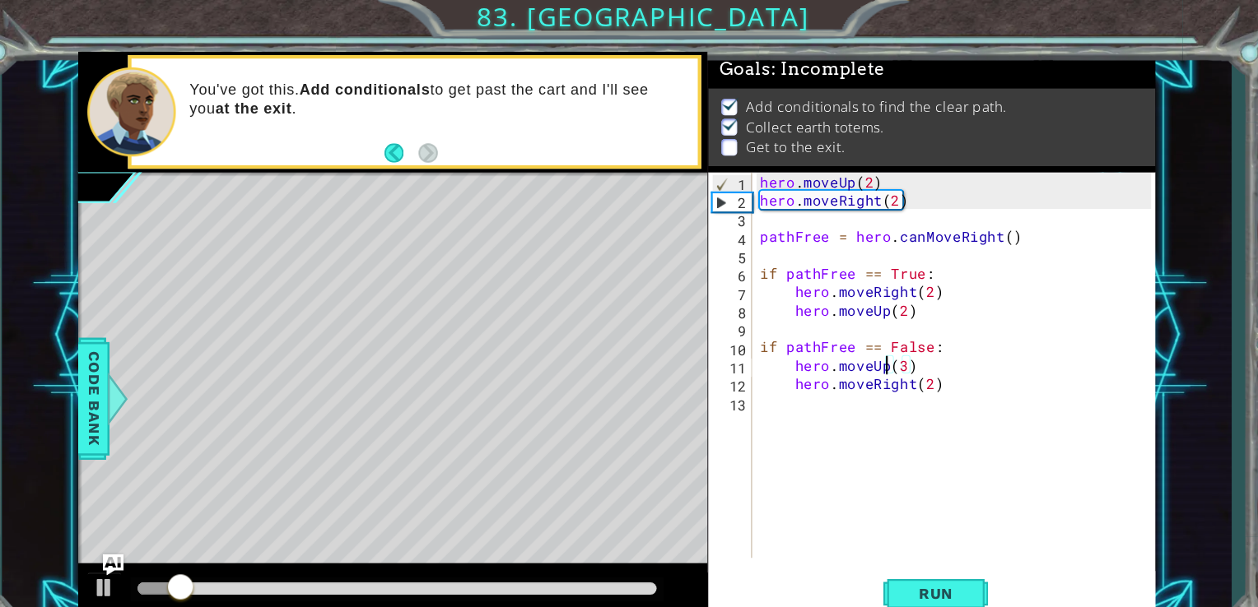
click at [896, 357] on div "hero . moveUp ( 2 ) hero . moveRight ( 2 ) pathFree = hero . canMoveRight ( ) i…" at bounding box center [925, 361] width 380 height 398
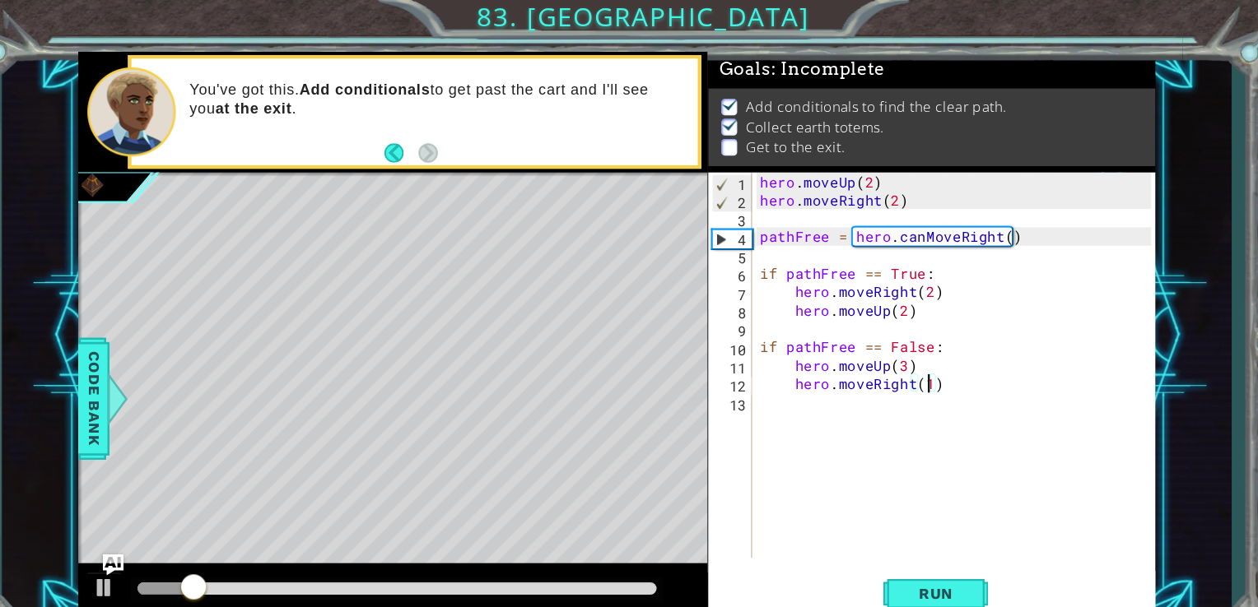
scroll to position [0, 9]
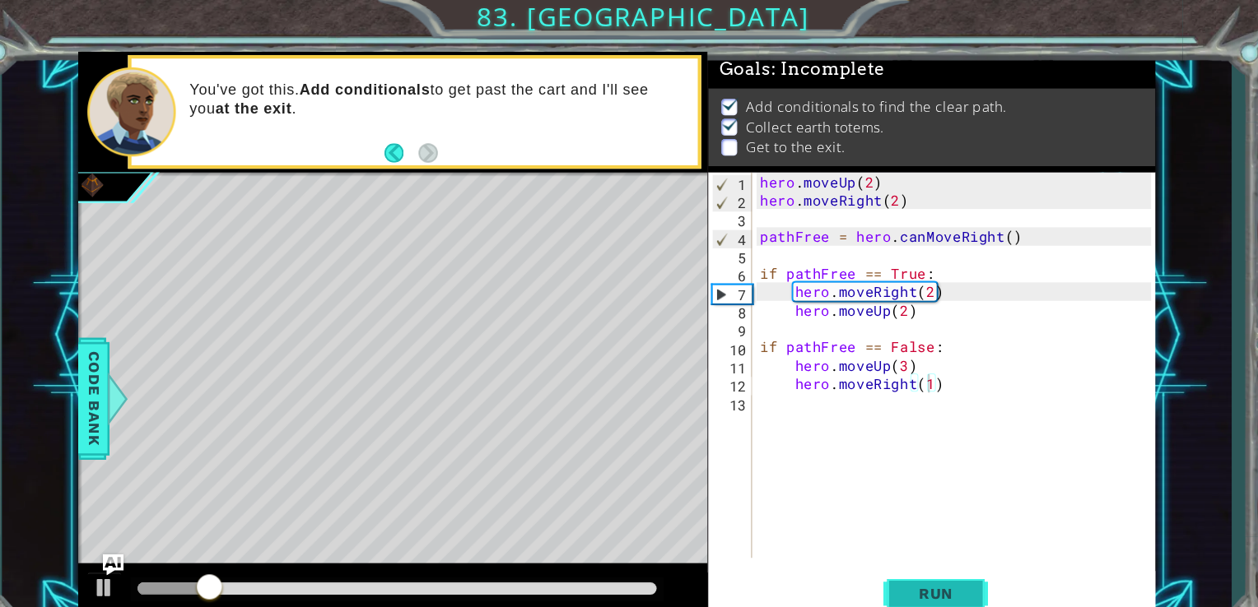
click at [942, 554] on button "Run" at bounding box center [903, 558] width 99 height 42
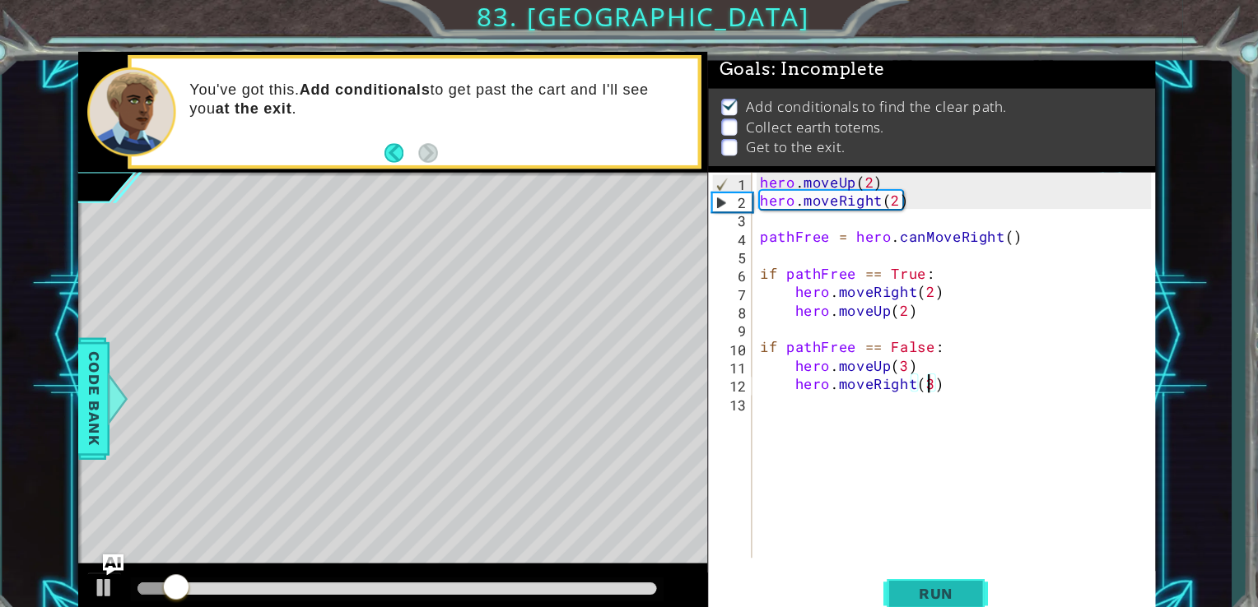
click at [938, 558] on button "Run" at bounding box center [903, 558] width 99 height 42
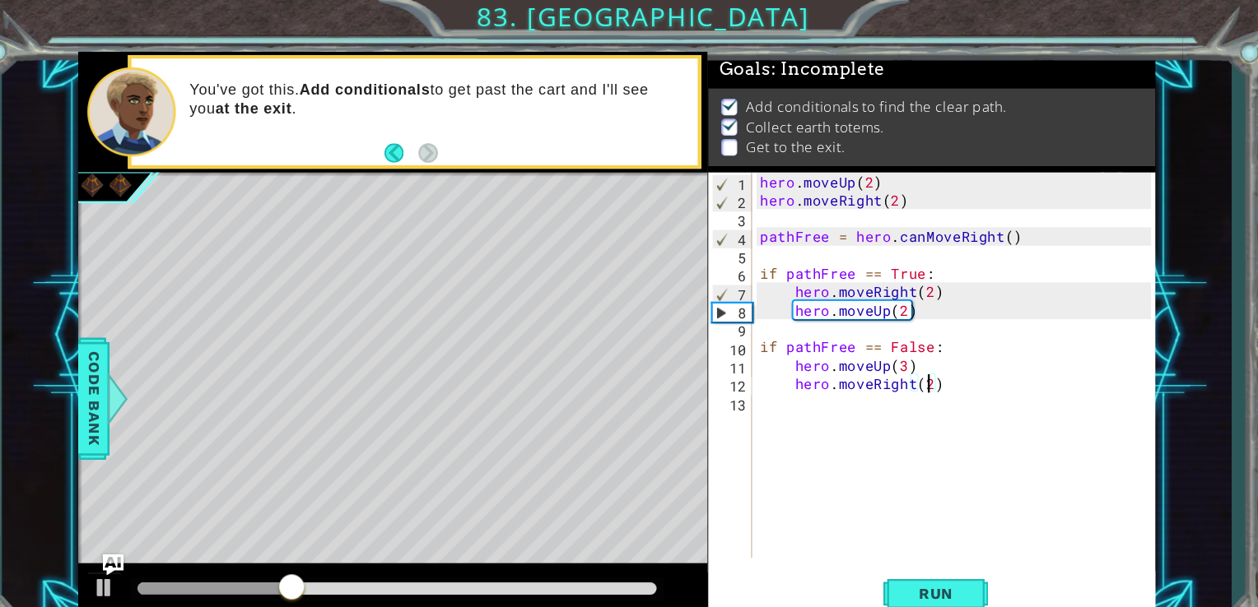
click at [872, 343] on div "hero . moveUp ( 2 ) hero . moveRight ( 2 ) pathFree = hero . canMoveRight ( ) i…" at bounding box center [925, 361] width 380 height 398
click at [936, 556] on button "Run" at bounding box center [903, 558] width 99 height 42
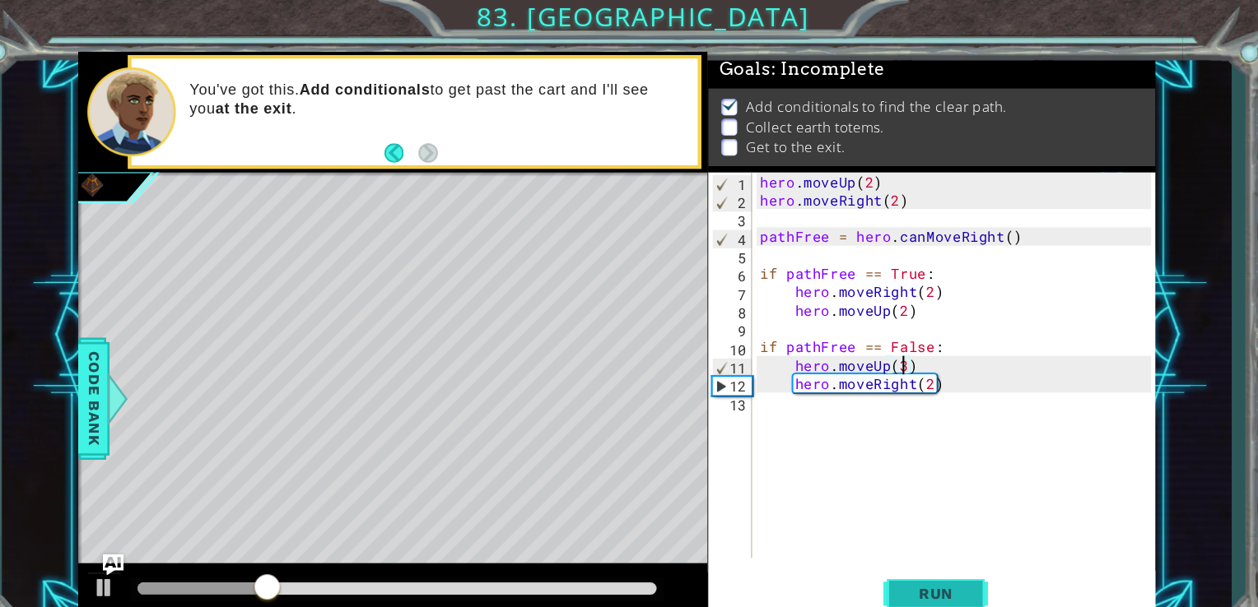
click at [904, 558] on span "Run" at bounding box center [904, 559] width 65 height 16
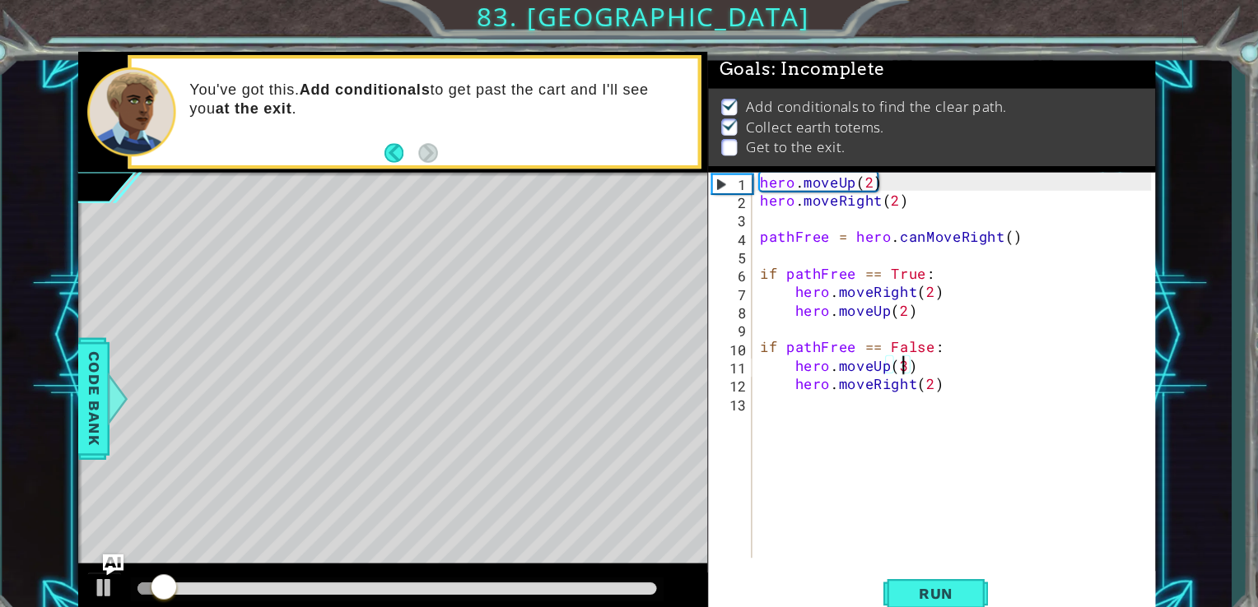
click at [900, 361] on div "hero . moveUp ( 2 ) hero . moveRight ( 2 ) pathFree = hero . canMoveRight ( ) i…" at bounding box center [925, 361] width 380 height 398
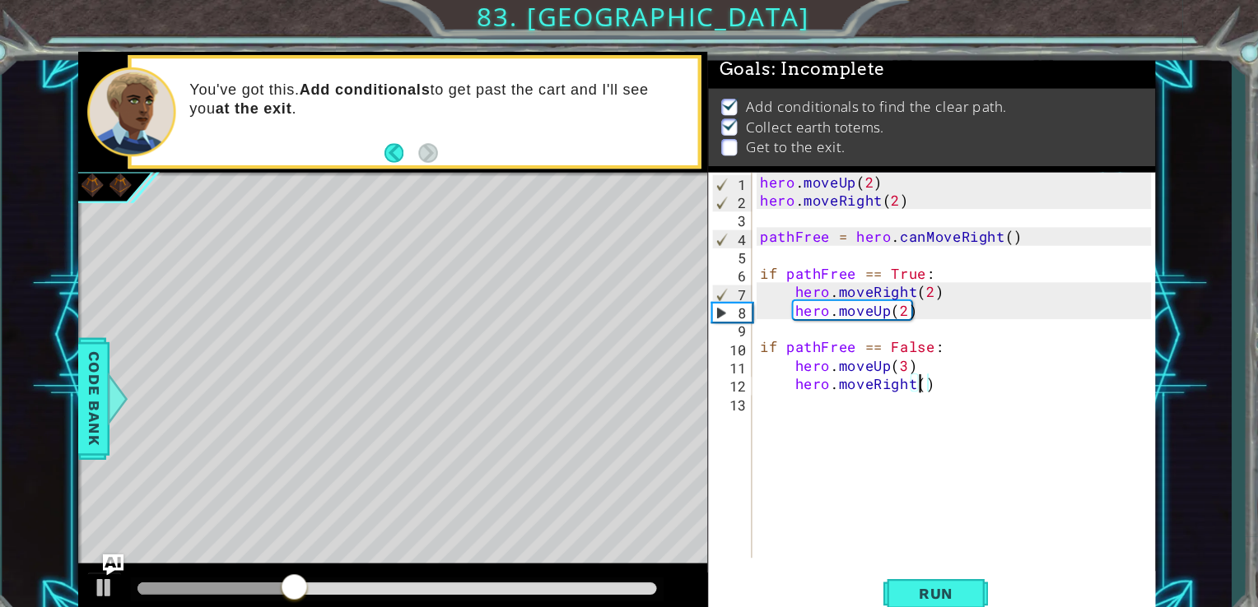
scroll to position [0, 9]
click at [937, 551] on button "Run" at bounding box center [903, 558] width 99 height 42
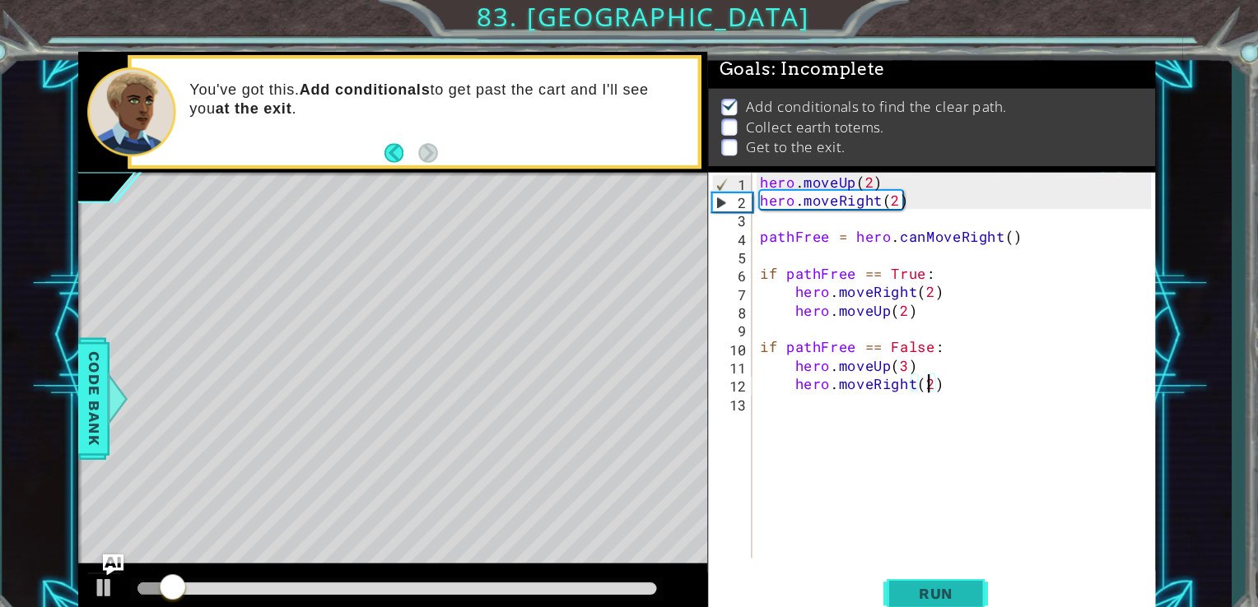
type textarea "hero.moveRight(2)"
click at [926, 559] on span "Run" at bounding box center [904, 559] width 65 height 16
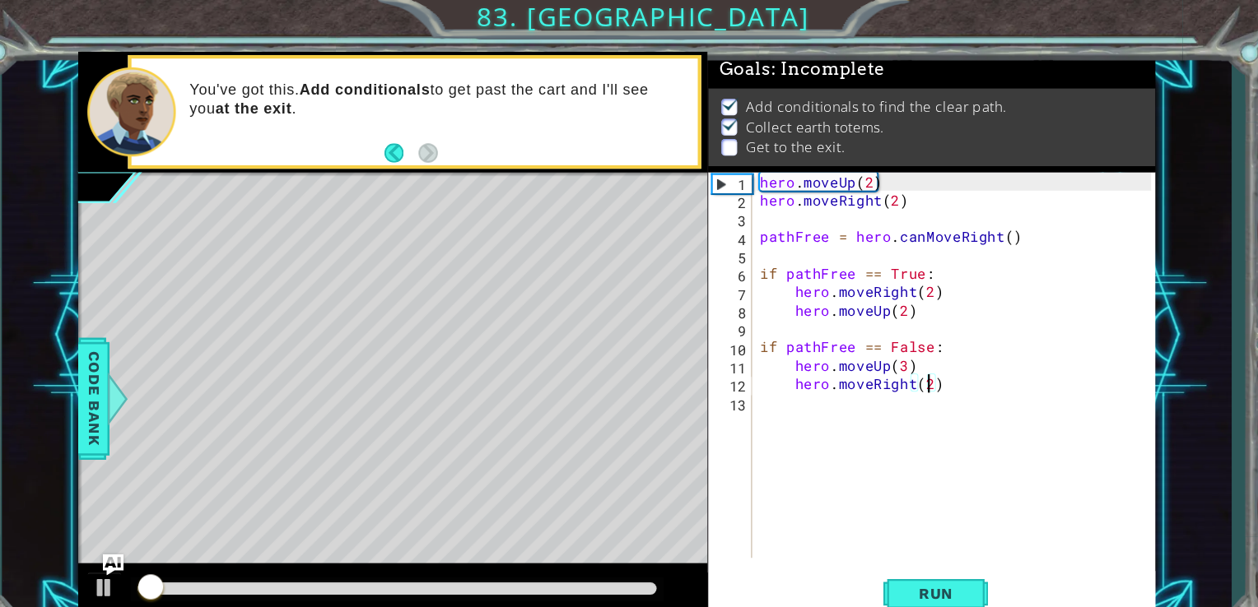
click at [912, 372] on div "hero . moveUp ( 2 ) hero . moveRight ( 2 ) pathFree = hero . canMoveRight ( ) i…" at bounding box center [925, 361] width 380 height 398
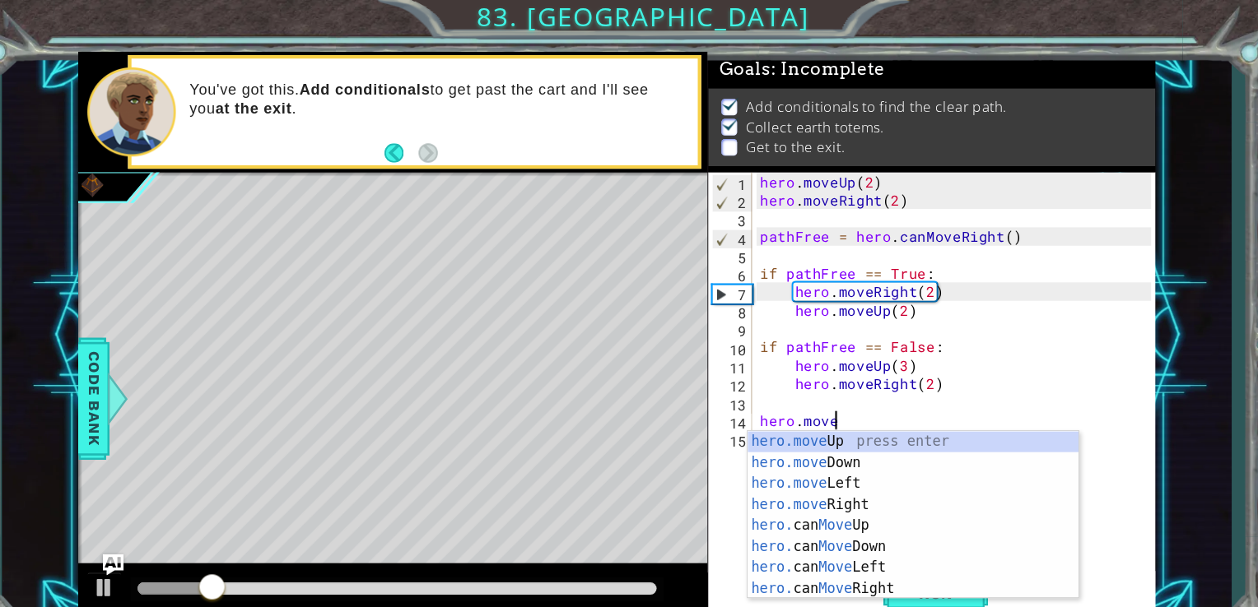
scroll to position [0, 3]
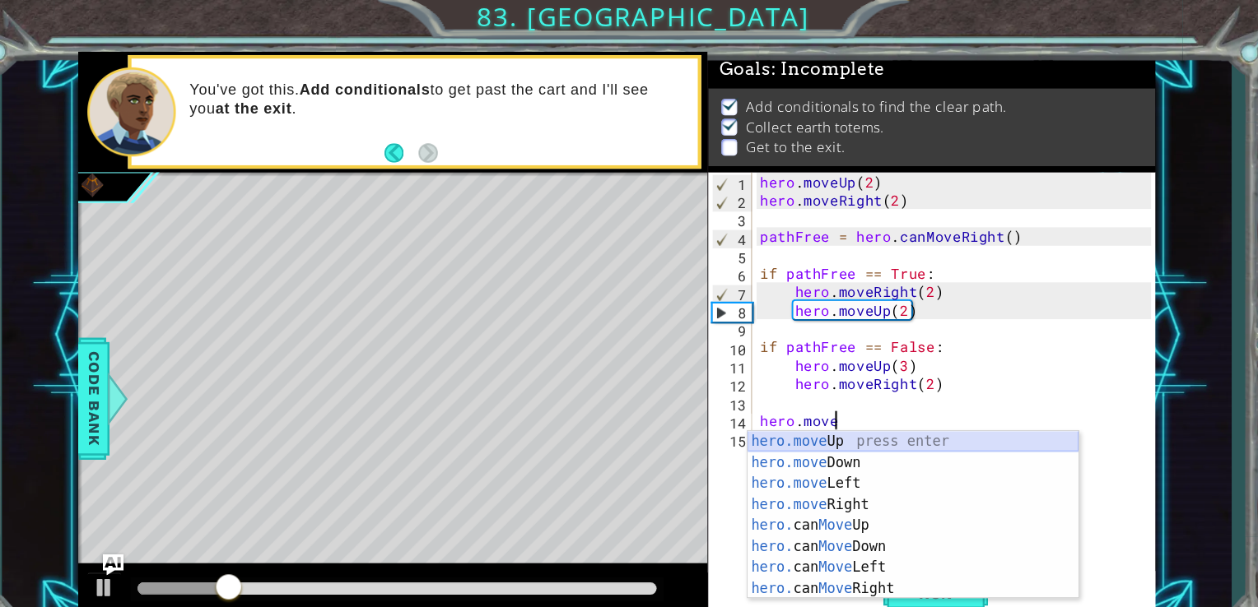
click at [932, 421] on div "hero.move Up press enter hero.move Down press enter hero.move Left press enter …" at bounding box center [882, 505] width 311 height 198
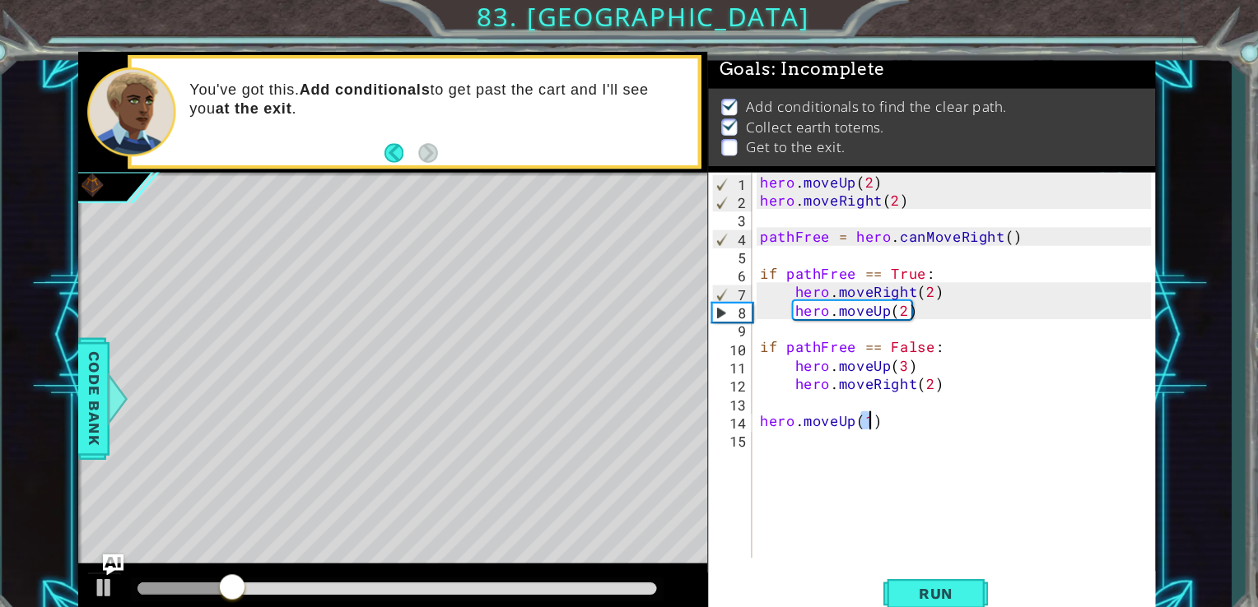
type textarea "hero.moveUp(1)"
click at [873, 407] on div "hero . moveUp ( 2 ) hero . moveRight ( 2 ) pathFree = hero . canMoveRight ( ) i…" at bounding box center [925, 361] width 380 height 398
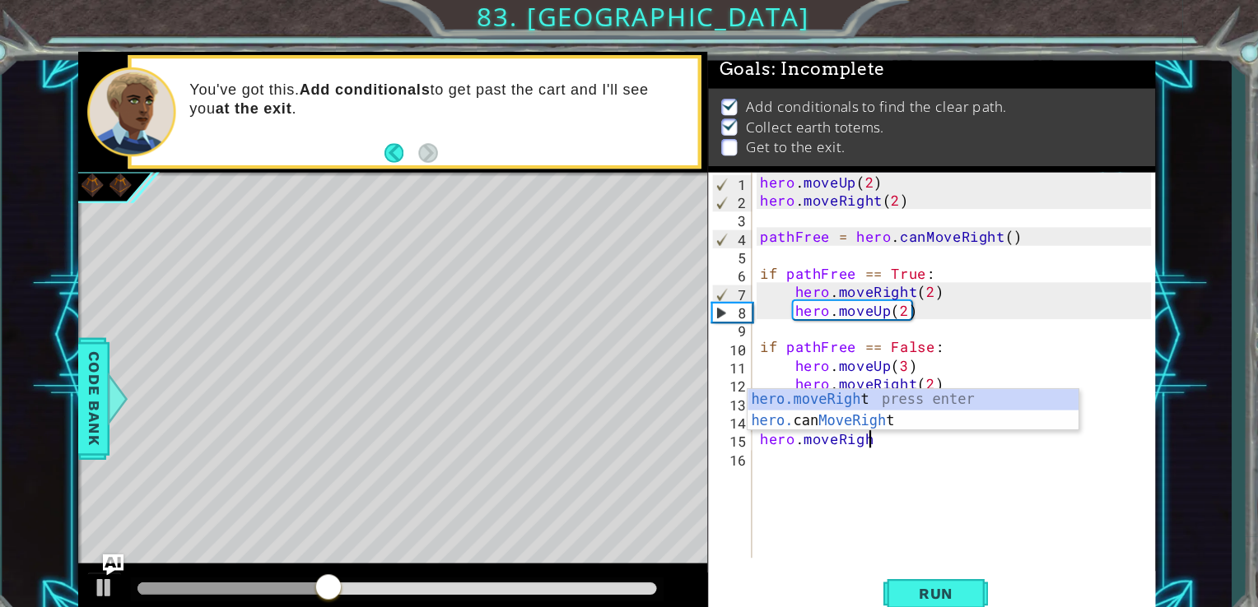
scroll to position [0, 6]
click at [851, 373] on div "hero.moveRight press enter hero. can MoveRight press enter" at bounding box center [882, 405] width 311 height 79
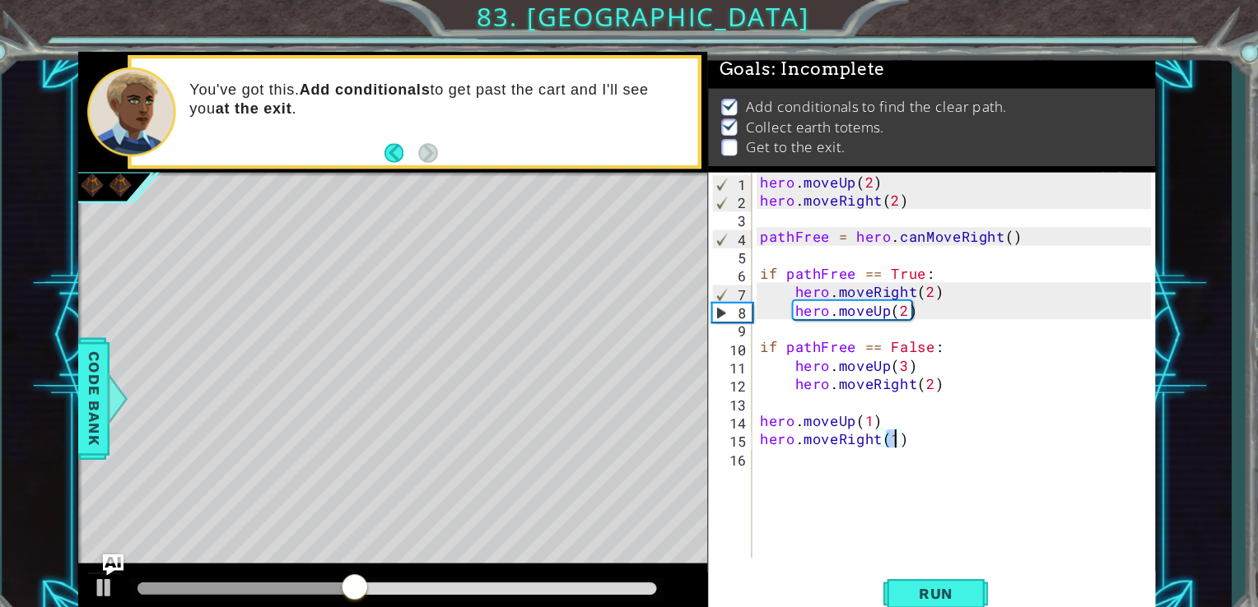
scroll to position [0, 7]
click at [913, 560] on span "Run" at bounding box center [904, 559] width 65 height 16
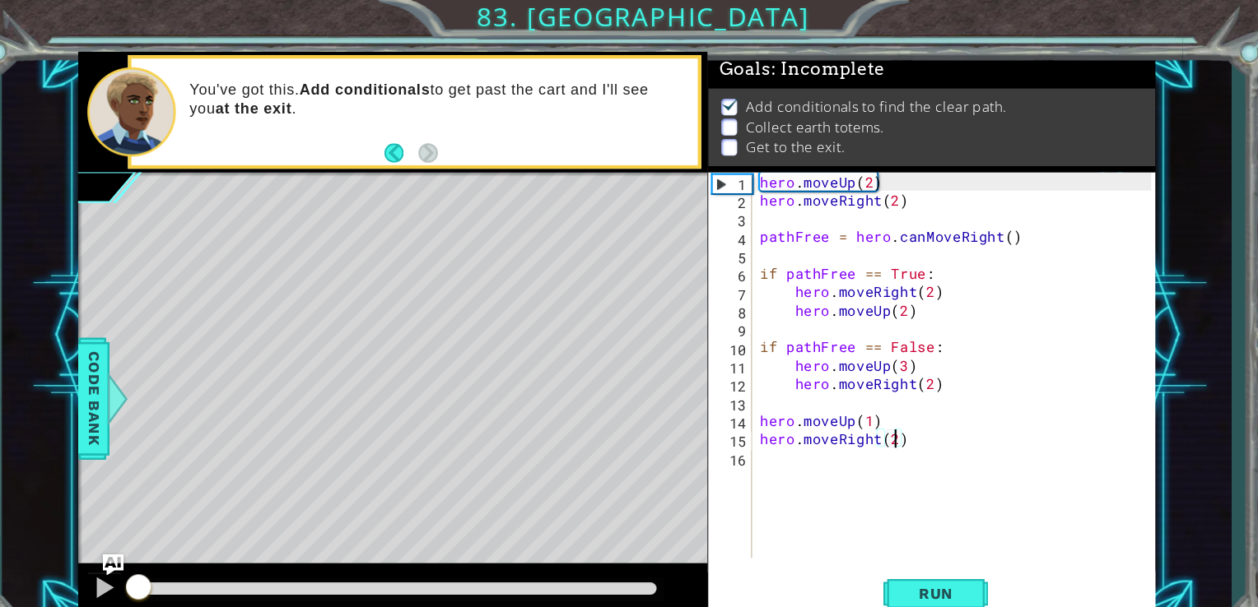
drag, startPoint x: 263, startPoint y: 552, endPoint x: 276, endPoint y: 546, distance: 13.6
click at [142, 556] on div at bounding box center [154, 554] width 30 height 30
click at [105, 556] on button at bounding box center [121, 555] width 33 height 34
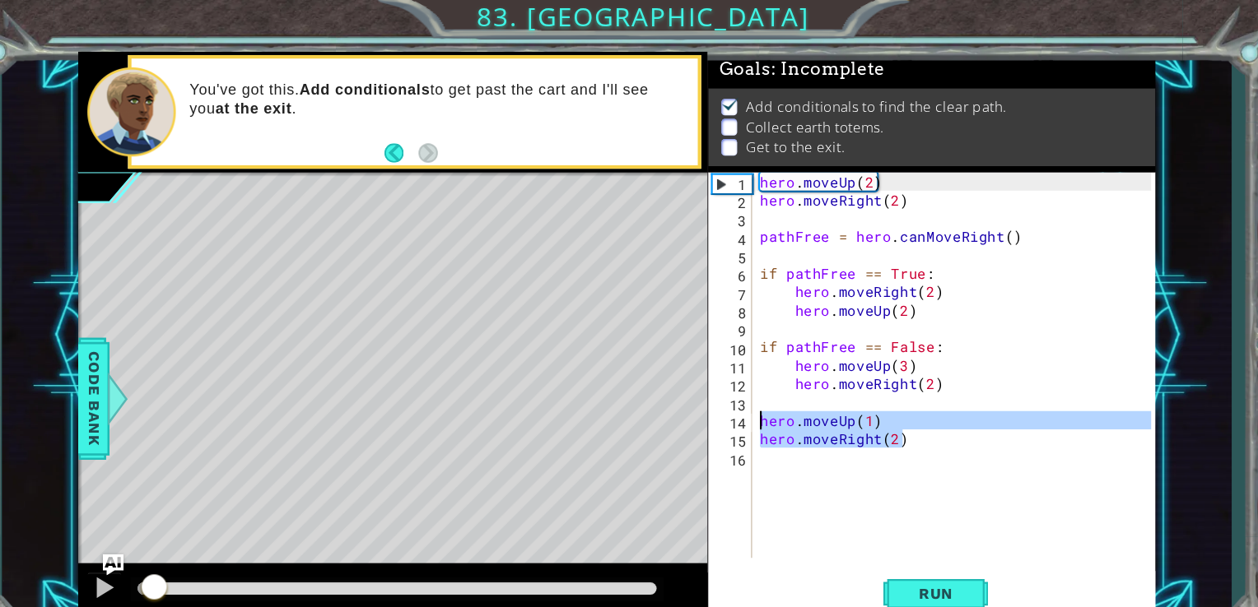
drag, startPoint x: 886, startPoint y: 421, endPoint x: 726, endPoint y: 396, distance: 161.7
click at [726, 396] on div "hero.moveRight(2) 1 2 3 4 5 6 7 8 9 10 11 12 13 14 15 16 hero . moveUp ( 2 ) he…" at bounding box center [898, 343] width 417 height 363
type textarea "hero.moveUp(1) hero.moveRight(2)"
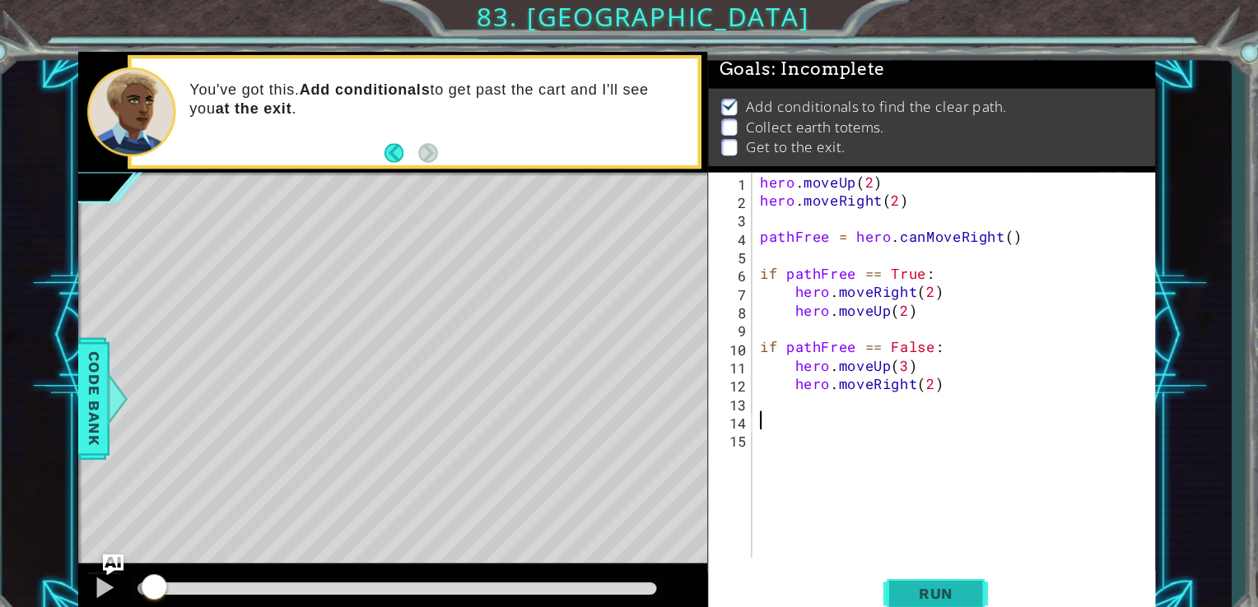
click at [900, 560] on span "Run" at bounding box center [904, 559] width 65 height 16
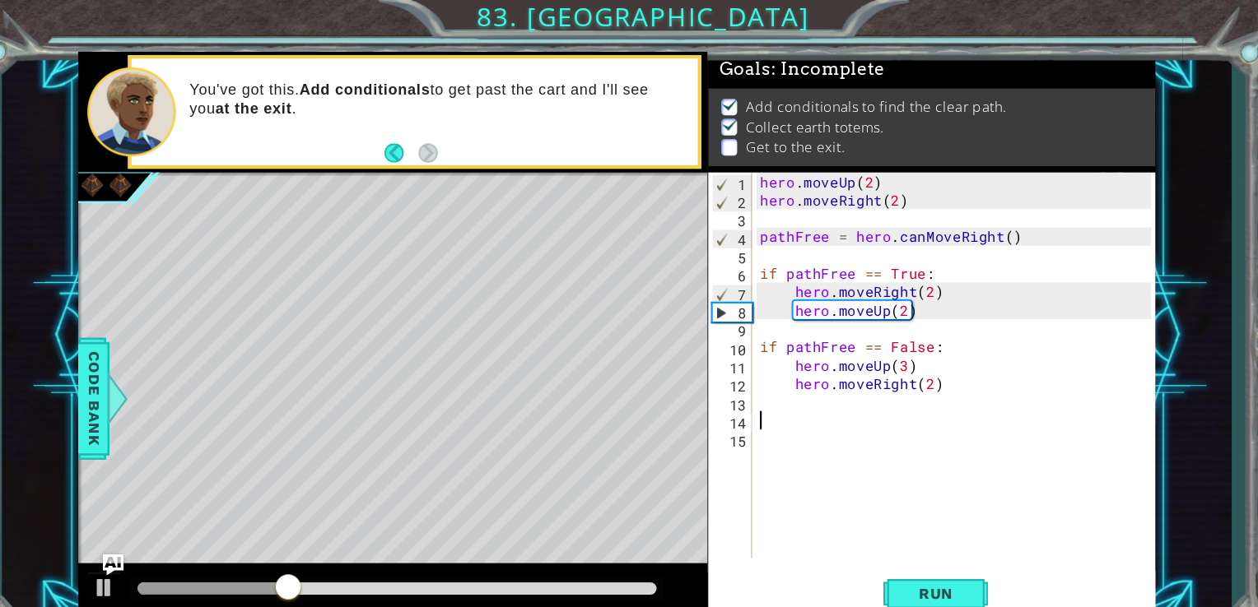
click at [893, 346] on div "hero . moveUp ( 2 ) hero . moveRight ( 2 ) pathFree = hero . canMoveRight ( ) i…" at bounding box center [925, 361] width 380 height 398
type textarea "hero.moveUp(3)"
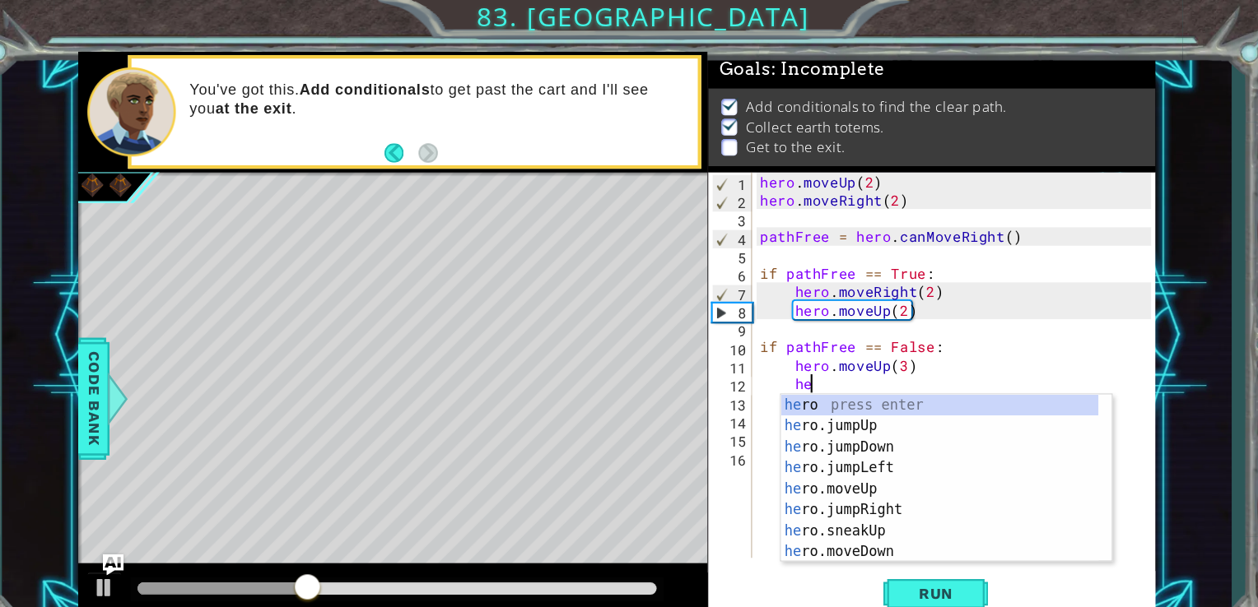
scroll to position [0, 2]
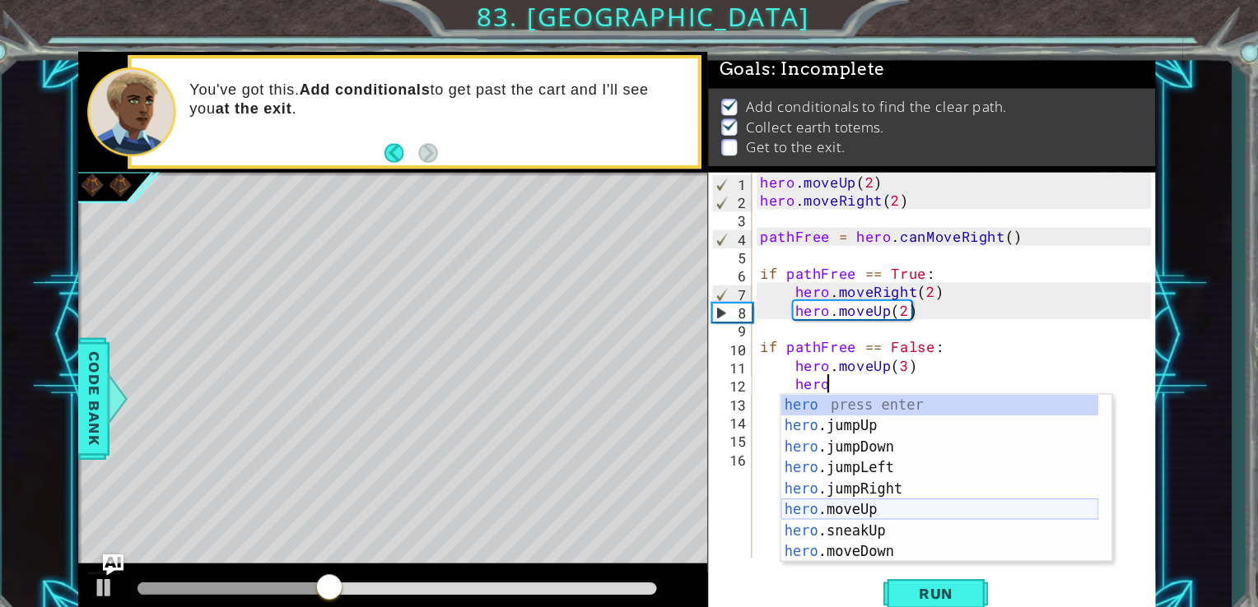
click at [892, 478] on div "hero press enter hero .jumpUp press enter hero .jumpDown press enter hero .jump…" at bounding box center [907, 470] width 299 height 198
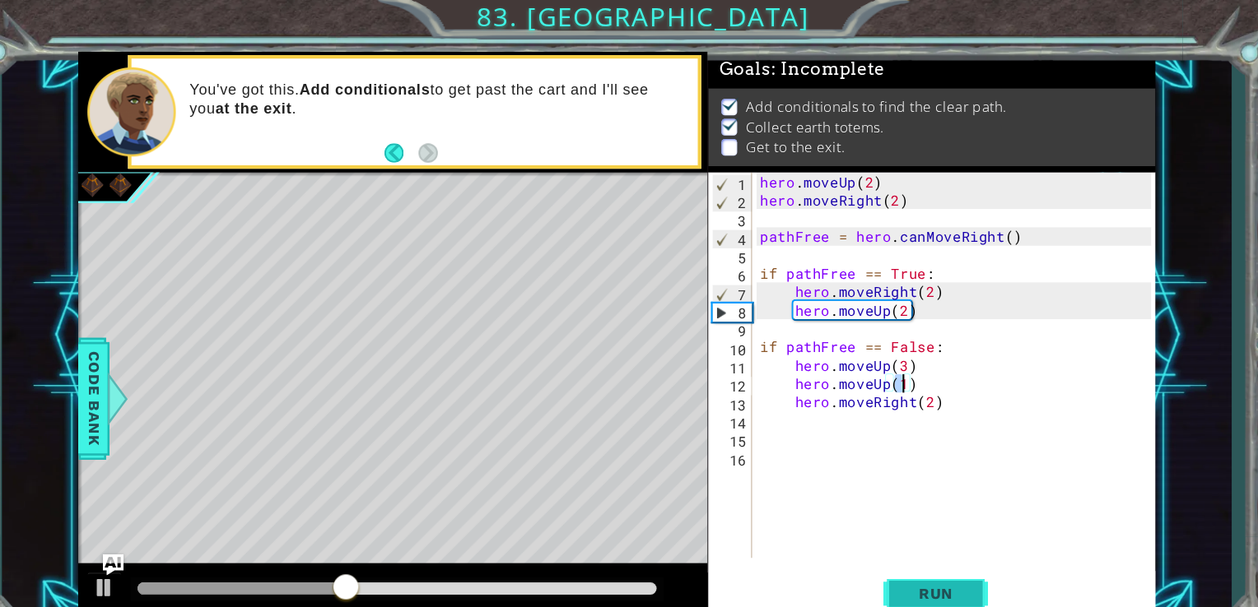
type textarea "hero.moveUp(1)"
click at [925, 551] on span "Run" at bounding box center [904, 559] width 65 height 16
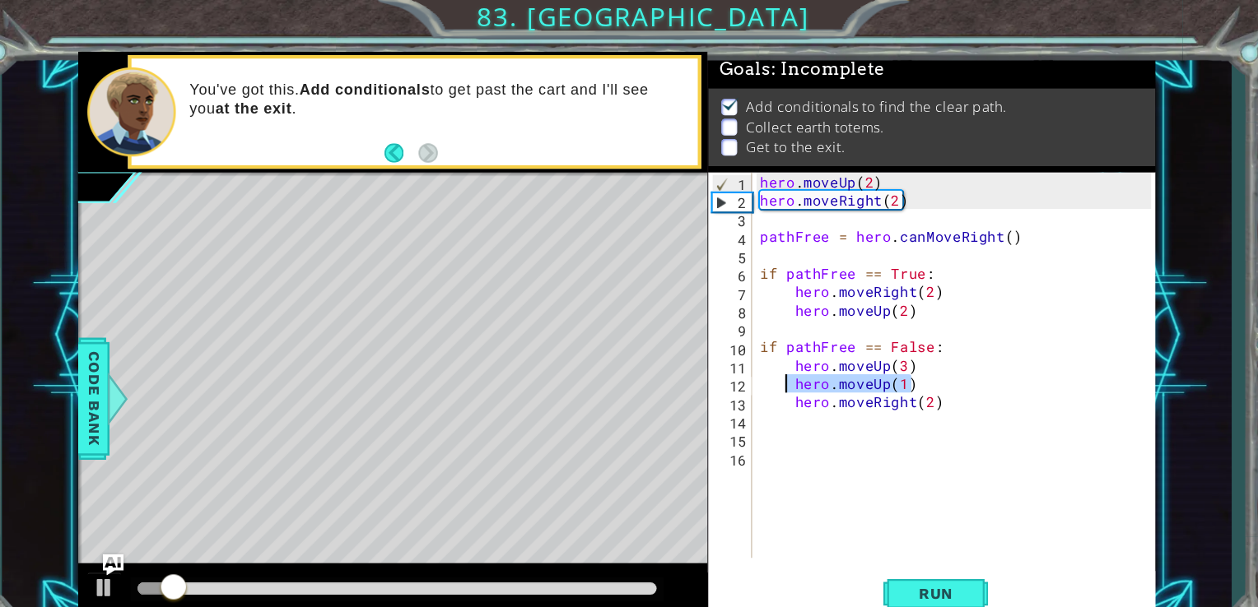
drag, startPoint x: 880, startPoint y: 365, endPoint x: 761, endPoint y: 364, distance: 118.5
click at [761, 364] on div "hero . moveUp ( 2 ) hero . moveRight ( 2 ) pathFree = hero . canMoveRight ( ) i…" at bounding box center [925, 361] width 380 height 398
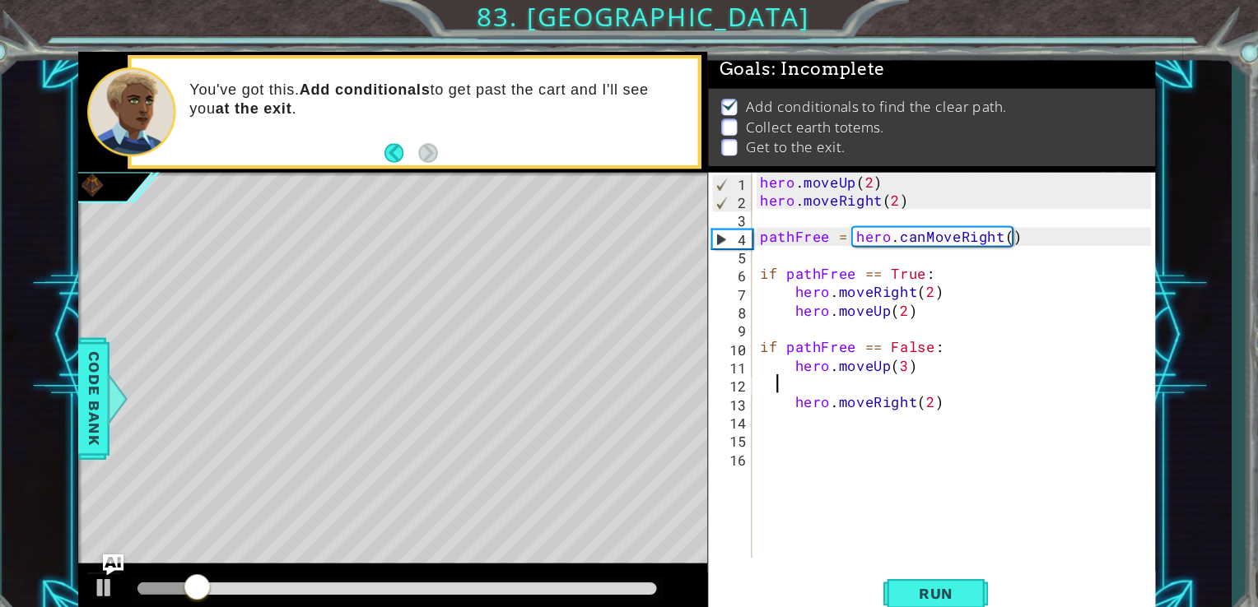
click at [761, 364] on div "hero . moveUp ( 2 ) hero . moveRight ( 2 ) pathFree = hero . canMoveRight ( ) i…" at bounding box center [925, 361] width 380 height 398
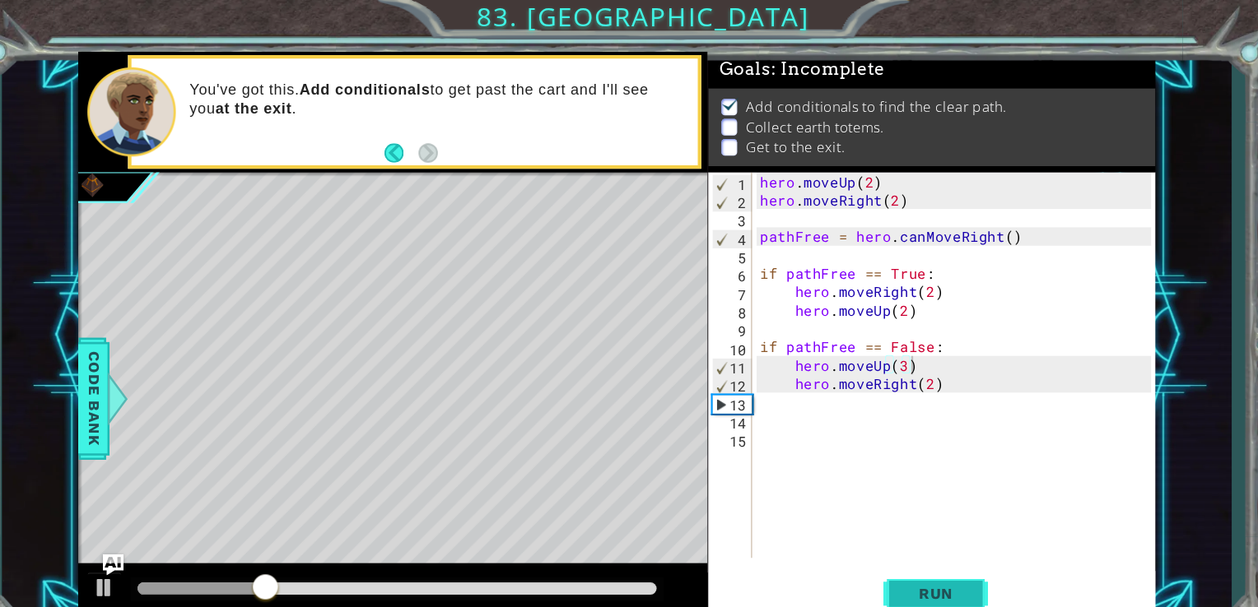
click at [884, 561] on span "Run" at bounding box center [904, 559] width 65 height 16
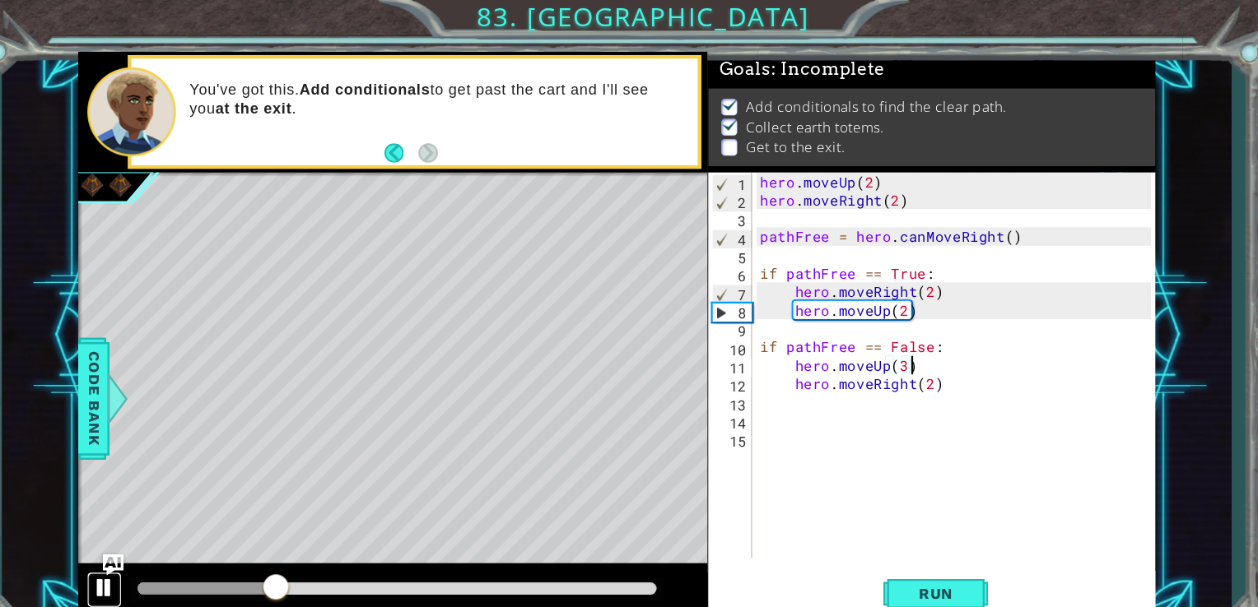
click at [122, 547] on div at bounding box center [121, 552] width 21 height 21
click at [904, 551] on span "Run" at bounding box center [904, 559] width 65 height 16
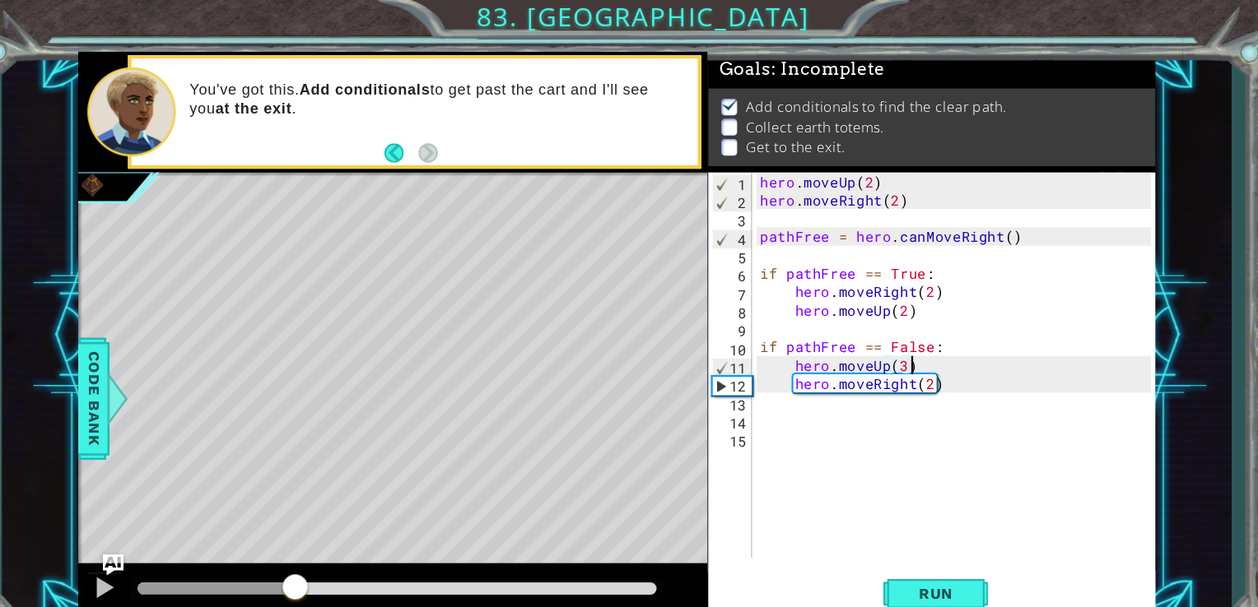
drag, startPoint x: 238, startPoint y: 551, endPoint x: 301, endPoint y: 542, distance: 64.0
click at [301, 542] on div at bounding box center [301, 554] width 30 height 30
click at [898, 361] on div "hero . moveUp ( 2 ) hero . moveRight ( 2 ) pathFree = hero . canMoveRight ( ) i…" at bounding box center [925, 361] width 380 height 398
type textarea "hero.moveRight(3)"
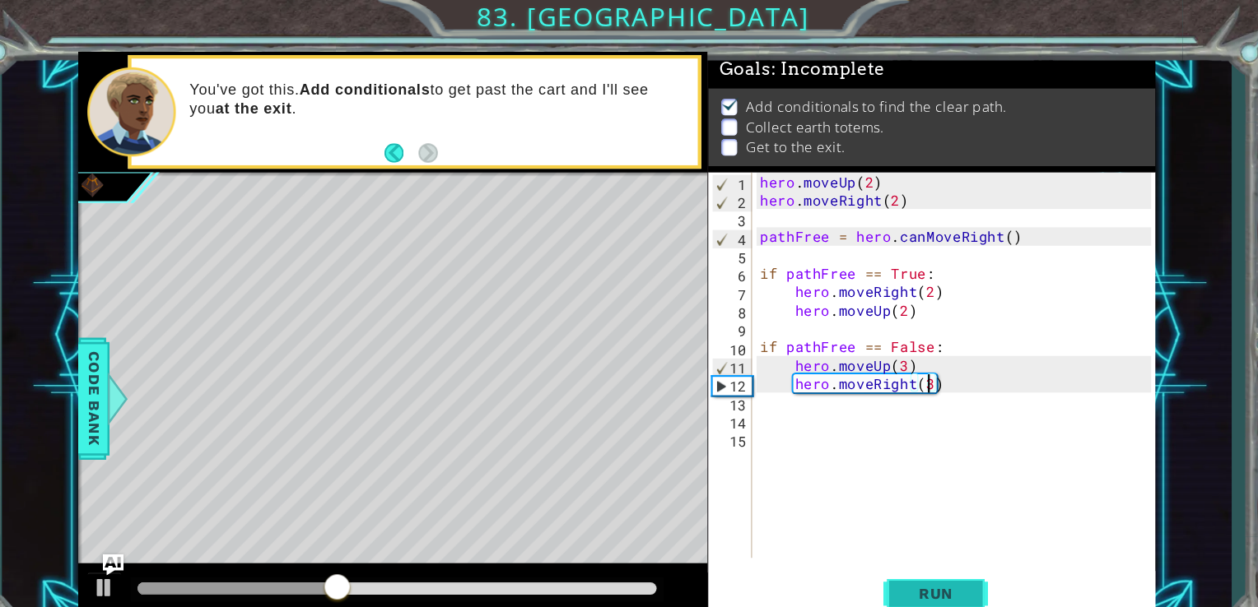
click at [926, 565] on span "Run" at bounding box center [904, 559] width 65 height 16
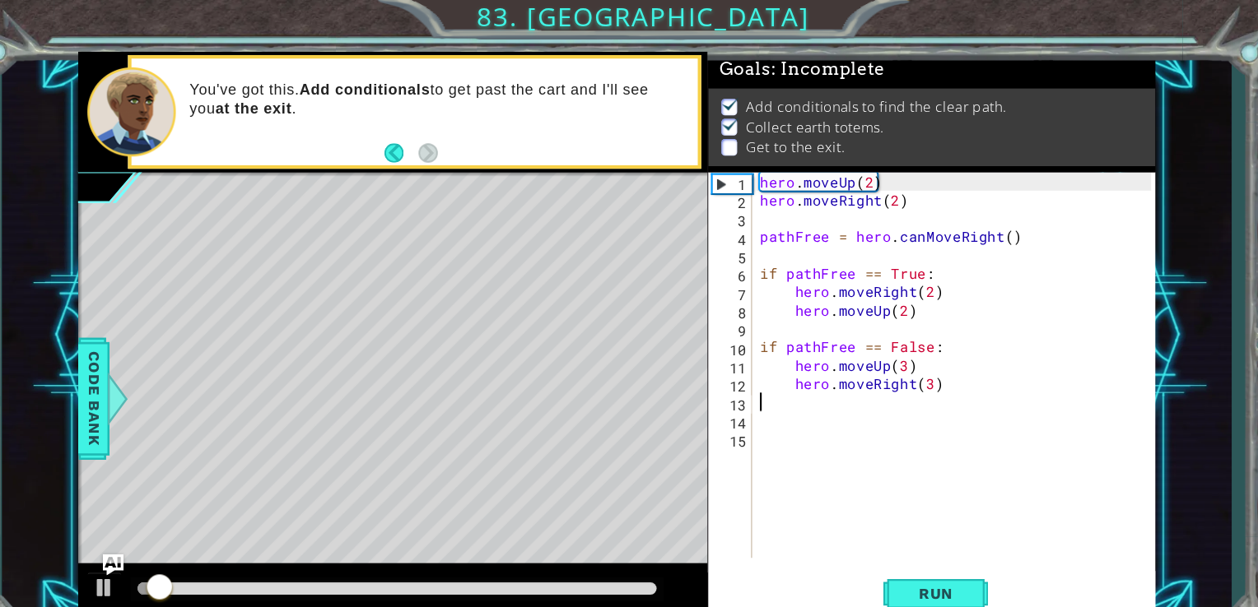
click at [862, 373] on div "hero . moveUp ( 2 ) hero . moveRight ( 2 ) pathFree = hero . canMoveRight ( ) i…" at bounding box center [925, 361] width 380 height 398
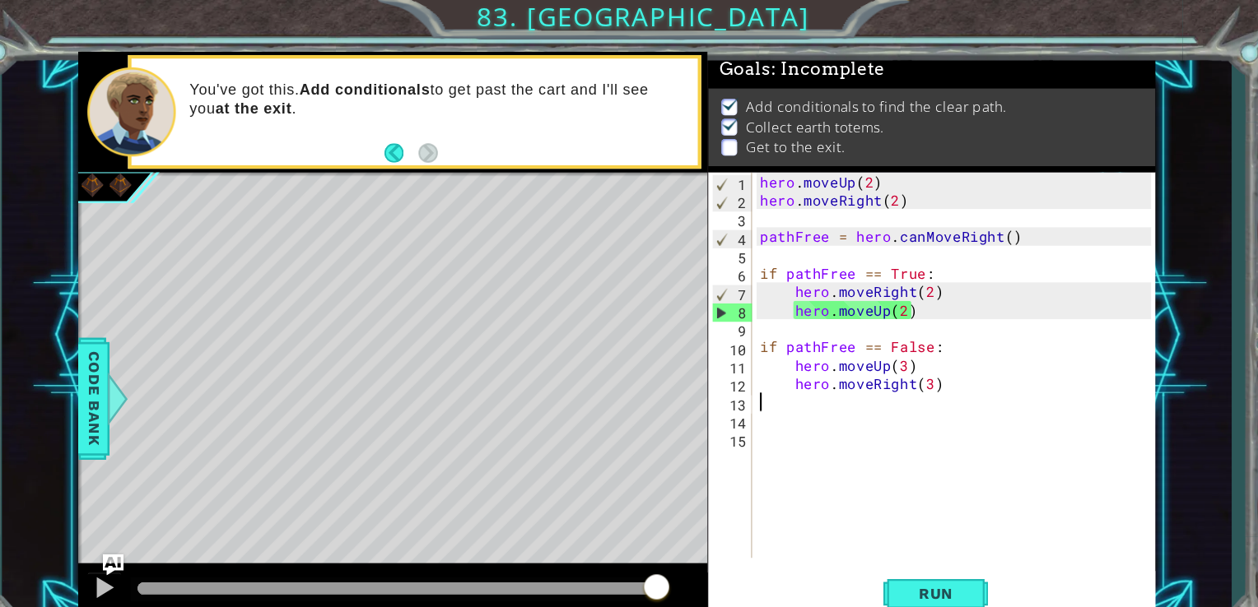
click at [874, 344] on div "hero . moveUp ( 2 ) hero . moveRight ( 2 ) pathFree = hero . canMoveRight ( ) i…" at bounding box center [925, 361] width 380 height 398
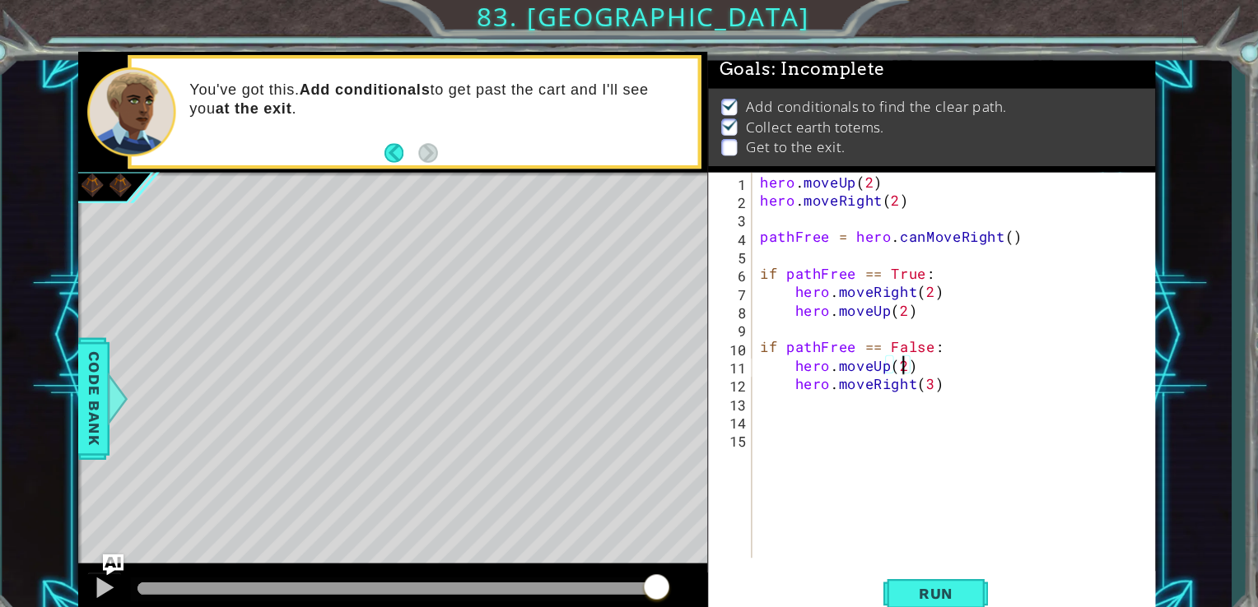
click at [896, 364] on div "hero . moveUp ( 2 ) hero . moveRight ( 2 ) pathFree = hero . canMoveRight ( ) i…" at bounding box center [925, 361] width 380 height 398
click at [938, 543] on button "Run" at bounding box center [903, 558] width 99 height 42
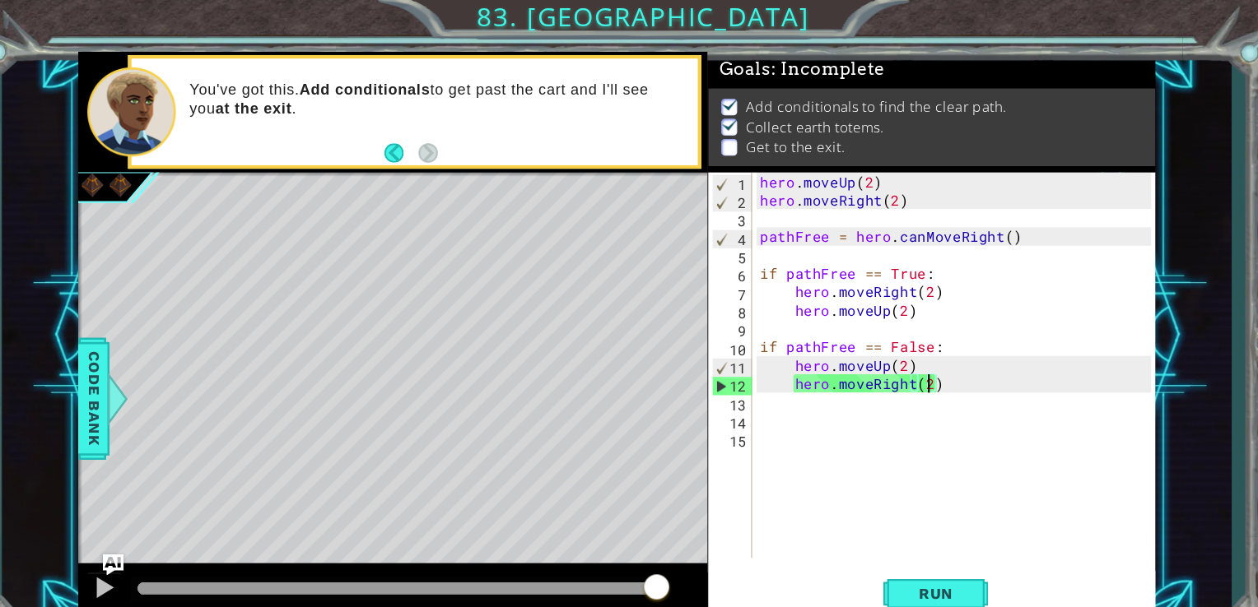
drag, startPoint x: 539, startPoint y: 552, endPoint x: 681, endPoint y: 549, distance: 141.6
click at [681, 549] on div at bounding box center [393, 556] width 593 height 53
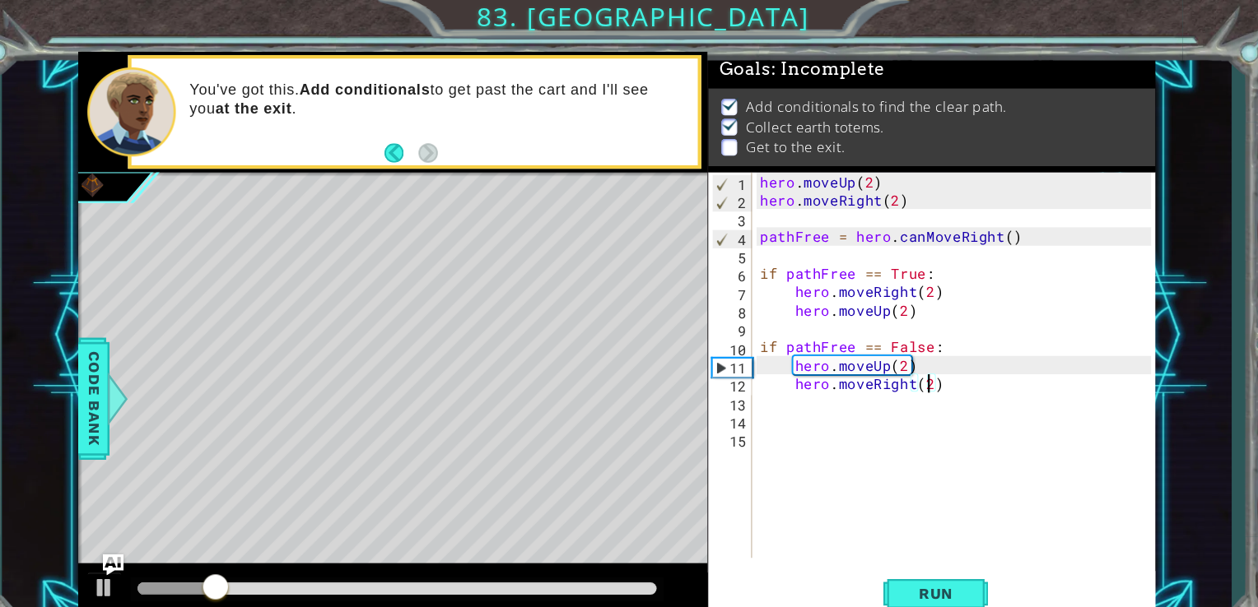
click at [872, 344] on div "hero . moveUp ( 2 ) hero . moveRight ( 2 ) pathFree = hero . canMoveRight ( ) i…" at bounding box center [925, 361] width 380 height 398
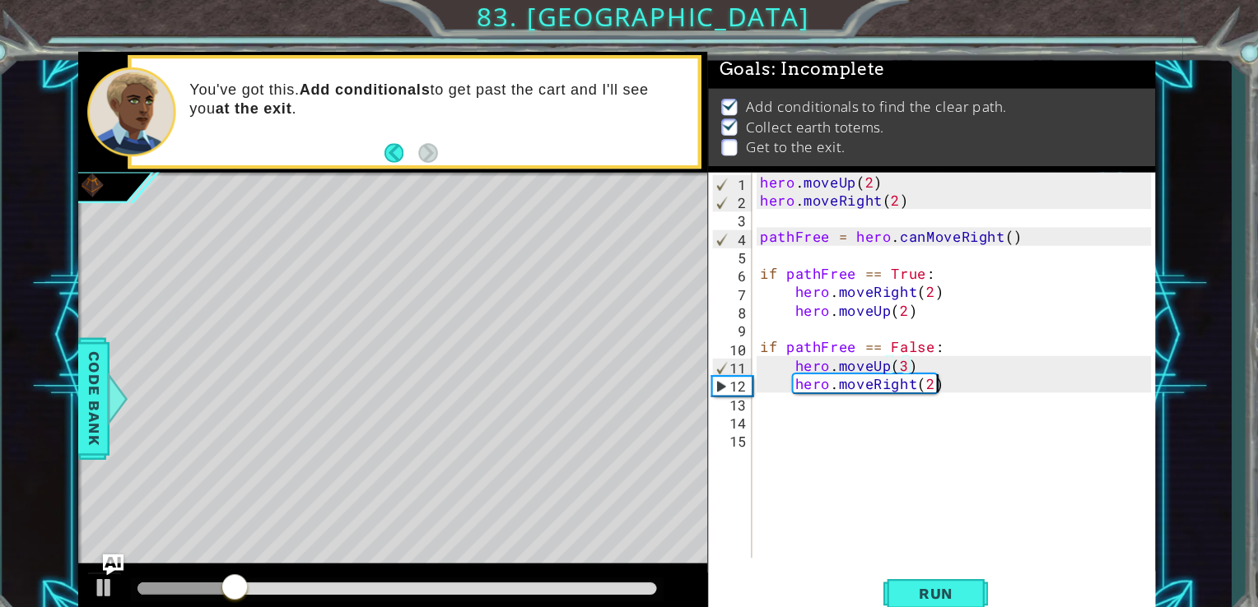
click at [900, 365] on div "hero . moveUp ( 2 ) hero . moveRight ( 2 ) pathFree = hero . canMoveRight ( ) i…" at bounding box center [925, 361] width 380 height 398
click at [894, 362] on div "hero . moveUp ( 2 ) hero . moveRight ( 2 ) pathFree = hero . canMoveRight ( ) i…" at bounding box center [925, 361] width 380 height 398
type textarea "hero.moveRight(3)"
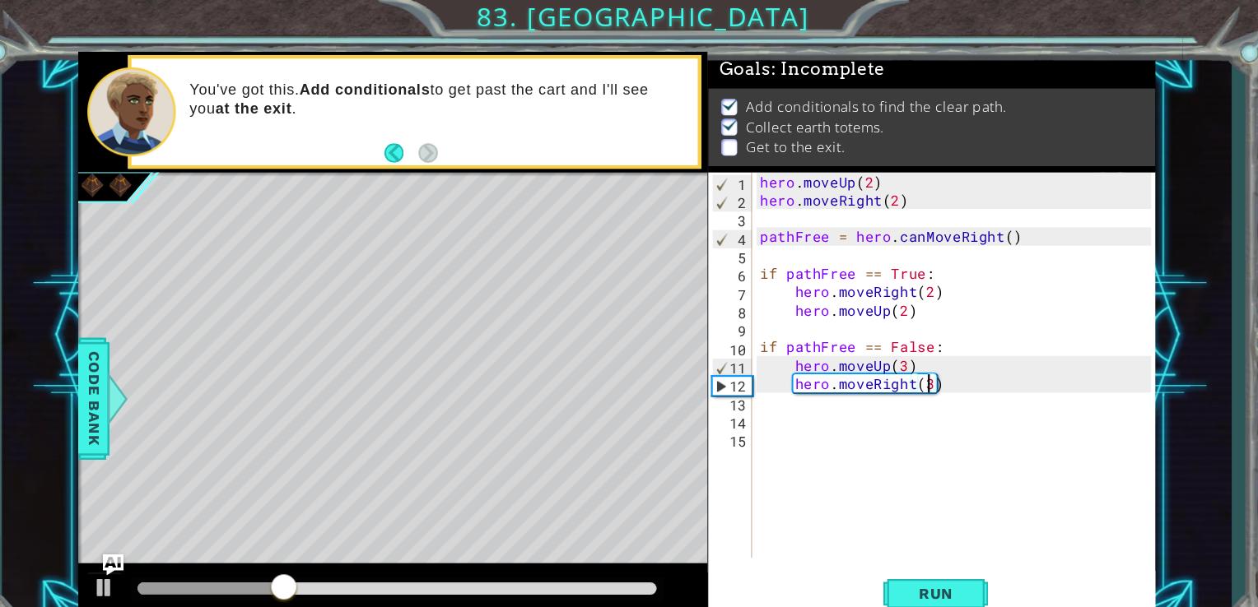
scroll to position [0, 0]
click at [801, 509] on div "hero . moveUp ( 2 ) hero . moveRight ( 2 ) pathFree = hero . canMoveRight ( ) i…" at bounding box center [925, 361] width 380 height 398
click at [892, 551] on span "Run" at bounding box center [904, 559] width 65 height 16
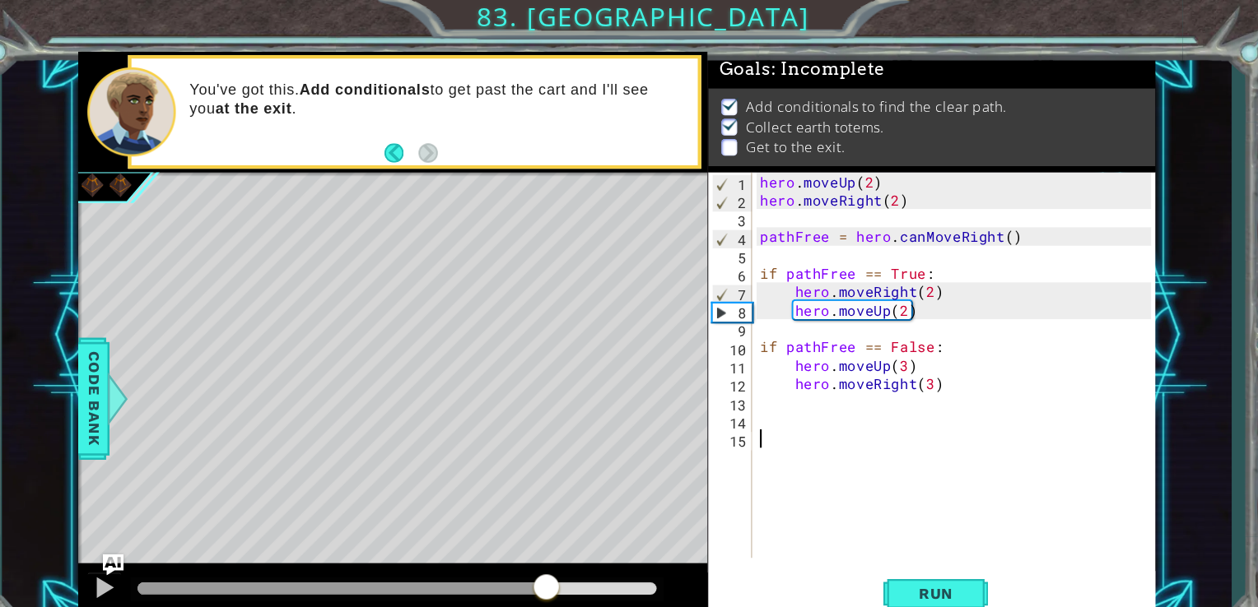
drag, startPoint x: 487, startPoint y: 551, endPoint x: 538, endPoint y: 551, distance: 51.0
click at [538, 551] on div at bounding box center [538, 554] width 30 height 30
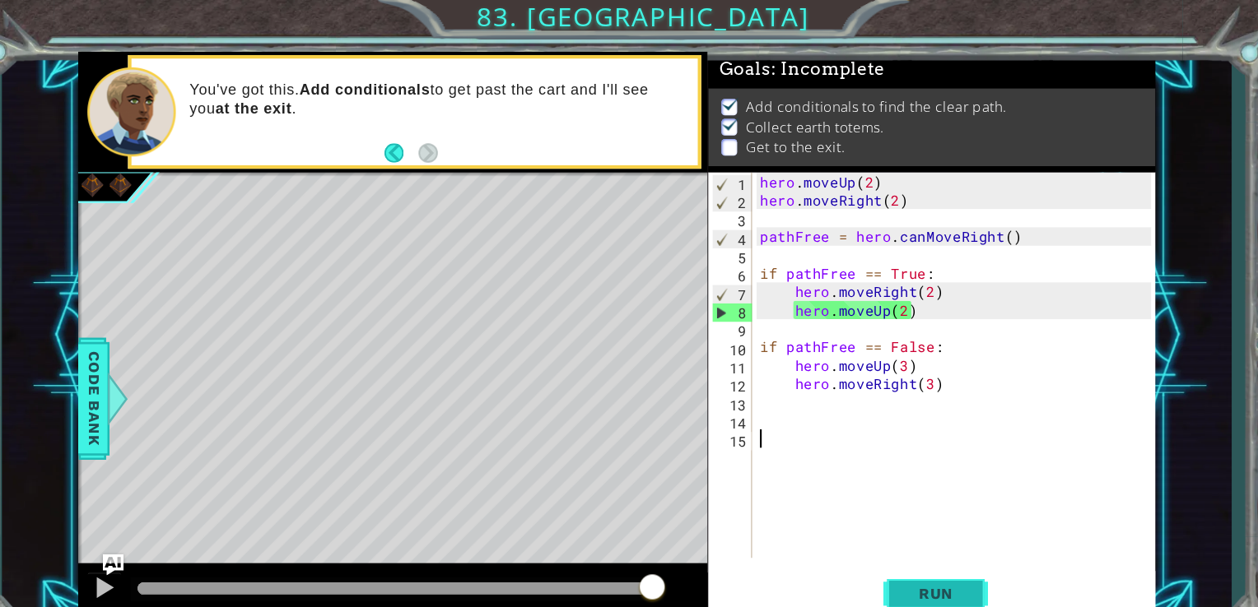
click at [905, 554] on span "Run" at bounding box center [904, 559] width 65 height 16
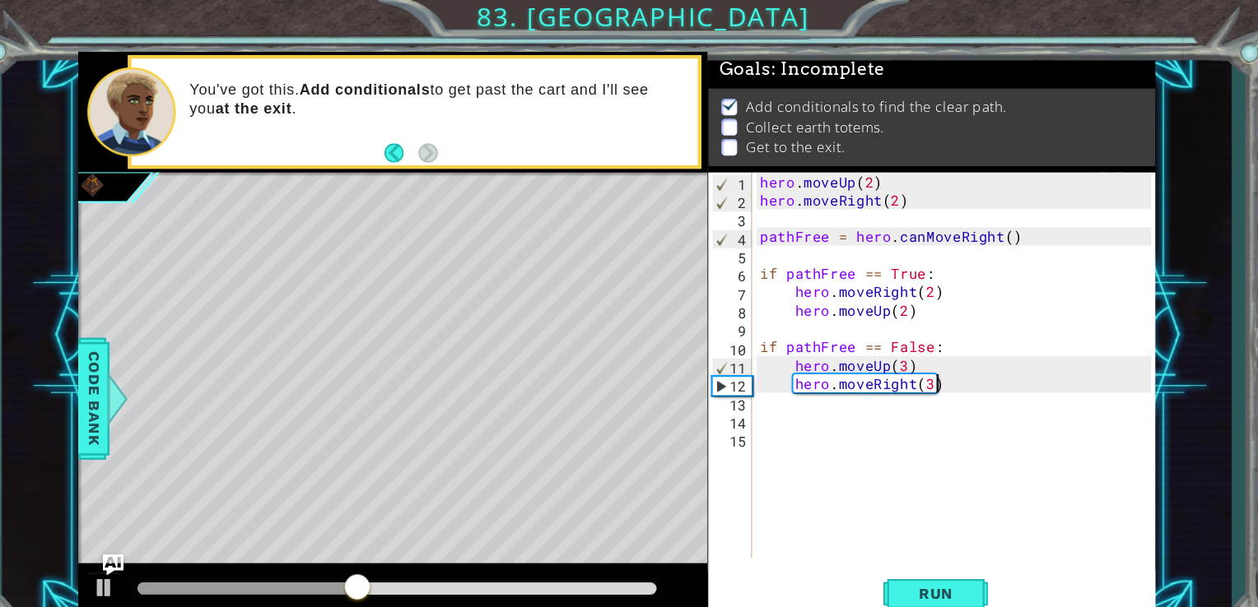
click at [900, 365] on div "hero . moveUp ( 2 ) hero . moveRight ( 2 ) pathFree = hero . canMoveRight ( ) i…" at bounding box center [925, 361] width 380 height 398
click at [898, 360] on div "hero . moveUp ( 2 ) hero . moveRight ( 2 ) pathFree = hero . canMoveRight ( ) i…" at bounding box center [925, 361] width 380 height 398
click at [871, 346] on div "hero . moveUp ( 2 ) hero . moveRight ( 2 ) pathFree = hero . canMoveRight ( ) i…" at bounding box center [925, 361] width 380 height 398
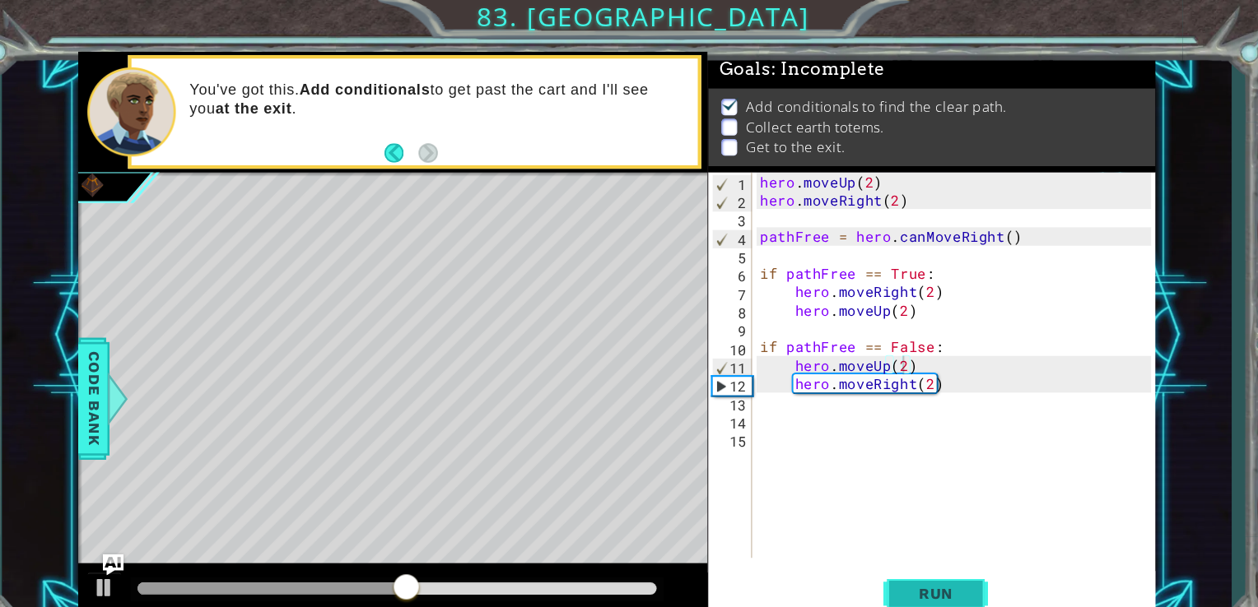
click at [933, 569] on button "Run" at bounding box center [903, 558] width 99 height 42
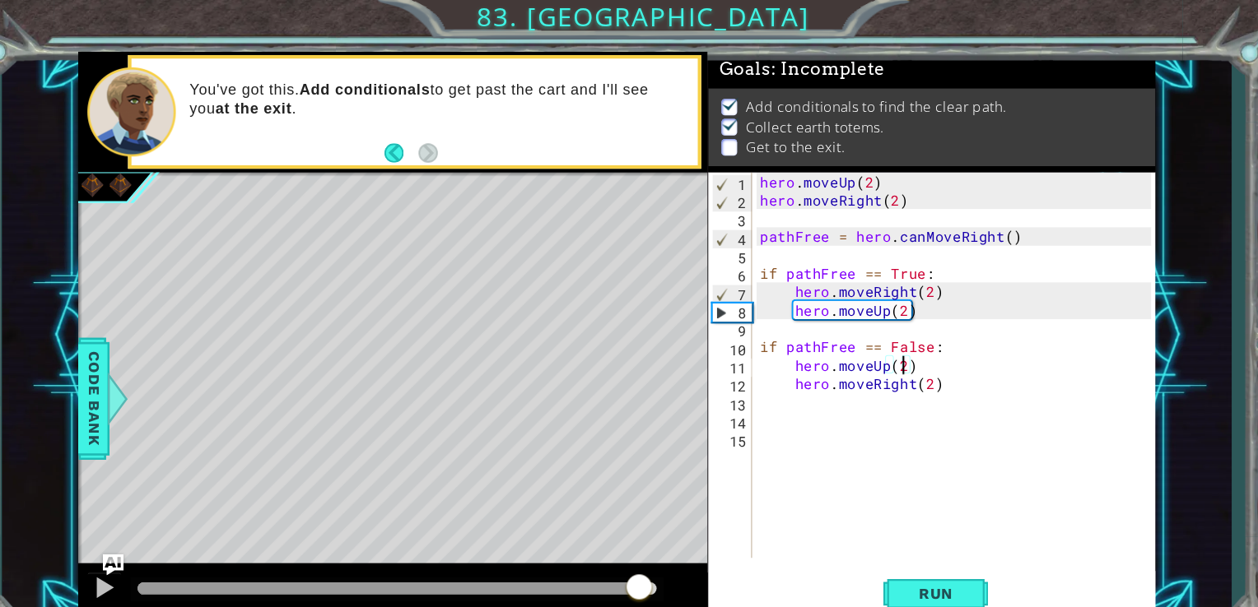
drag, startPoint x: 546, startPoint y: 550, endPoint x: 625, endPoint y: 556, distance: 79.3
click at [625, 556] on div at bounding box center [397, 554] width 489 height 12
click at [125, 539] on img "Ask AI" at bounding box center [129, 531] width 21 height 21
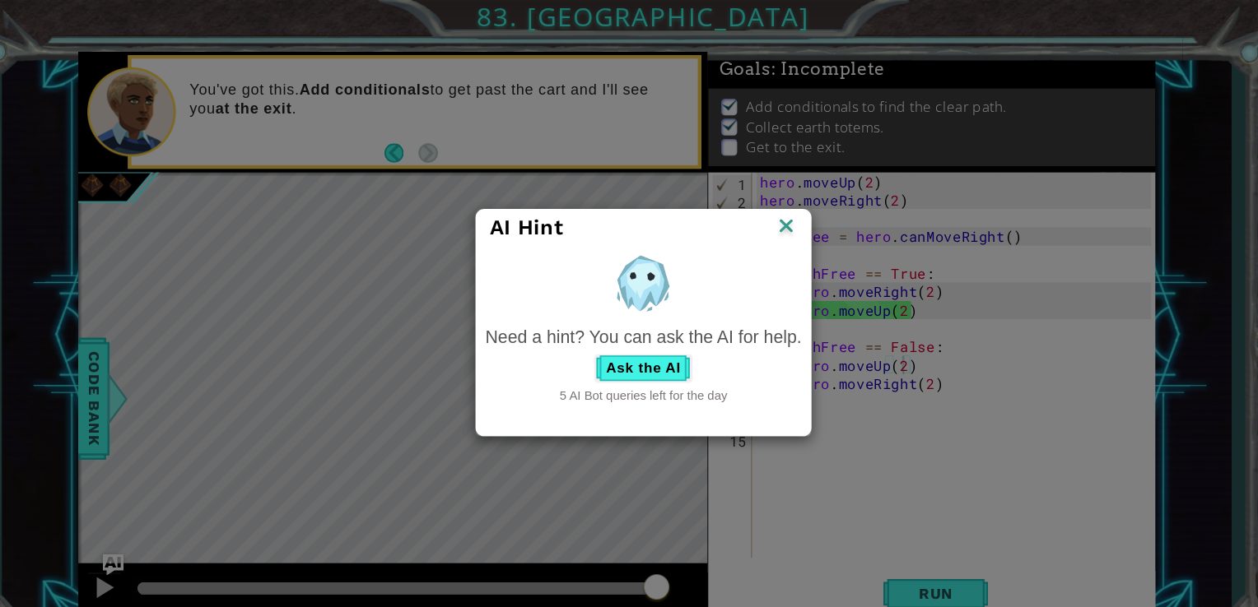
click at [759, 214] on img at bounding box center [762, 214] width 21 height 25
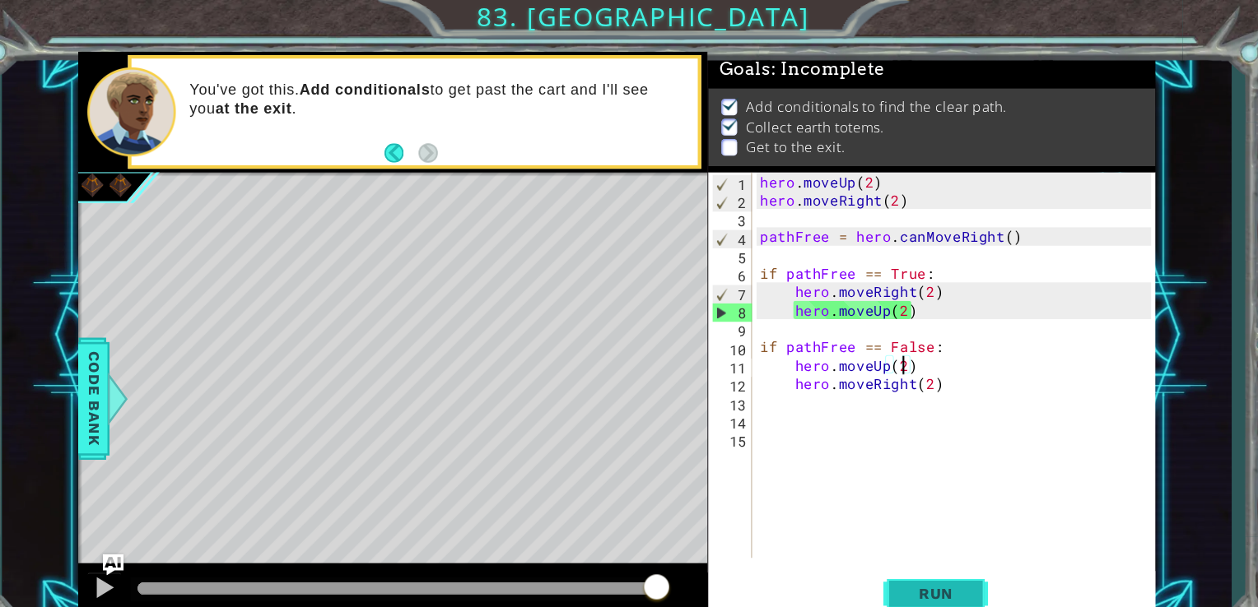
click at [910, 549] on button "Run" at bounding box center [903, 558] width 99 height 42
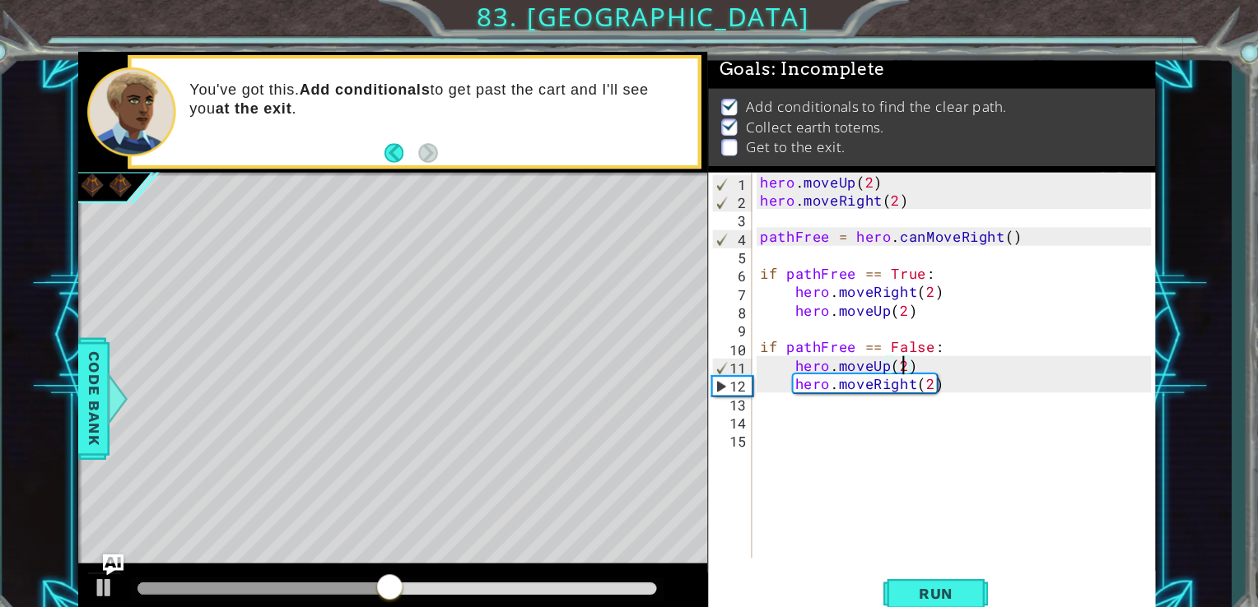
click at [1156, 239] on div "1 ההההההההההההההההההההההההההההההההההההההההההההההההההההההההההההההההההההההההההההה…" at bounding box center [604, 316] width 1157 height 534
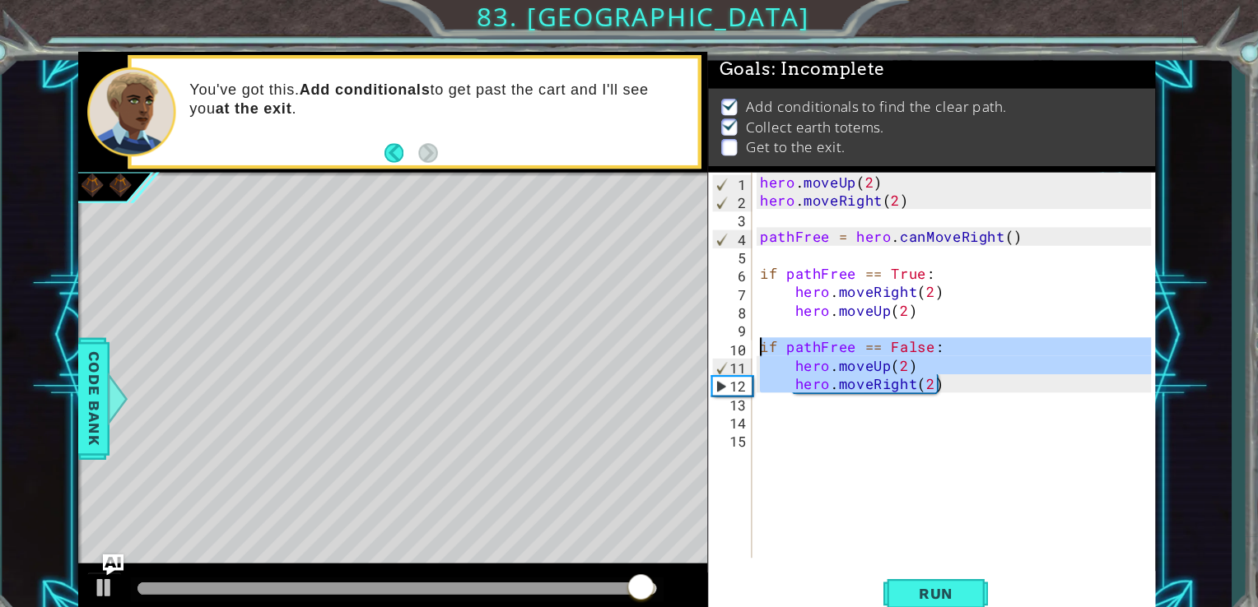
drag, startPoint x: 913, startPoint y: 360, endPoint x: 720, endPoint y: 325, distance: 195.7
click at [720, 325] on div "hero.moveRight(2) 1 2 3 4 5 6 7 8 9 10 11 12 13 14 15 hero . moveUp ( 2 ) hero …" at bounding box center [898, 343] width 417 height 363
type textarea "if pathFree == False: hero.moveUp(2)"
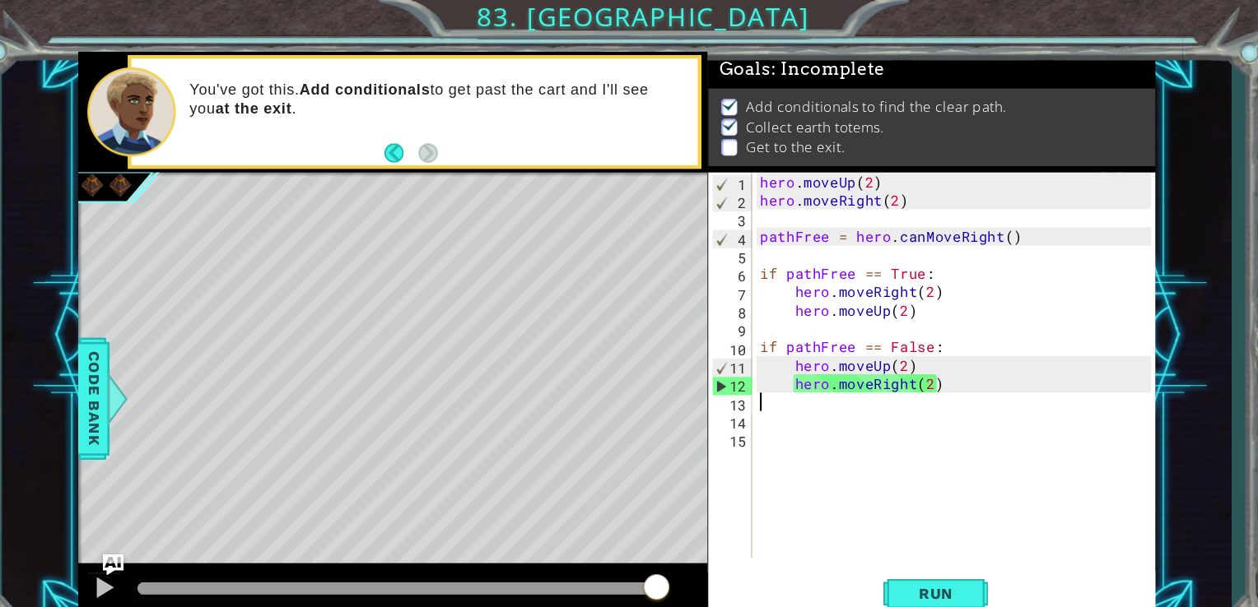
click at [741, 380] on div "hero . moveUp ( 2 ) hero . moveRight ( 2 ) pathFree = hero . canMoveRight ( ) i…" at bounding box center [925, 361] width 380 height 398
paste textarea "hero.moveRight(2)"
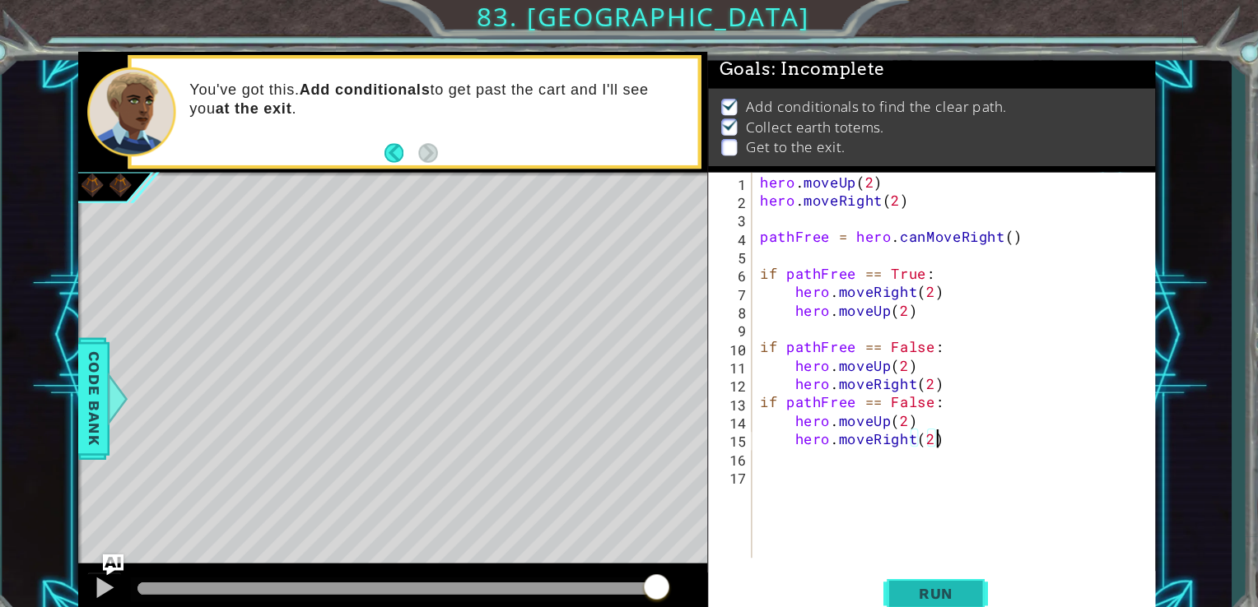
click at [891, 555] on span "Run" at bounding box center [904, 559] width 65 height 16
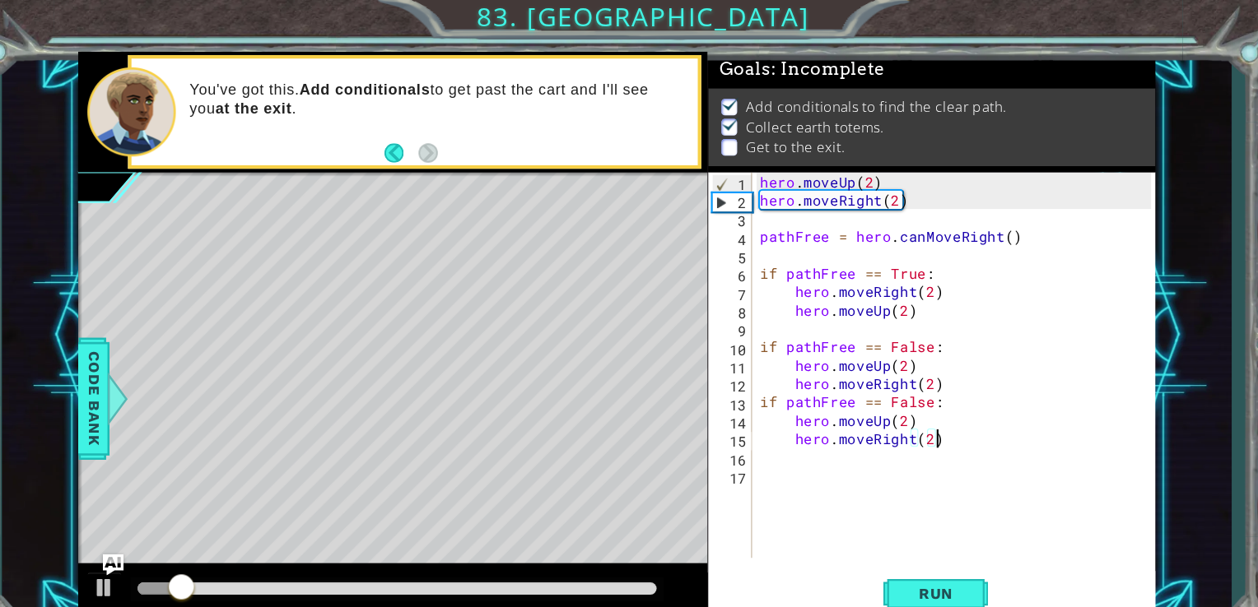
click at [892, 409] on div "hero . moveUp ( 2 ) hero . moveRight ( 2 ) pathFree = hero . canMoveRight ( ) i…" at bounding box center [925, 361] width 380 height 398
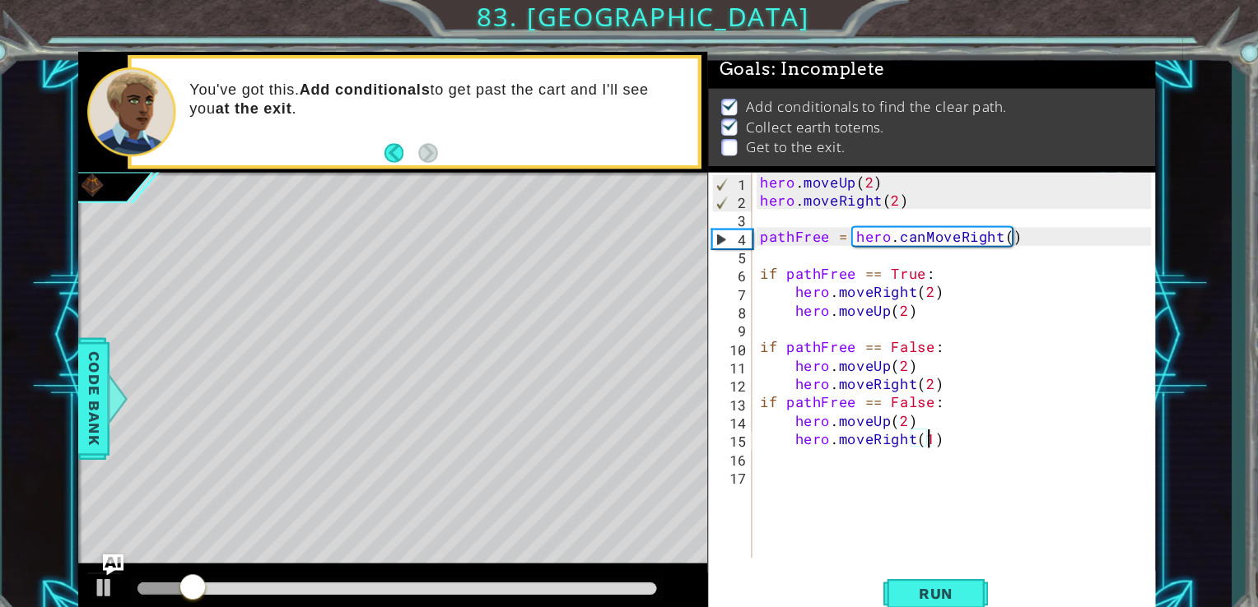
scroll to position [0, 9]
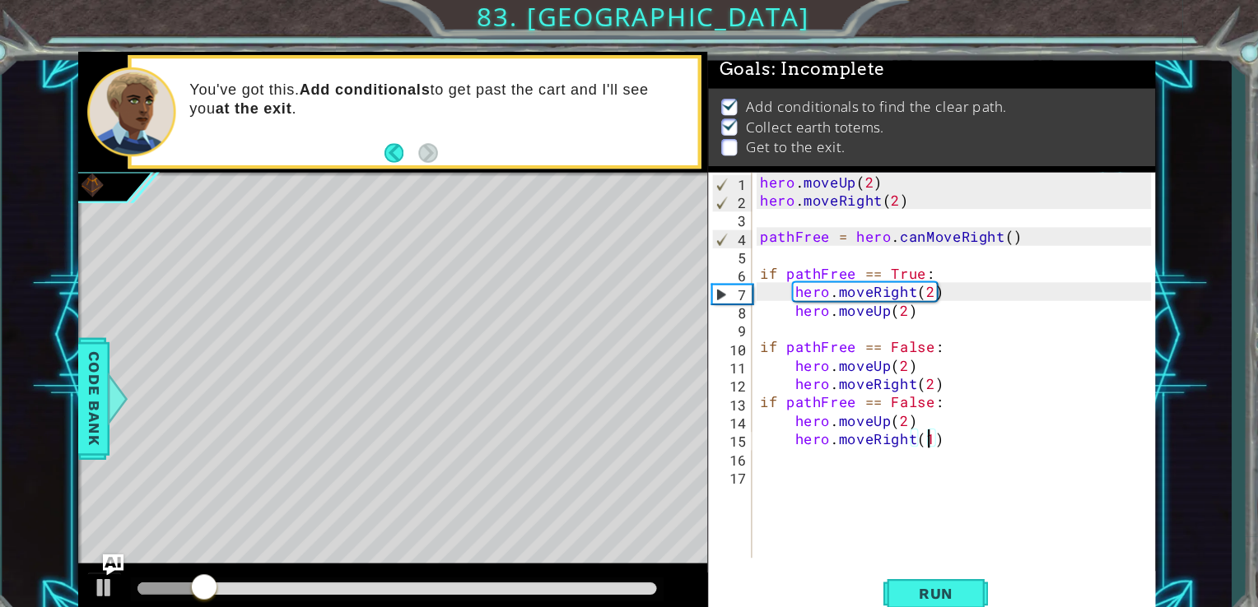
click at [876, 398] on div "hero . moveUp ( 2 ) hero . moveRight ( 2 ) pathFree = hero . canMoveRight ( ) i…" at bounding box center [925, 361] width 380 height 398
type textarea "hero.moveUp(1)"
click at [918, 559] on span "Run" at bounding box center [904, 559] width 65 height 16
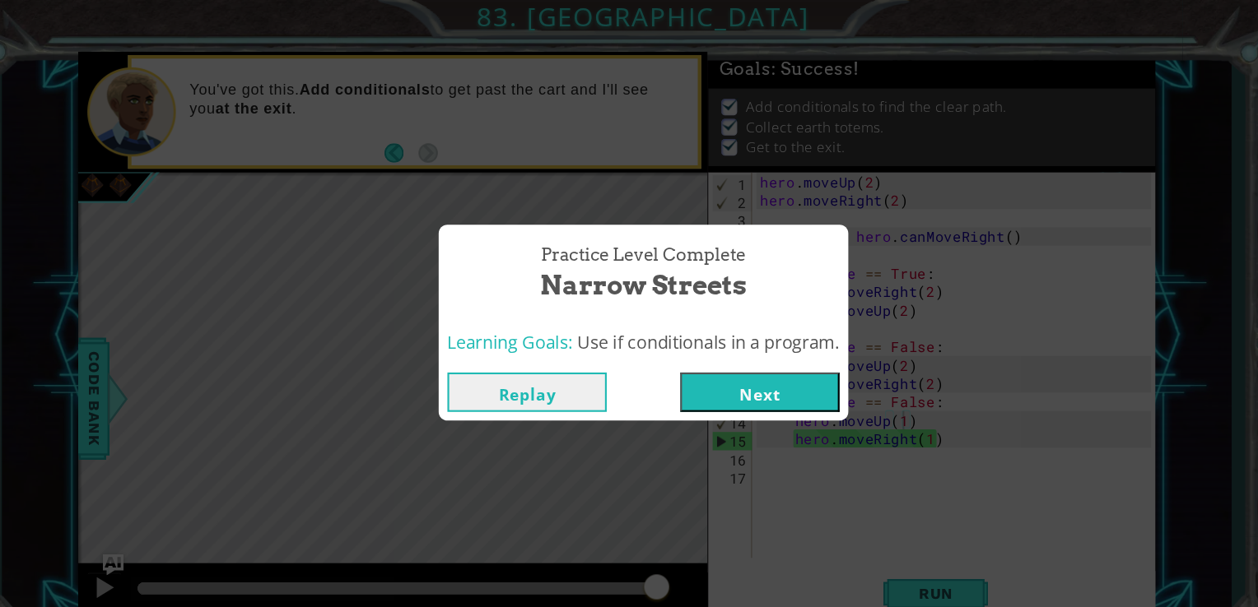
click at [726, 366] on button "Next" at bounding box center [738, 369] width 150 height 37
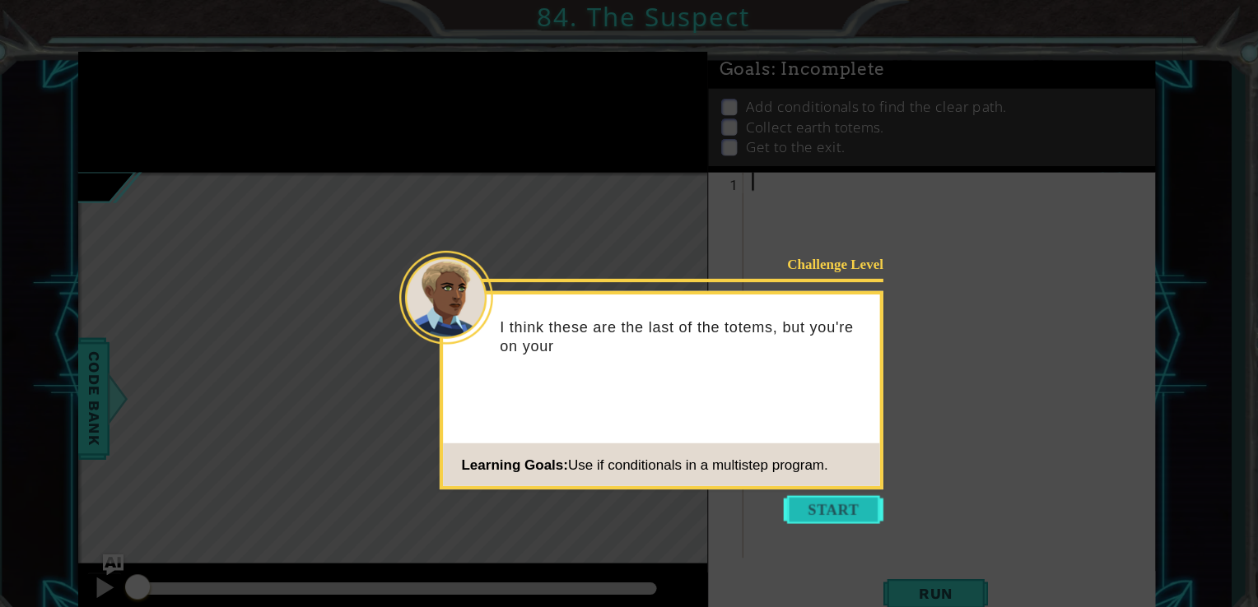
click at [816, 479] on button "Start" at bounding box center [807, 480] width 94 height 26
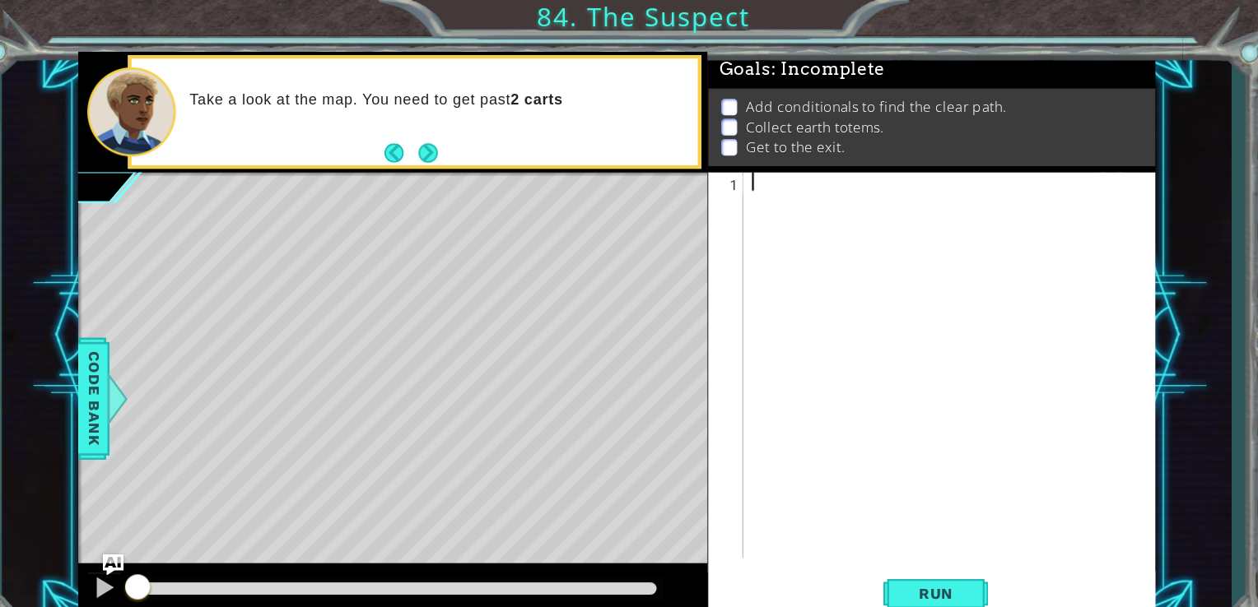
click at [760, 179] on div at bounding box center [922, 361] width 388 height 398
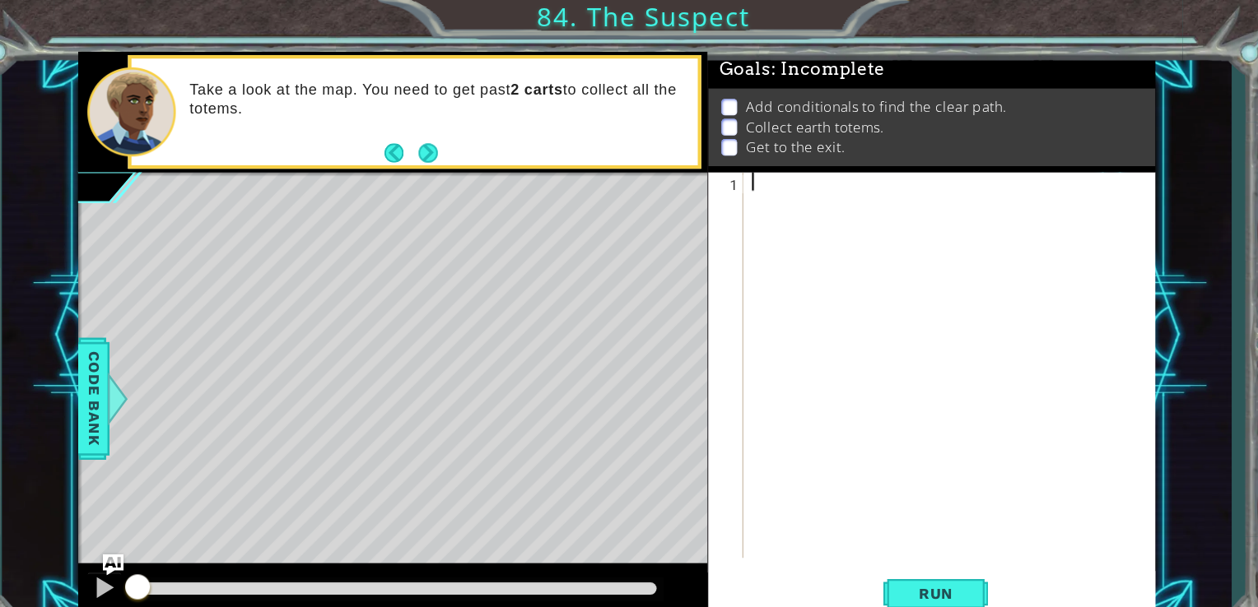
paste textarea "hero.moveRight(2)"
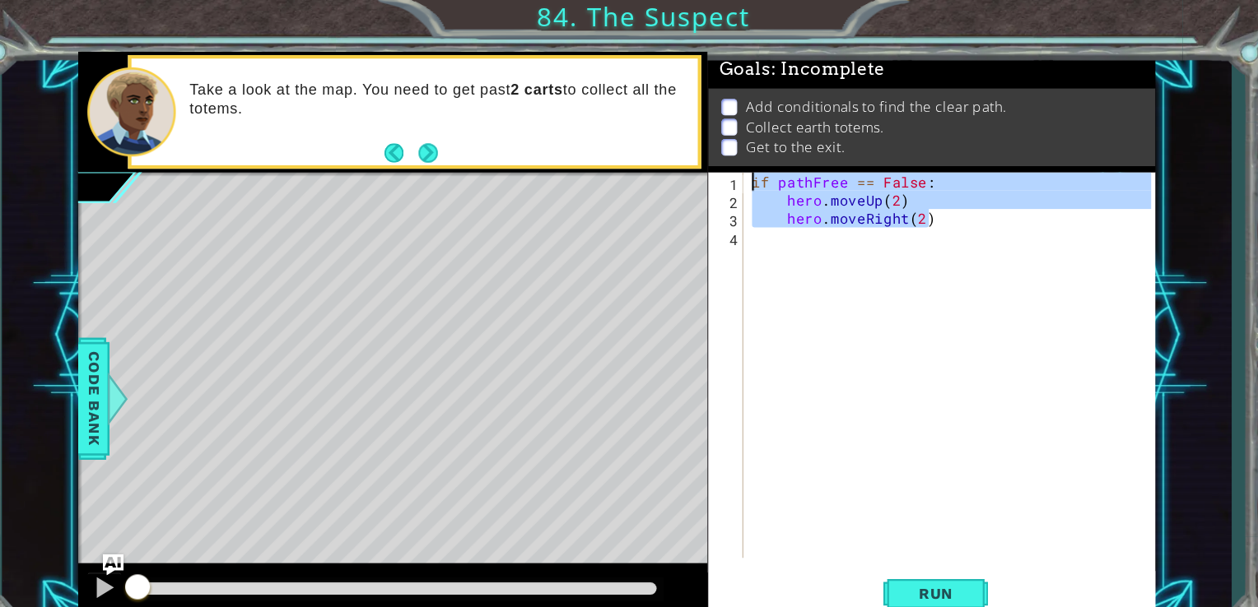
drag, startPoint x: 909, startPoint y: 212, endPoint x: 725, endPoint y: 166, distance: 189.8
click at [725, 166] on div "hero.moveRight(2) 1 2 3 4 if pathFree == False : hero . moveUp ( 2 ) hero . mov…" at bounding box center [898, 343] width 417 height 363
type textarea "if pathFree == False: hero.moveUp(2)"
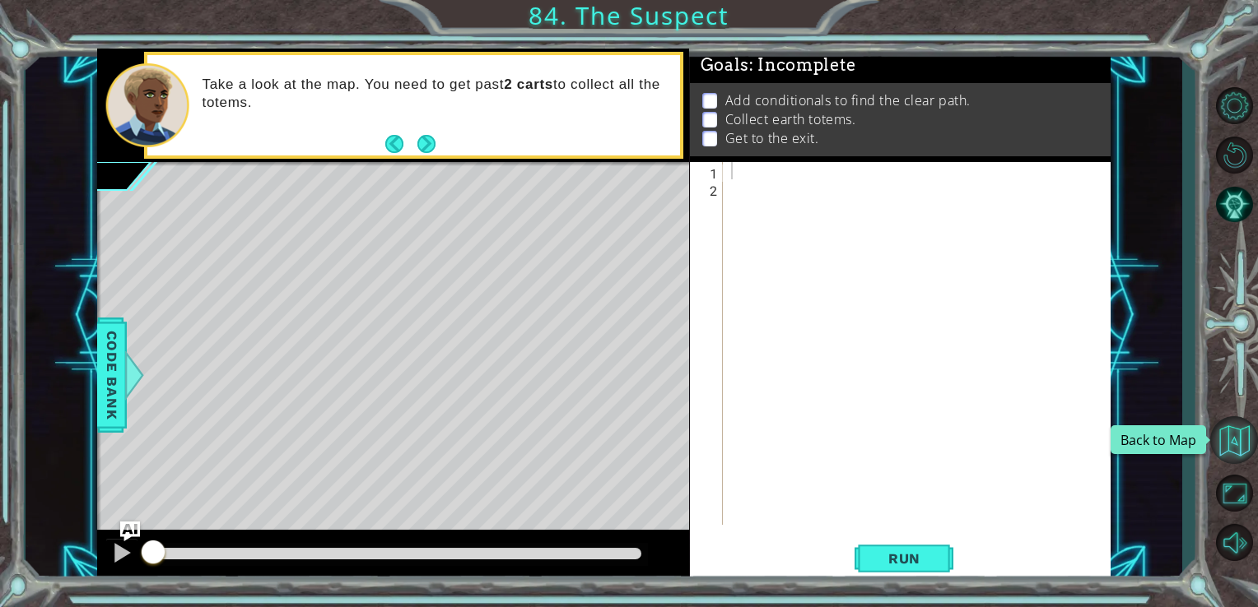
click at [1224, 449] on button "Back to Map" at bounding box center [1234, 440] width 48 height 48
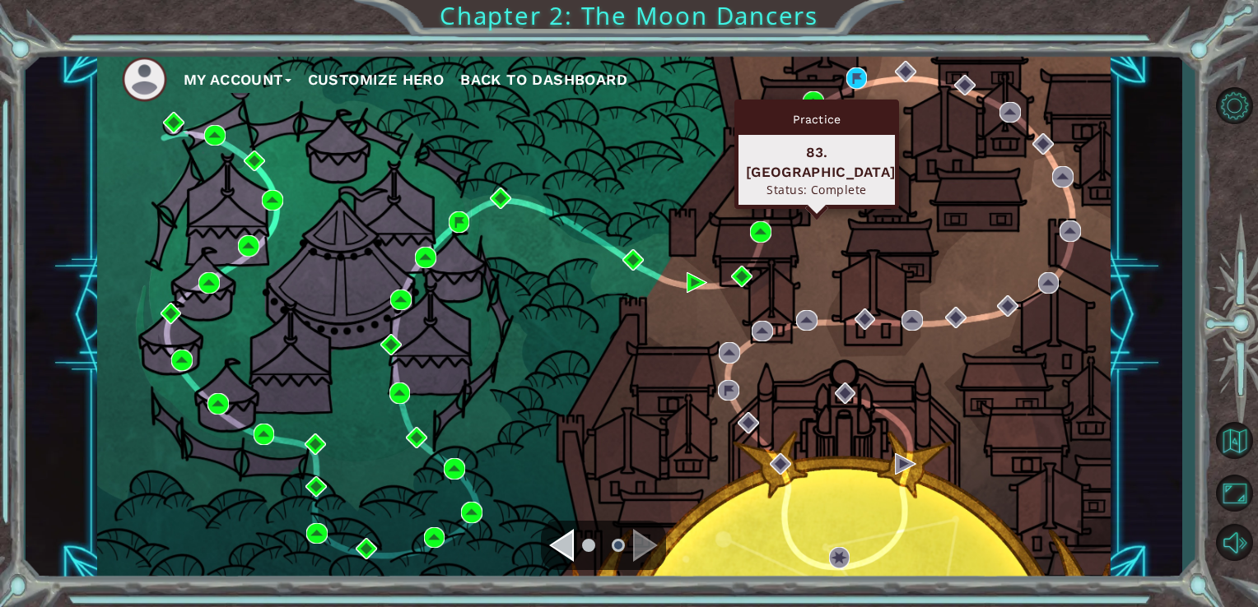
click at [816, 100] on div "Practice 83. [GEOGRAPHIC_DATA] Status: Complete" at bounding box center [816, 154] width 165 height 109
click at [814, 95] on img at bounding box center [812, 101] width 21 height 21
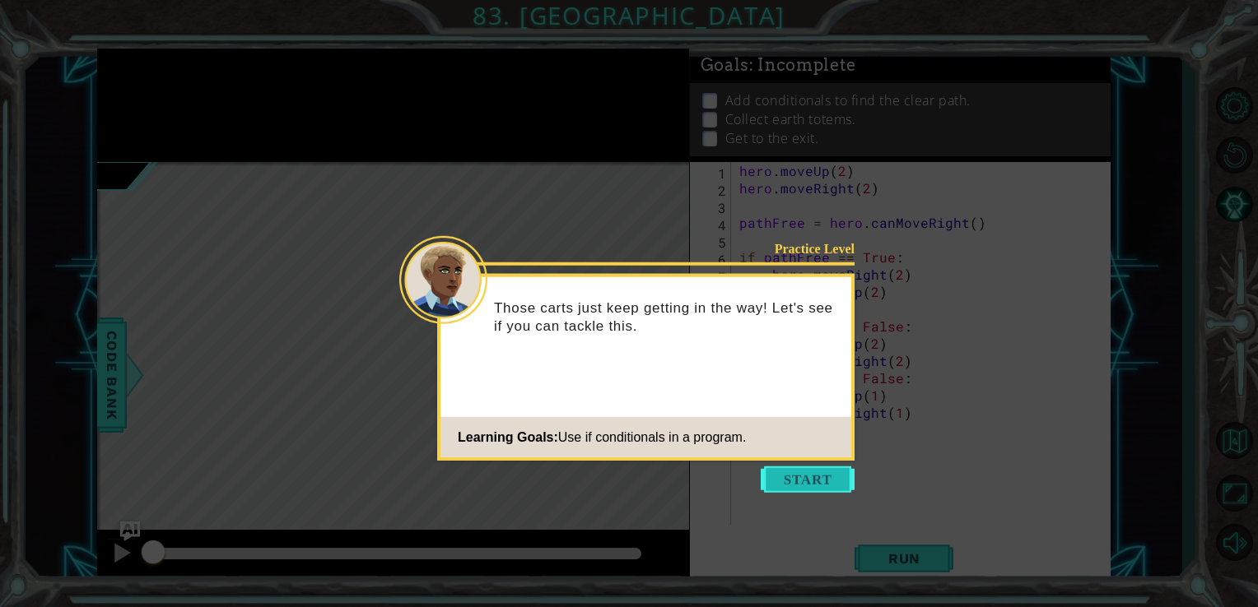
click at [836, 479] on button "Start" at bounding box center [807, 480] width 94 height 26
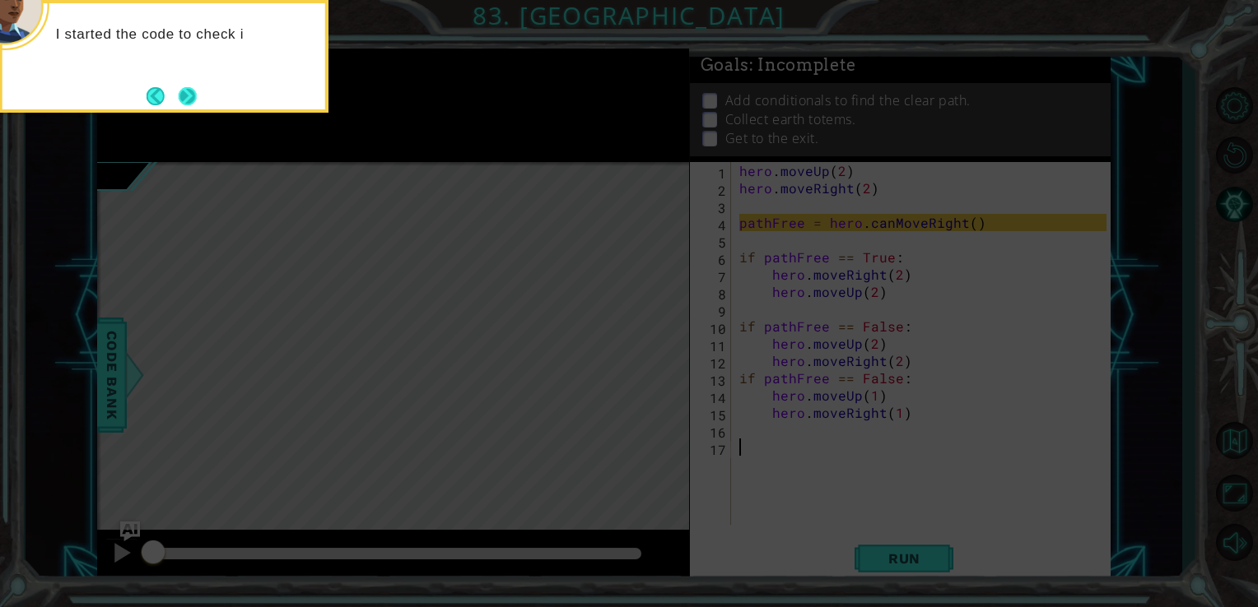
click at [188, 87] on button "Next" at bounding box center [188, 96] width 18 height 18
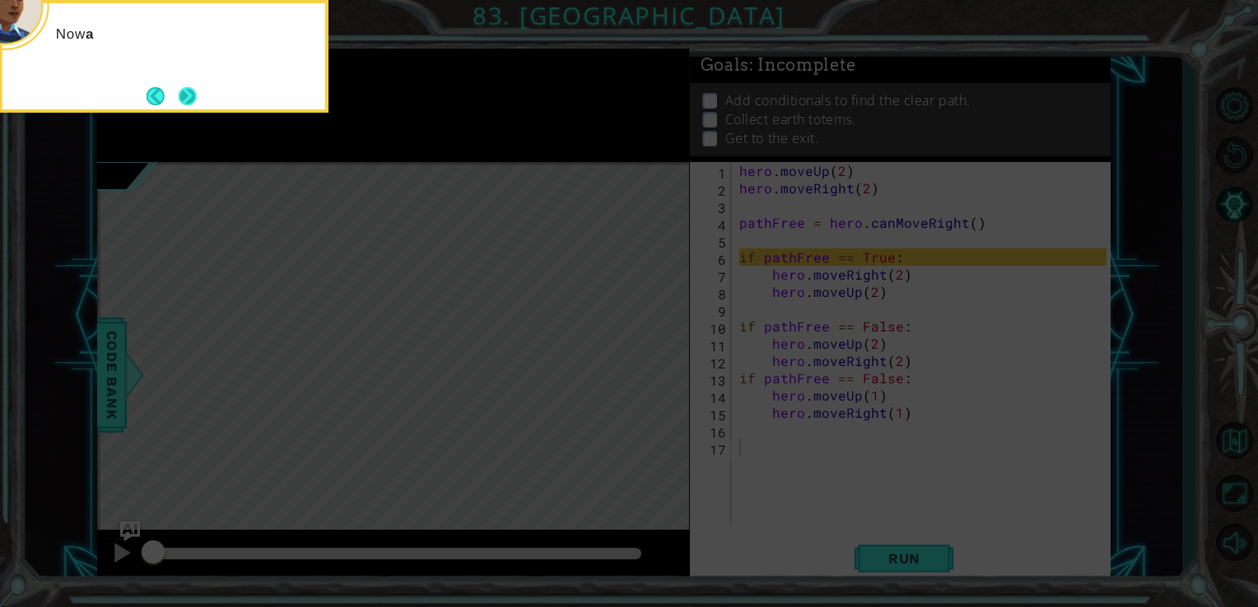
click at [193, 97] on button "Next" at bounding box center [188, 96] width 18 height 18
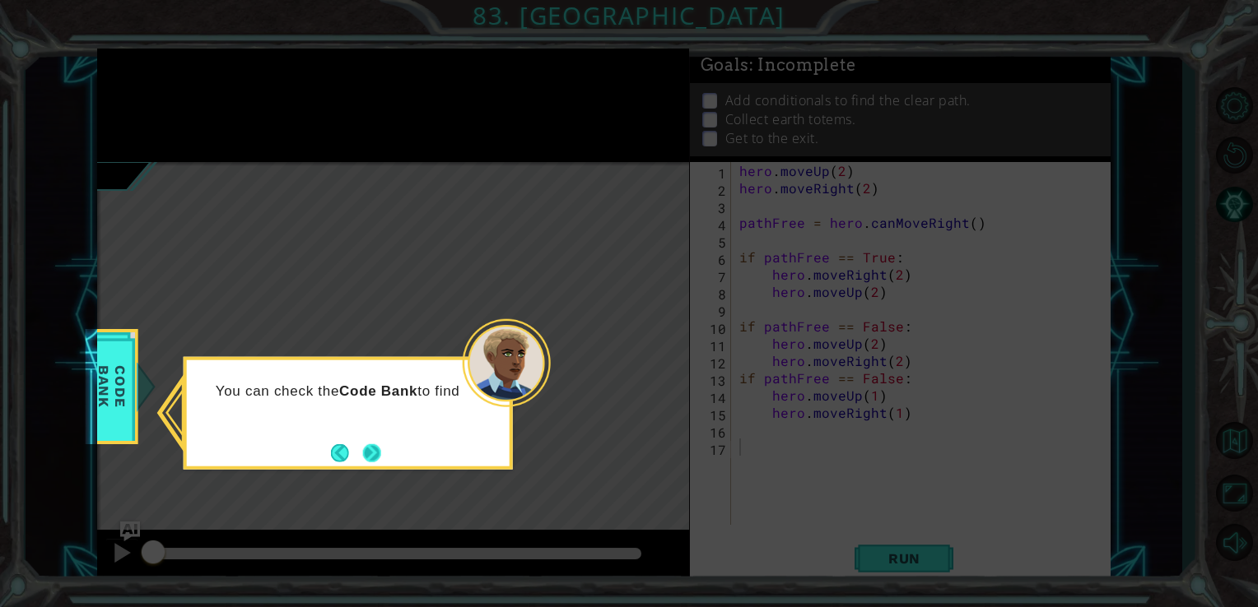
click at [381, 446] on button "Next" at bounding box center [372, 453] width 18 height 18
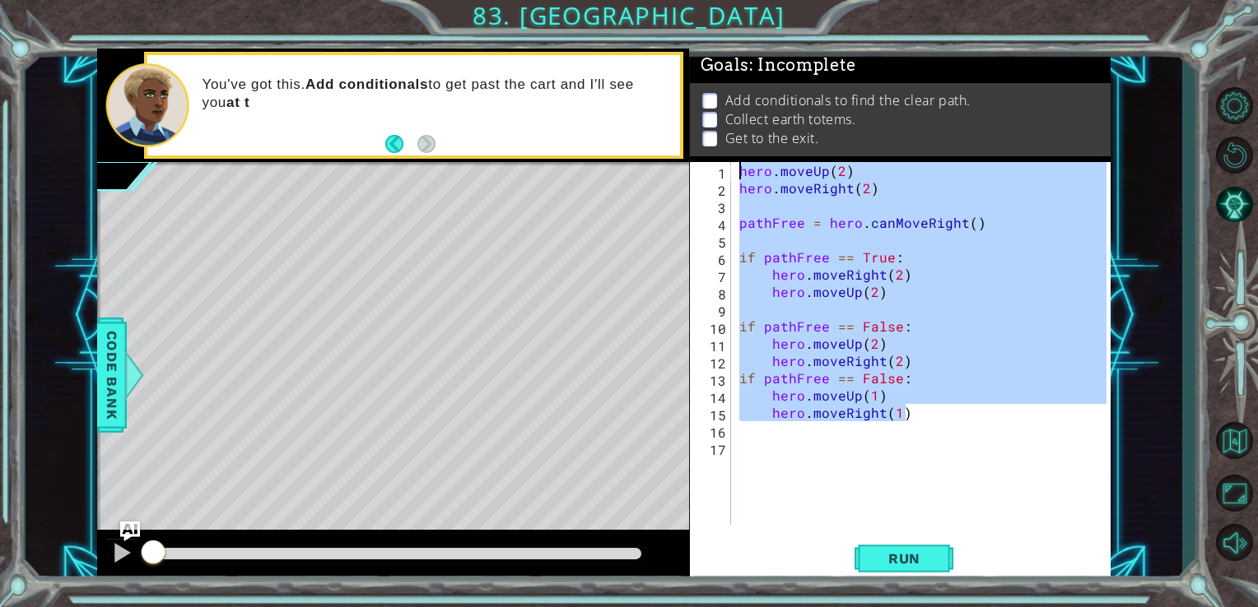
drag, startPoint x: 916, startPoint y: 414, endPoint x: 728, endPoint y: 174, distance: 304.9
click at [728, 174] on div "1 2 3 4 5 6 7 8 9 10 11 12 13 14 15 16 17 hero . moveUp ( 2 ) hero . moveRight …" at bounding box center [898, 343] width 417 height 363
type textarea "hero.moveUp(2) hero.moveRight(2)"
click at [1244, 442] on button "Back to Map" at bounding box center [1234, 440] width 48 height 48
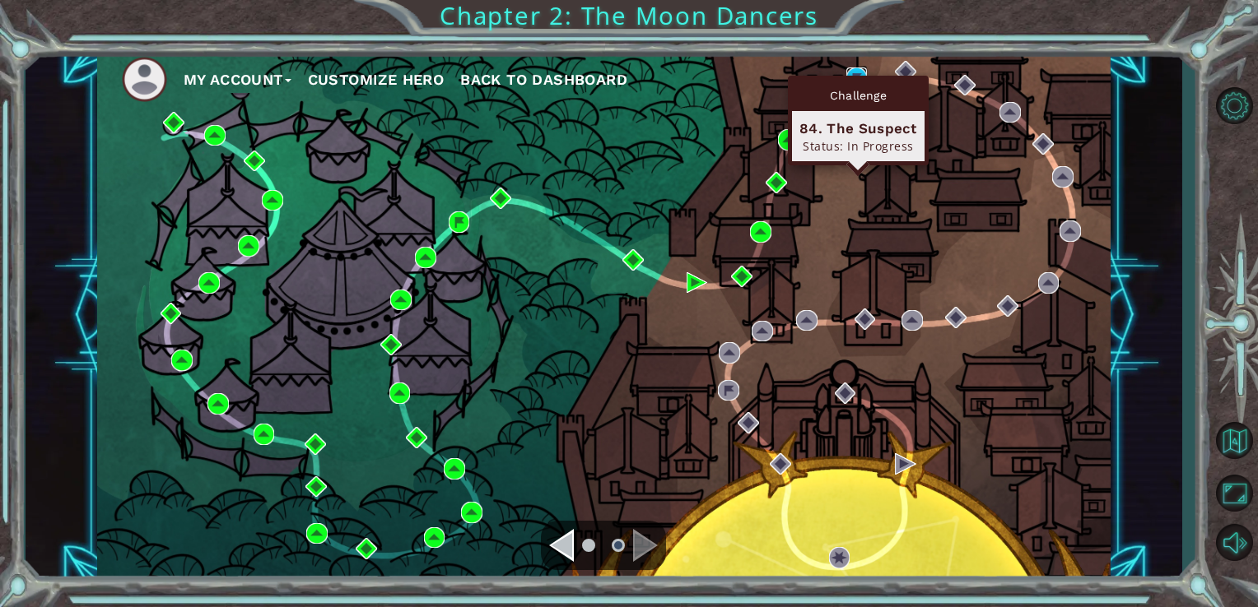
click at [856, 71] on img at bounding box center [856, 77] width 21 height 21
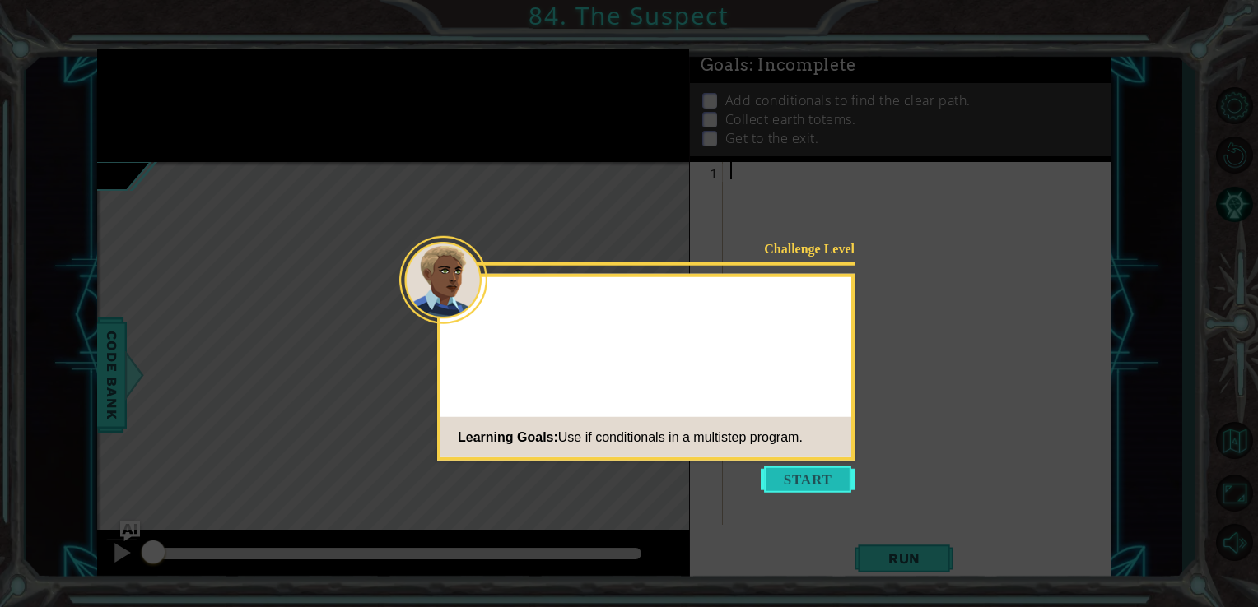
click at [807, 453] on footer "Learning Goals: Use if conditionals in a multistep program." at bounding box center [645, 437] width 411 height 40
click at [808, 473] on button "Start" at bounding box center [807, 480] width 94 height 26
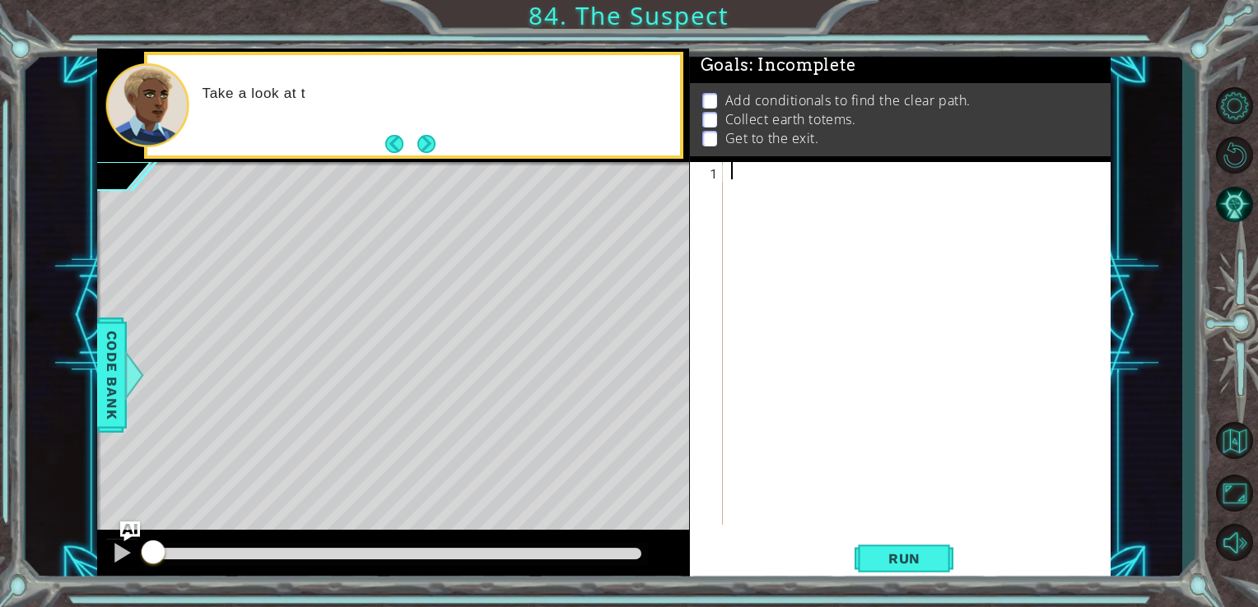
click at [781, 212] on div at bounding box center [922, 361] width 388 height 398
paste textarea "hero.moveRight(1)"
type textarea "hero.moveRight(1)"
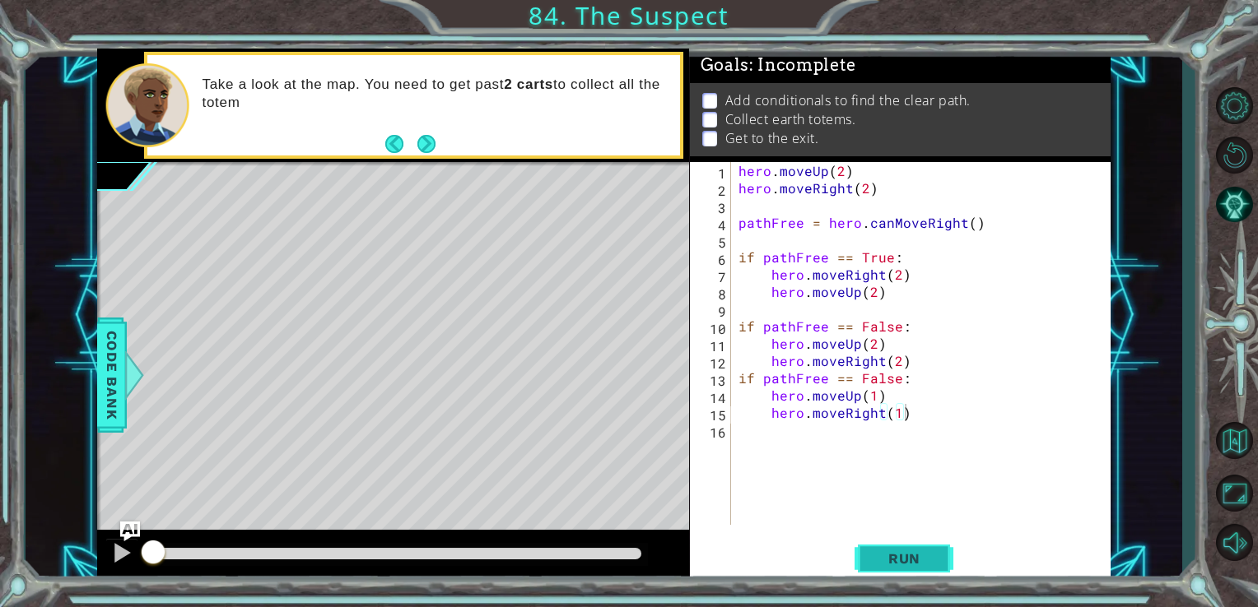
click at [895, 565] on span "Run" at bounding box center [904, 559] width 65 height 16
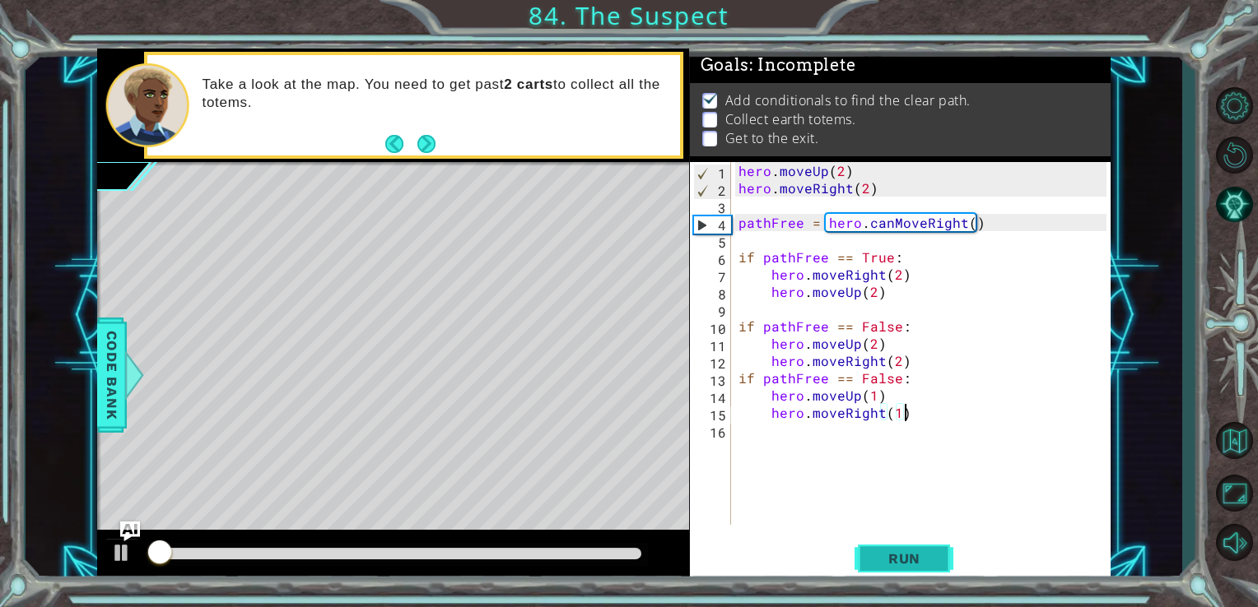
scroll to position [7, 0]
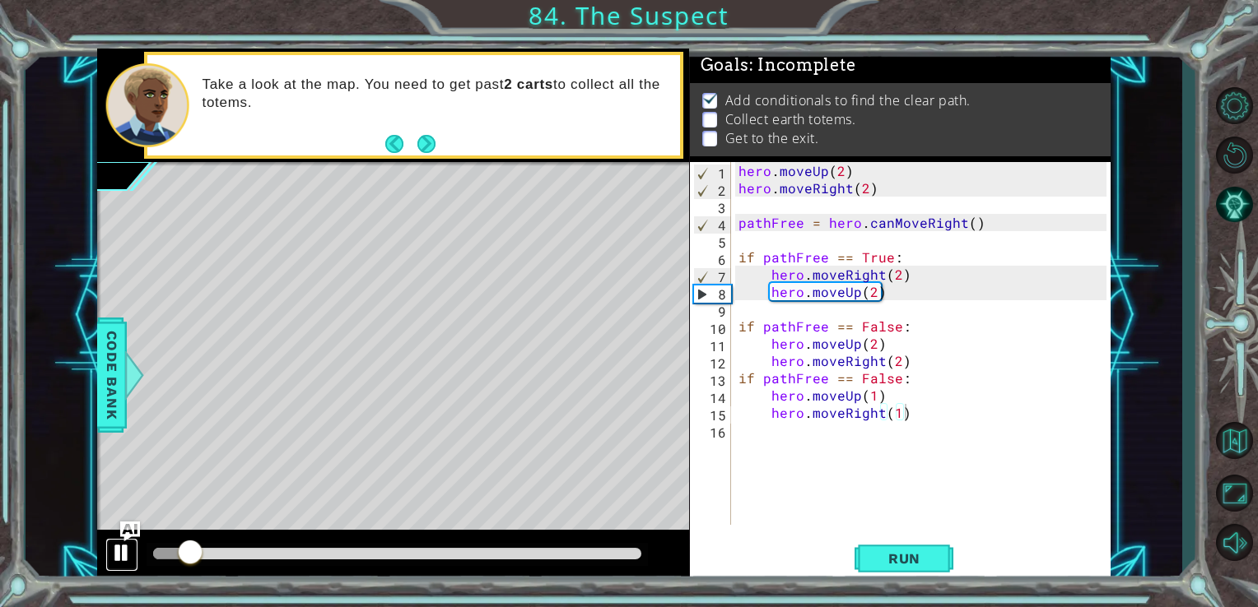
click at [125, 544] on div at bounding box center [121, 552] width 21 height 21
drag, startPoint x: 195, startPoint y: 558, endPoint x: 174, endPoint y: 554, distance: 21.0
click at [174, 554] on div at bounding box center [175, 554] width 30 height 30
